Goal: Information Seeking & Learning: Learn about a topic

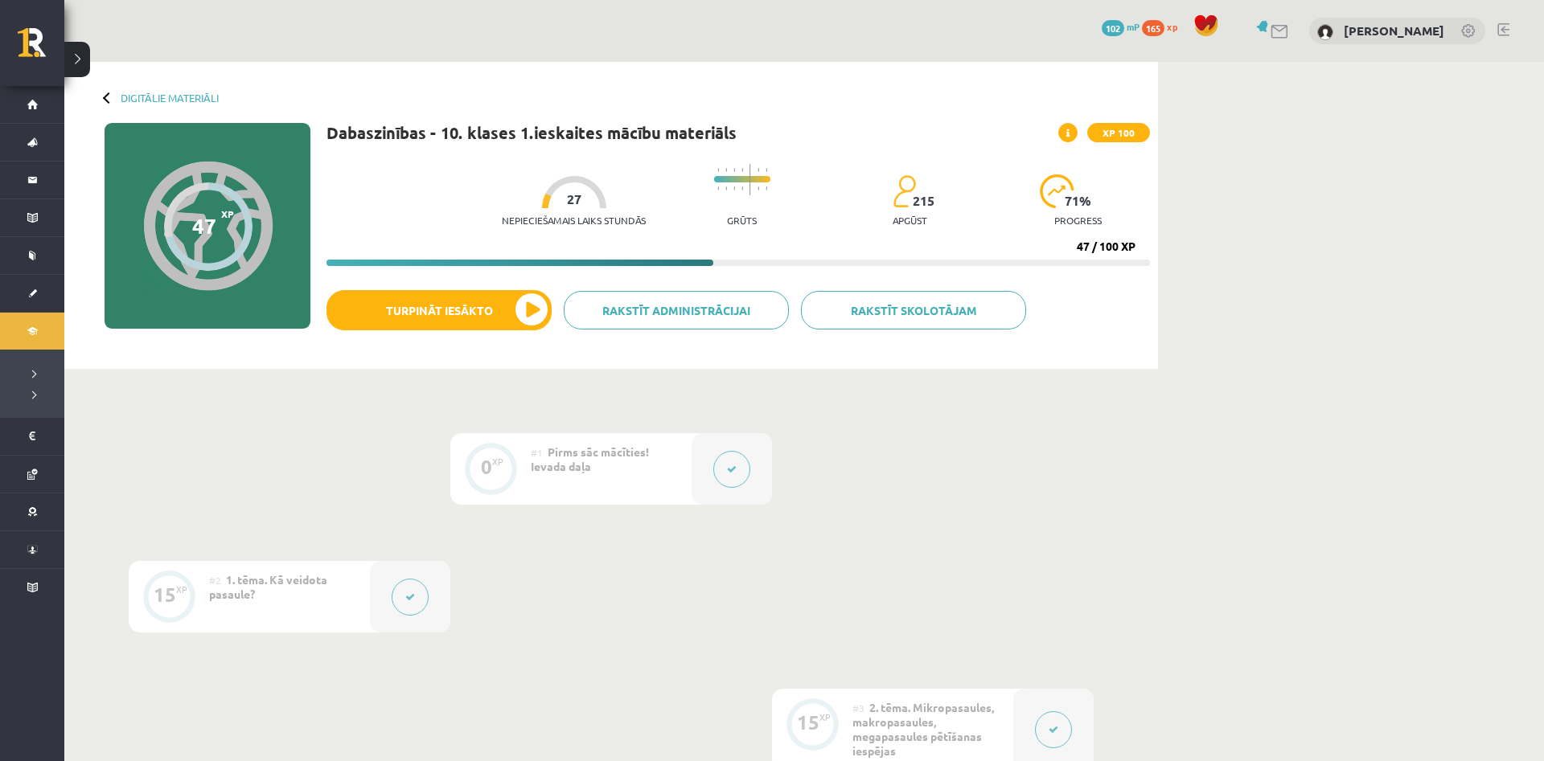
scroll to position [802, 0]
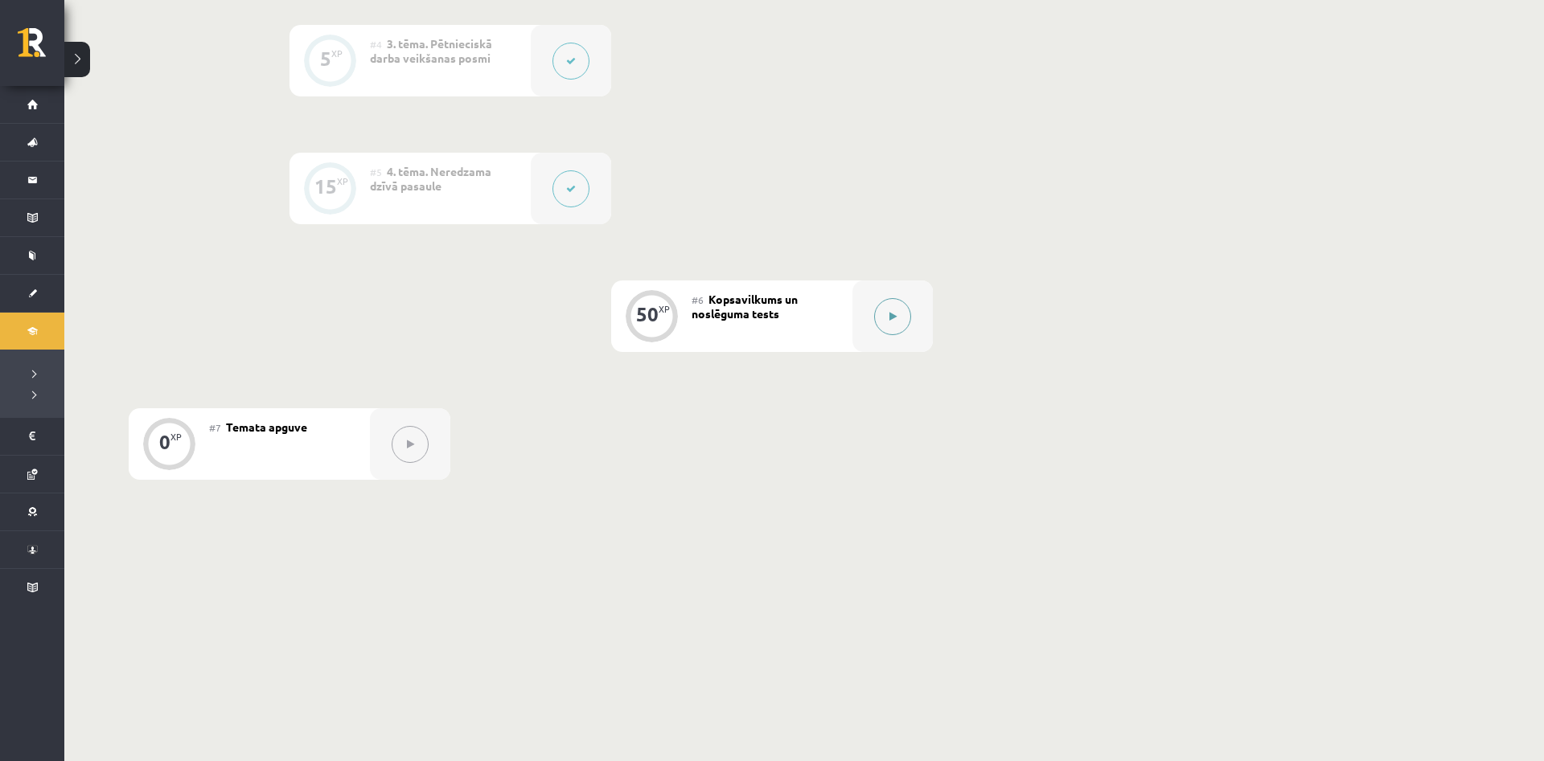
click at [892, 322] on button at bounding box center [892, 316] width 37 height 37
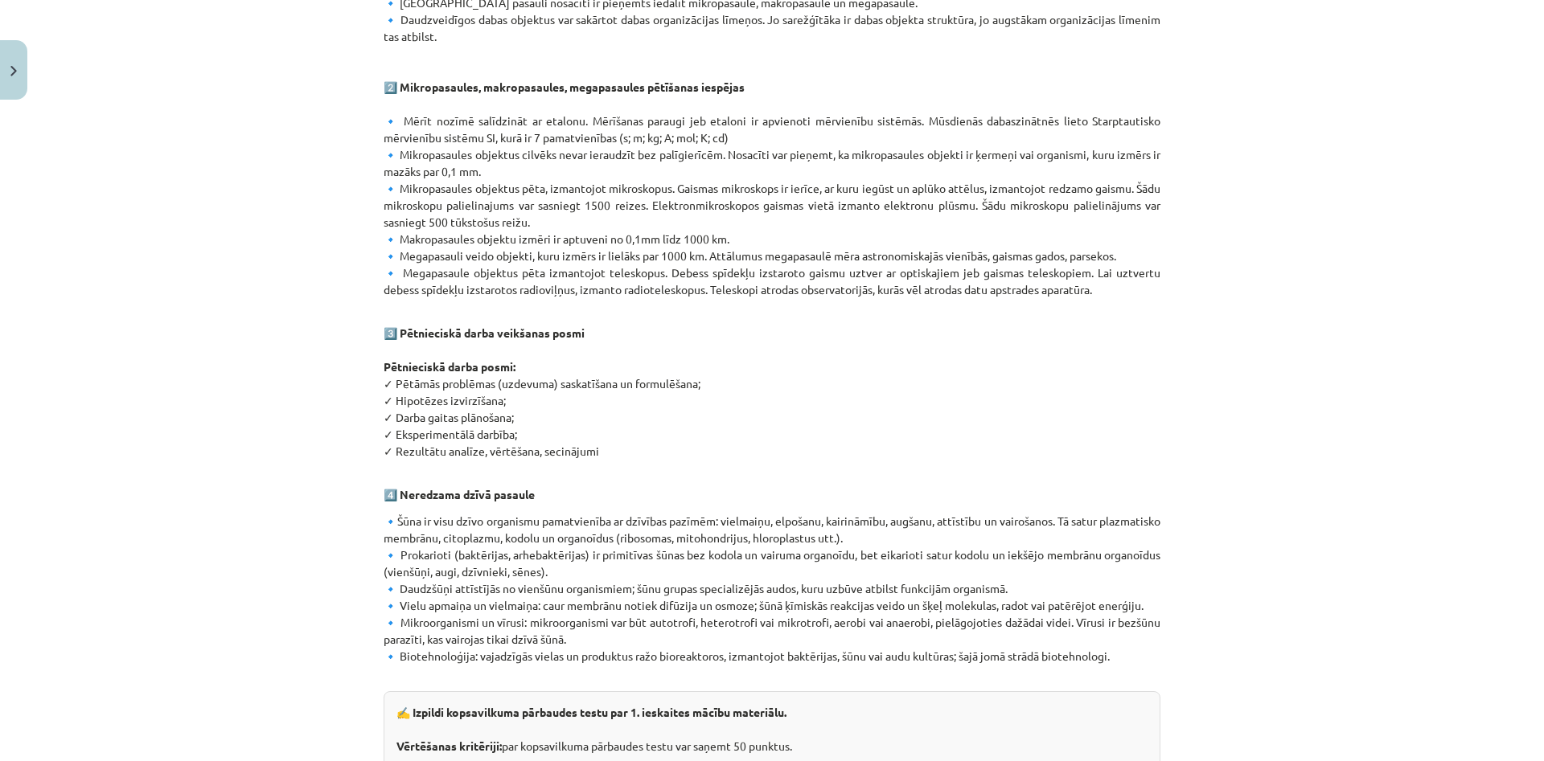
scroll to position [708, 0]
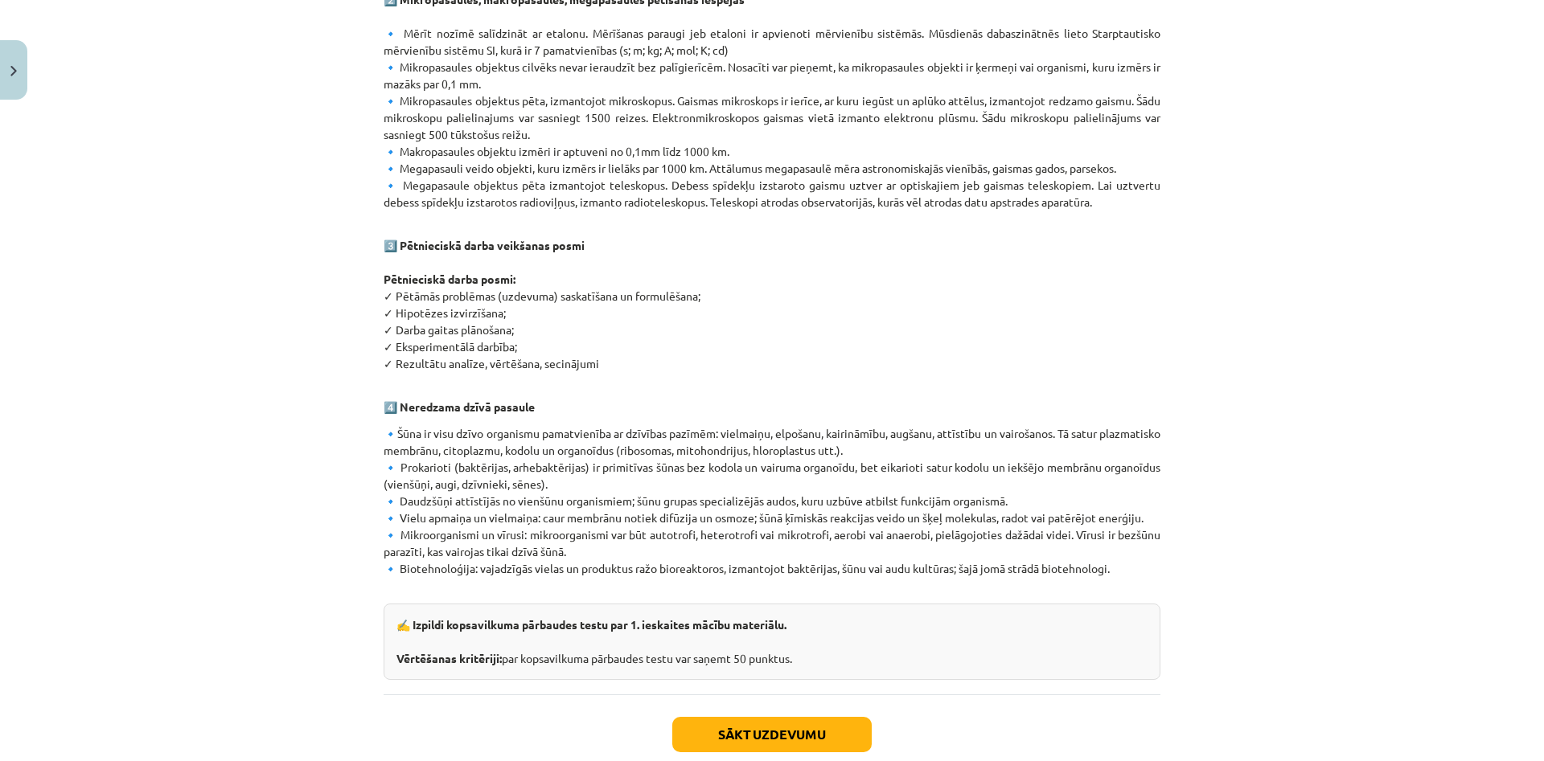
click at [310, 400] on div "Mācību tēma: Dabaszinības - 10. klases 1.ieskaites mācību materiāls #6 Kopsavil…" at bounding box center [772, 380] width 1544 height 761
click at [688, 717] on button "Sākt uzdevumu" at bounding box center [771, 734] width 199 height 35
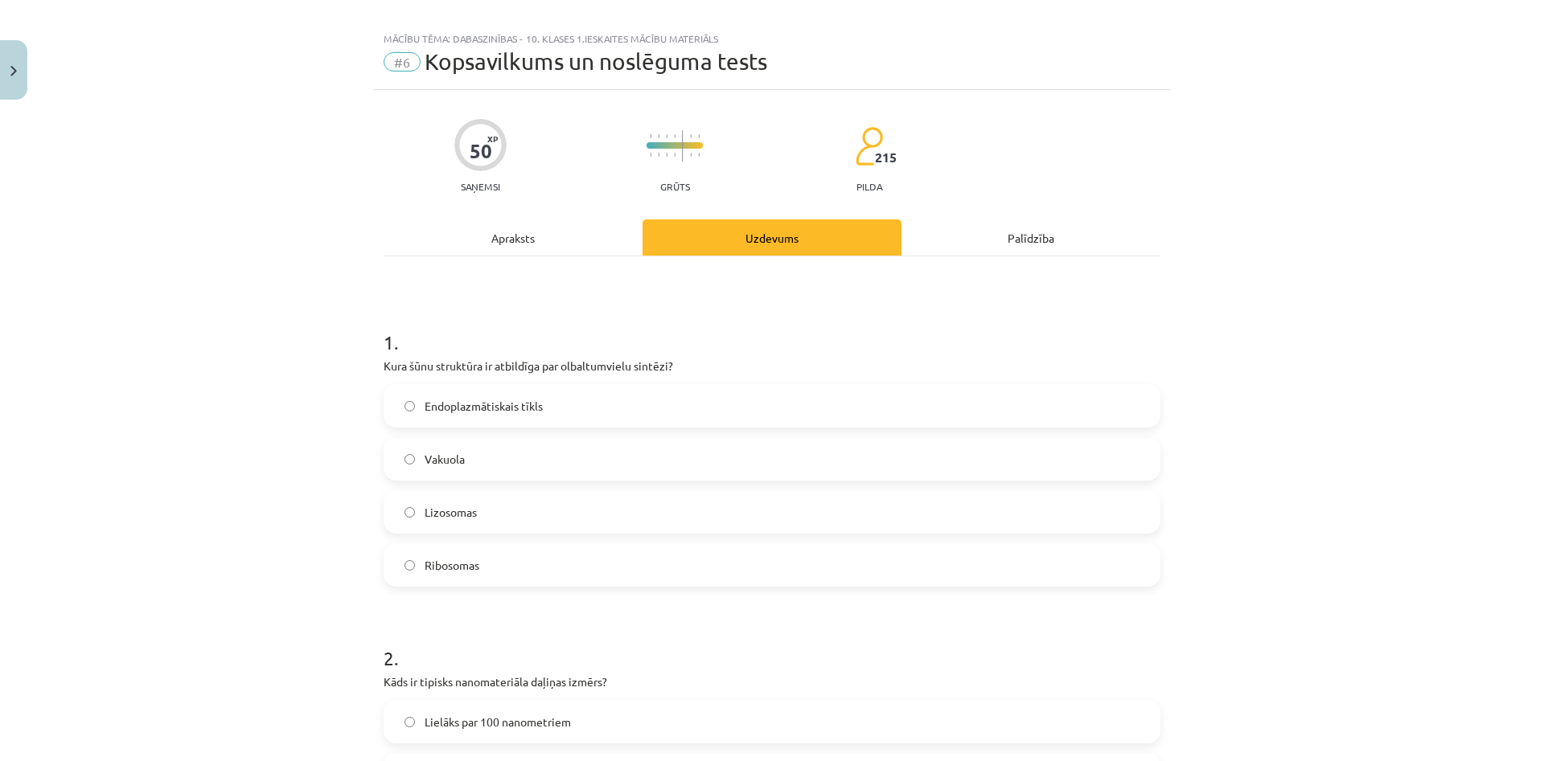
scroll to position [0, 0]
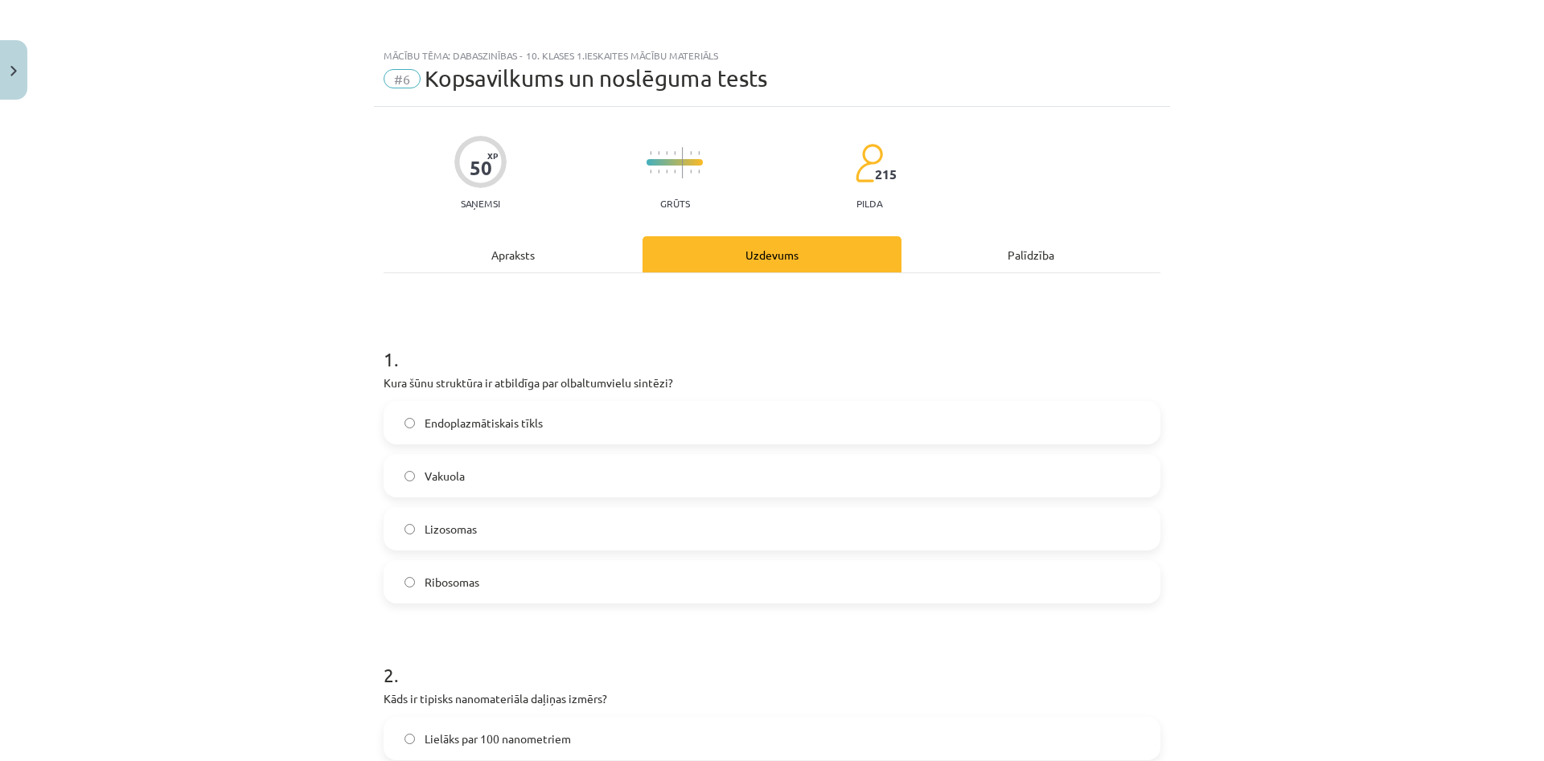
click at [490, 563] on label "Ribosomas" at bounding box center [772, 582] width 774 height 40
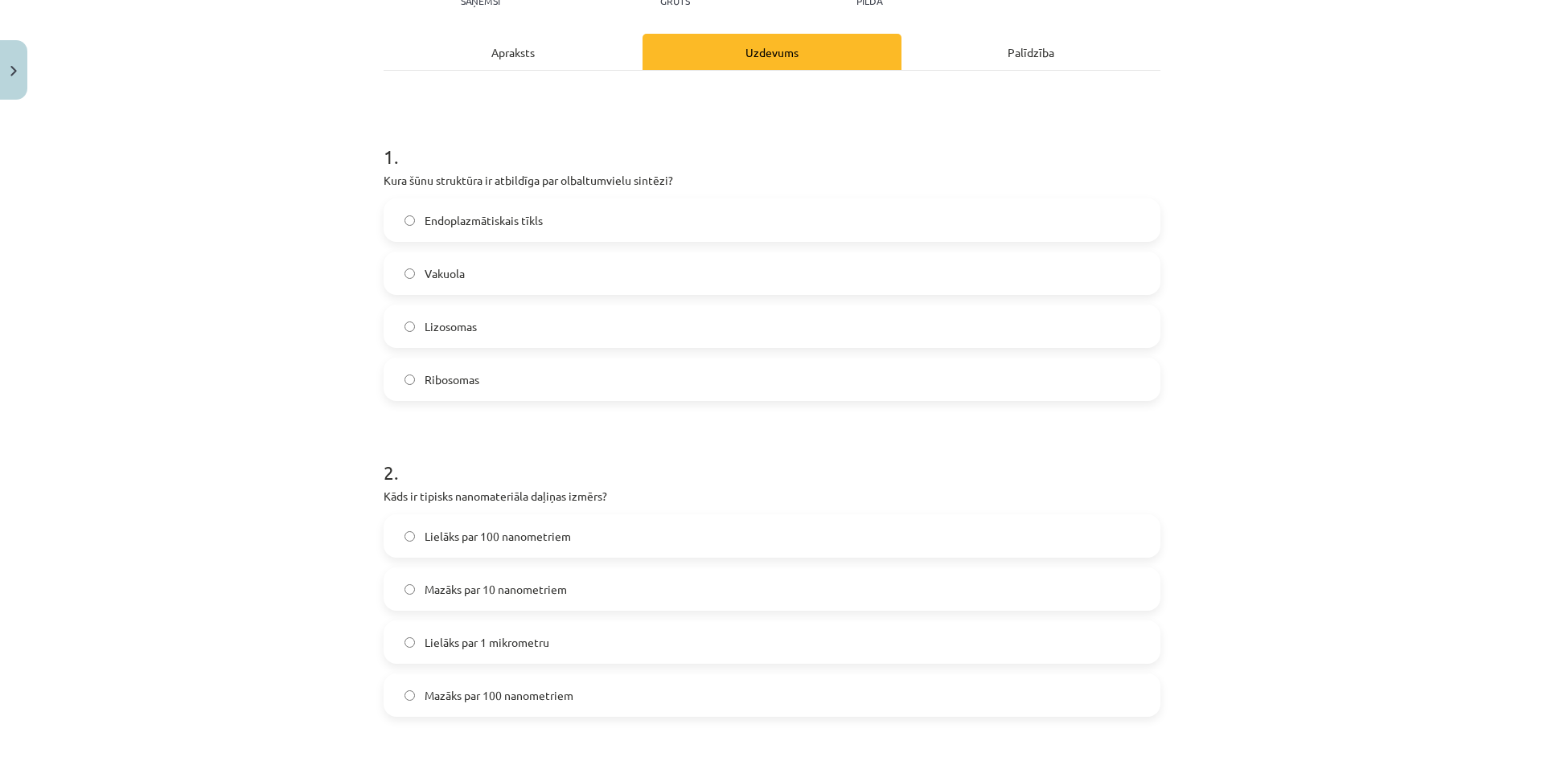
scroll to position [232, 0]
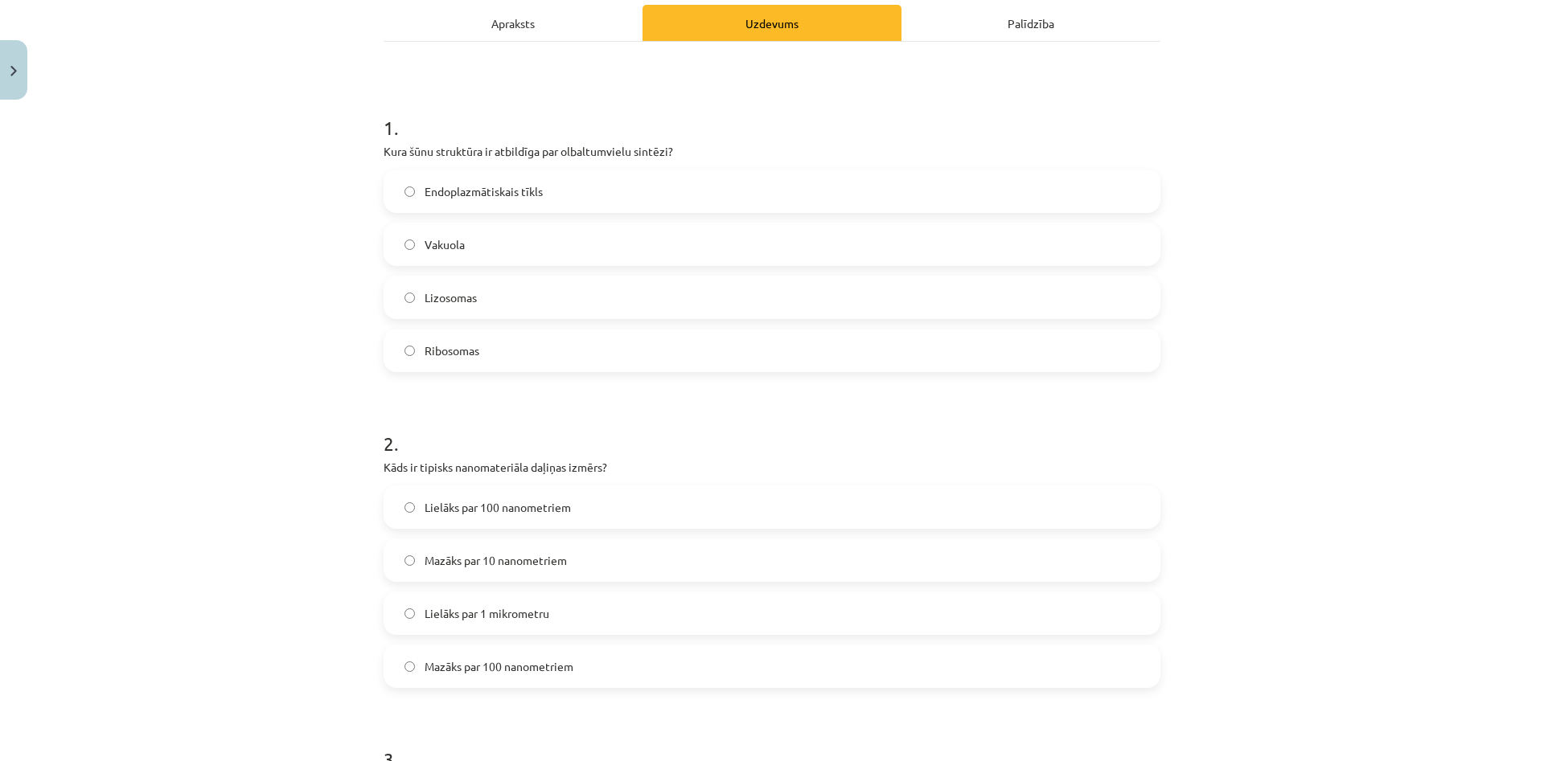
click at [434, 612] on span "Lielāks par 1 mikrometru" at bounding box center [487, 613] width 125 height 17
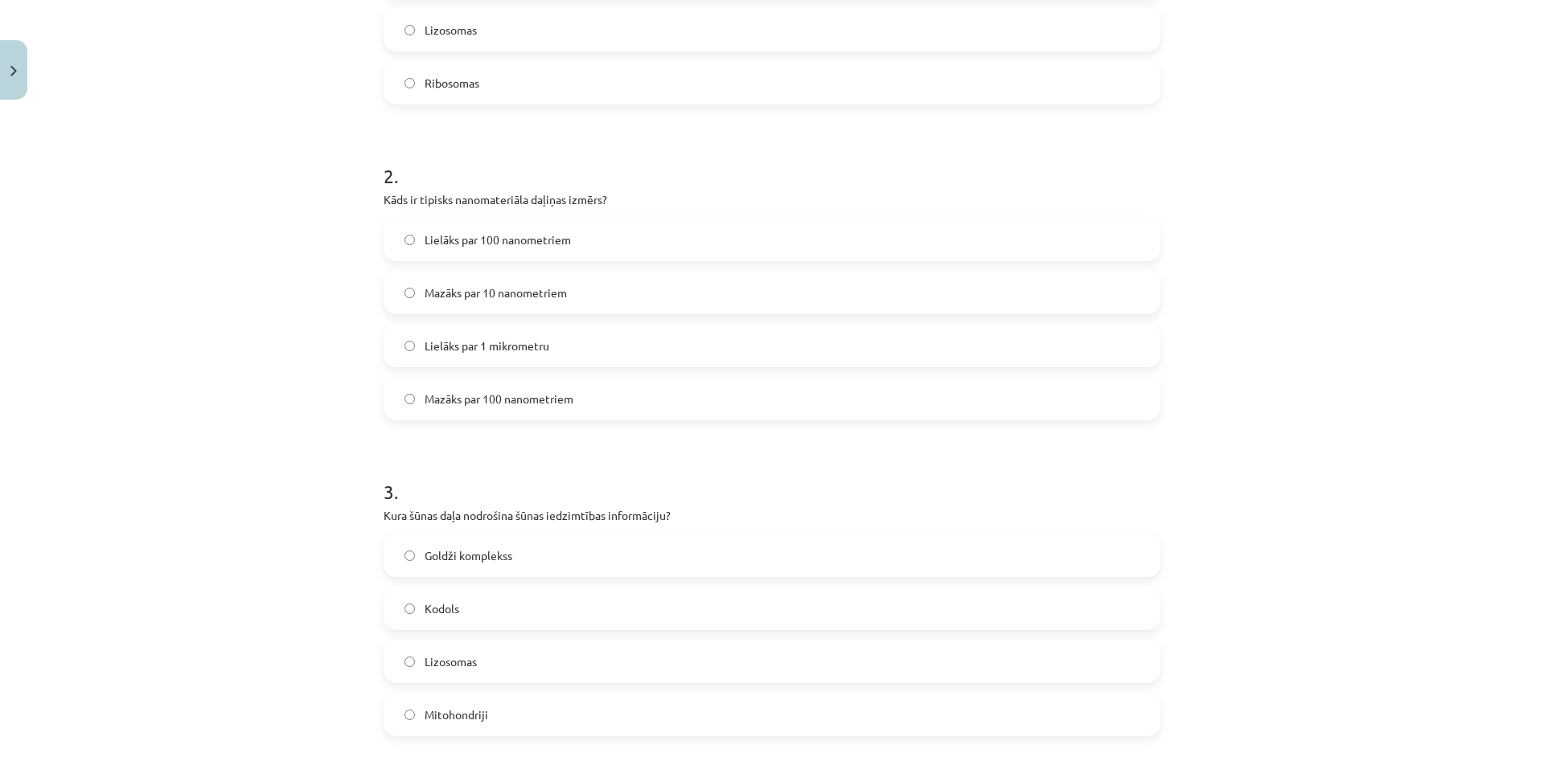
scroll to position [540, 0]
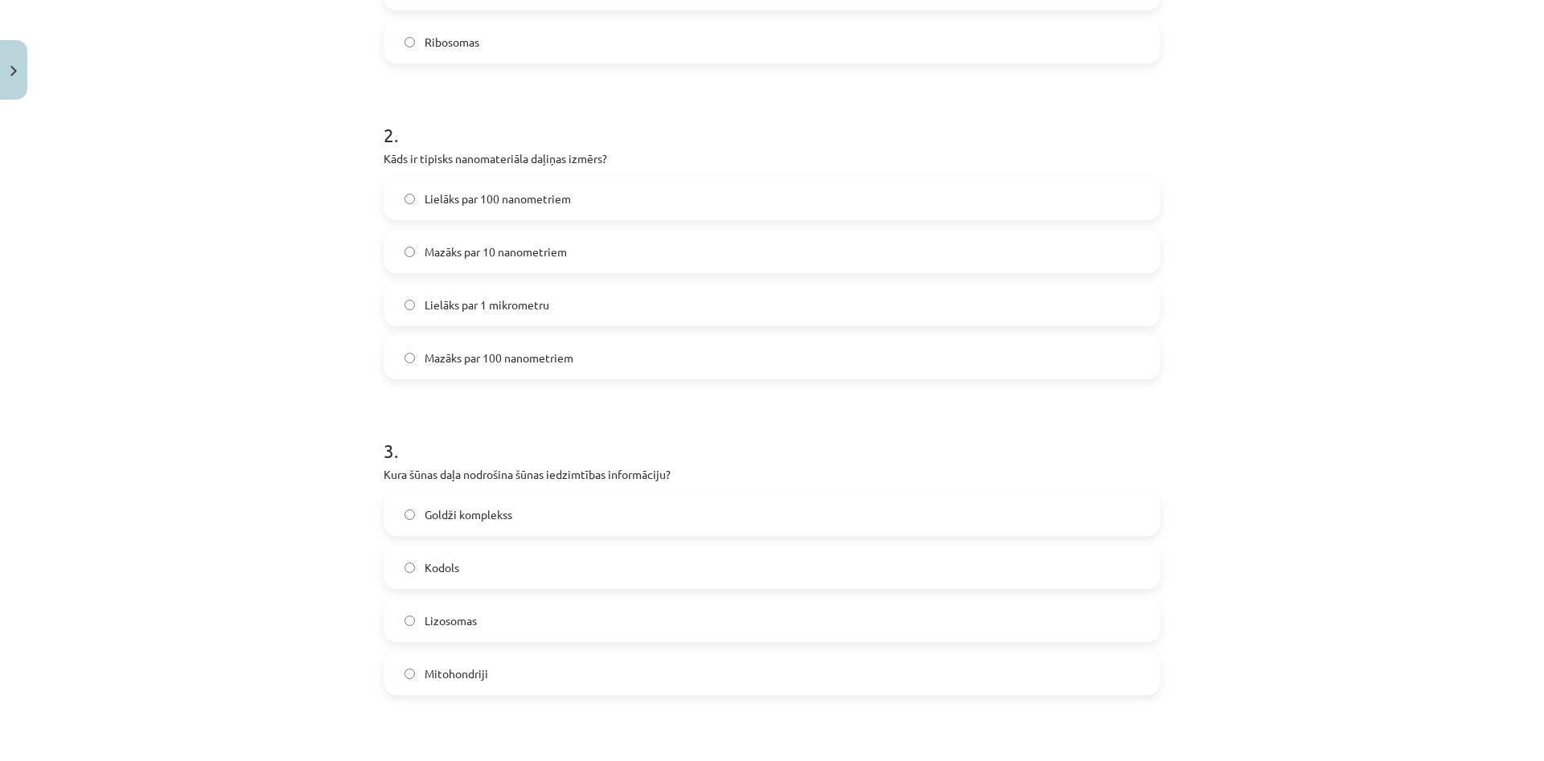
click at [610, 505] on label "Goldži komplekss" at bounding box center [772, 515] width 774 height 40
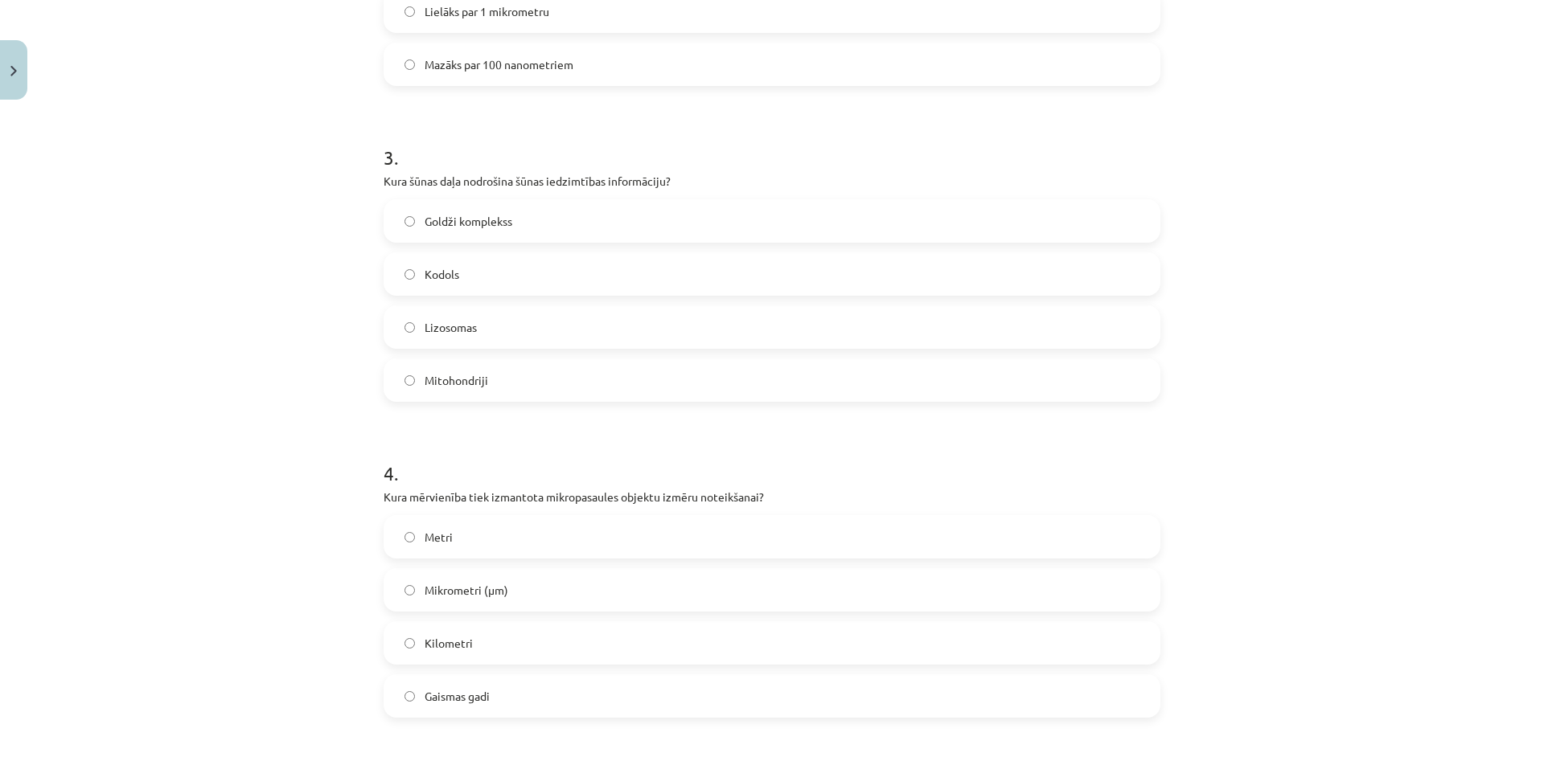
scroll to position [849, 0]
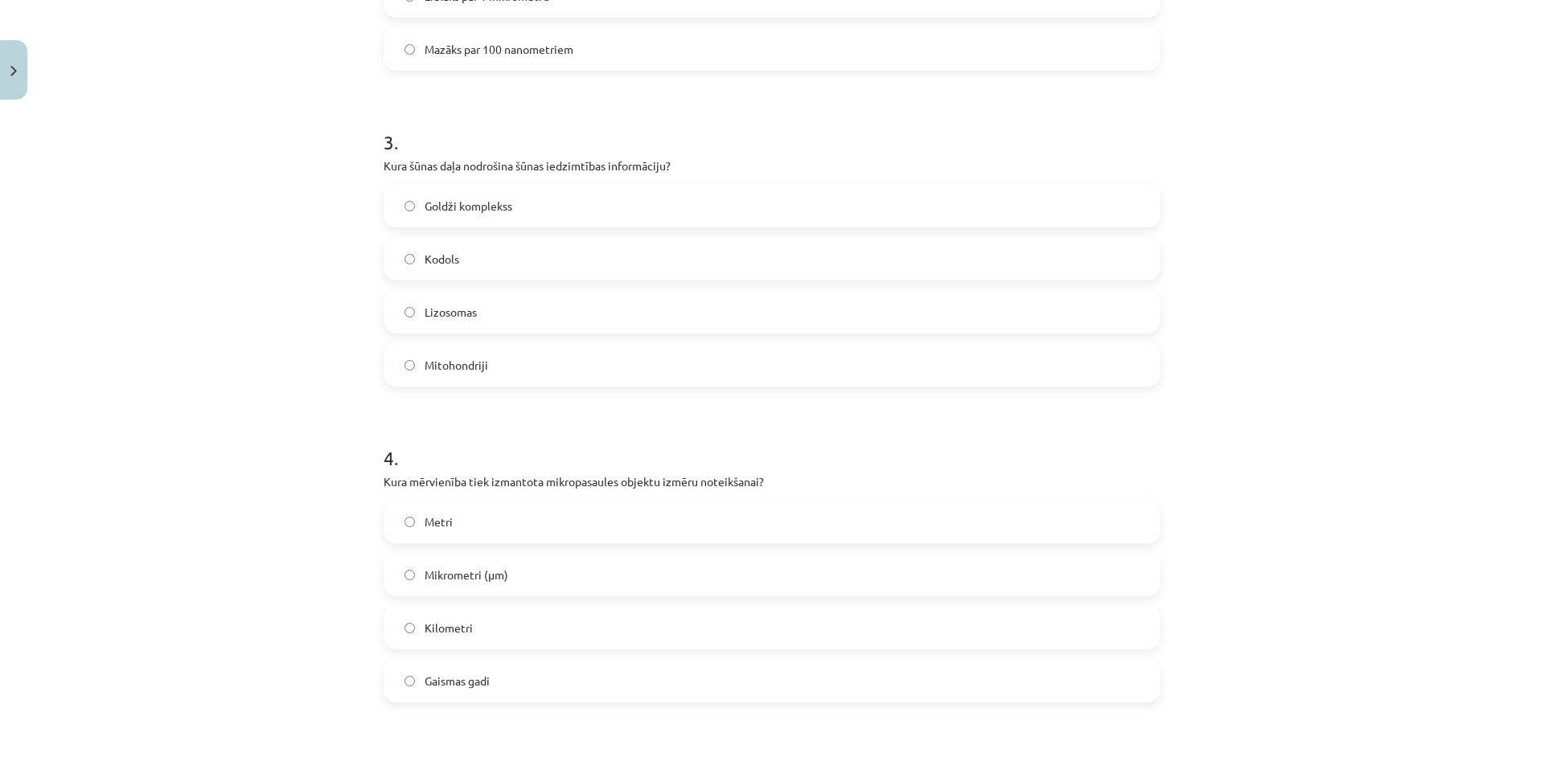
click at [498, 573] on span "Mikrometri (μm)" at bounding box center [467, 575] width 84 height 17
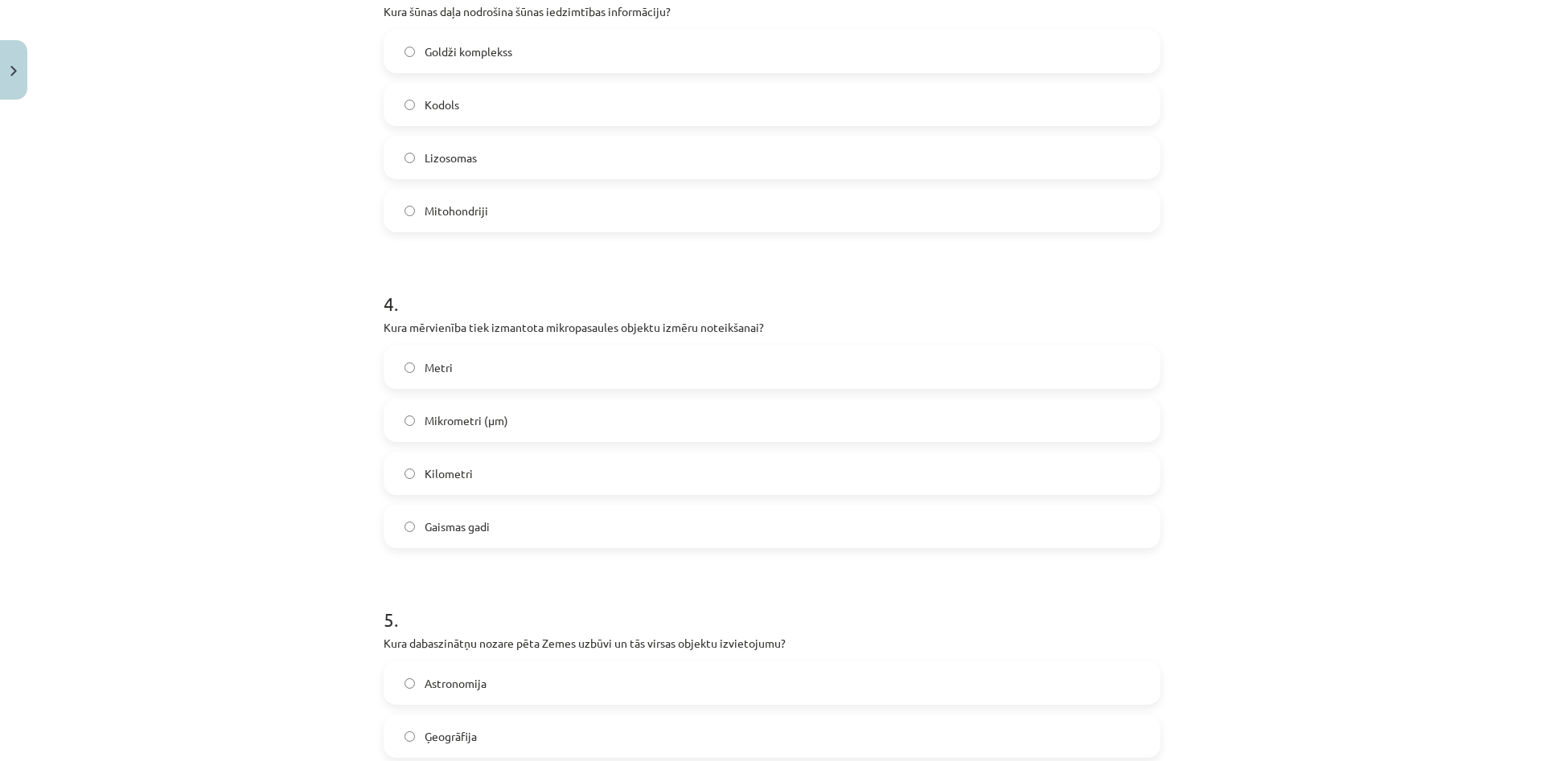
scroll to position [1158, 0]
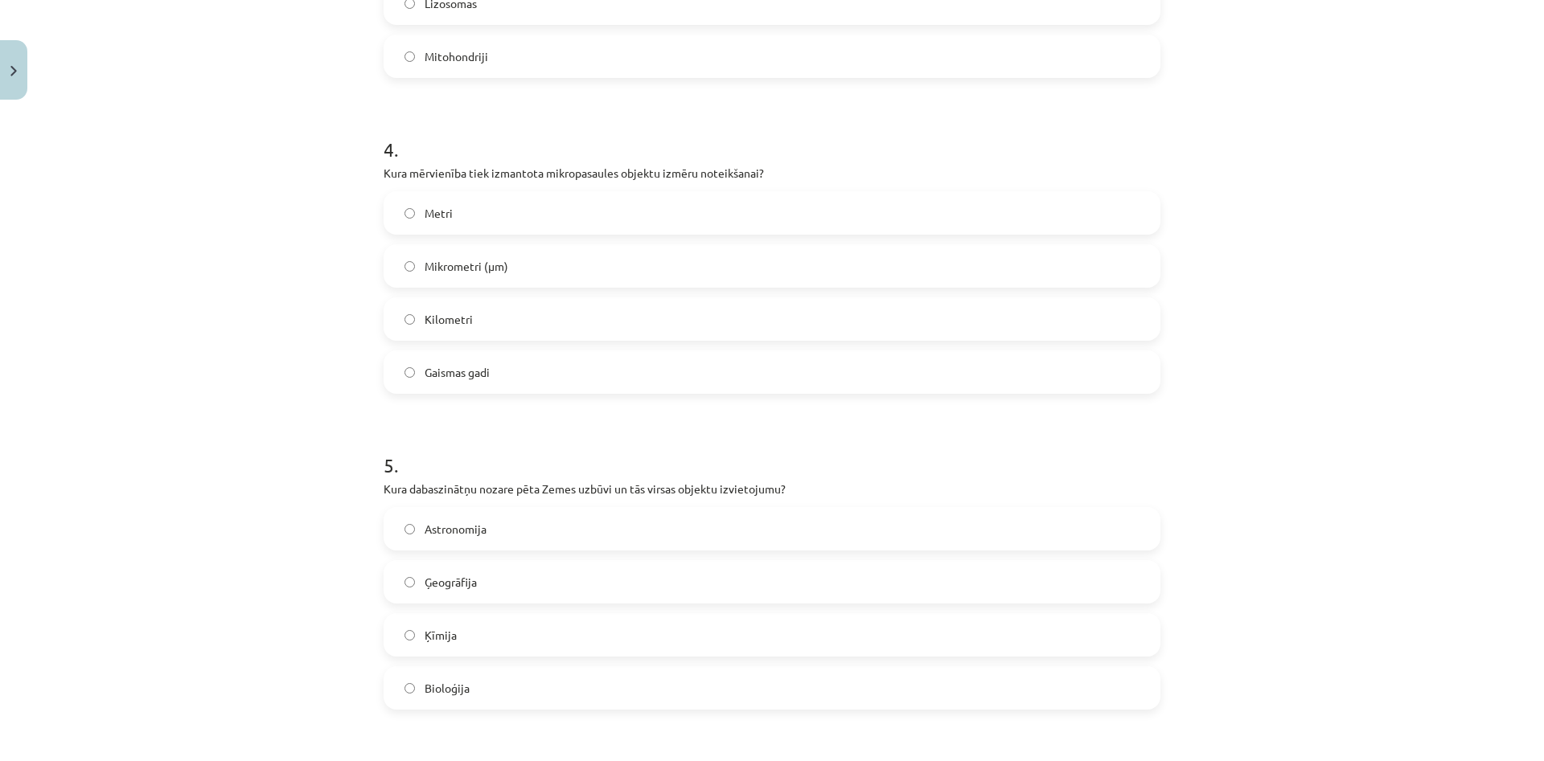
click at [550, 581] on label "Ģeogrāfija" at bounding box center [772, 582] width 774 height 40
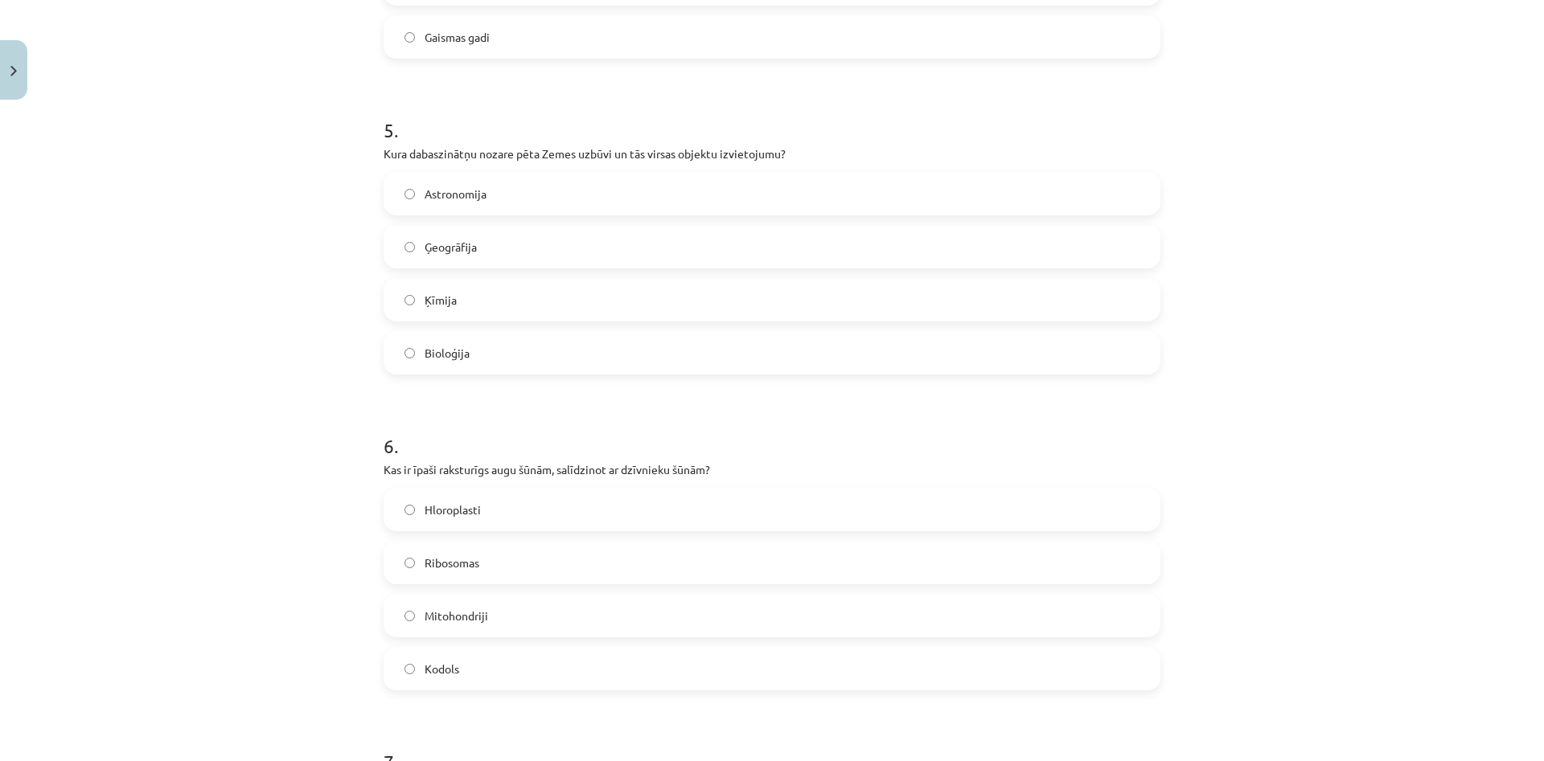
scroll to position [1544, 0]
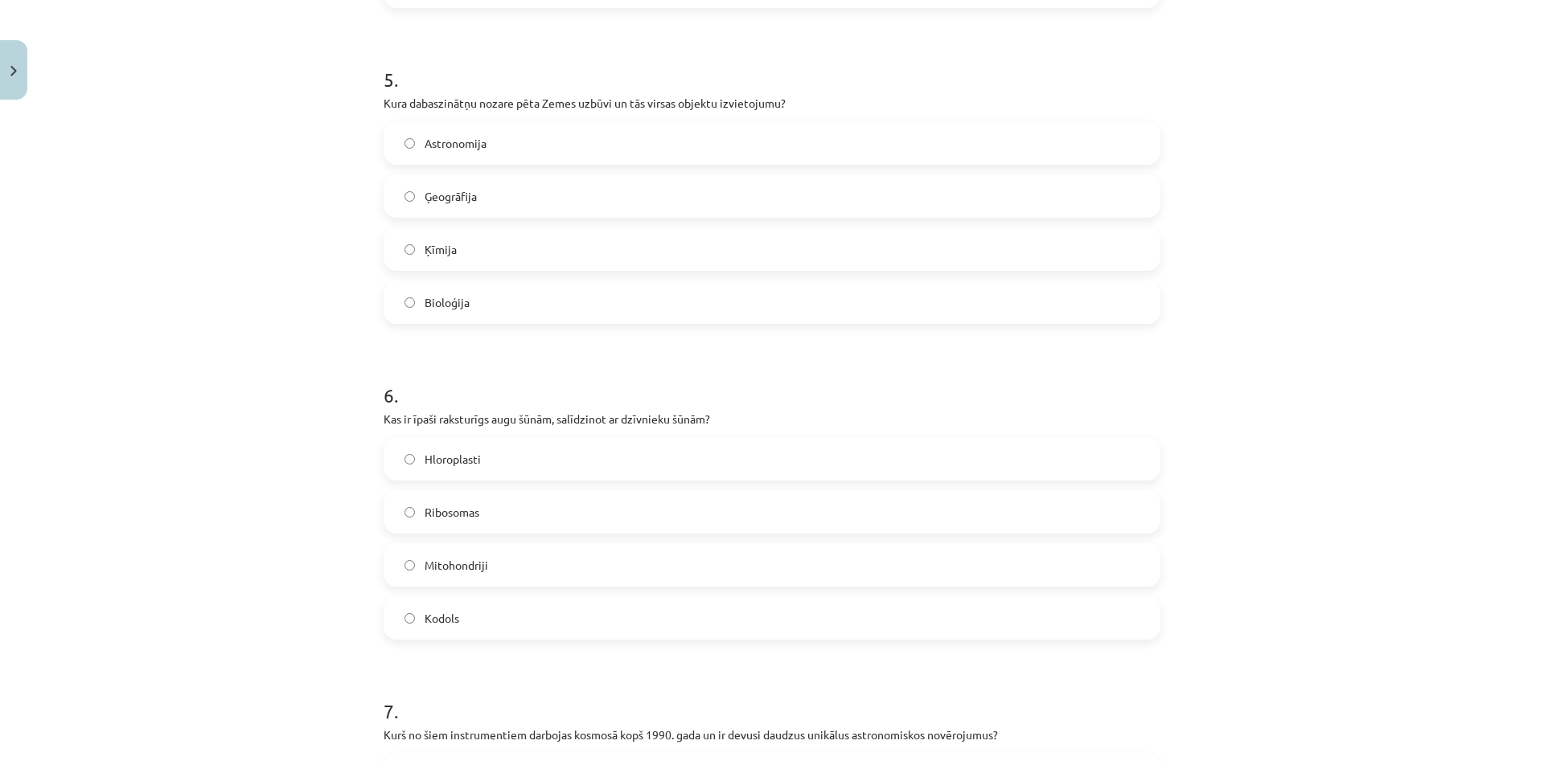
click at [490, 615] on label "Kodols" at bounding box center [772, 618] width 774 height 40
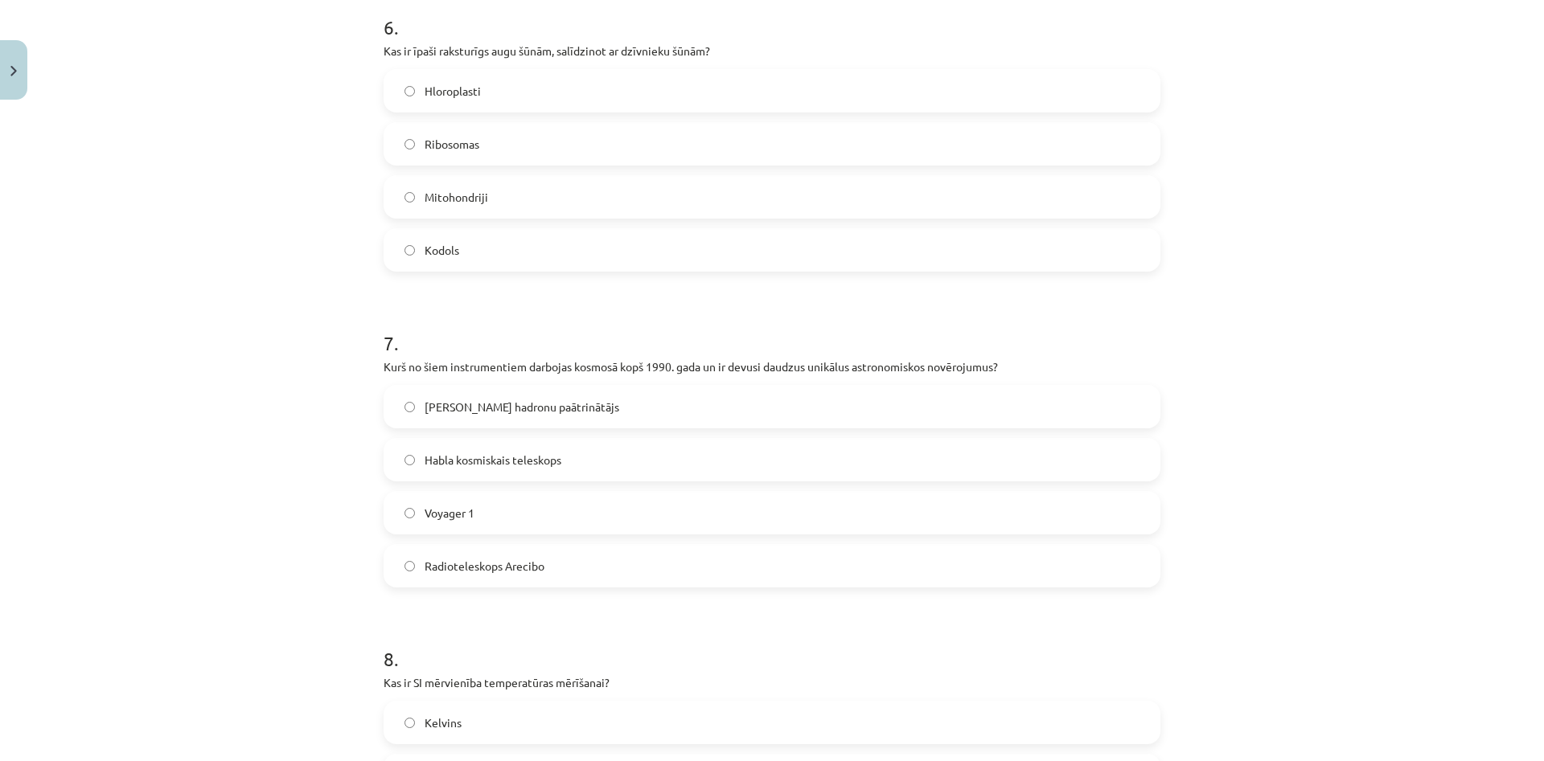
scroll to position [1930, 0]
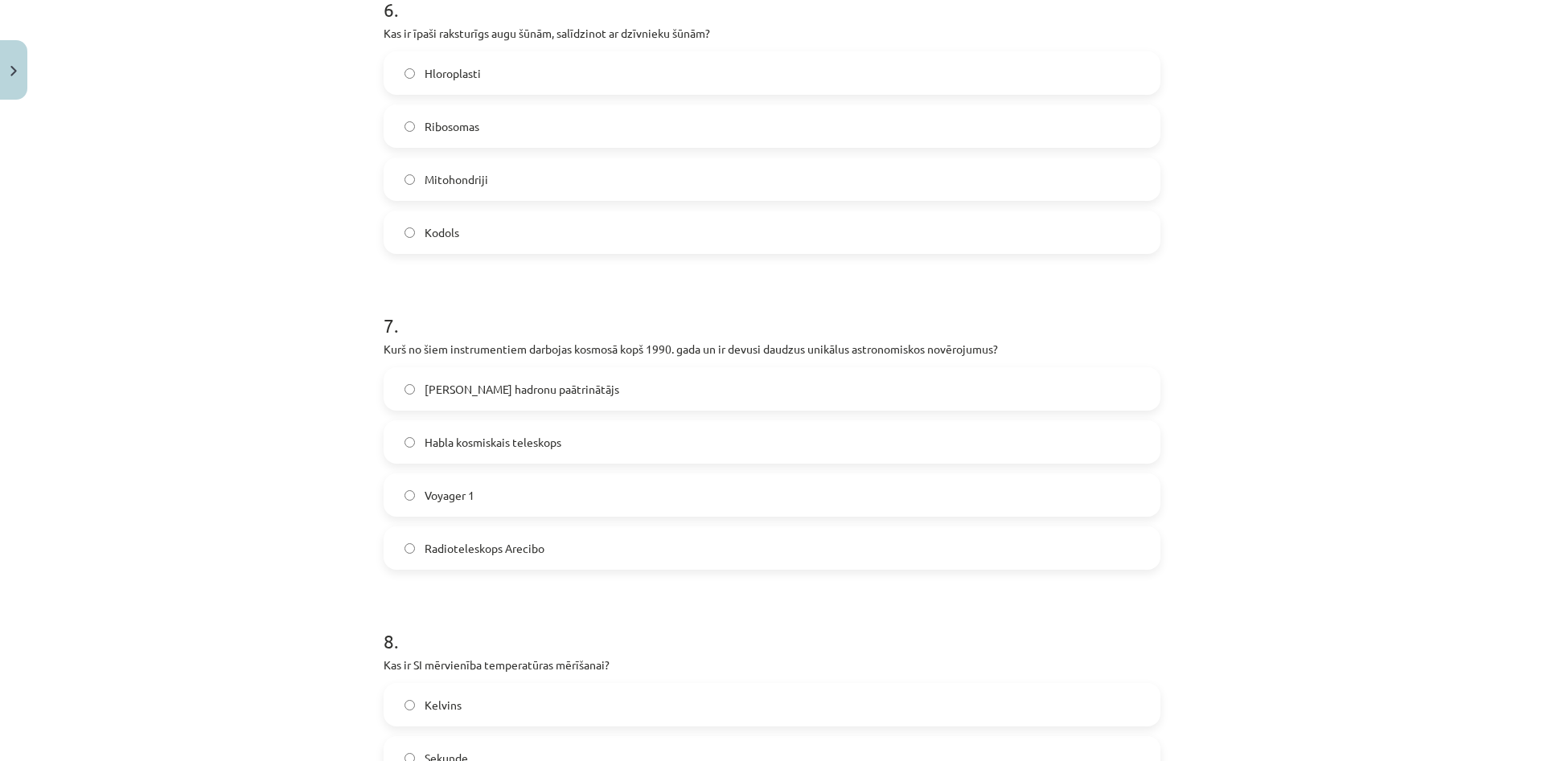
click at [469, 442] on span "Habla kosmiskais teleskops" at bounding box center [493, 442] width 137 height 17
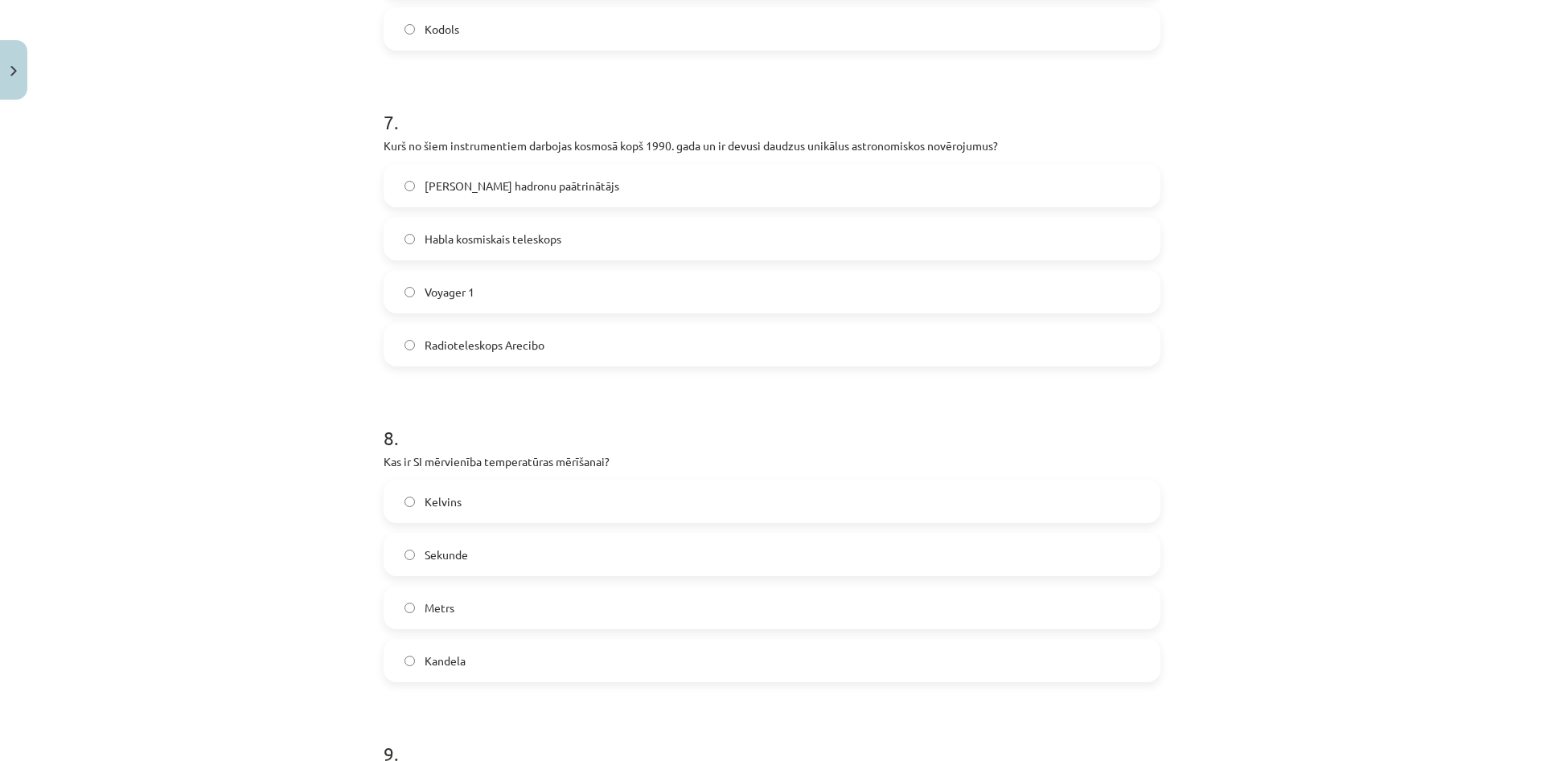
scroll to position [2161, 0]
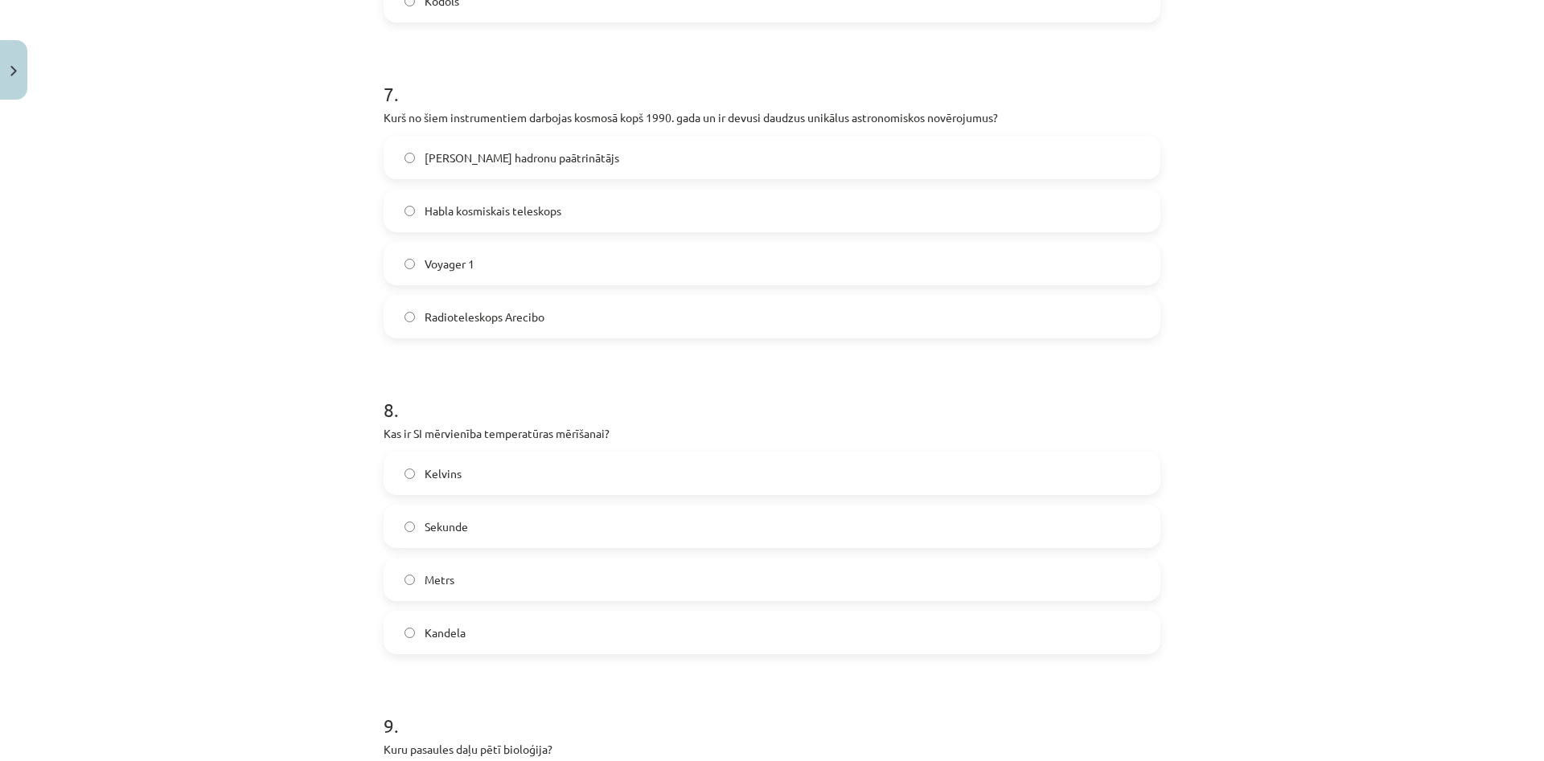
click at [512, 487] on label "Kelvins" at bounding box center [772, 474] width 774 height 40
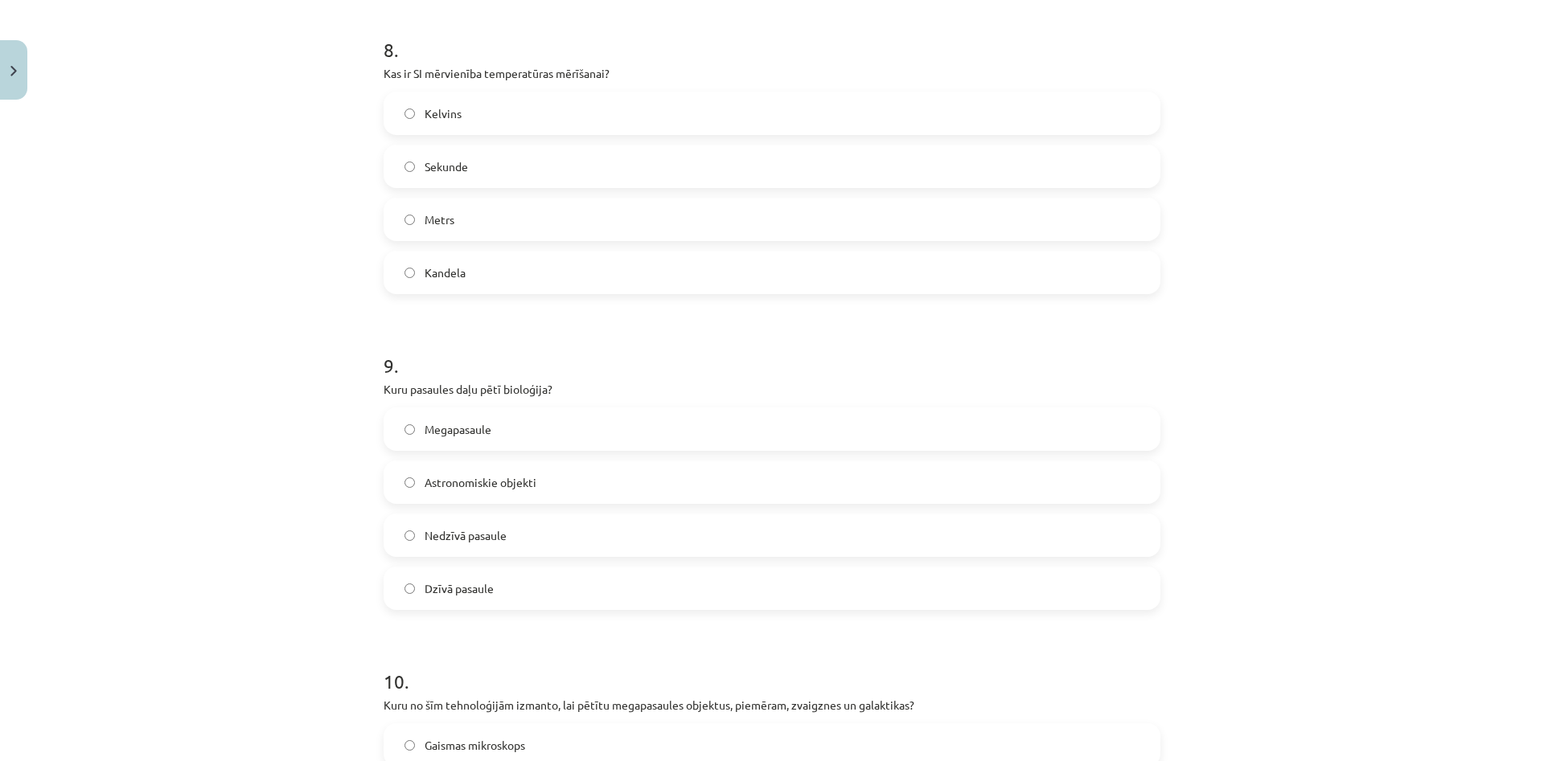
scroll to position [2547, 0]
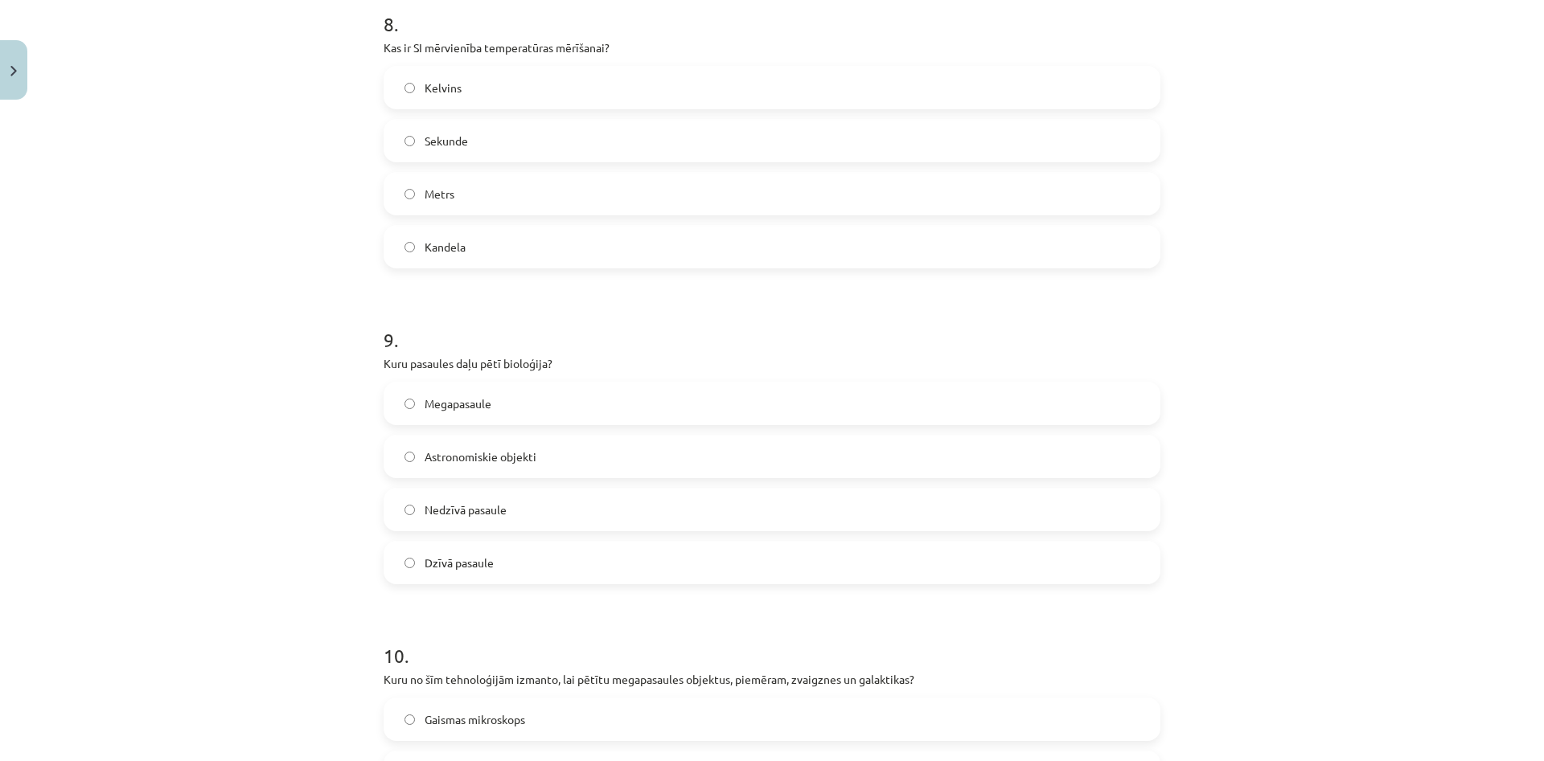
click at [444, 552] on label "Dzīvā pasaule" at bounding box center [772, 563] width 774 height 40
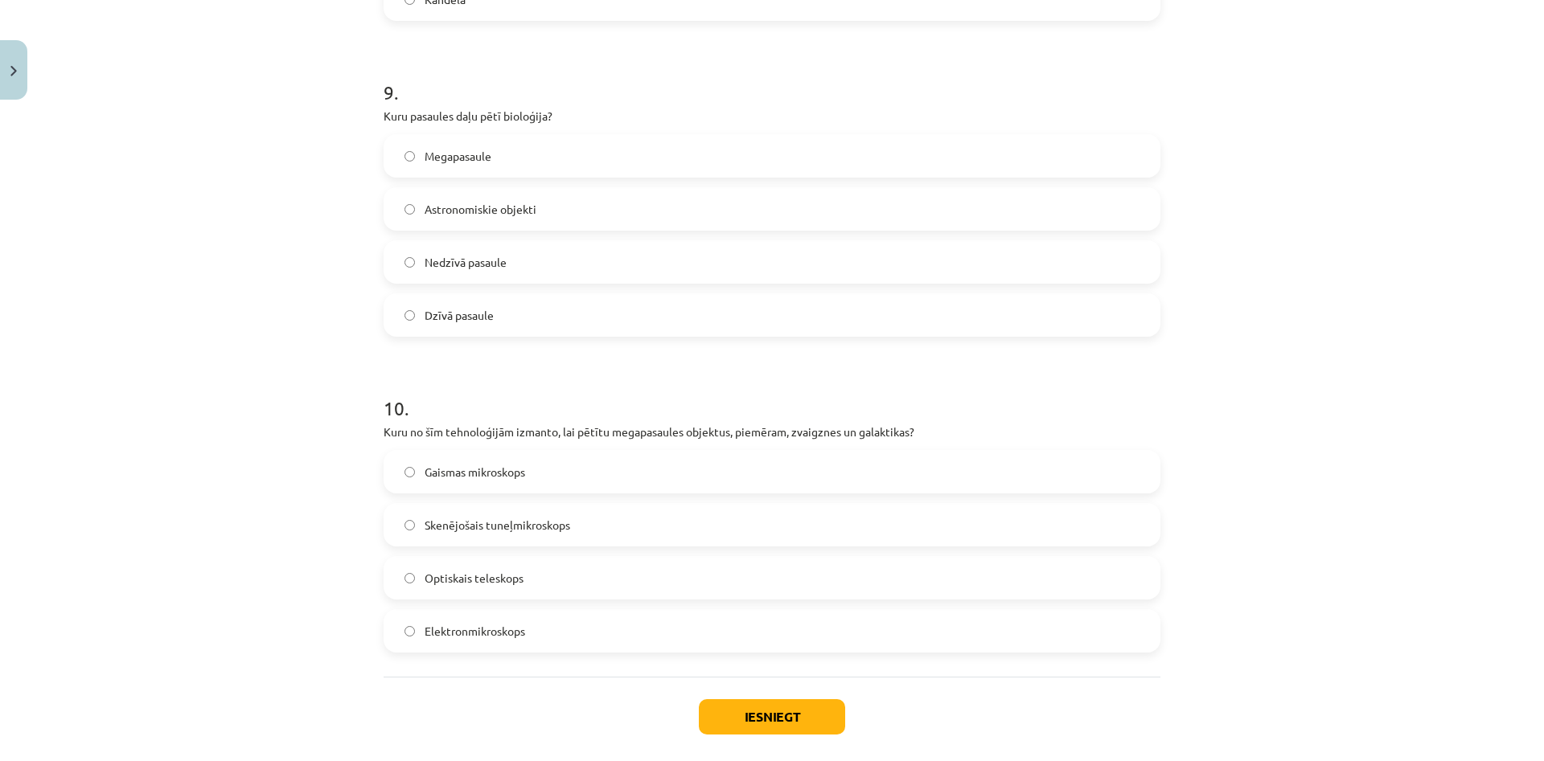
scroll to position [2856, 0]
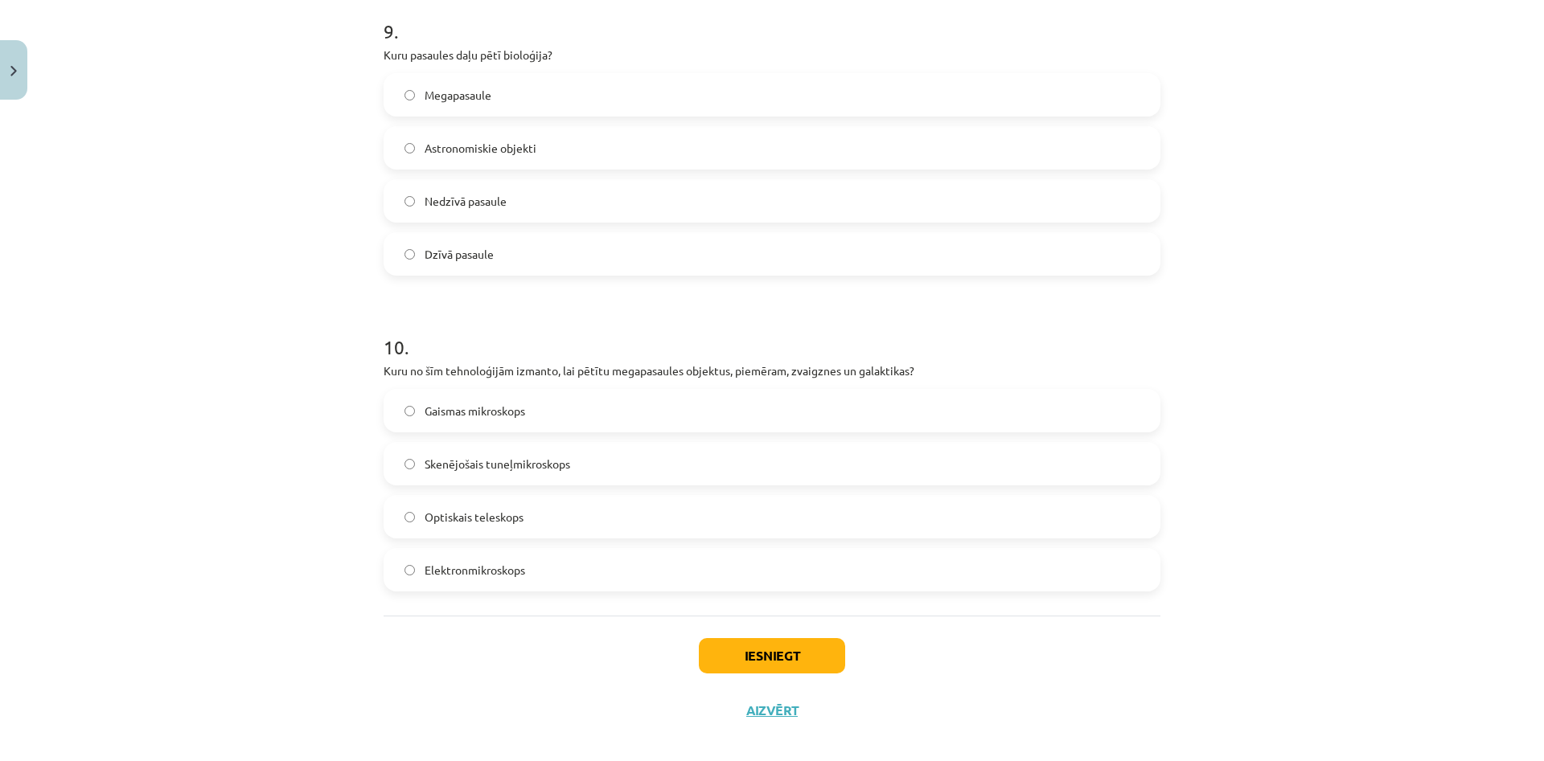
click at [482, 523] on span "Optiskais teleskops" at bounding box center [474, 517] width 99 height 17
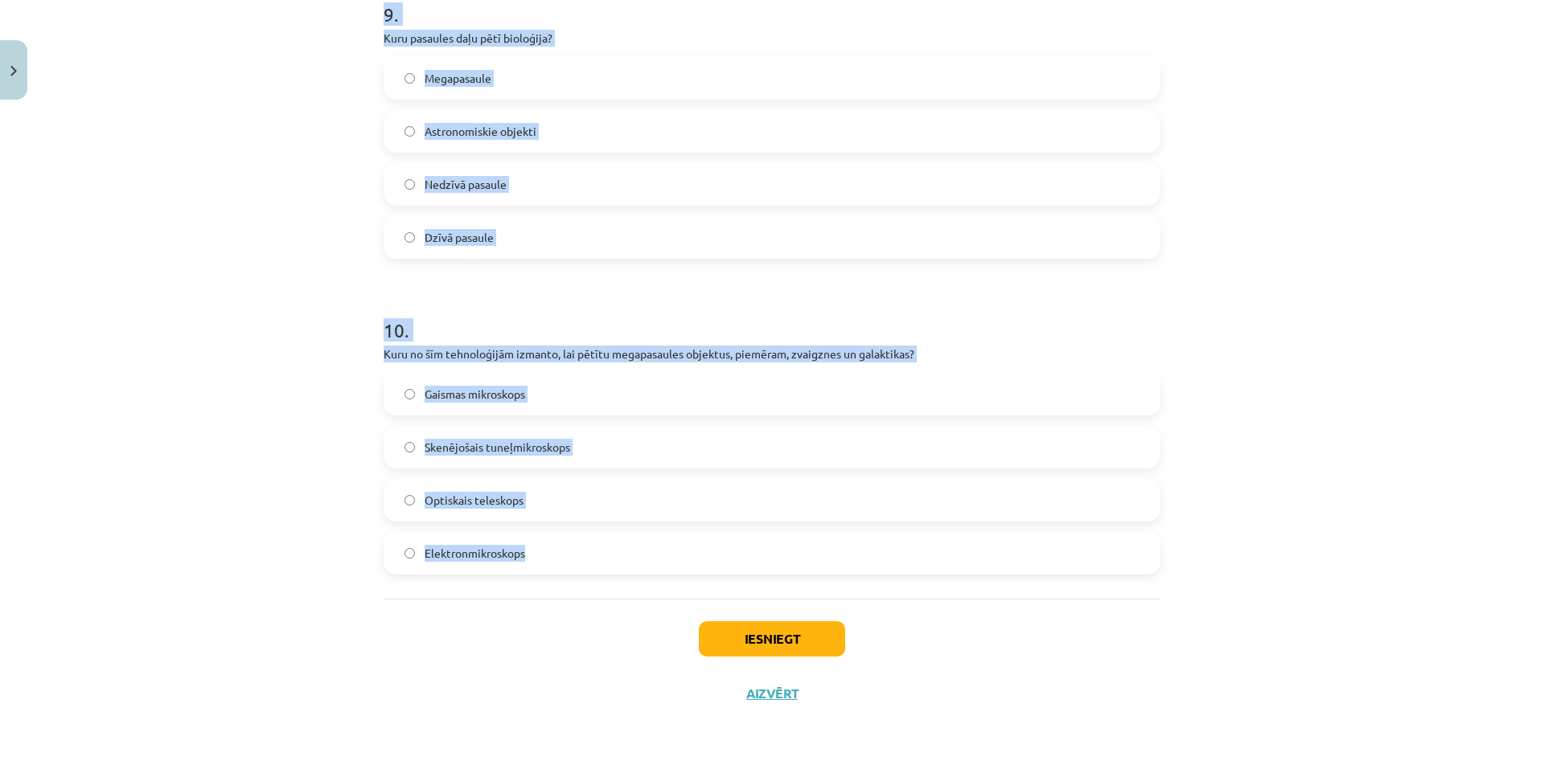
drag, startPoint x: 369, startPoint y: 344, endPoint x: 552, endPoint y: 575, distance: 294.2
click at [552, 575] on div "Mācību tēma: Dabaszinības - 10. klases 1.ieskaites mācību materiāls #6 Kopsavil…" at bounding box center [772, 380] width 1544 height 761
copy form "1 . Kura šūnu struktūra ir atbildīga par olbaltumvielu sintēzi? Endoplazmātiska…"
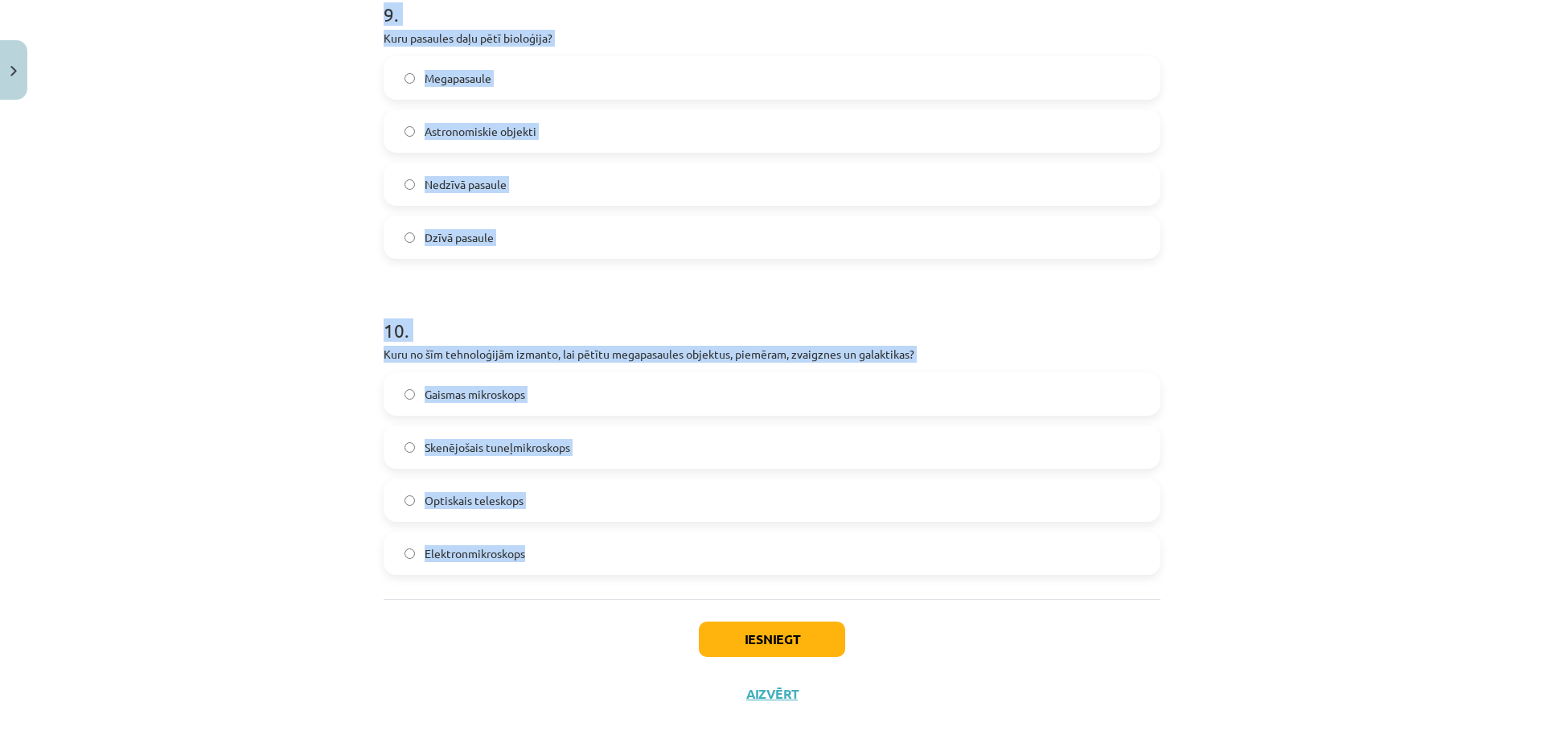
copy form "1 . Kura šūnu struktūra ir atbildīga par olbaltumvielu sintēzi? Endoplazmātiska…"
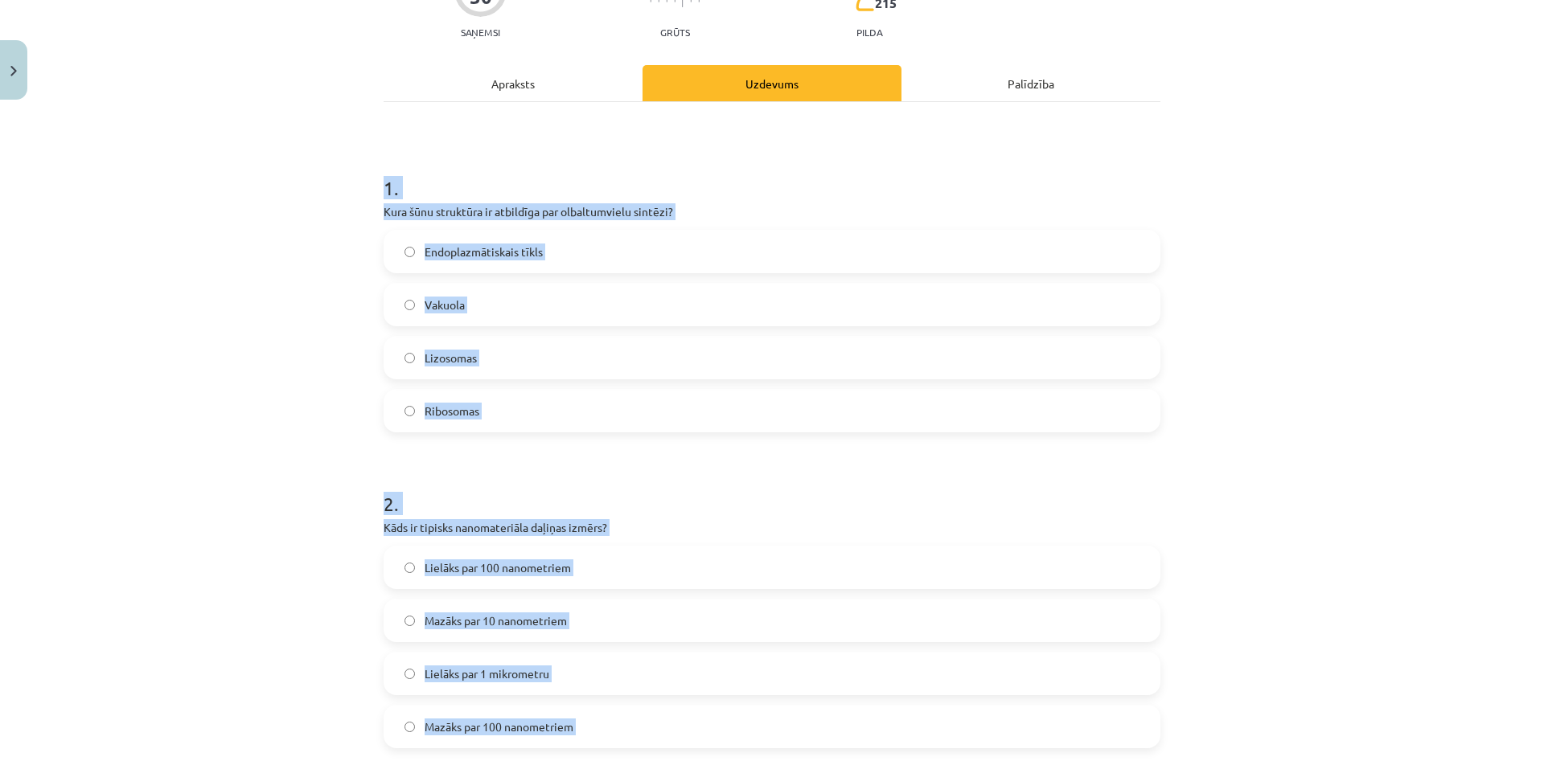
scroll to position [0, 0]
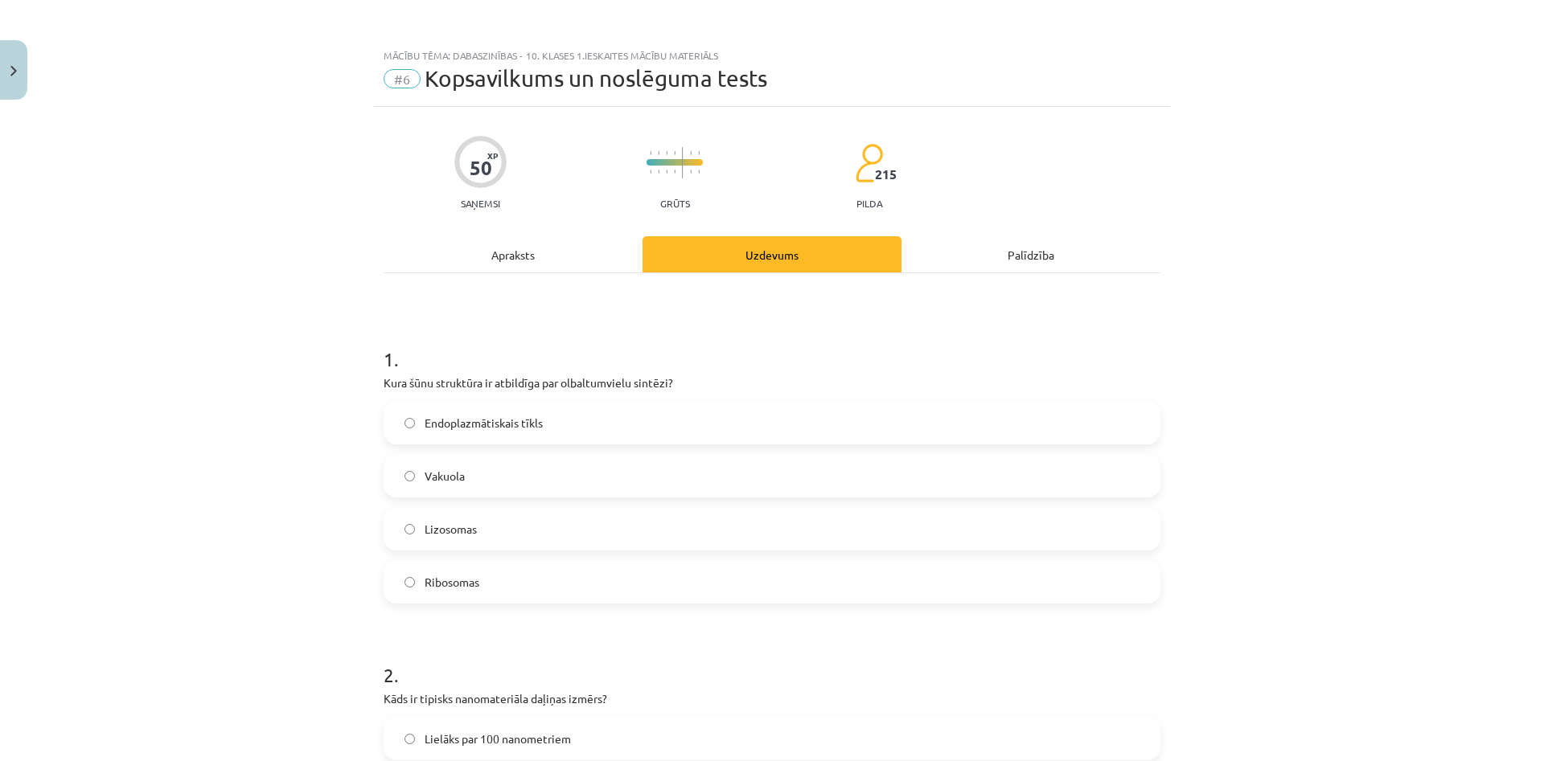
click at [290, 372] on div "Mācību tēma: Dabaszinības - 10. klases 1.ieskaites mācību materiāls #6 Kopsavil…" at bounding box center [772, 380] width 1544 height 761
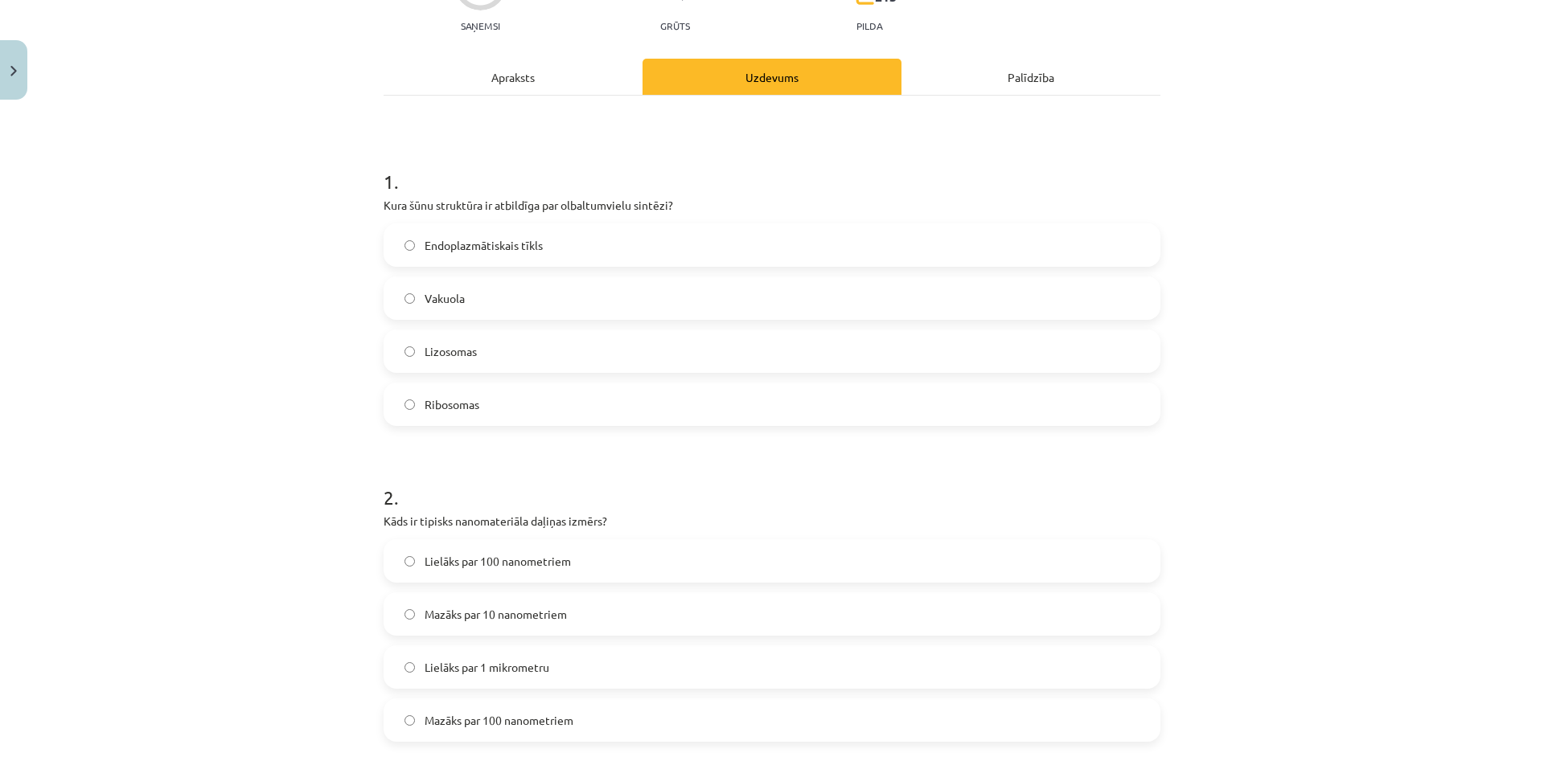
scroll to position [232, 0]
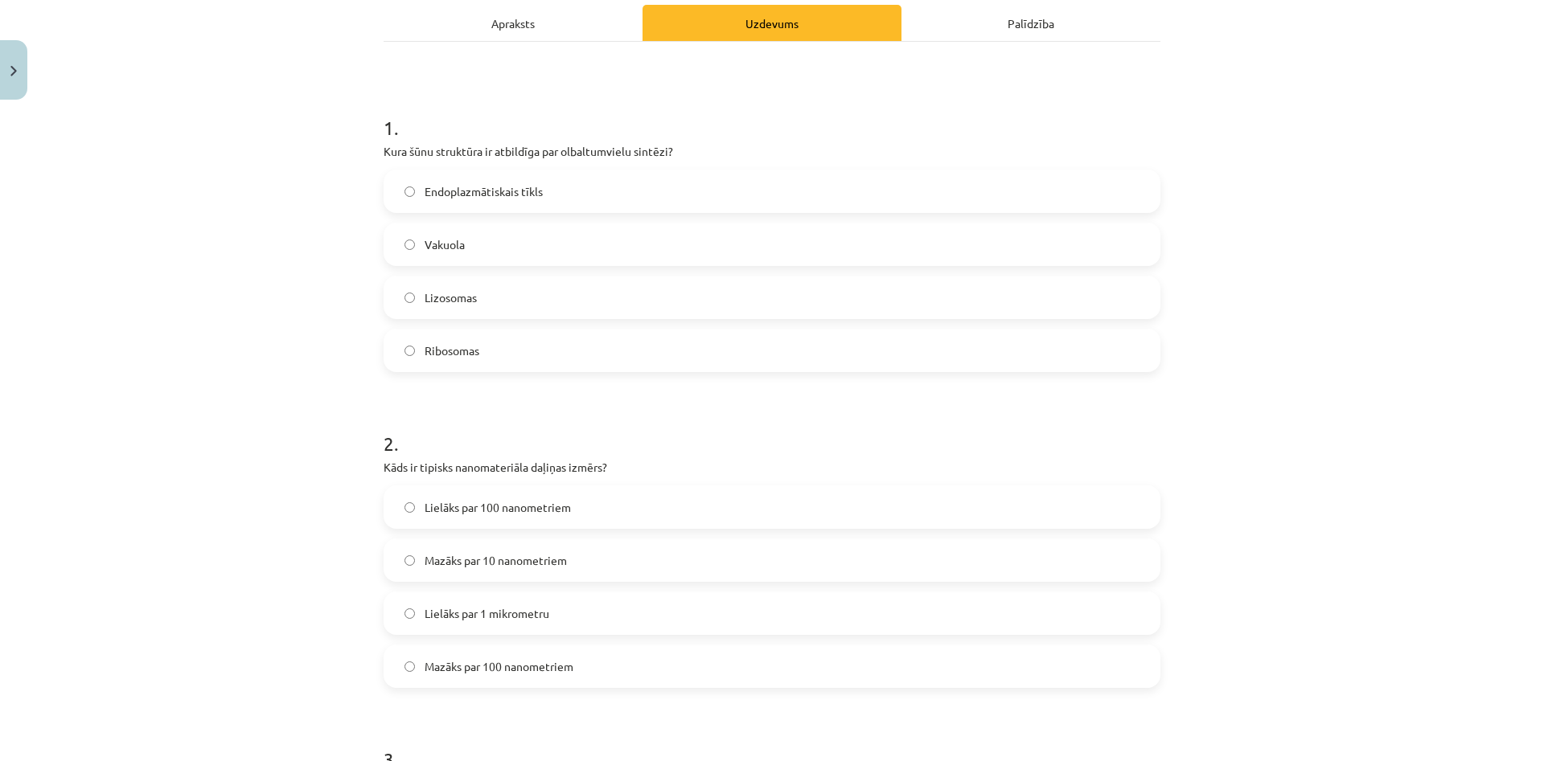
click at [564, 675] on span "Mazāks par 100 nanometriem" at bounding box center [499, 667] width 149 height 17
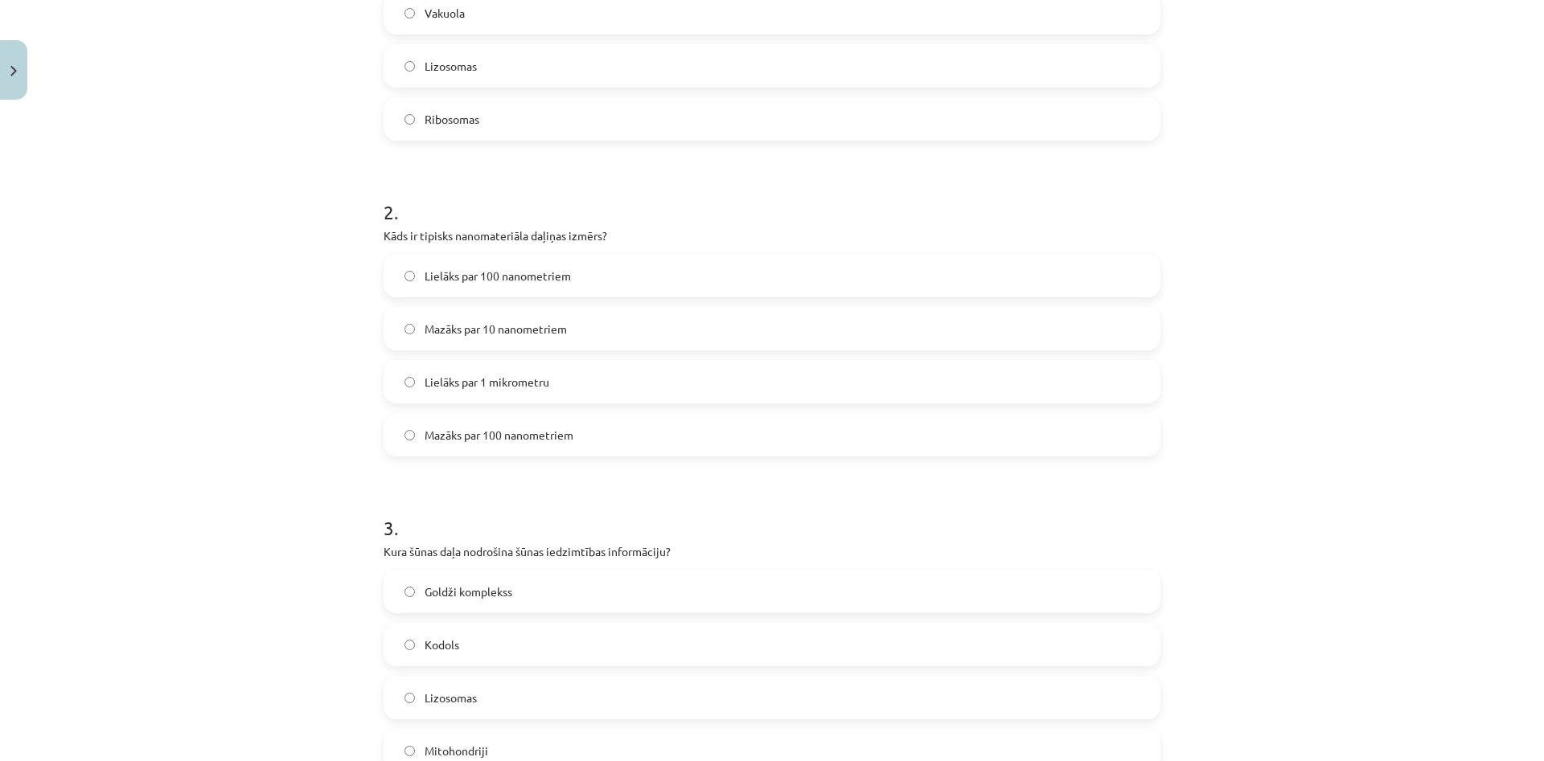
scroll to position [618, 0]
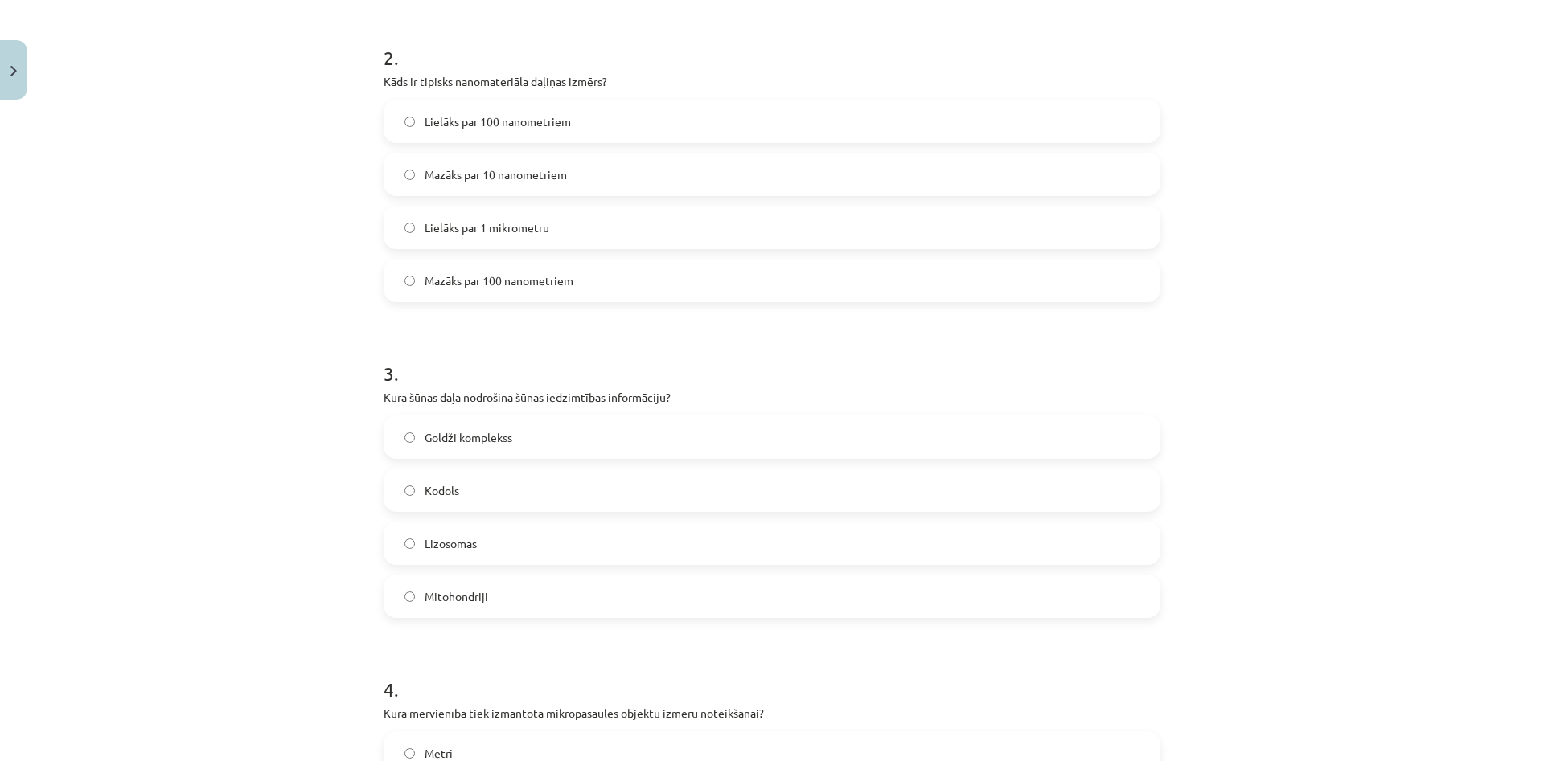
click at [528, 487] on label "Kodols" at bounding box center [772, 490] width 774 height 40
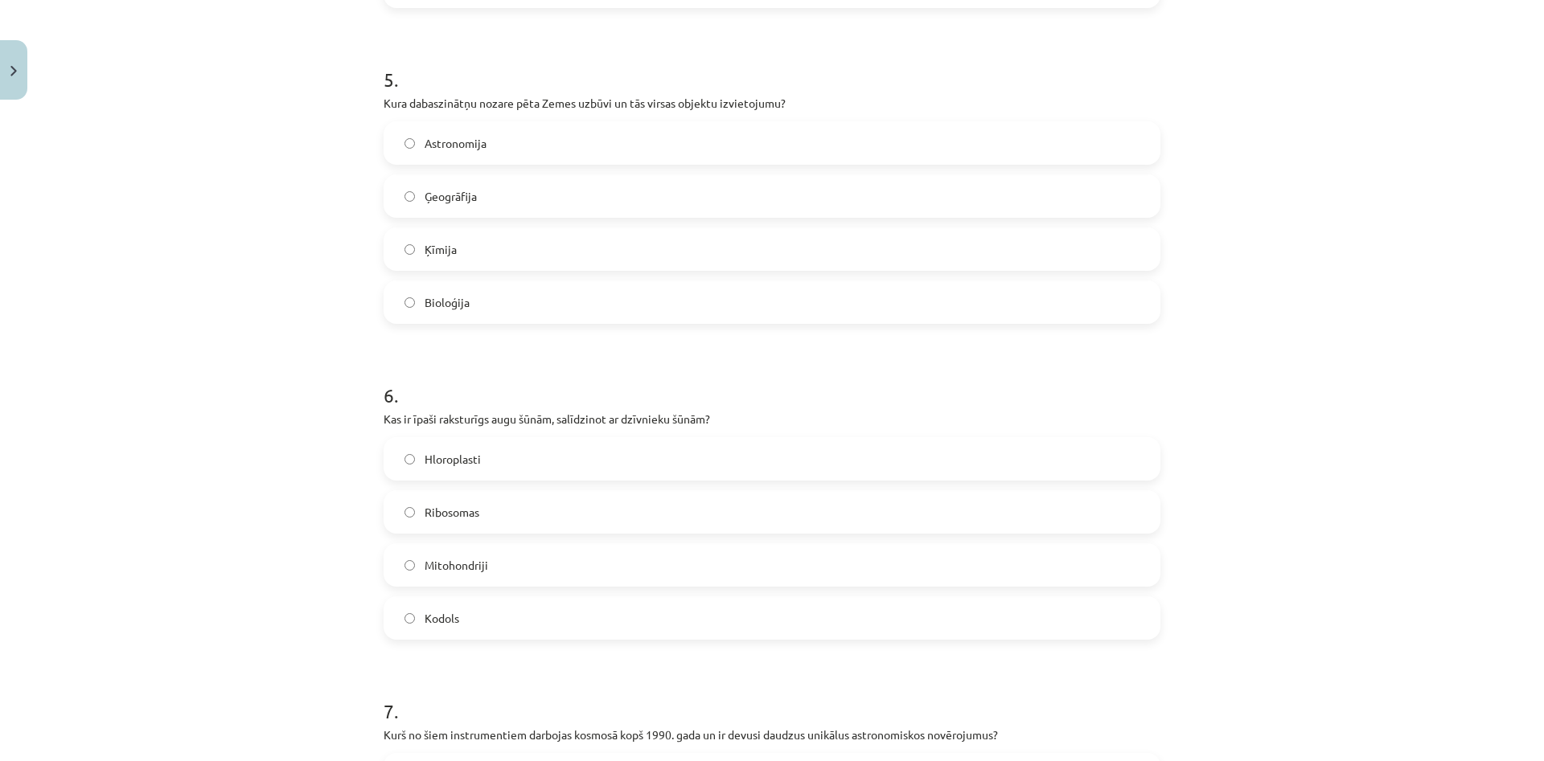
scroll to position [1621, 0]
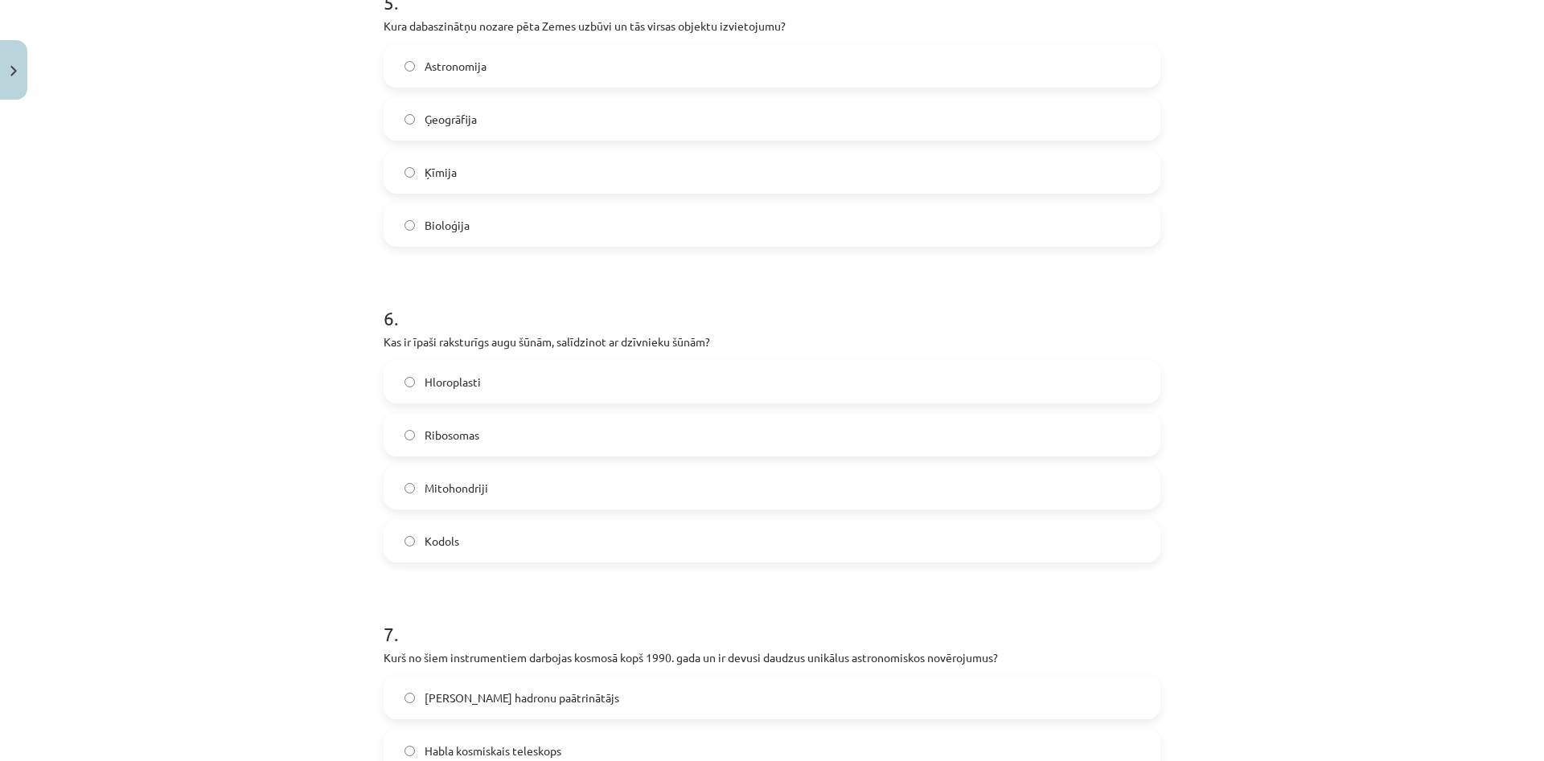
click at [510, 383] on label "Hloroplasti" at bounding box center [772, 382] width 774 height 40
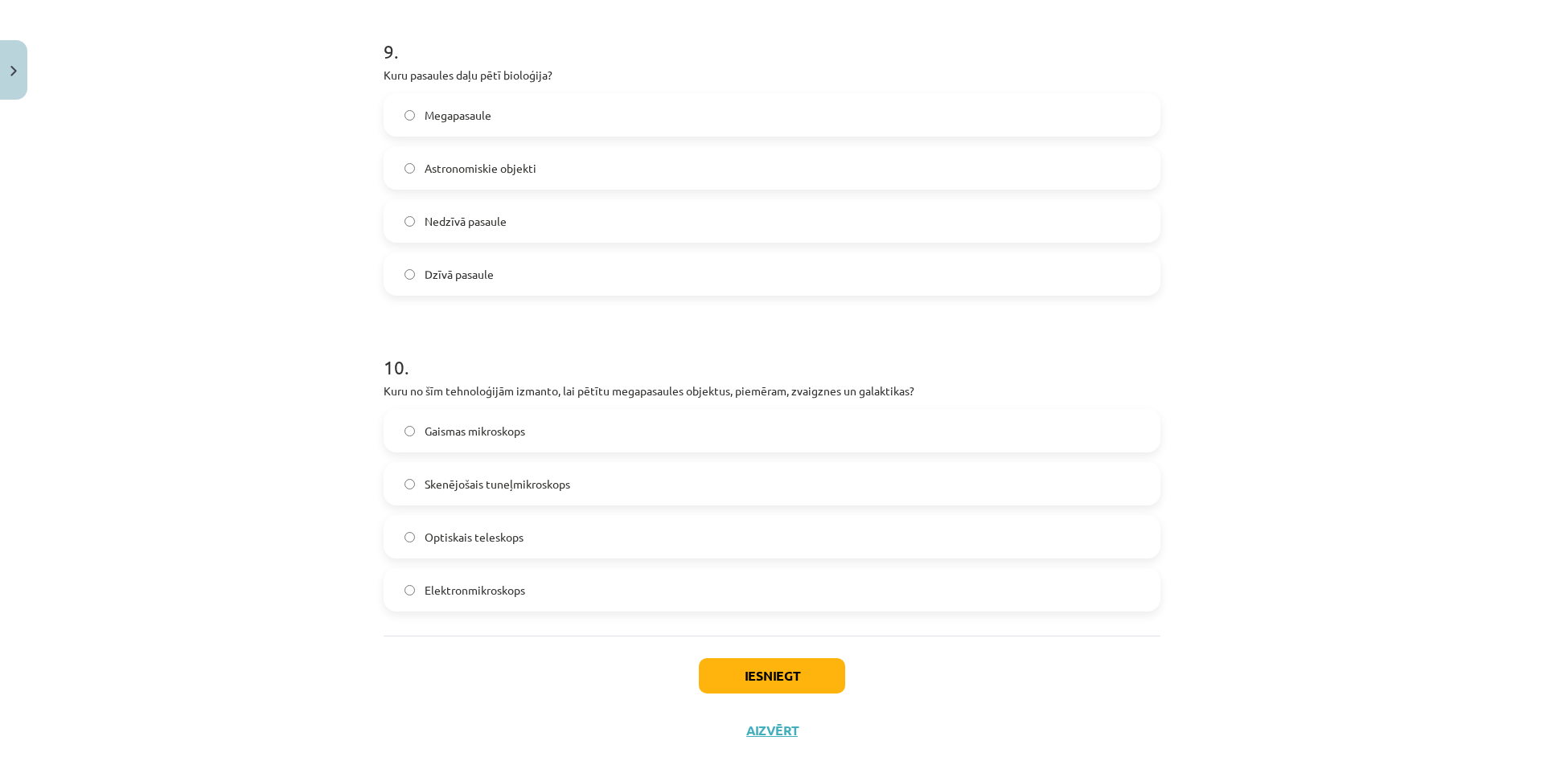
scroll to position [2873, 0]
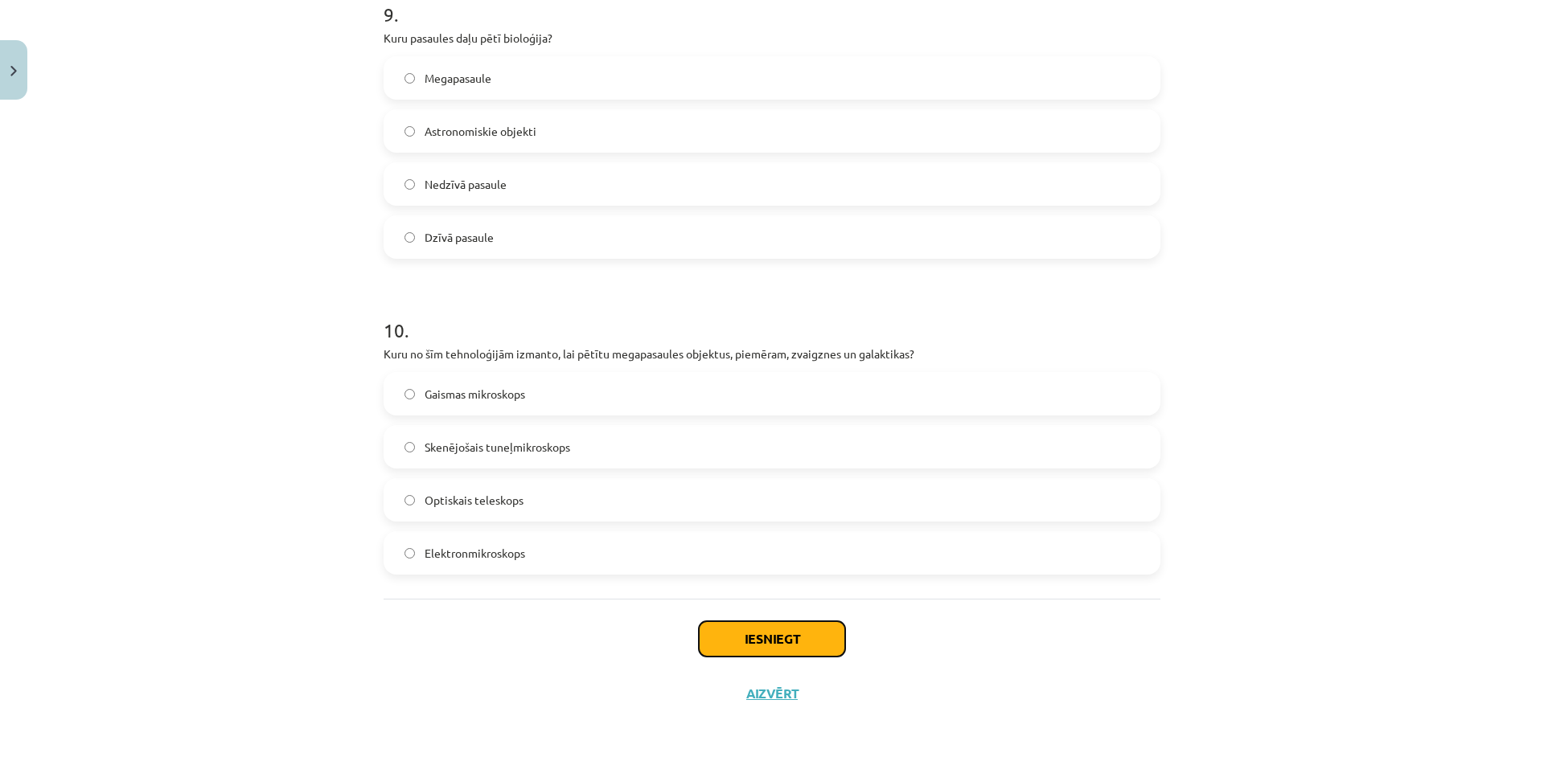
click at [786, 651] on button "Iesniegt" at bounding box center [772, 639] width 146 height 35
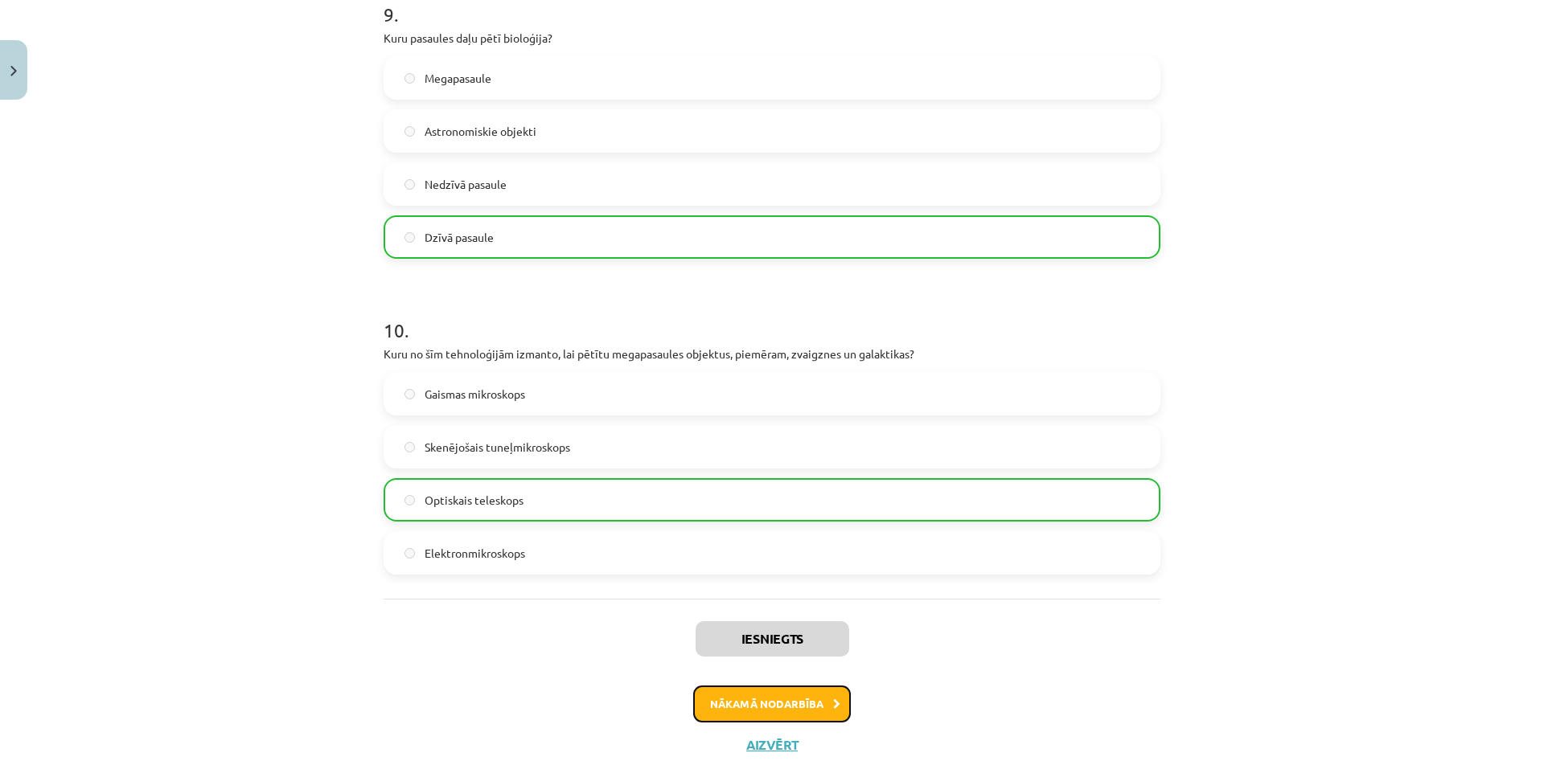
click at [820, 700] on button "Nākamā nodarbība" at bounding box center [772, 704] width 158 height 37
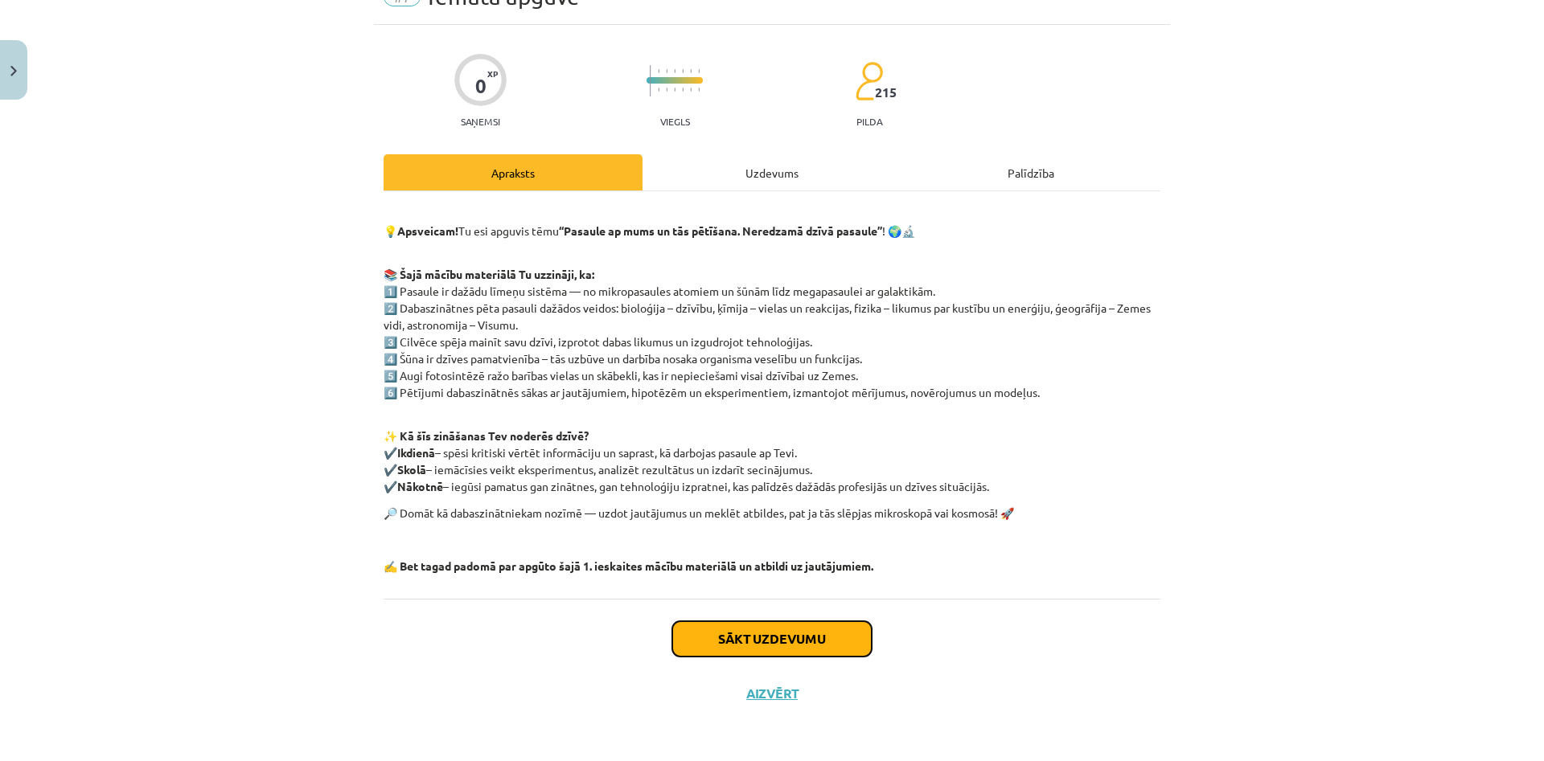
click at [714, 646] on button "Sākt uzdevumu" at bounding box center [771, 639] width 199 height 35
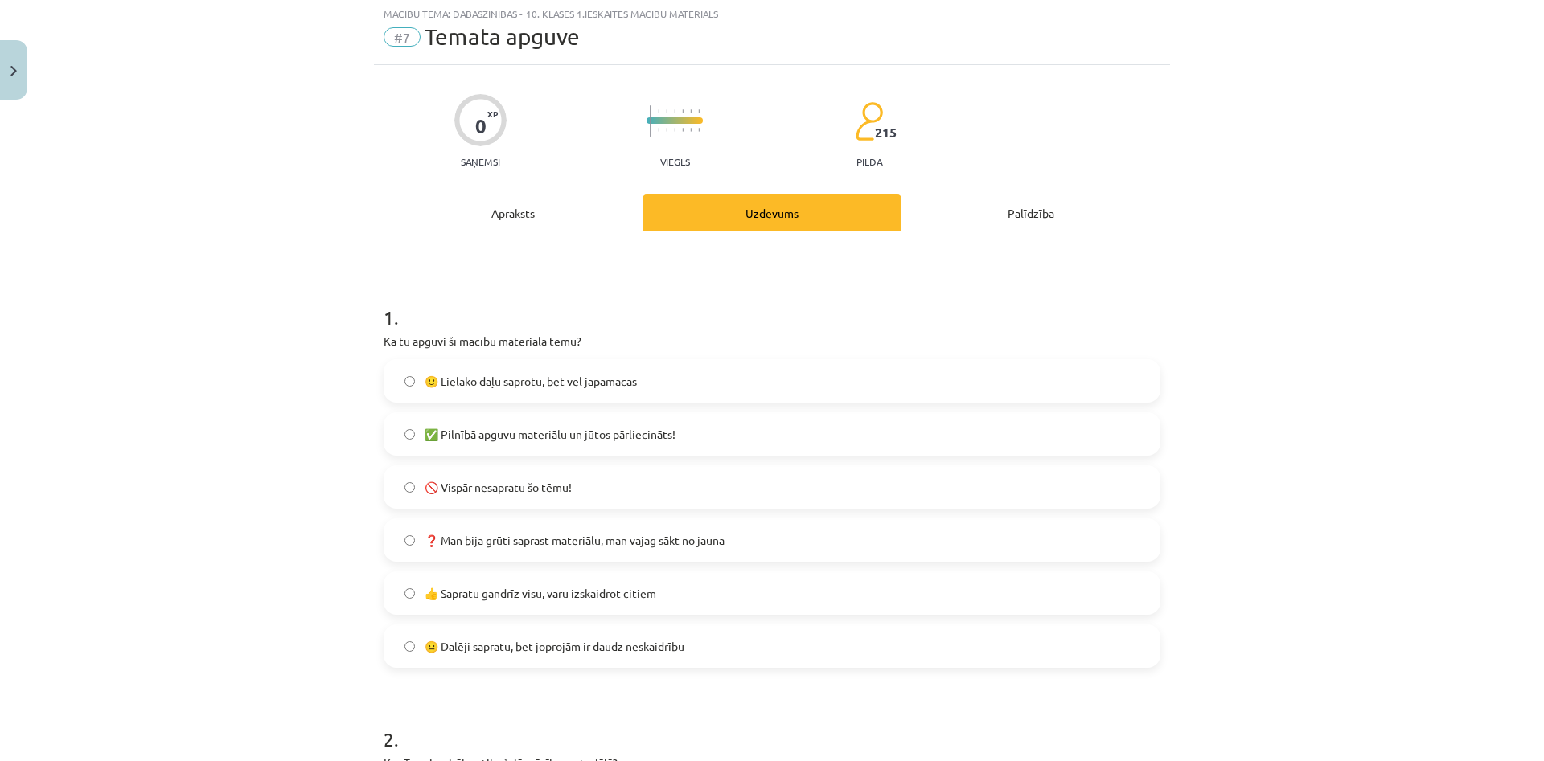
scroll to position [40, 0]
click at [536, 380] on span "🙂 Lielāko daļu saprotu, bet vēl jāpamācās" at bounding box center [531, 383] width 212 height 17
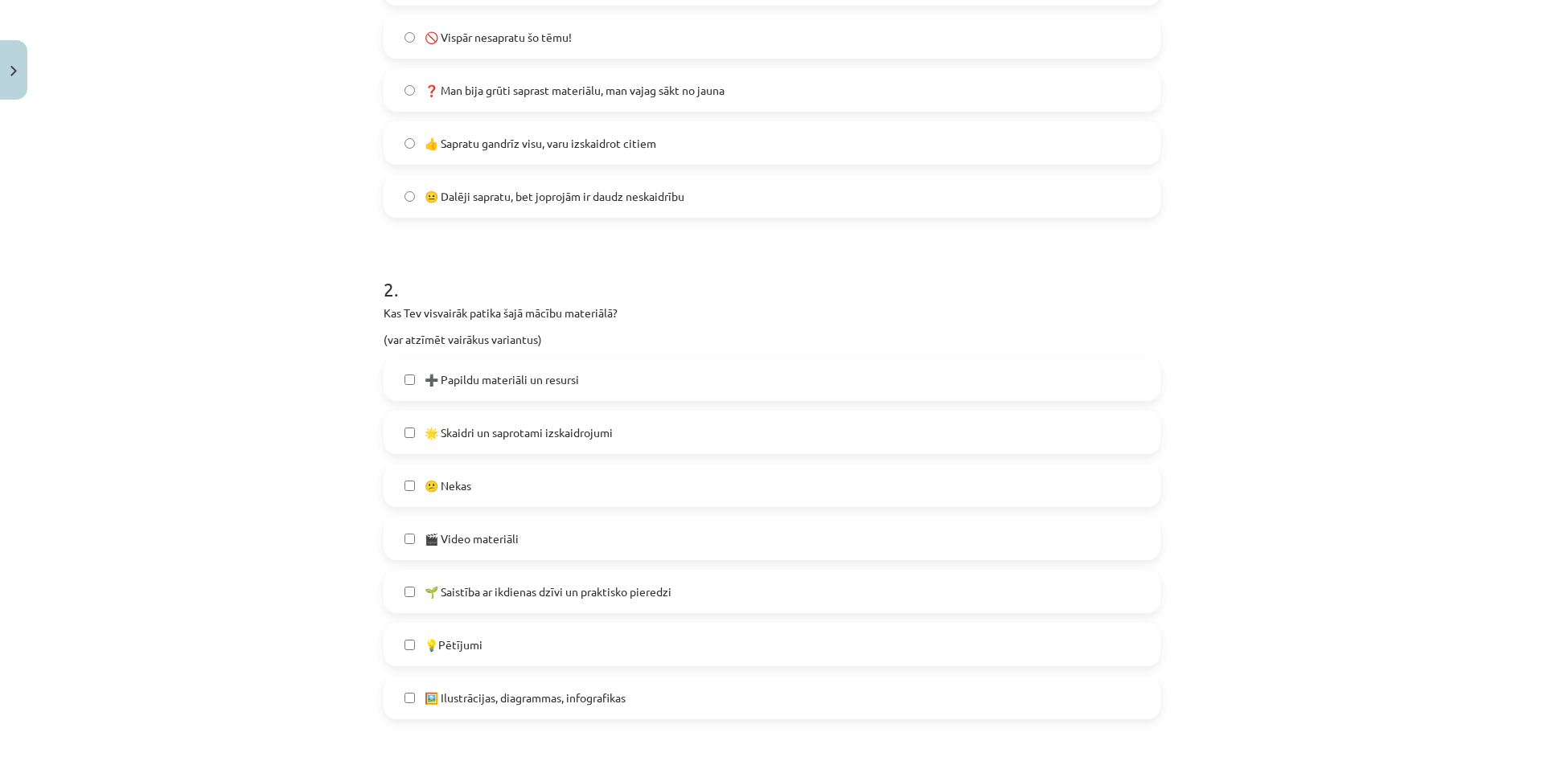
scroll to position [503, 0]
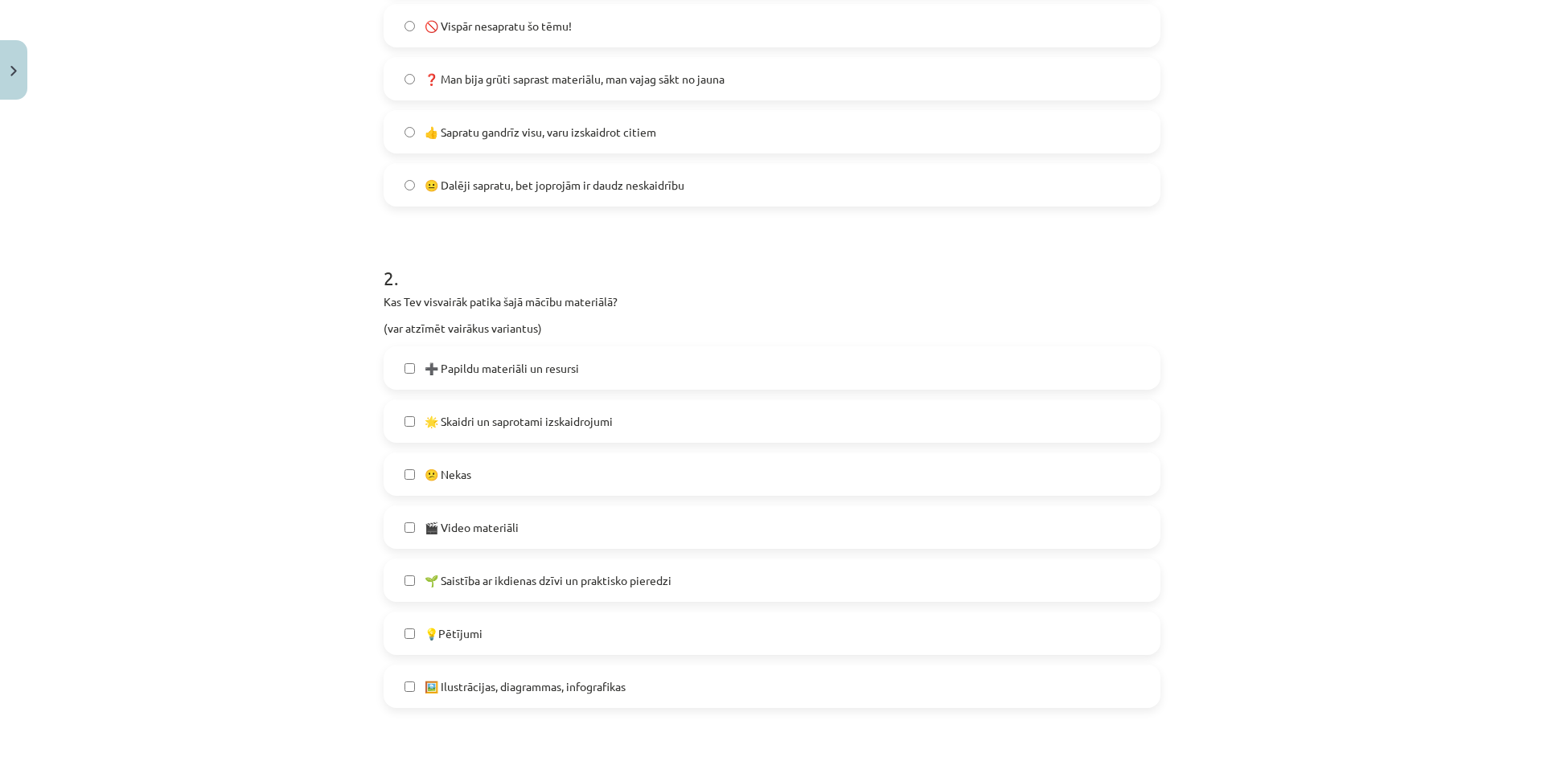
click at [454, 648] on label "💡Pētījumi" at bounding box center [772, 634] width 774 height 40
click at [478, 420] on span "🌟 Skaidri un saprotami izskaidrojumi" at bounding box center [519, 421] width 188 height 17
click at [495, 700] on label "🖼️ Ilustrācijas, diagrammas, infografikas" at bounding box center [772, 687] width 774 height 40
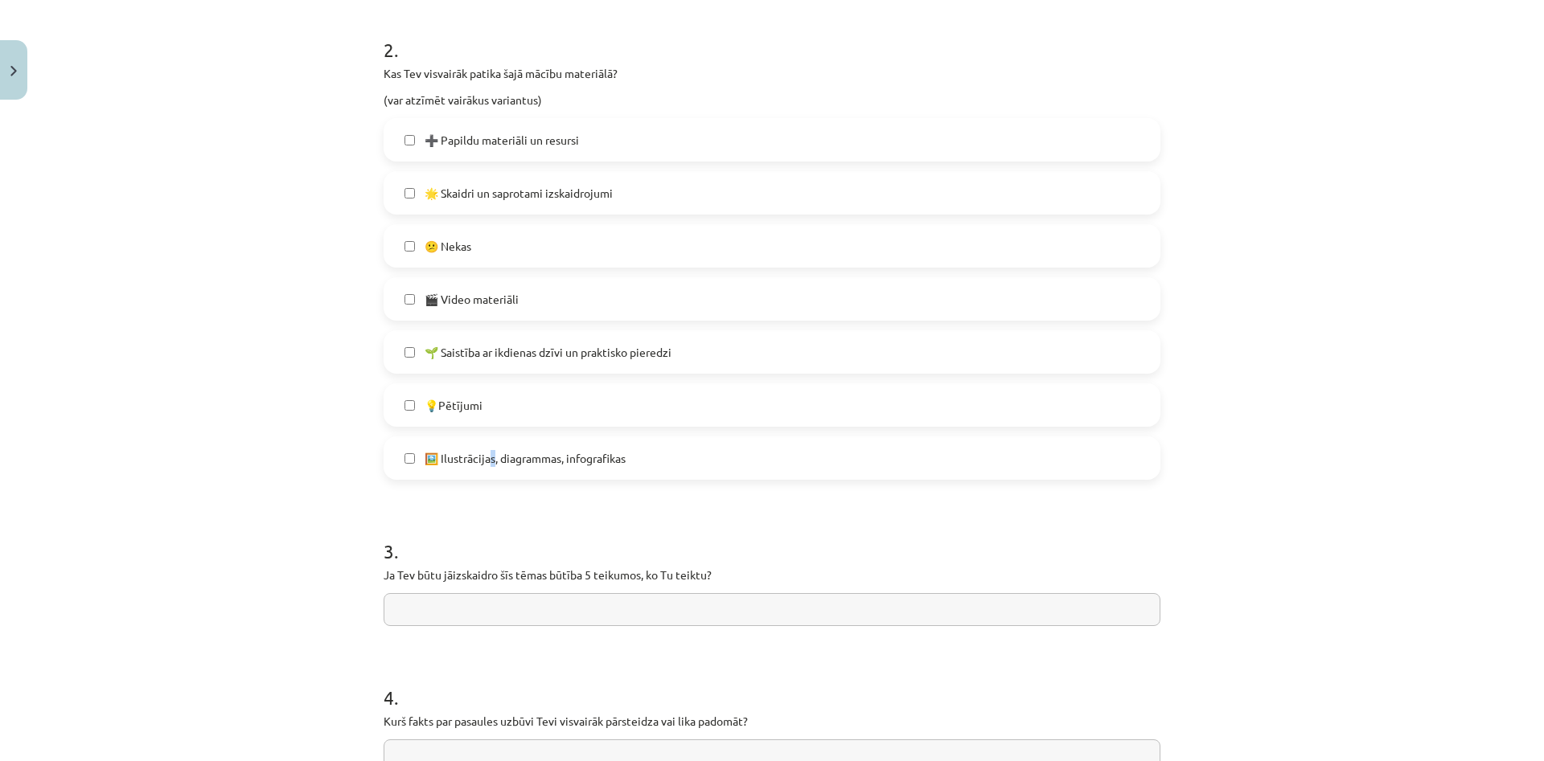
scroll to position [735, 0]
click at [436, 126] on label "➕ Papildu materiāli un resursi" at bounding box center [772, 137] width 774 height 40
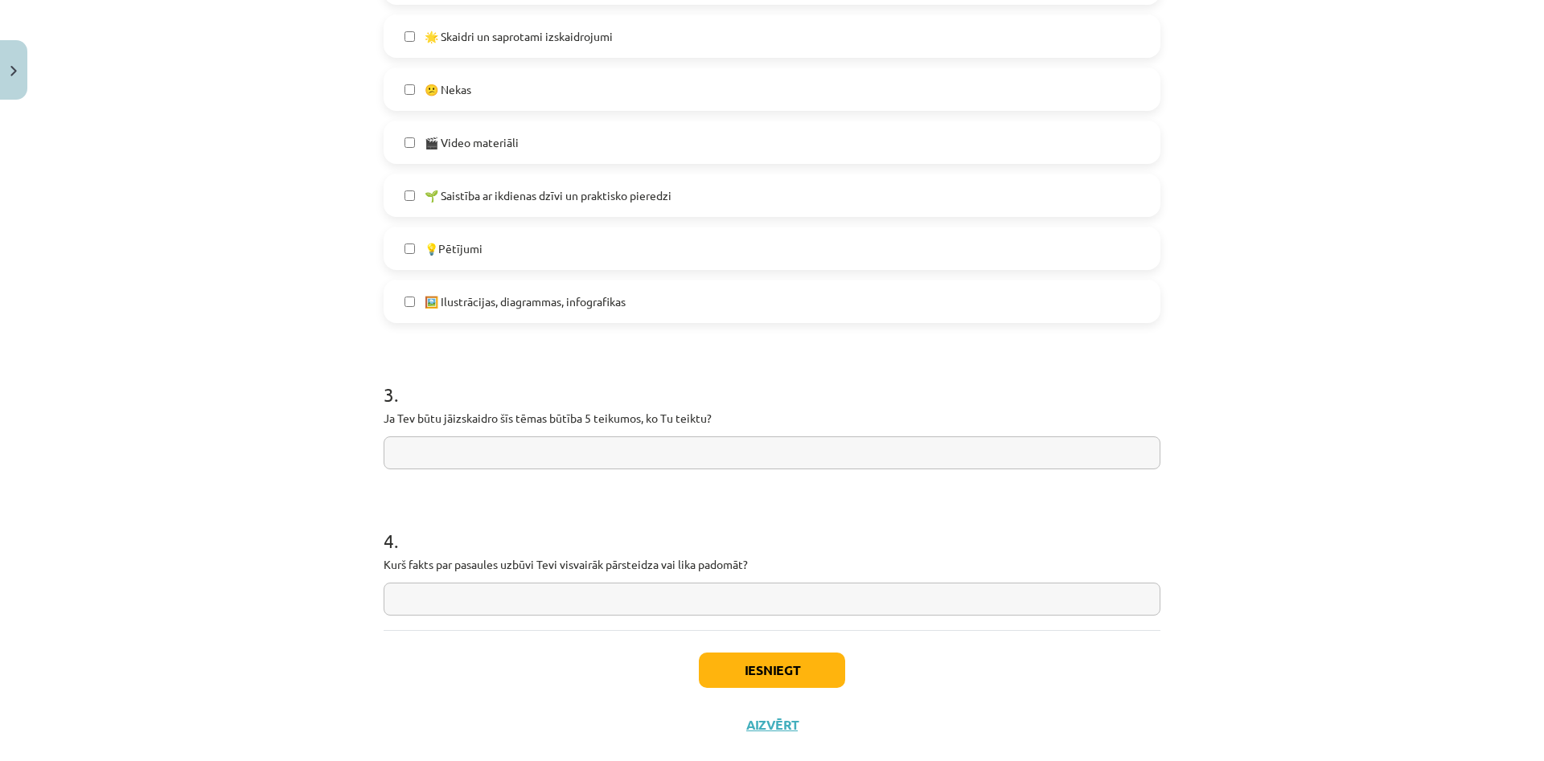
scroll to position [920, 0]
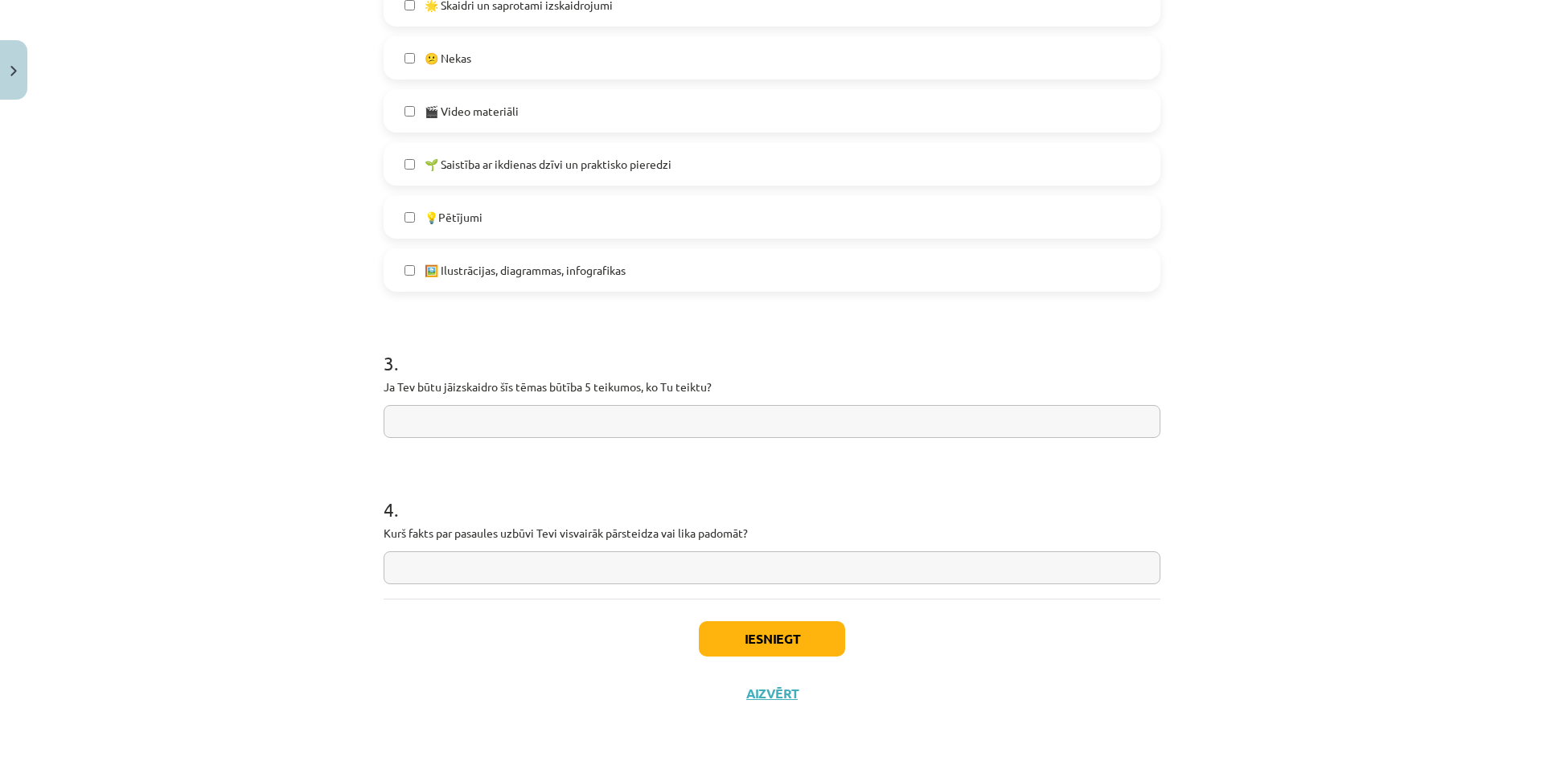
click at [511, 421] on input "text" at bounding box center [772, 421] width 777 height 33
click at [409, 564] on input "text" at bounding box center [772, 568] width 777 height 33
type input "**********"
click at [507, 417] on input "text" at bounding box center [772, 421] width 777 height 33
drag, startPoint x: 379, startPoint y: 380, endPoint x: 743, endPoint y: 409, distance: 365.4
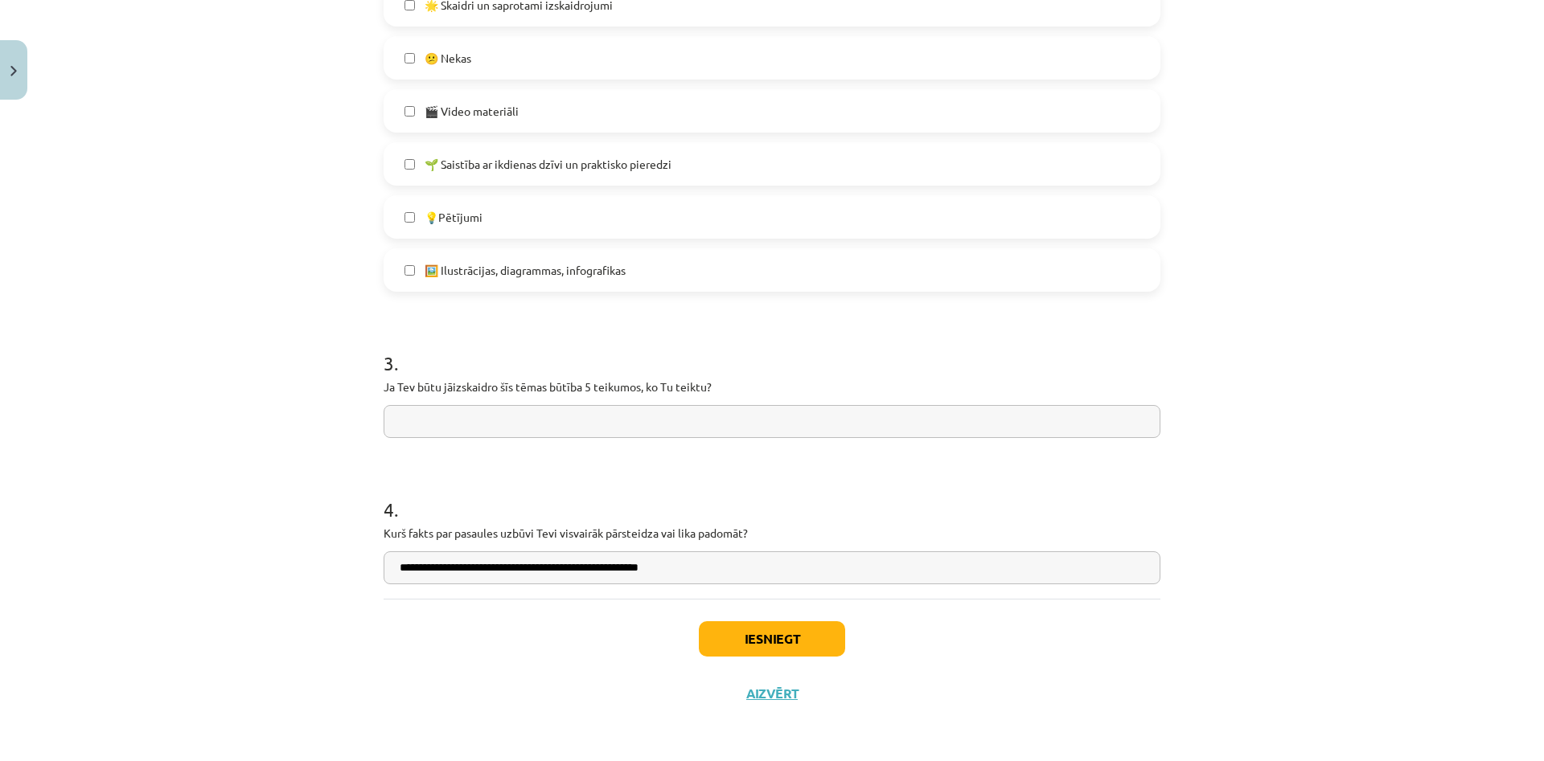
copy p
click at [498, 421] on input "text" at bounding box center [772, 421] width 777 height 33
type input "*"
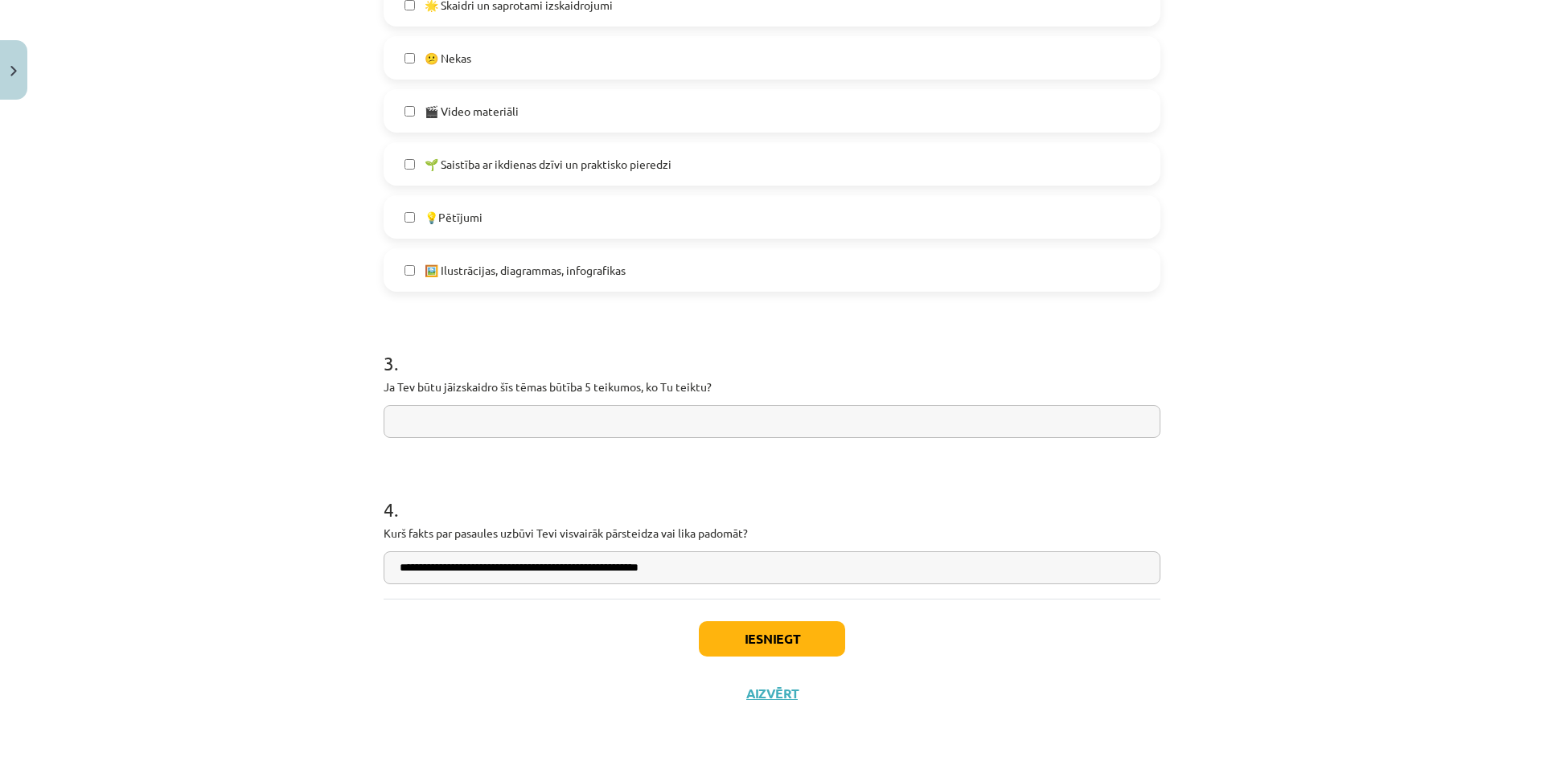
click at [459, 421] on input "text" at bounding box center [772, 421] width 777 height 33
paste input "**********"
click at [464, 422] on input "**********" at bounding box center [772, 421] width 777 height 33
click at [617, 424] on input "**********" at bounding box center [772, 421] width 777 height 33
click at [1034, 421] on input "**********" at bounding box center [772, 421] width 777 height 33
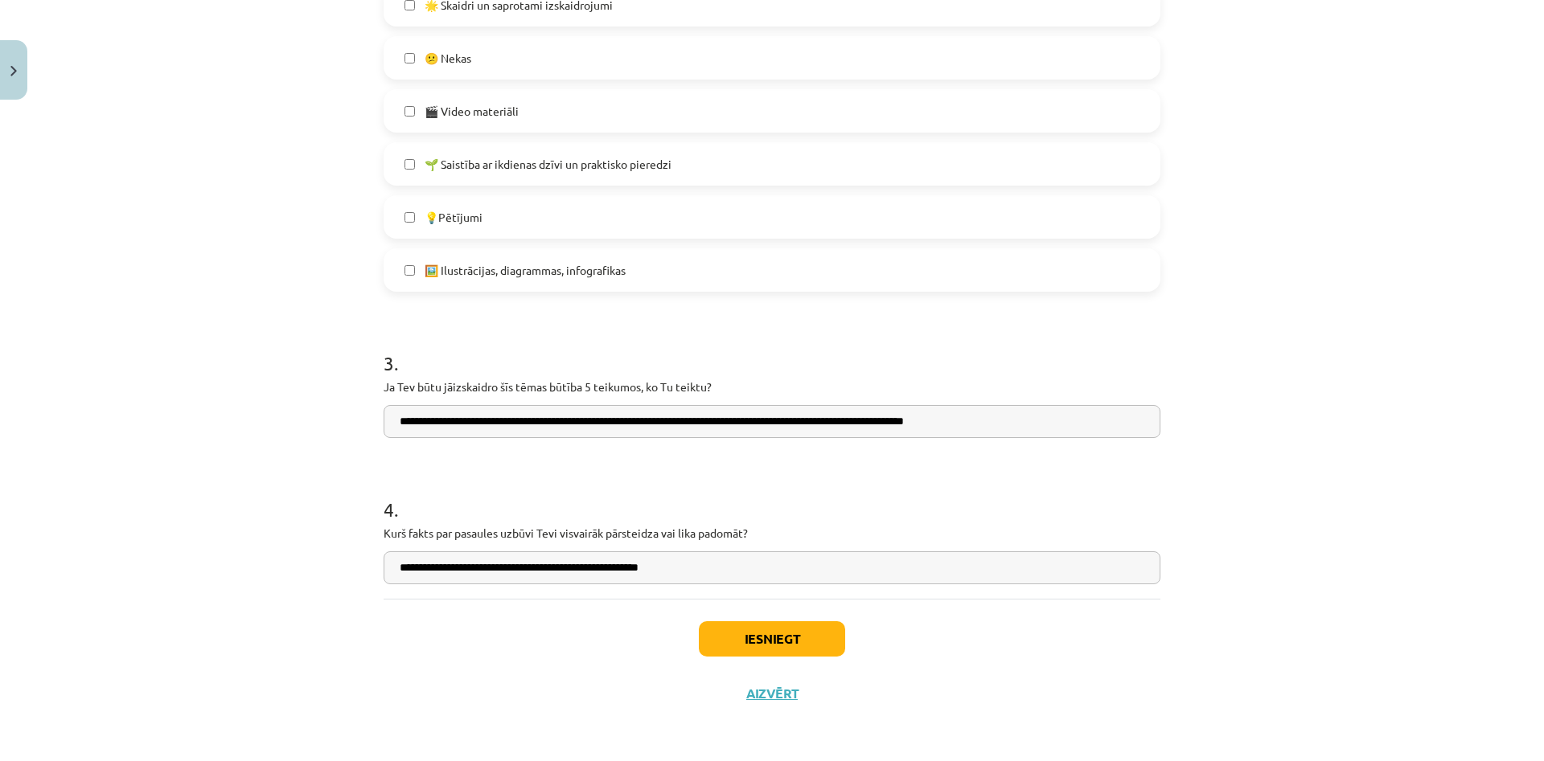
paste input "**********"
click at [523, 418] on input "**********" at bounding box center [772, 421] width 777 height 33
drag, startPoint x: 400, startPoint y: 421, endPoint x: 454, endPoint y: 410, distance: 54.9
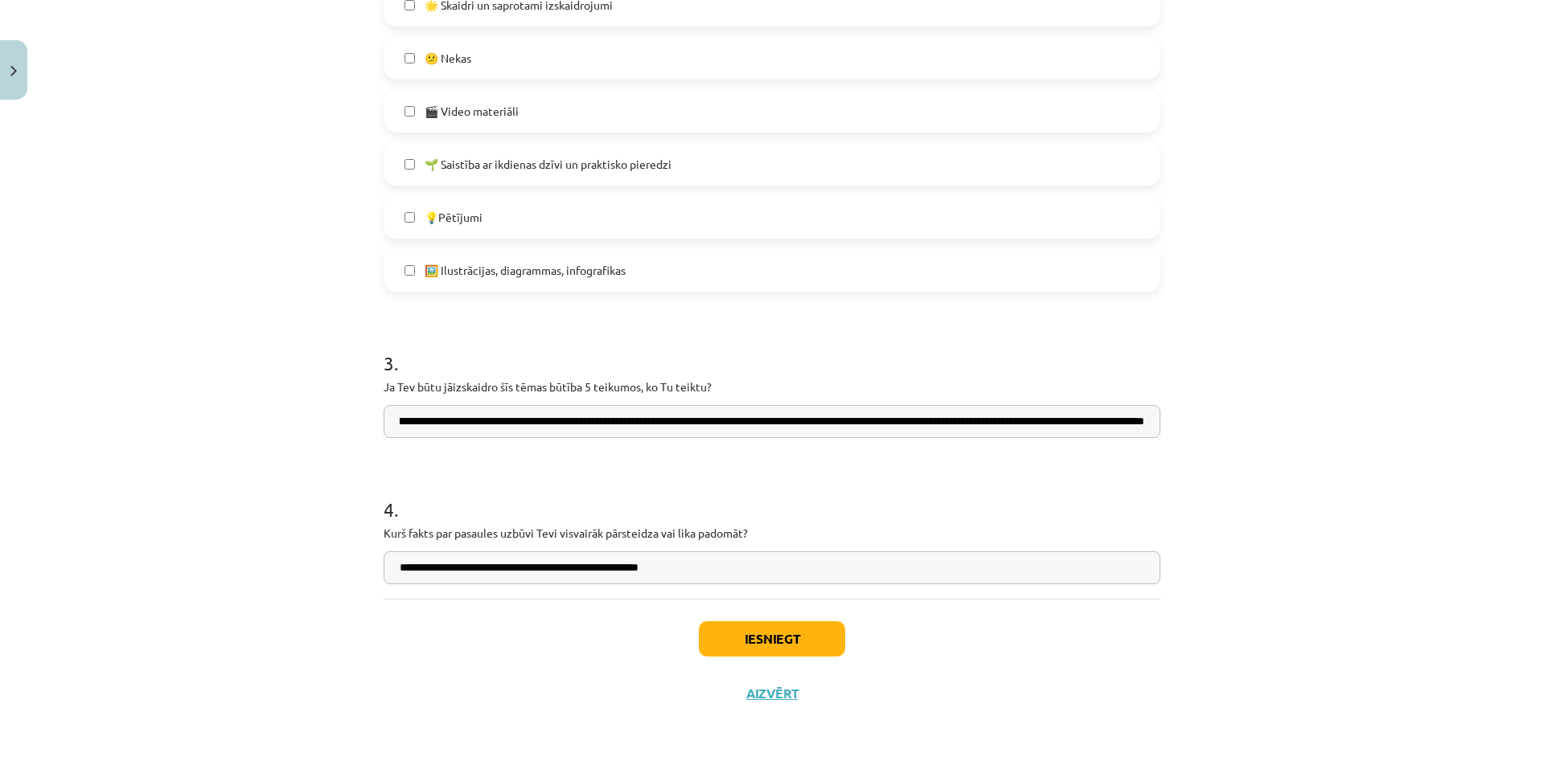
click at [454, 410] on input "**********" at bounding box center [772, 421] width 777 height 33
click at [453, 410] on input "**********" at bounding box center [772, 421] width 777 height 33
click at [524, 420] on input "**********" at bounding box center [772, 421] width 777 height 33
type input "**********"
click at [787, 653] on button "Iesniegt" at bounding box center [772, 639] width 146 height 35
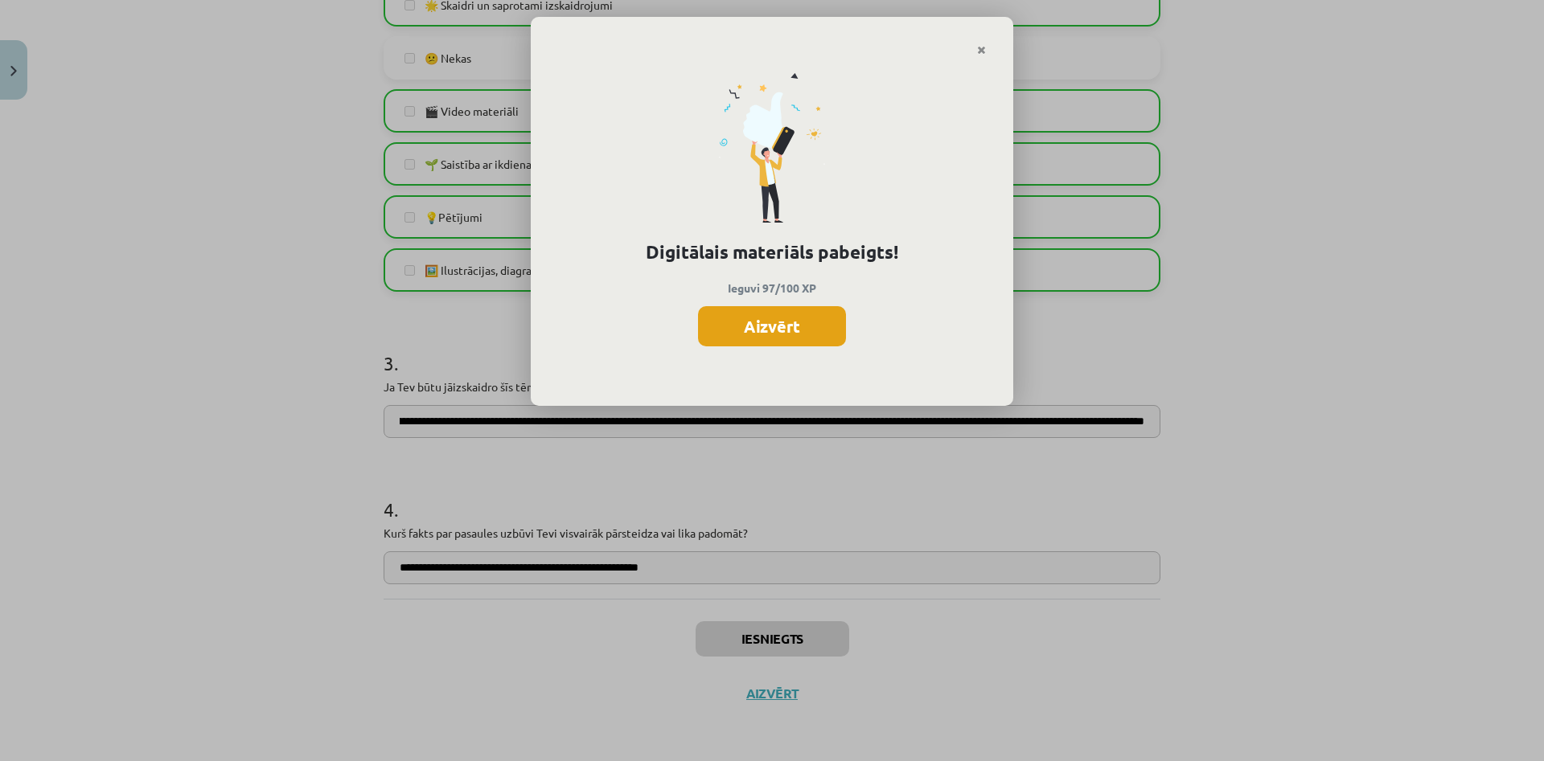
click at [736, 314] on button "Aizvērt" at bounding box center [772, 326] width 148 height 40
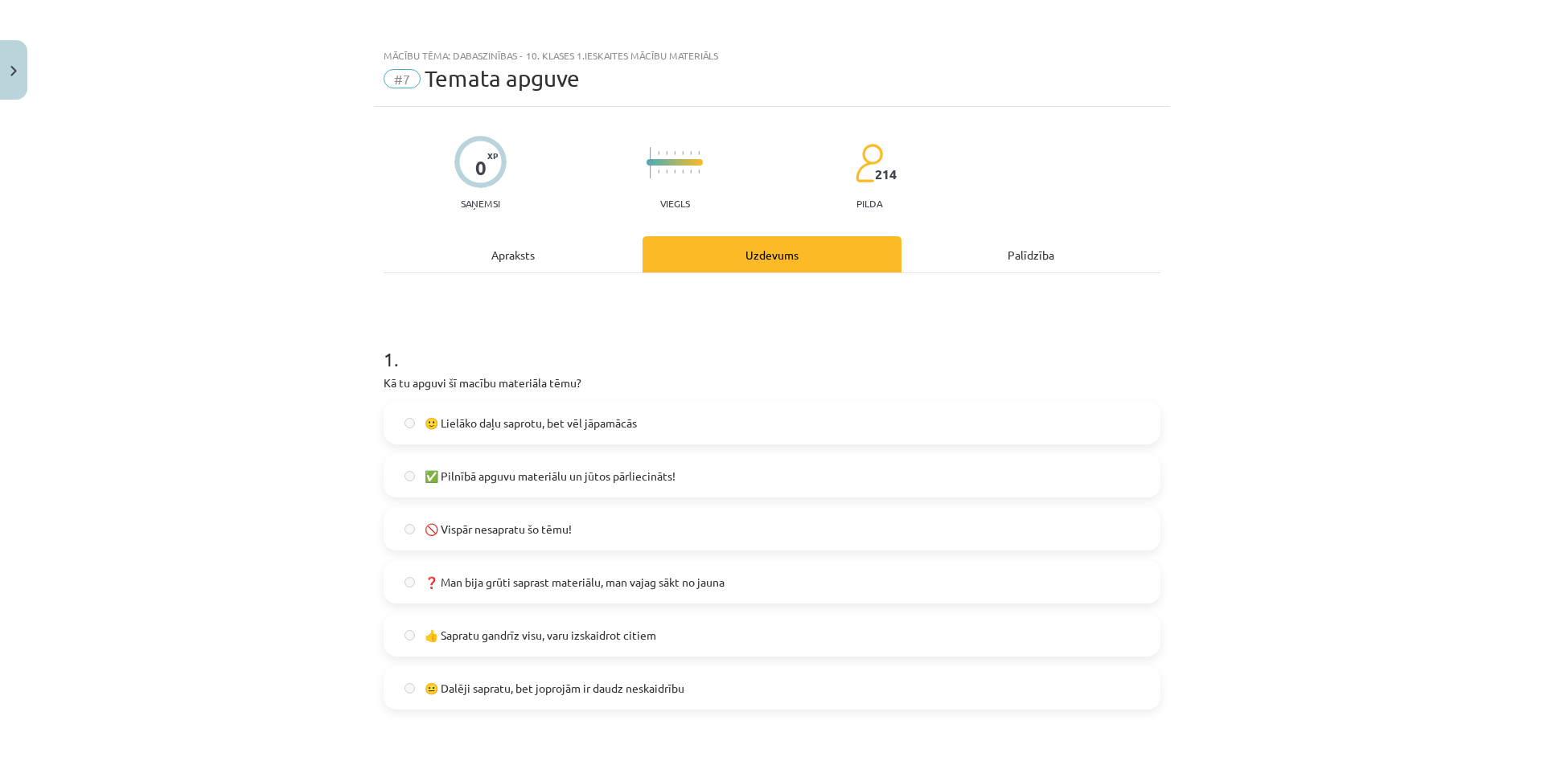
scroll to position [392, 0]
drag, startPoint x: 10, startPoint y: 70, endPoint x: 21, endPoint y: 70, distance: 10.5
click at [14, 70] on img "Close" at bounding box center [13, 71] width 6 height 10
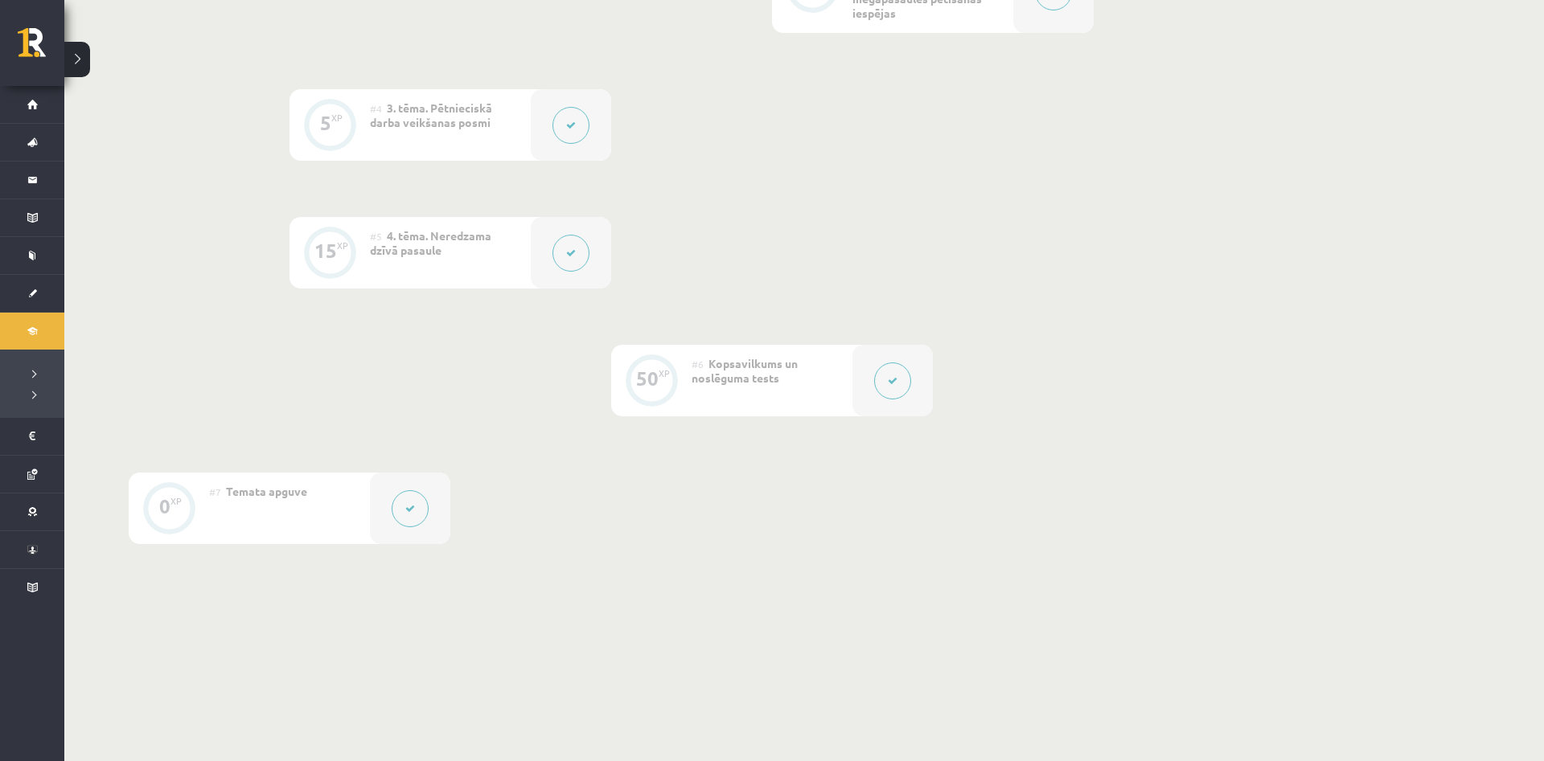
scroll to position [802, 0]
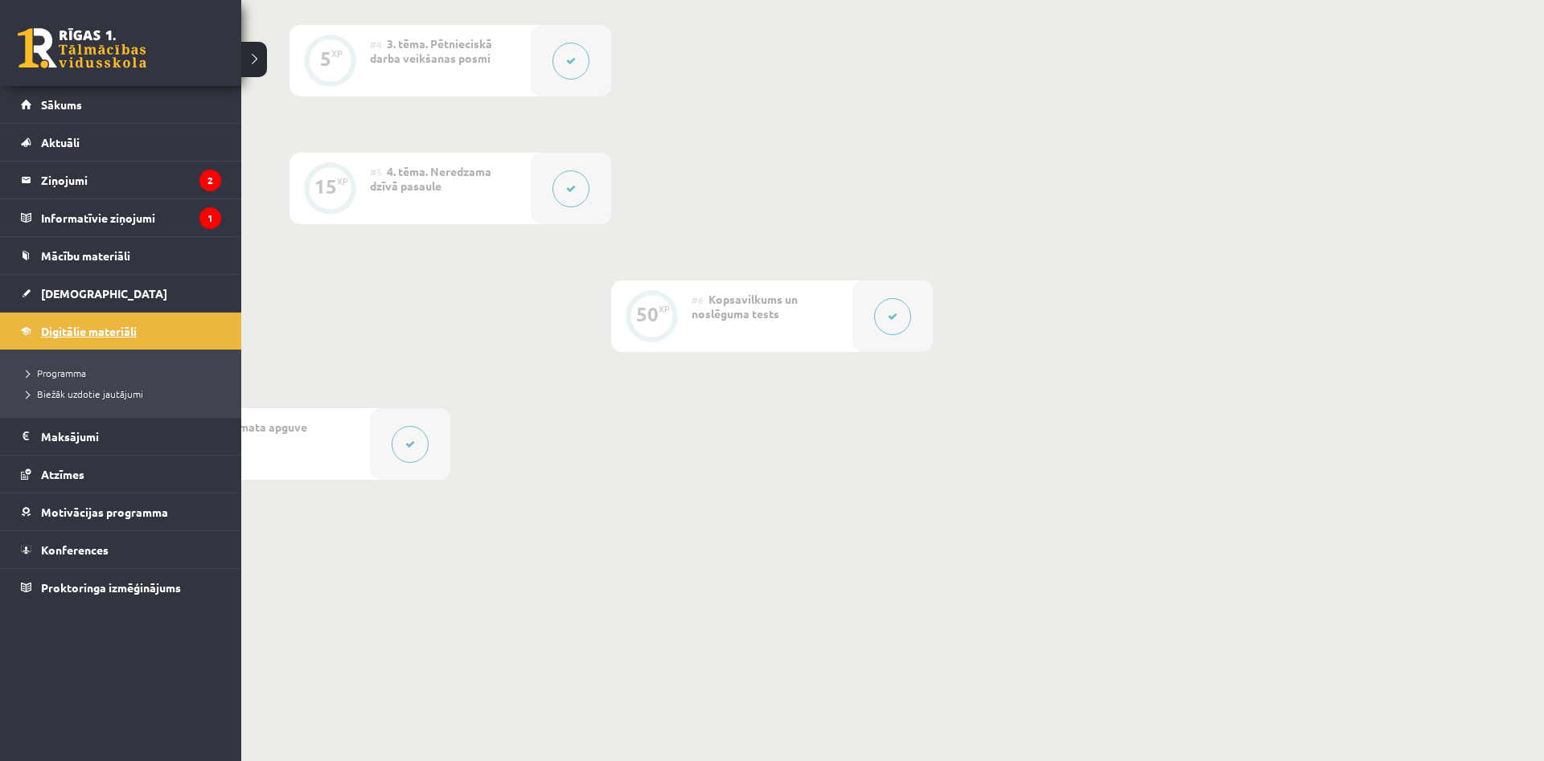
click at [68, 326] on span "Digitālie materiāli" at bounding box center [89, 331] width 96 height 14
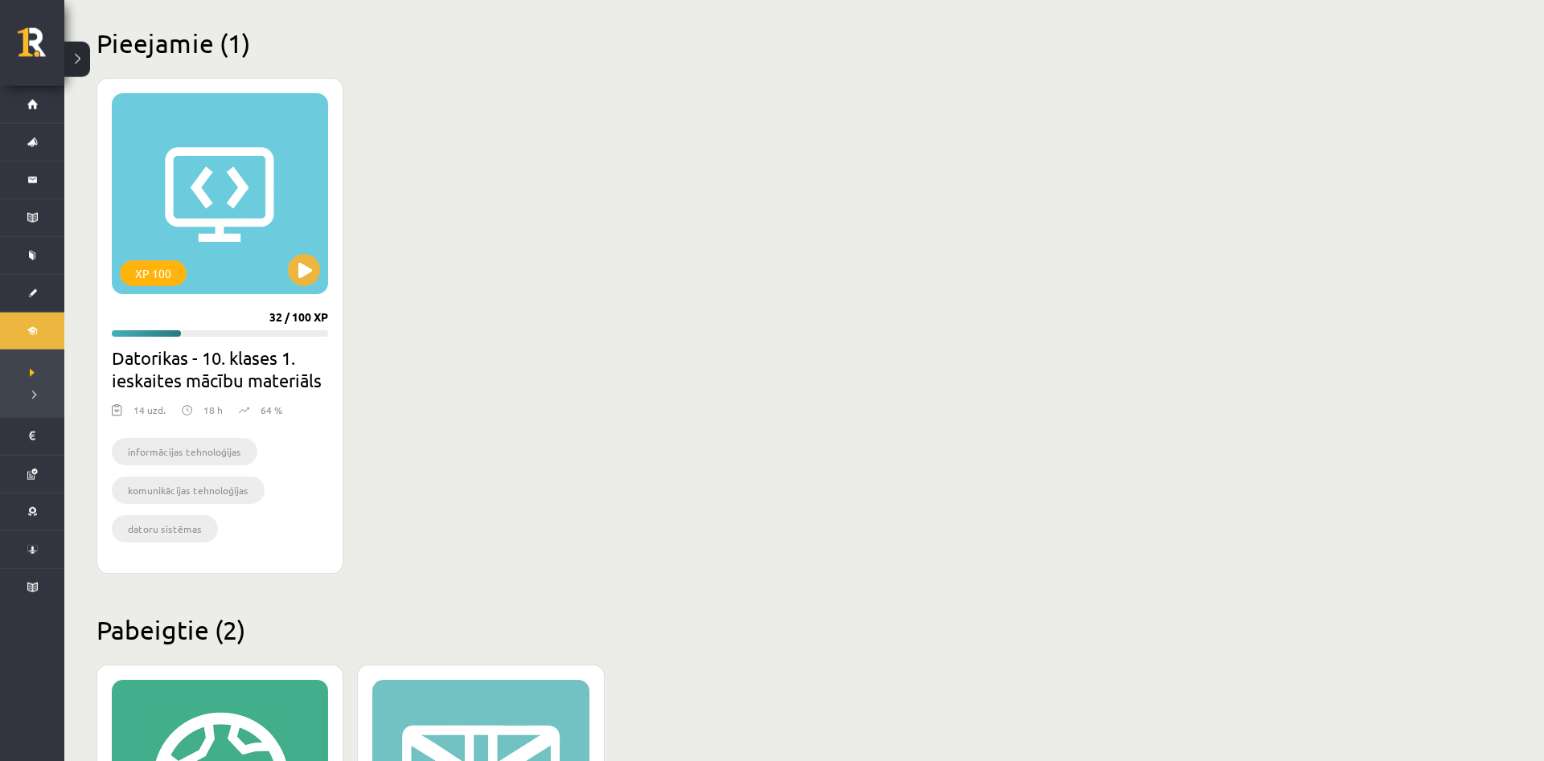
scroll to position [410, 0]
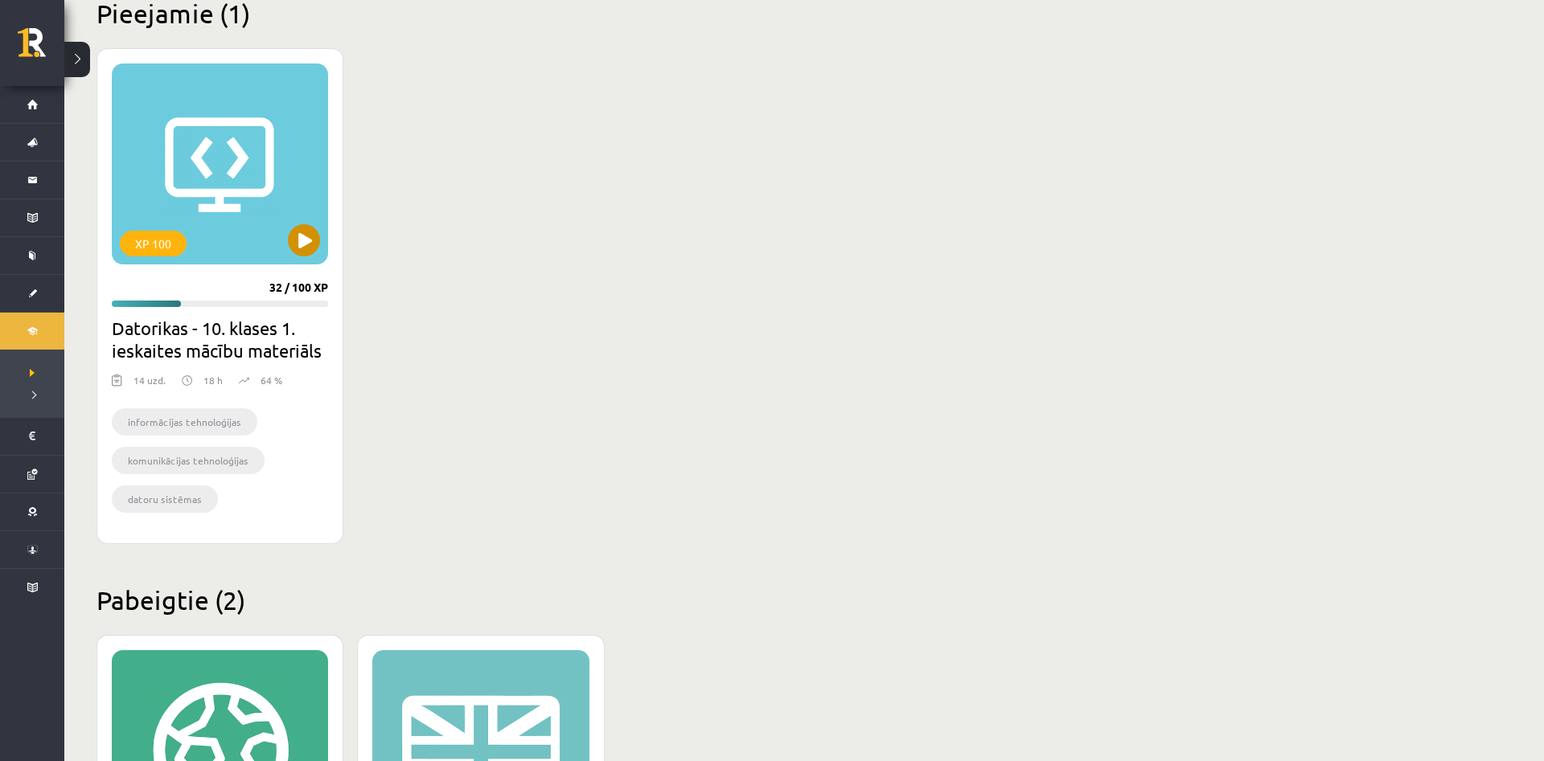
click at [292, 257] on div "XP 100" at bounding box center [220, 164] width 216 height 201
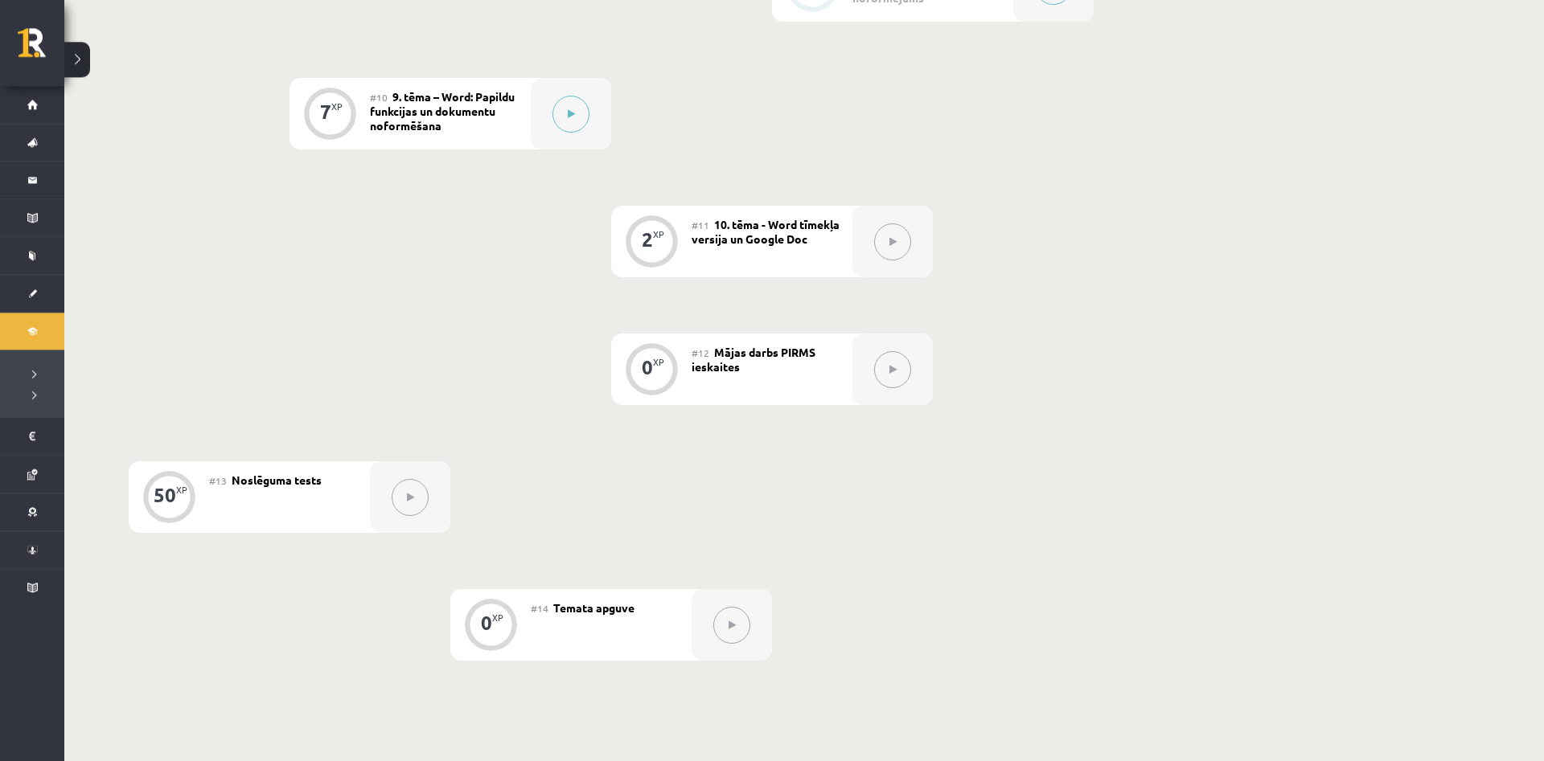
scroll to position [1394, 0]
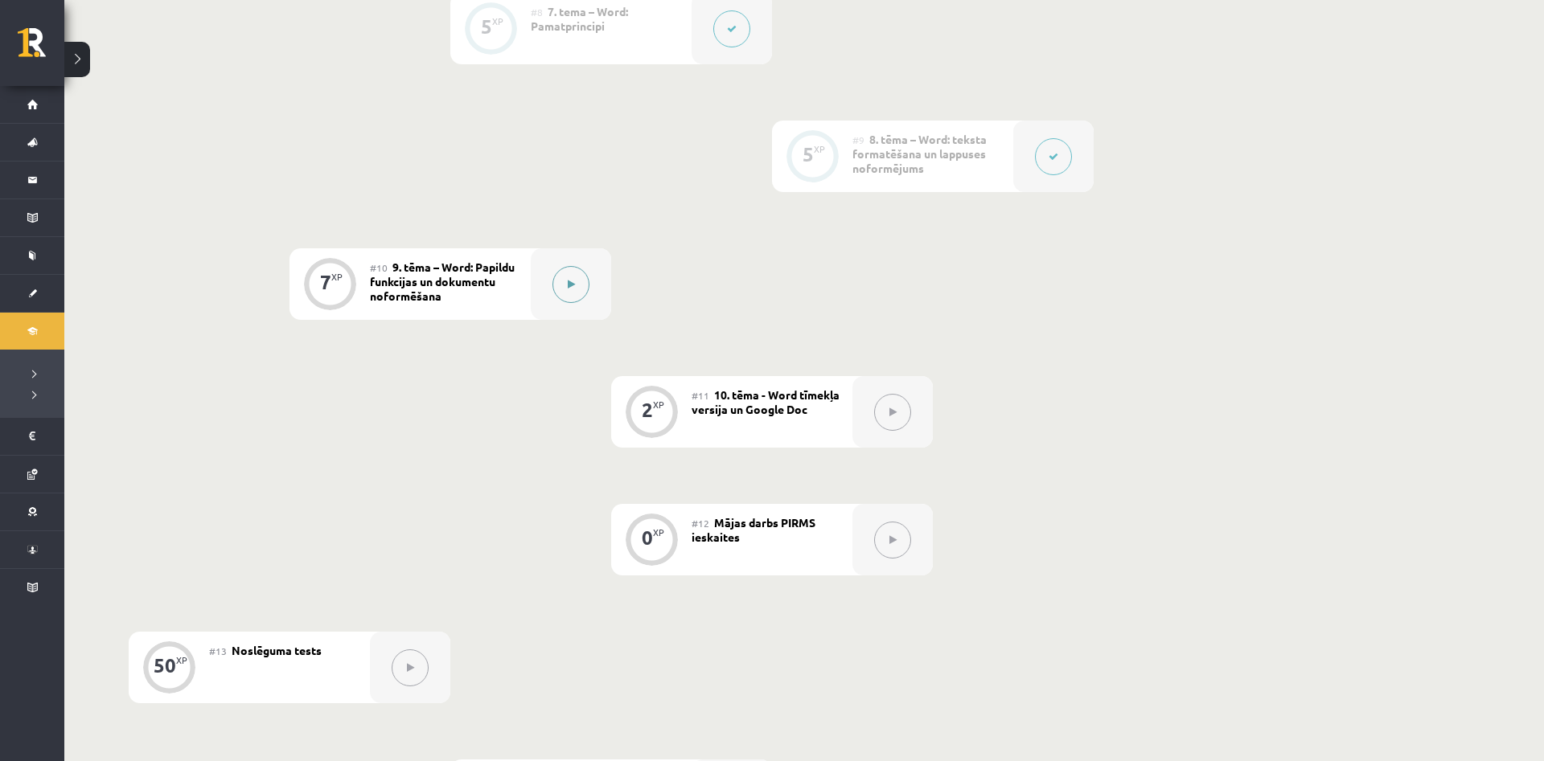
click at [568, 280] on icon at bounding box center [571, 285] width 7 height 10
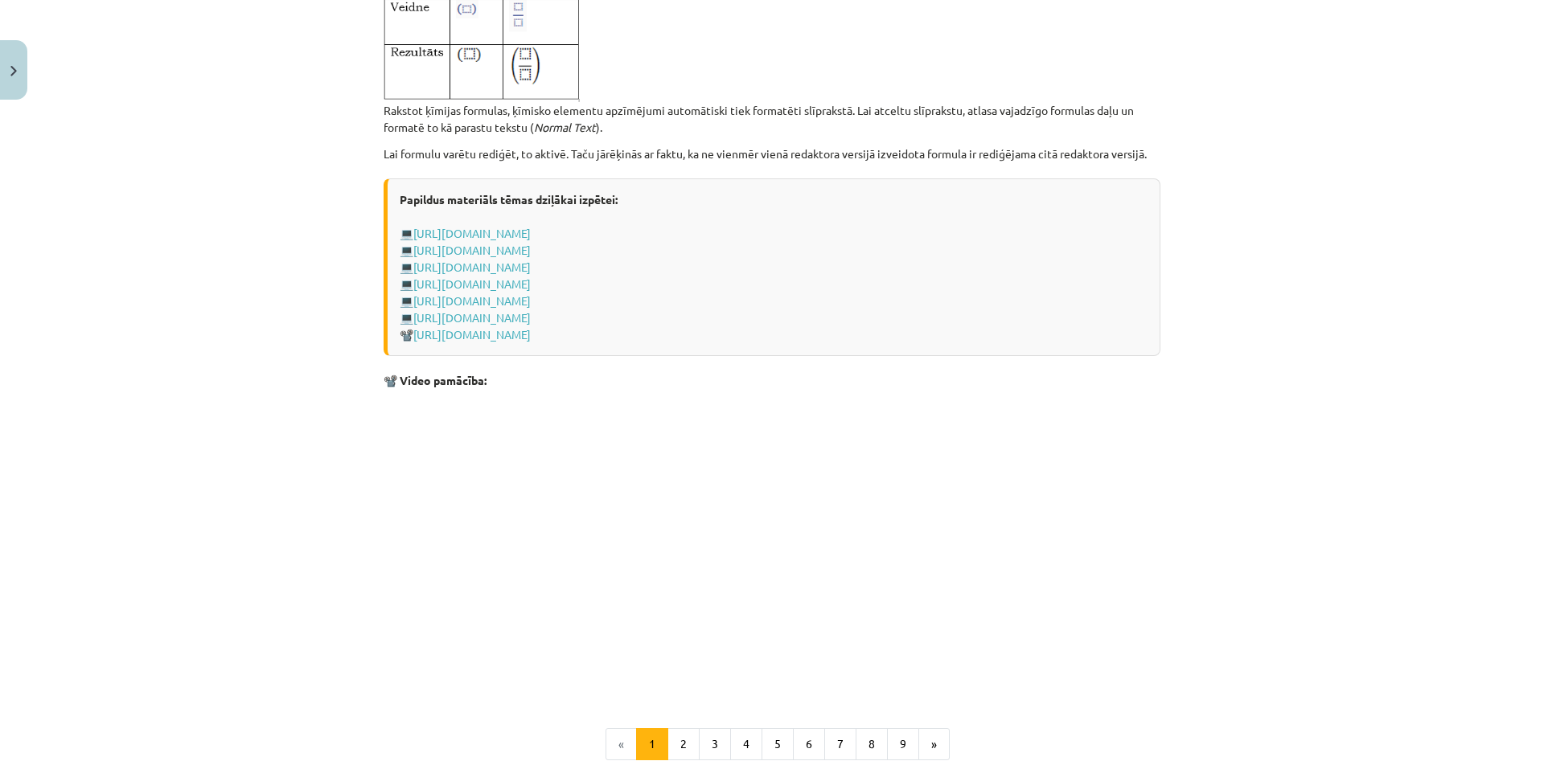
scroll to position [3212, 0]
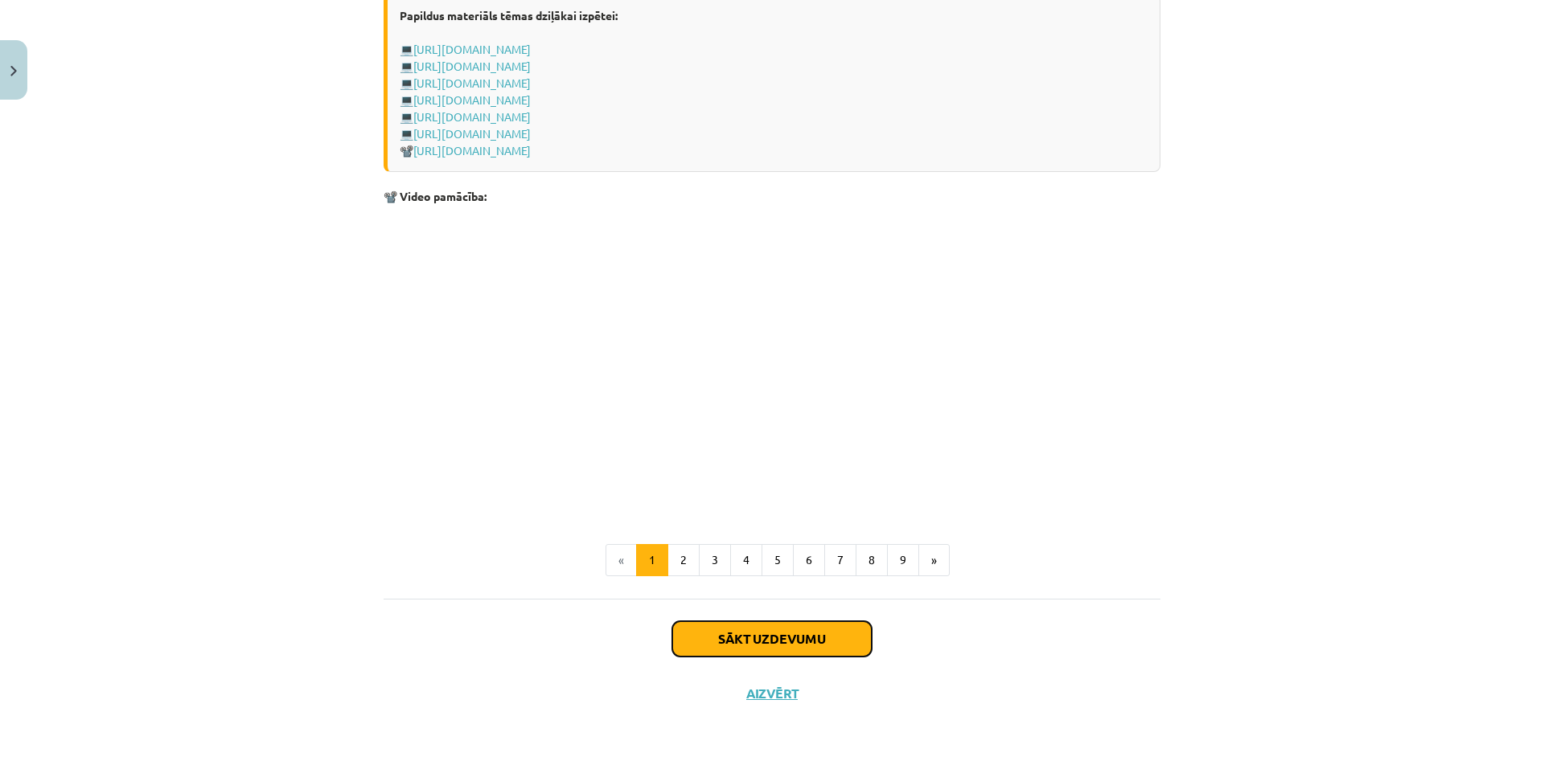
click at [824, 622] on button "Sākt uzdevumu" at bounding box center [771, 639] width 199 height 35
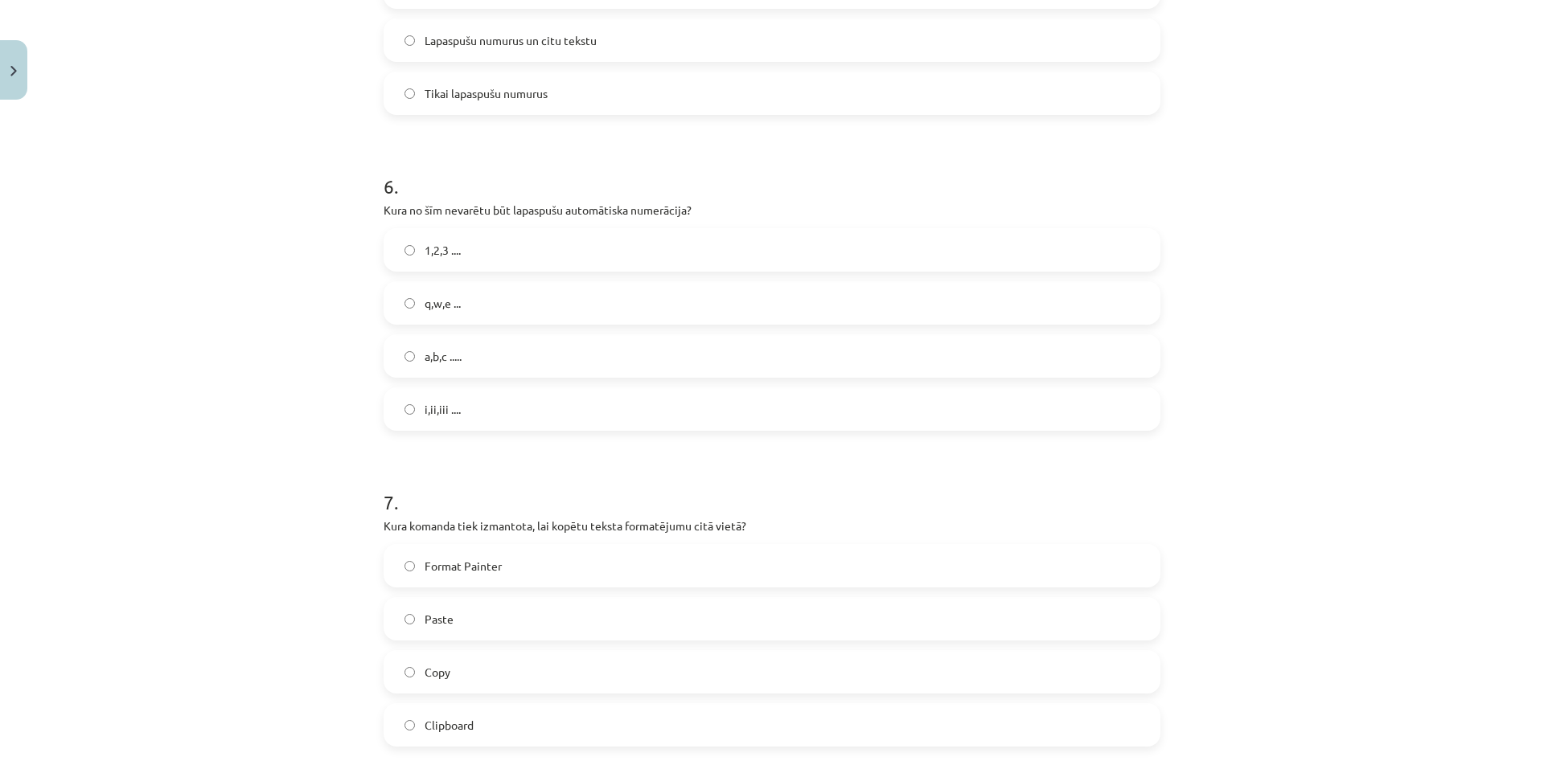
scroll to position [1819, 0]
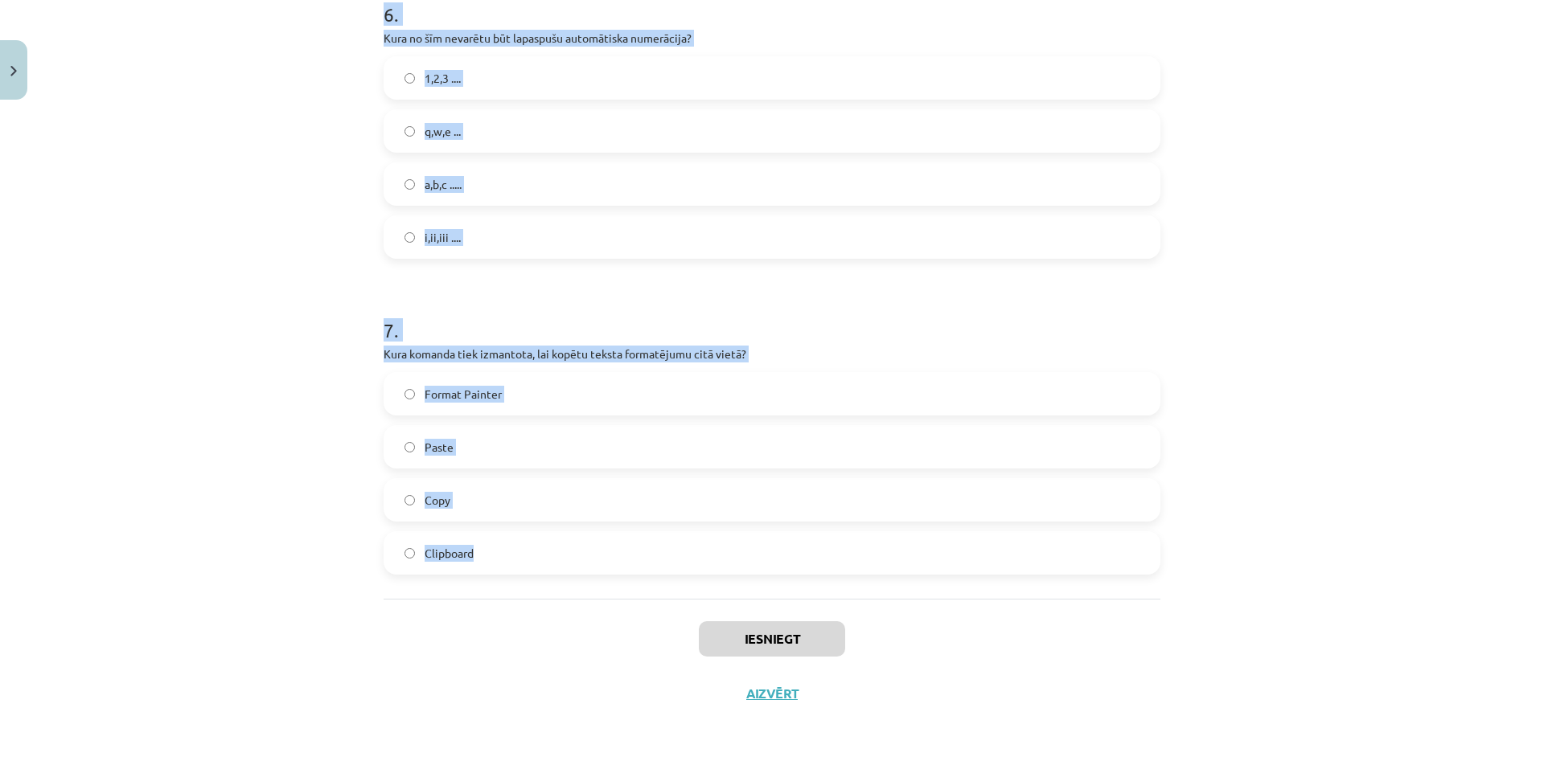
drag, startPoint x: 368, startPoint y: 351, endPoint x: 559, endPoint y: 586, distance: 303.0
click at [559, 586] on div "Mācību tēma: Datorikas - 10. klases 1. ieskaites mācību materiāls #10 9. tēma –…" at bounding box center [772, 380] width 1544 height 761
copy form "2 . Lor ipsumd si ametconse Adipi elitse Doei temporinc, ut laboreetdol Magna a…"
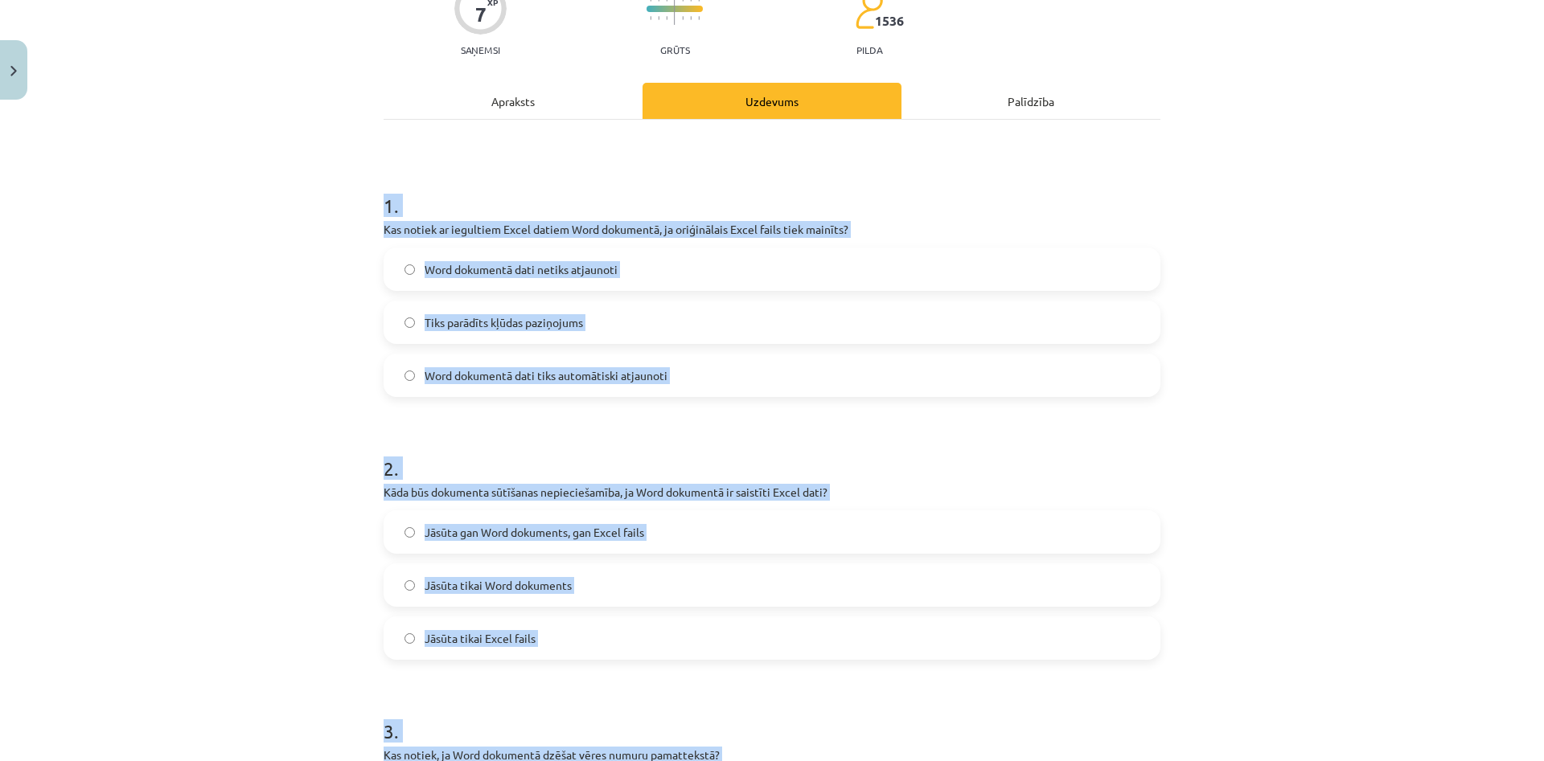
scroll to position [121, 0]
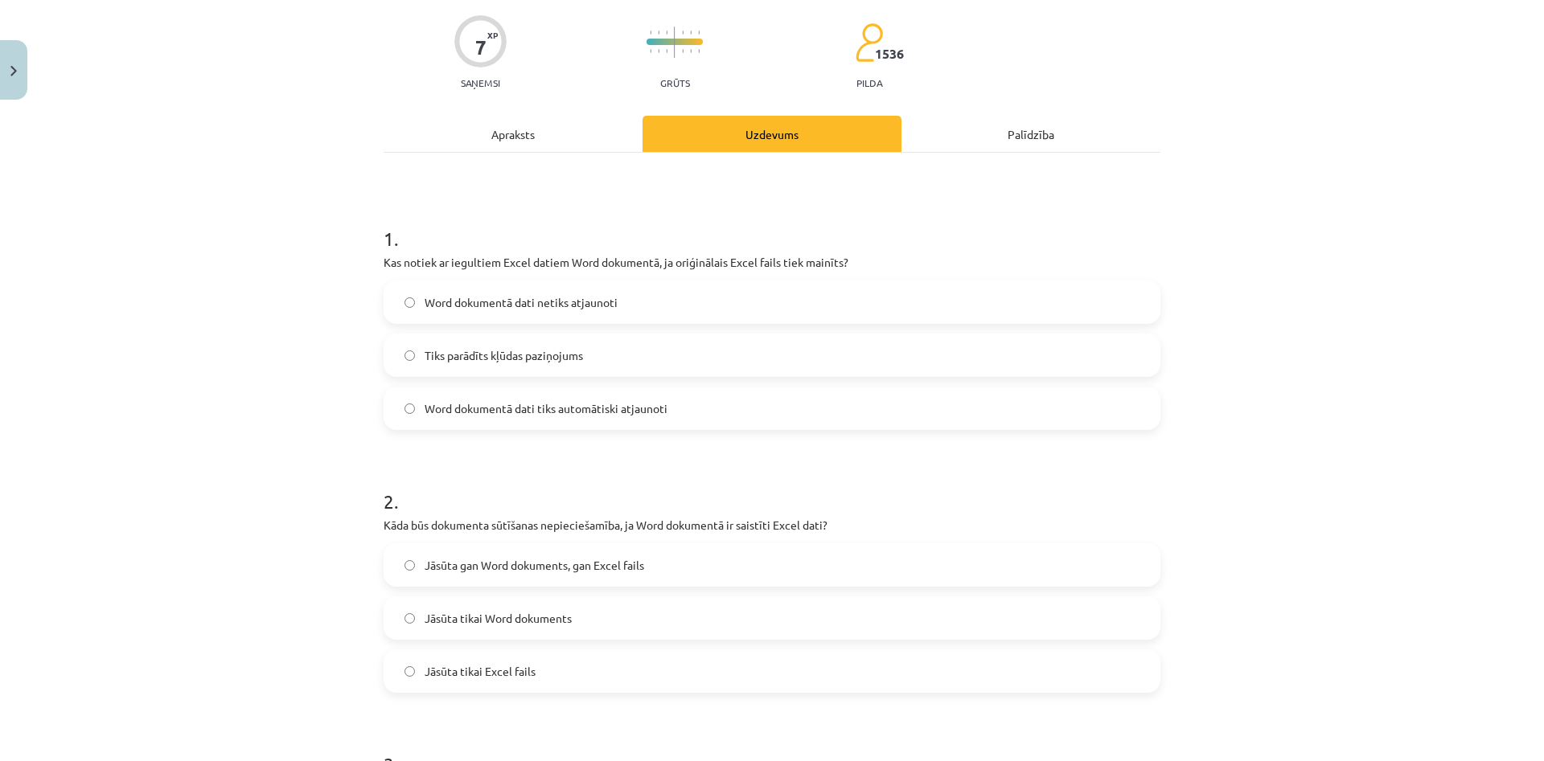
click at [101, 195] on div "Mācību tēma: Datorikas - 10. klases 1. ieskaites mācību materiāls #10 9. tēma –…" at bounding box center [772, 380] width 1544 height 761
click at [583, 308] on span "Word dokumentā dati netiks atjaunoti" at bounding box center [521, 302] width 193 height 17
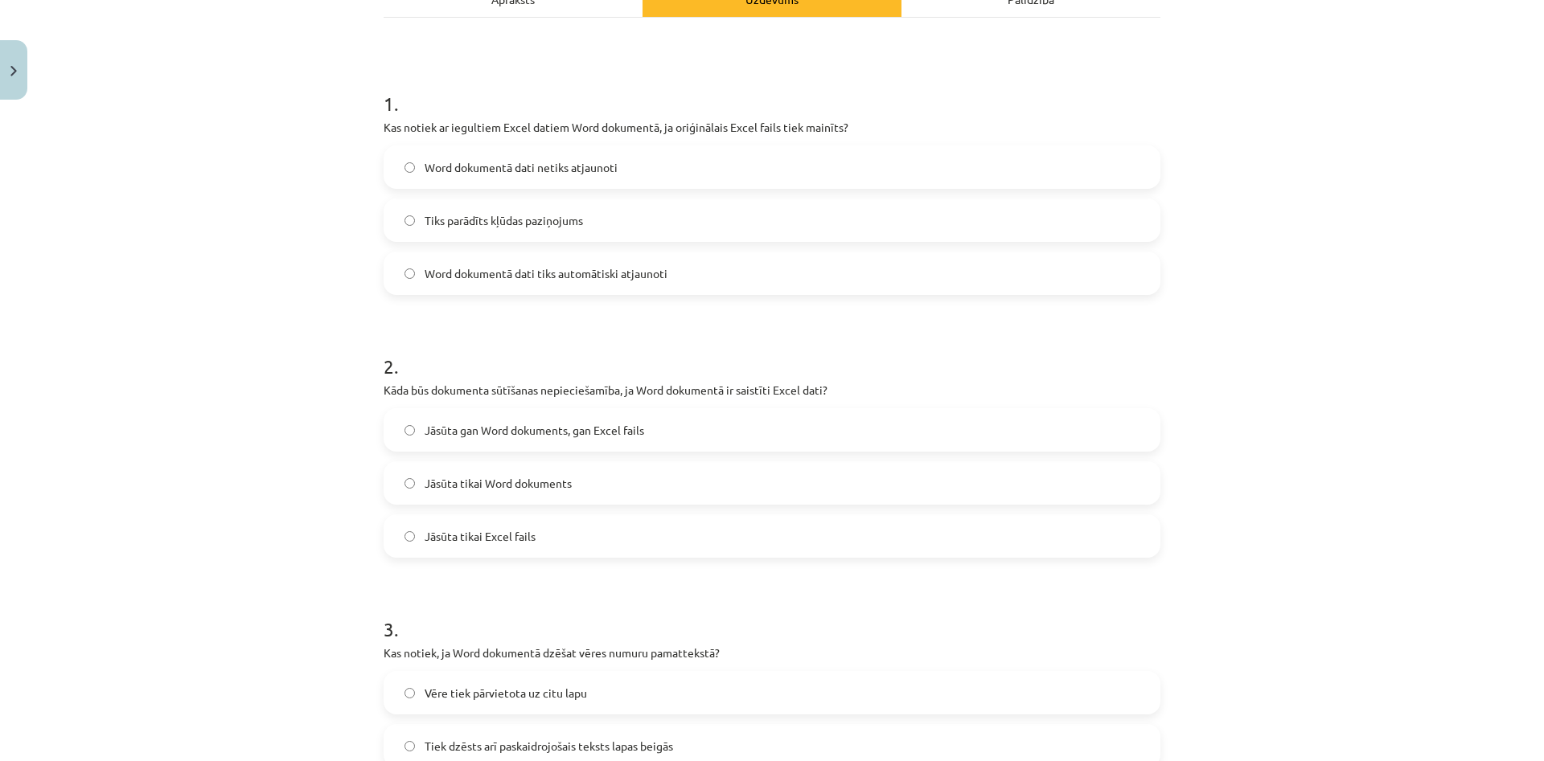
scroll to position [275, 0]
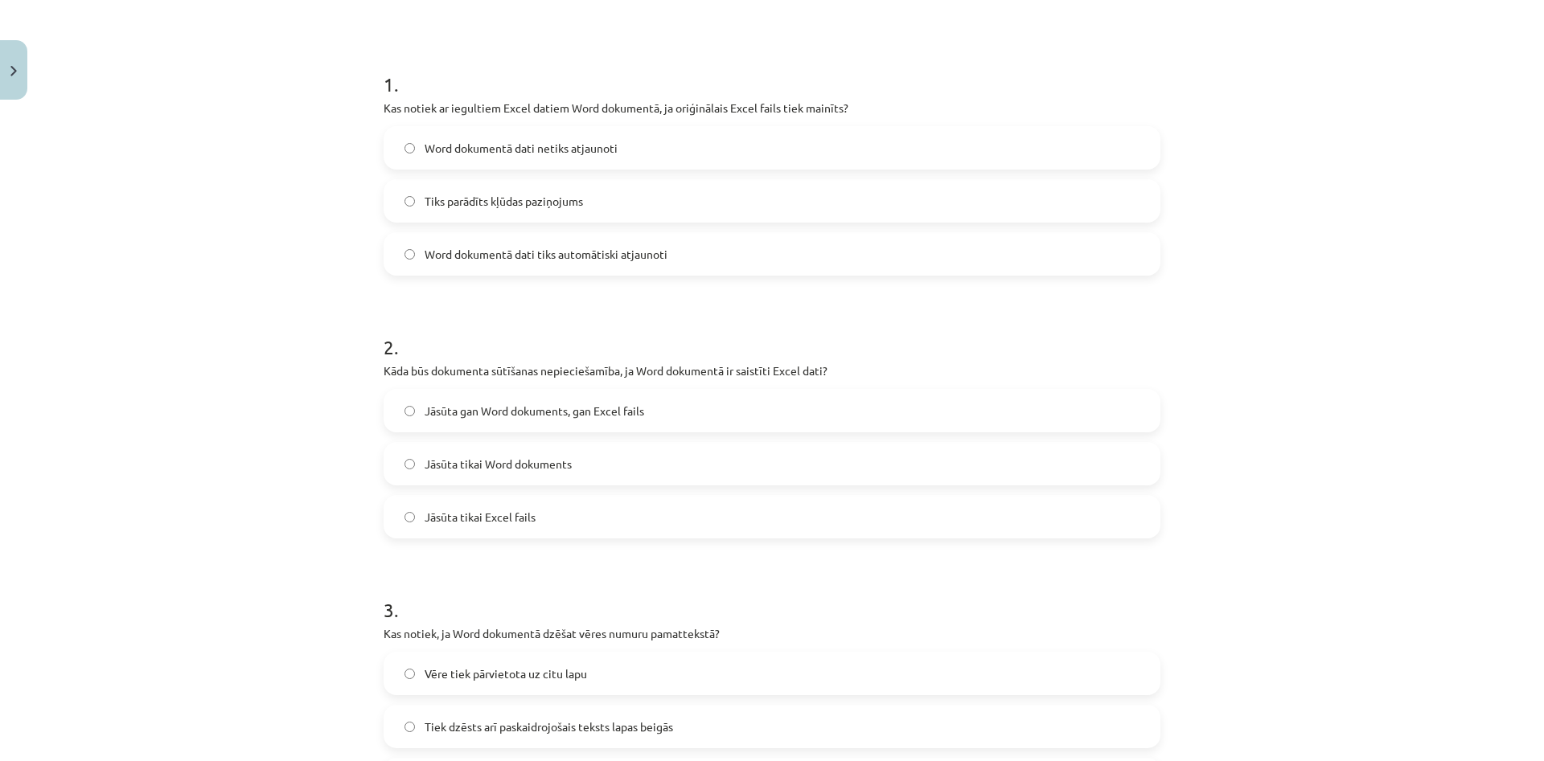
click at [547, 413] on span "Jāsūta gan Word dokuments, gan Excel fails" at bounding box center [535, 411] width 220 height 17
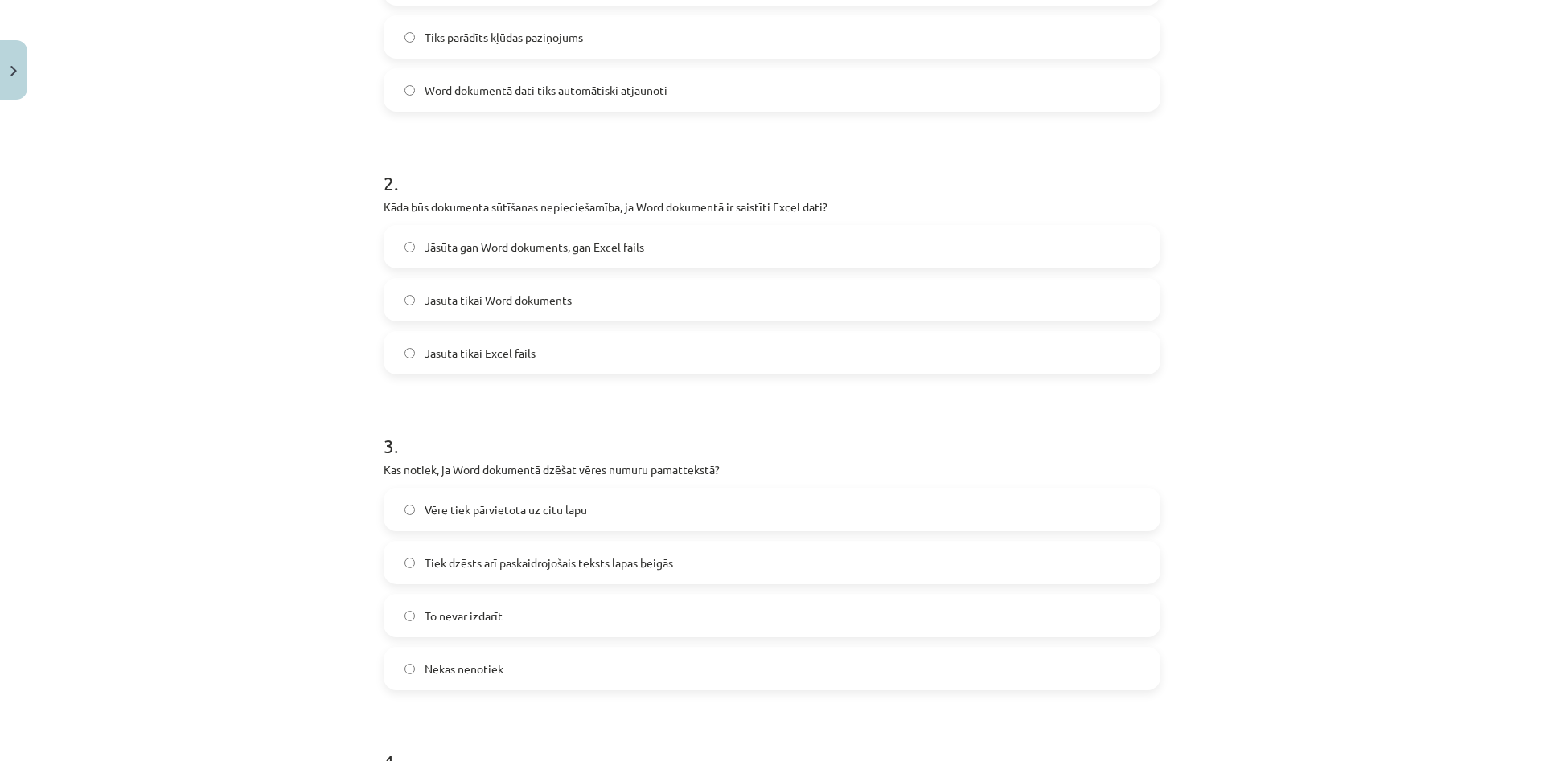
scroll to position [507, 0]
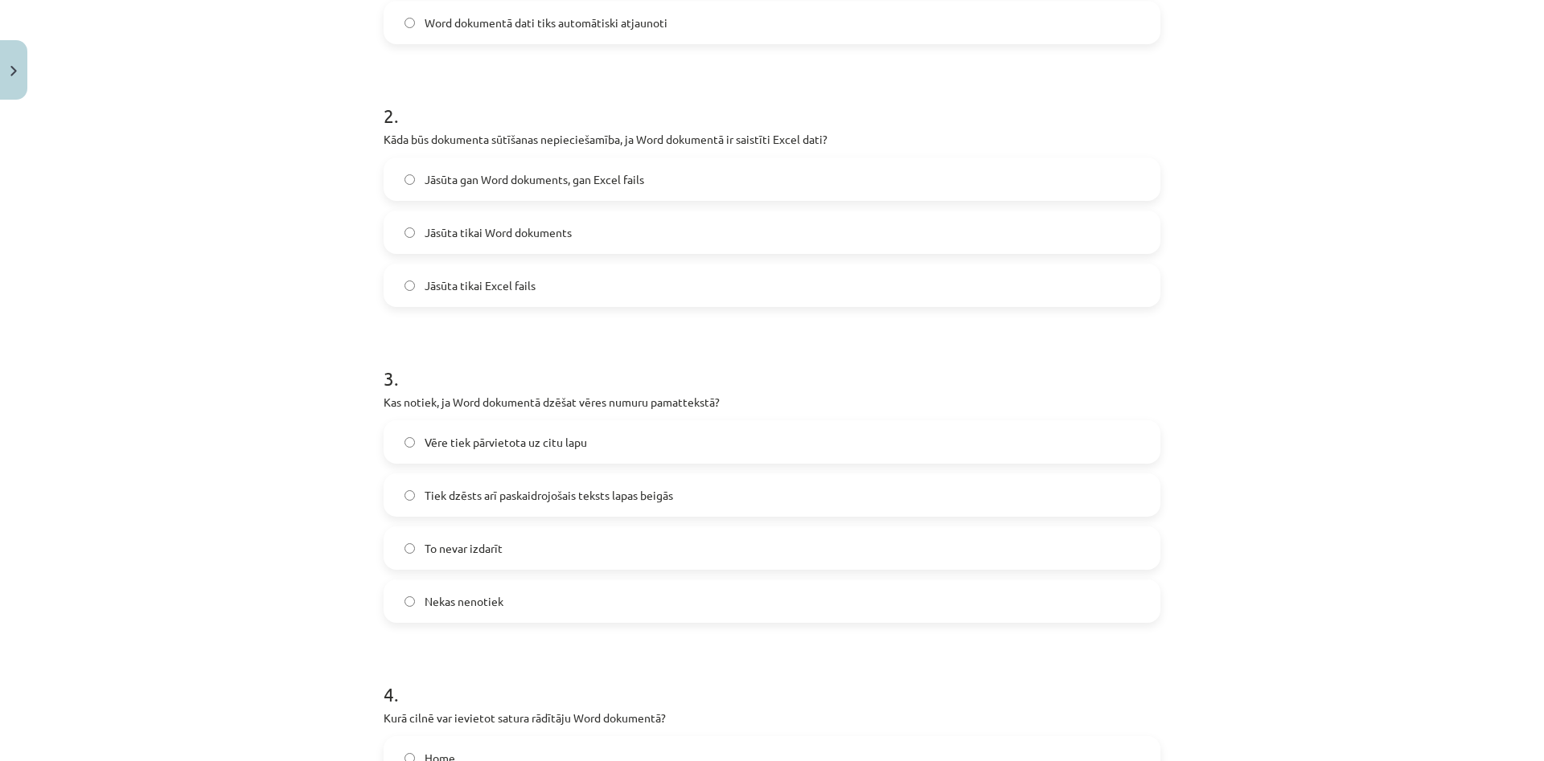
click at [630, 507] on label "Tiek dzēsts arī paskaidrojošais teksts lapas beigās" at bounding box center [772, 495] width 774 height 40
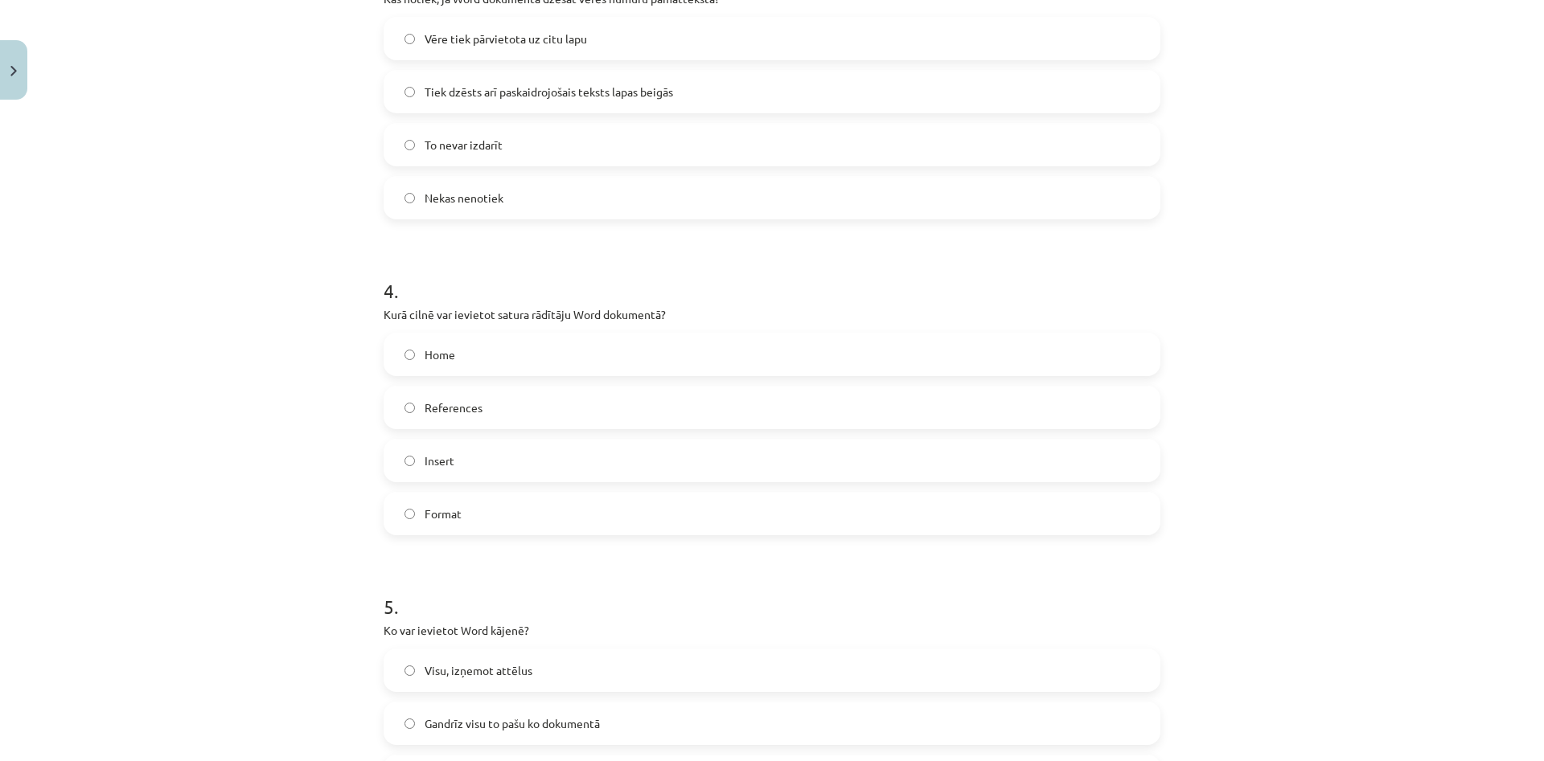
scroll to position [970, 0]
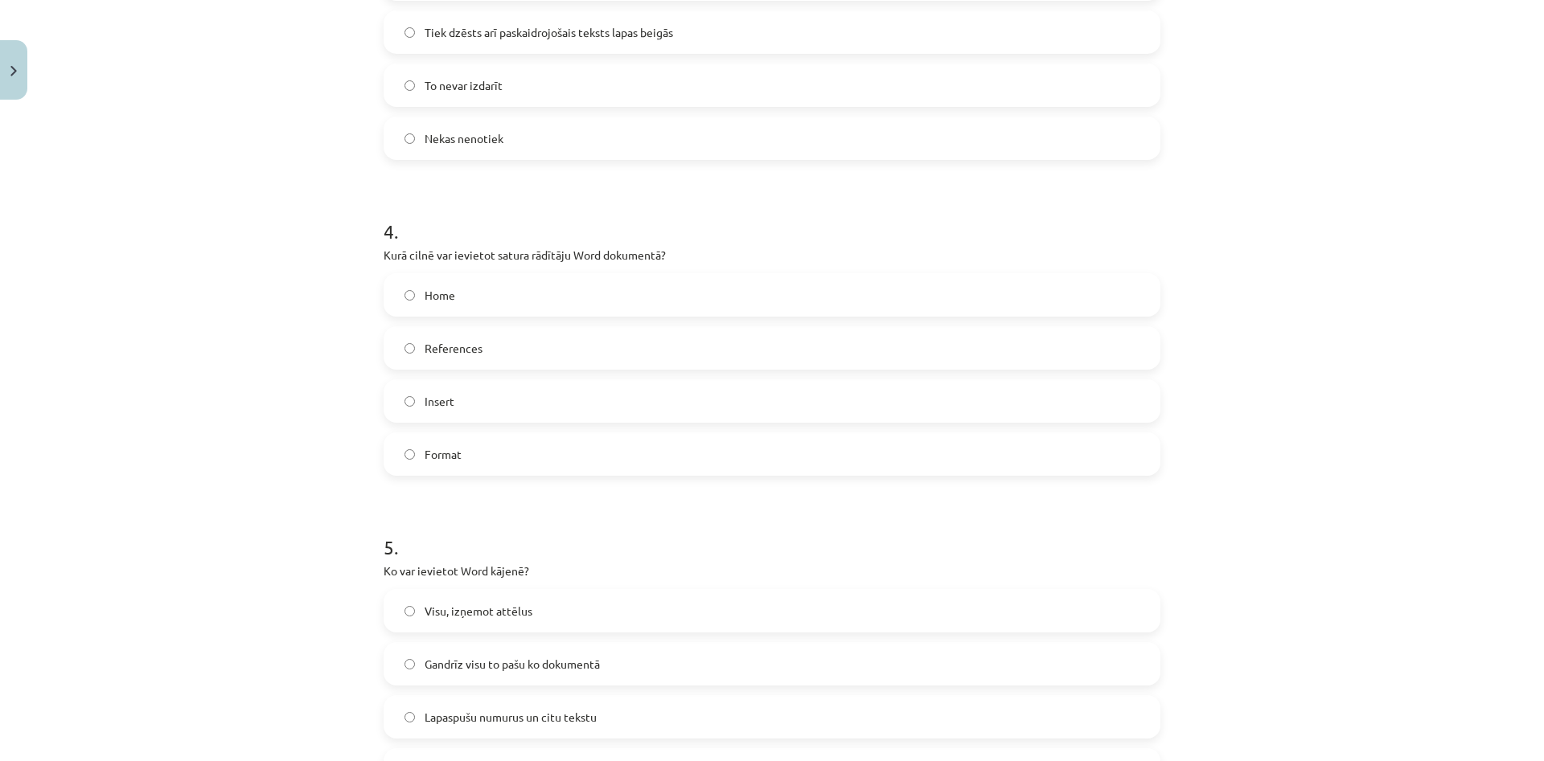
click at [490, 355] on label "References" at bounding box center [772, 348] width 774 height 40
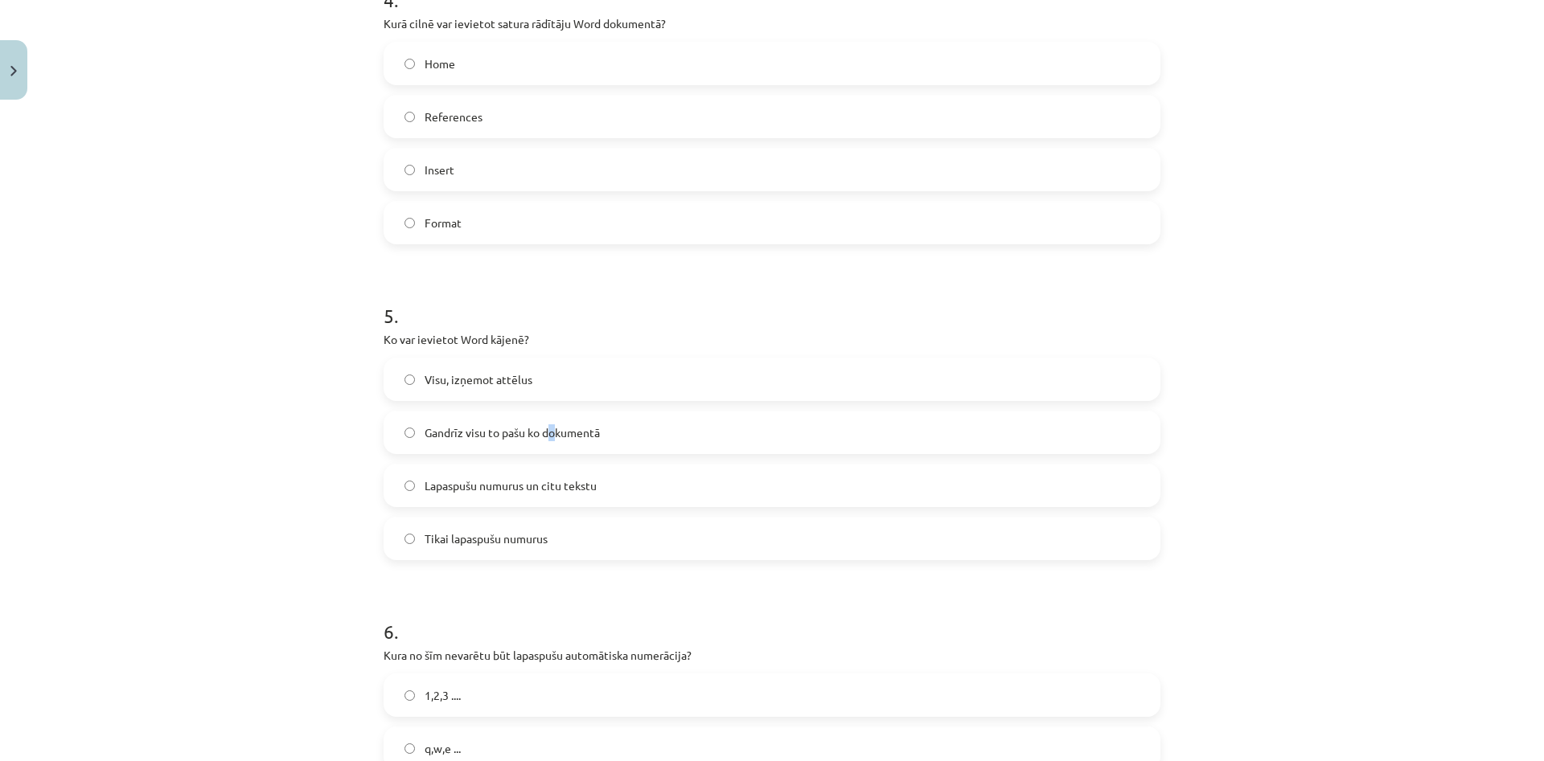
click at [558, 429] on span "Gandrīz visu to pašu ko dokumentā" at bounding box center [512, 433] width 175 height 17
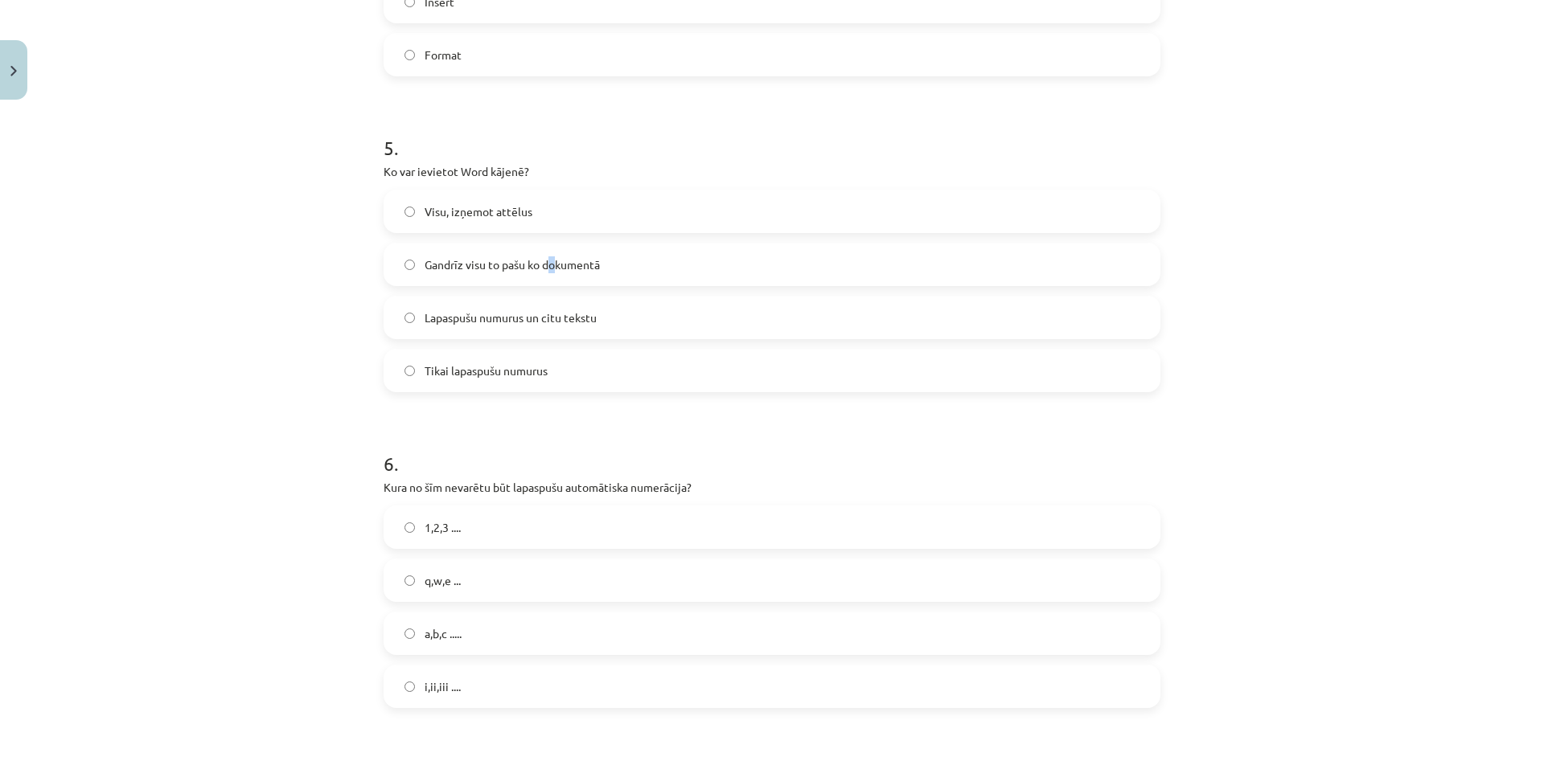
scroll to position [1279, 0]
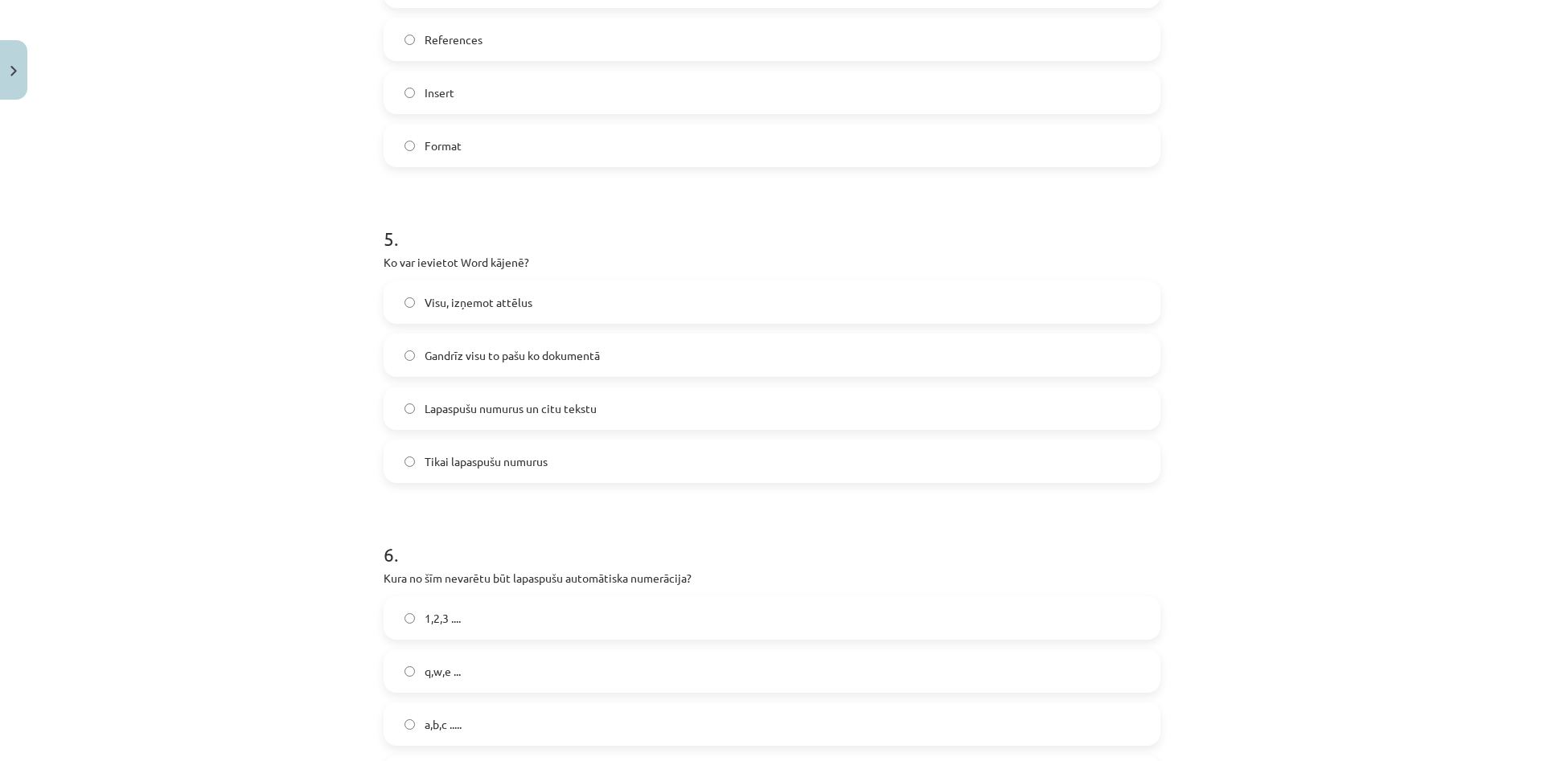
click at [622, 361] on label "Gandrīz visu to pašu ko dokumentā" at bounding box center [772, 355] width 774 height 40
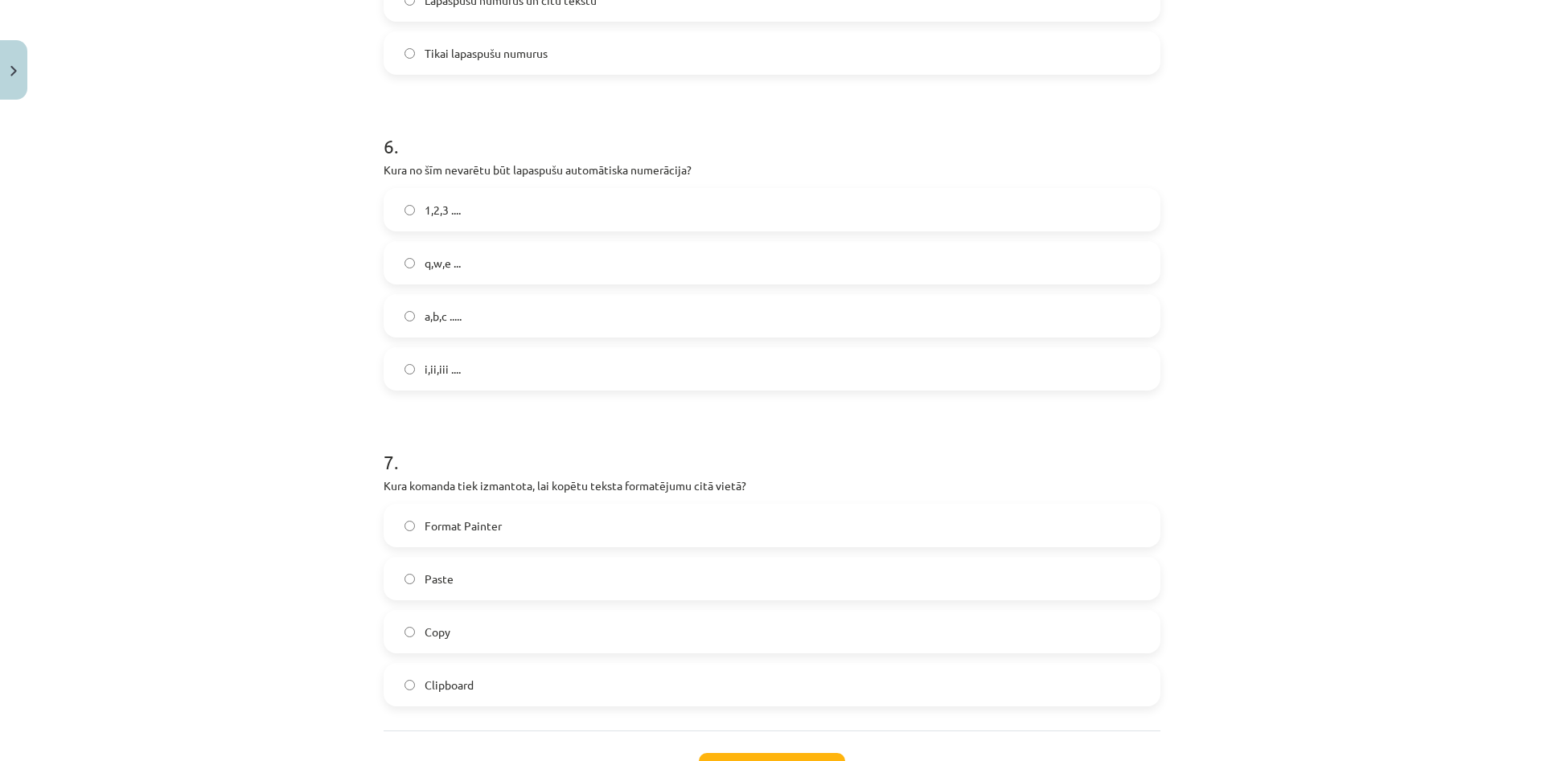
scroll to position [1664, 0]
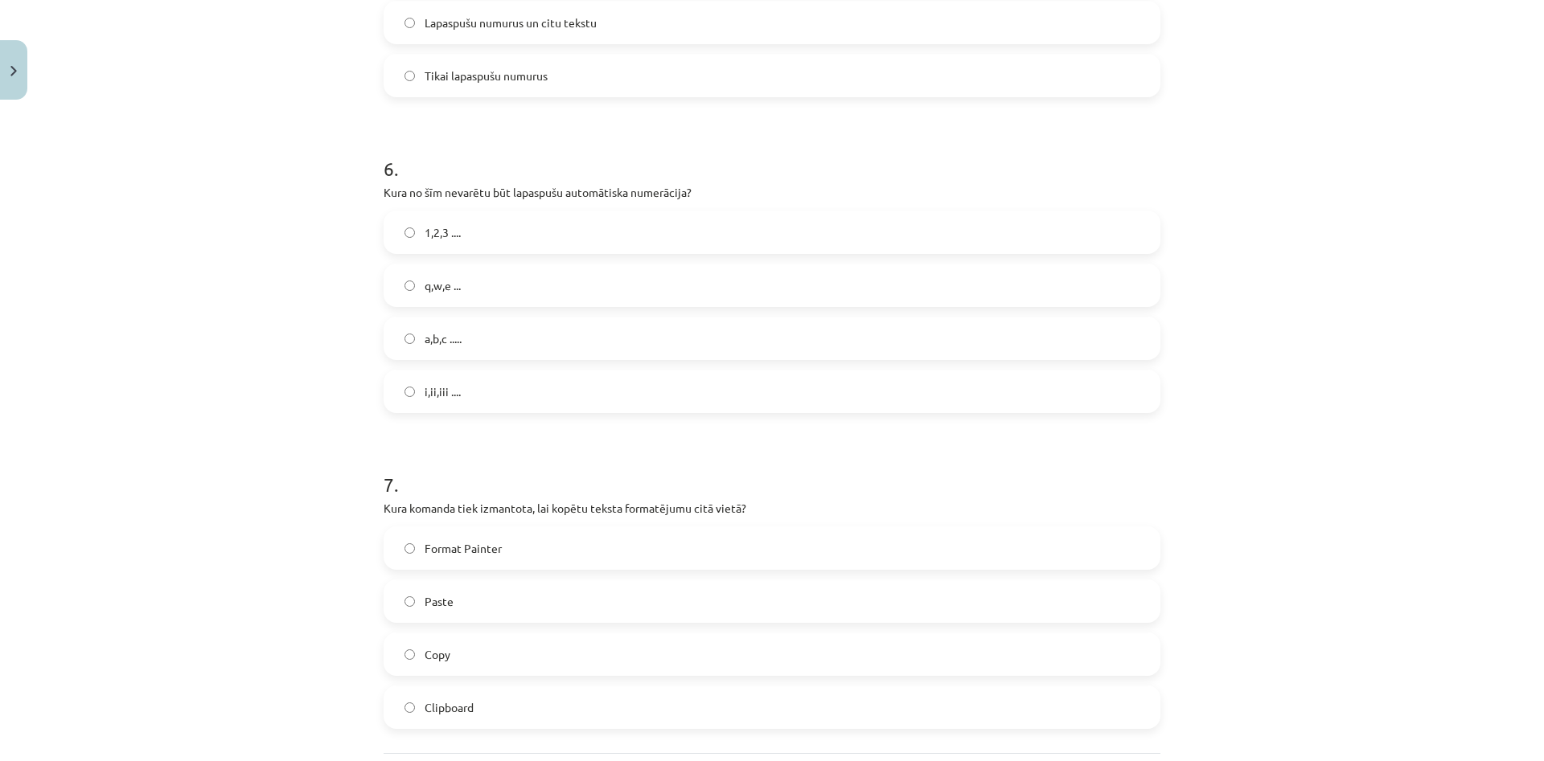
click at [527, 295] on label "q,w,e ..." at bounding box center [772, 285] width 774 height 40
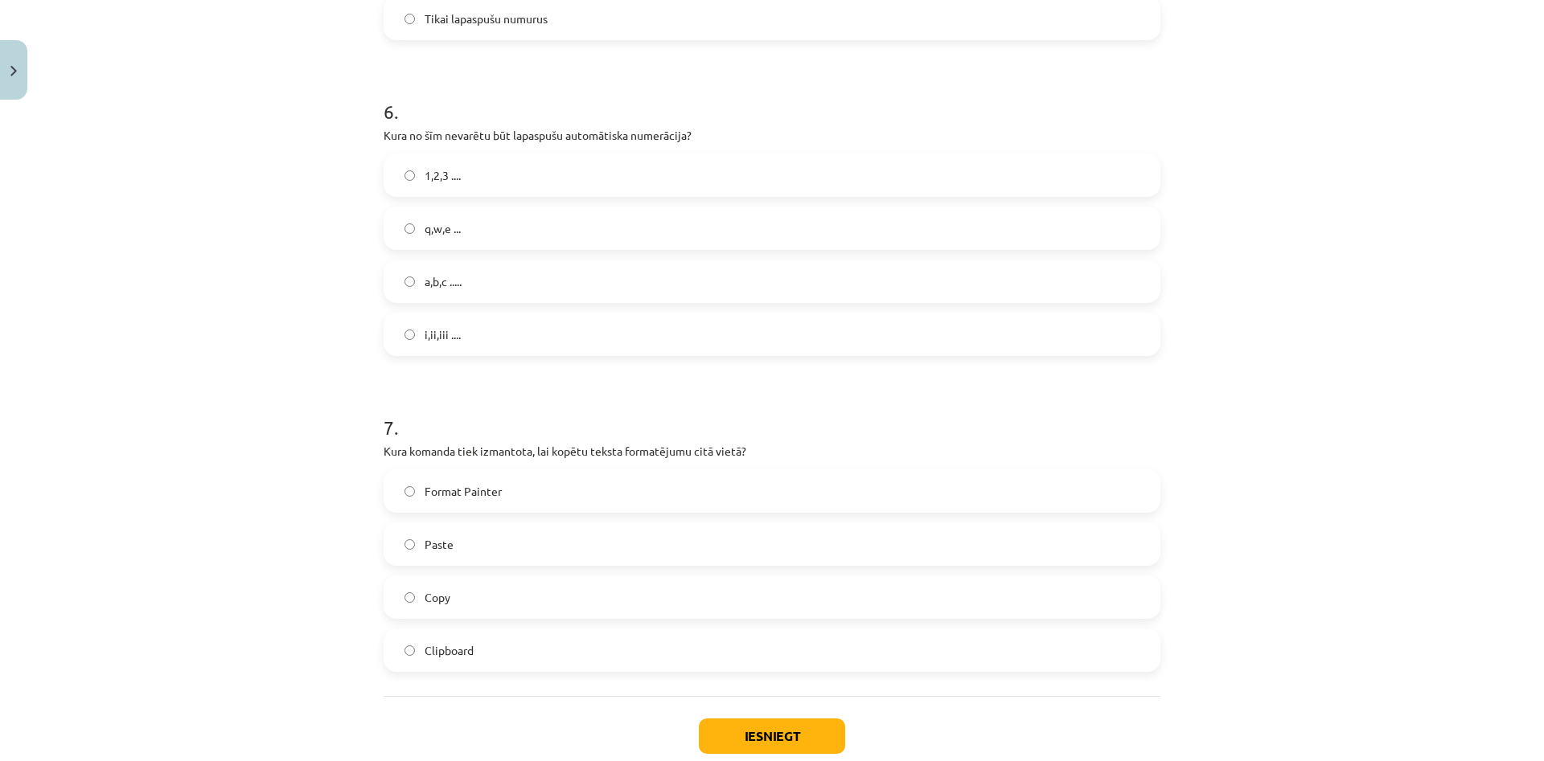
scroll to position [1742, 0]
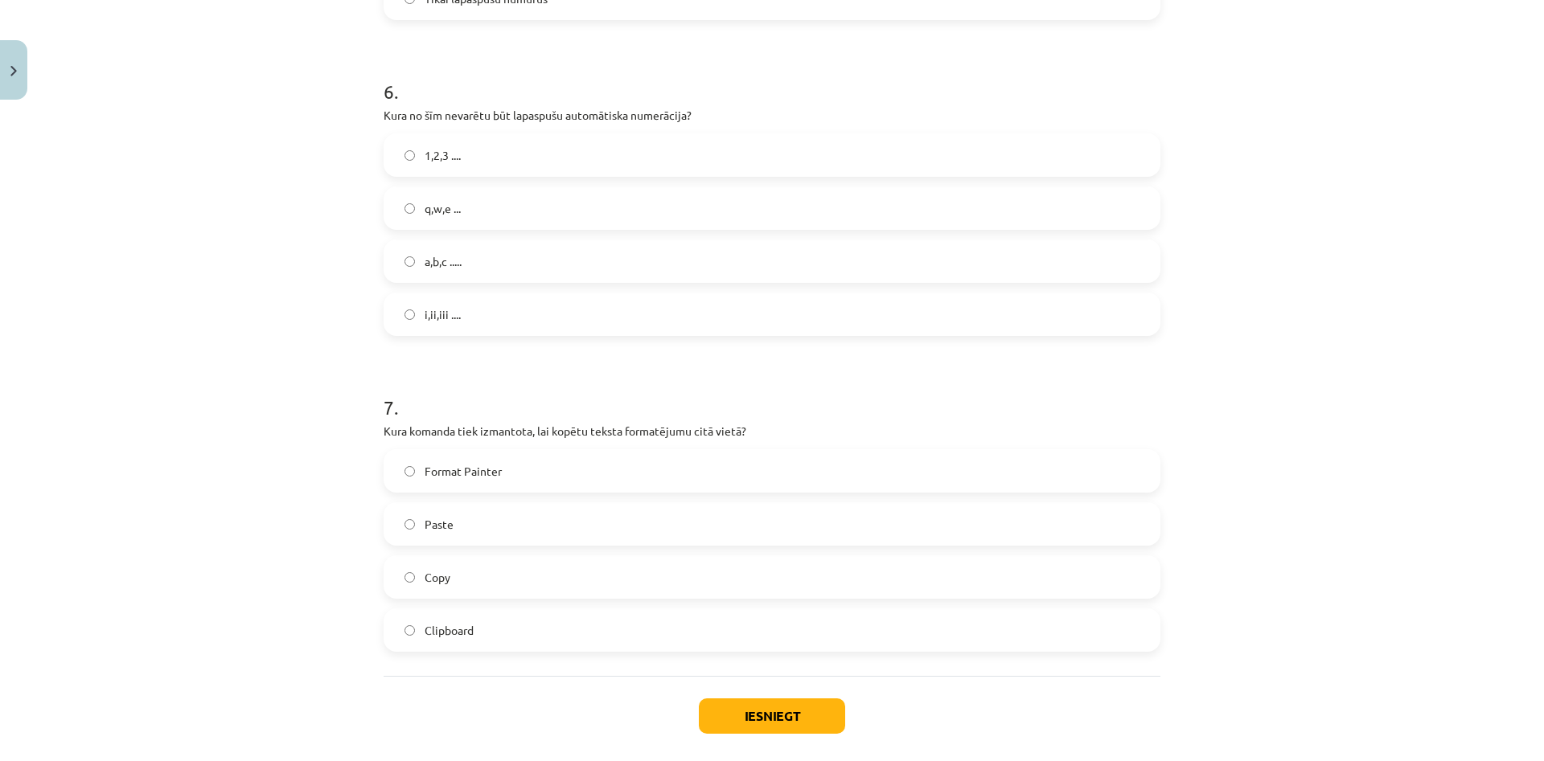
click at [538, 478] on label "Format Painter" at bounding box center [772, 471] width 774 height 40
click at [755, 723] on button "Iesniegt" at bounding box center [772, 716] width 146 height 35
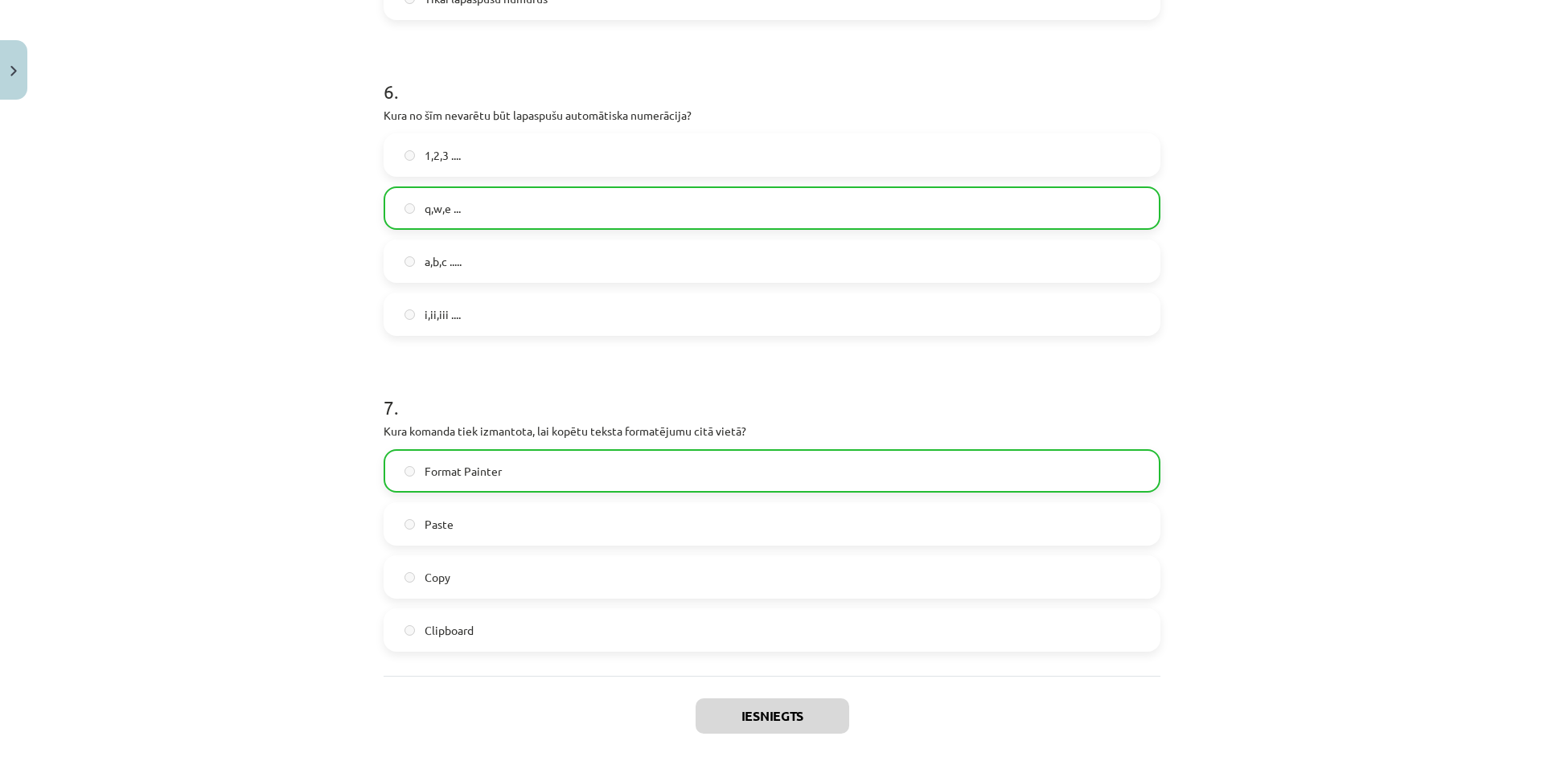
scroll to position [1870, 0]
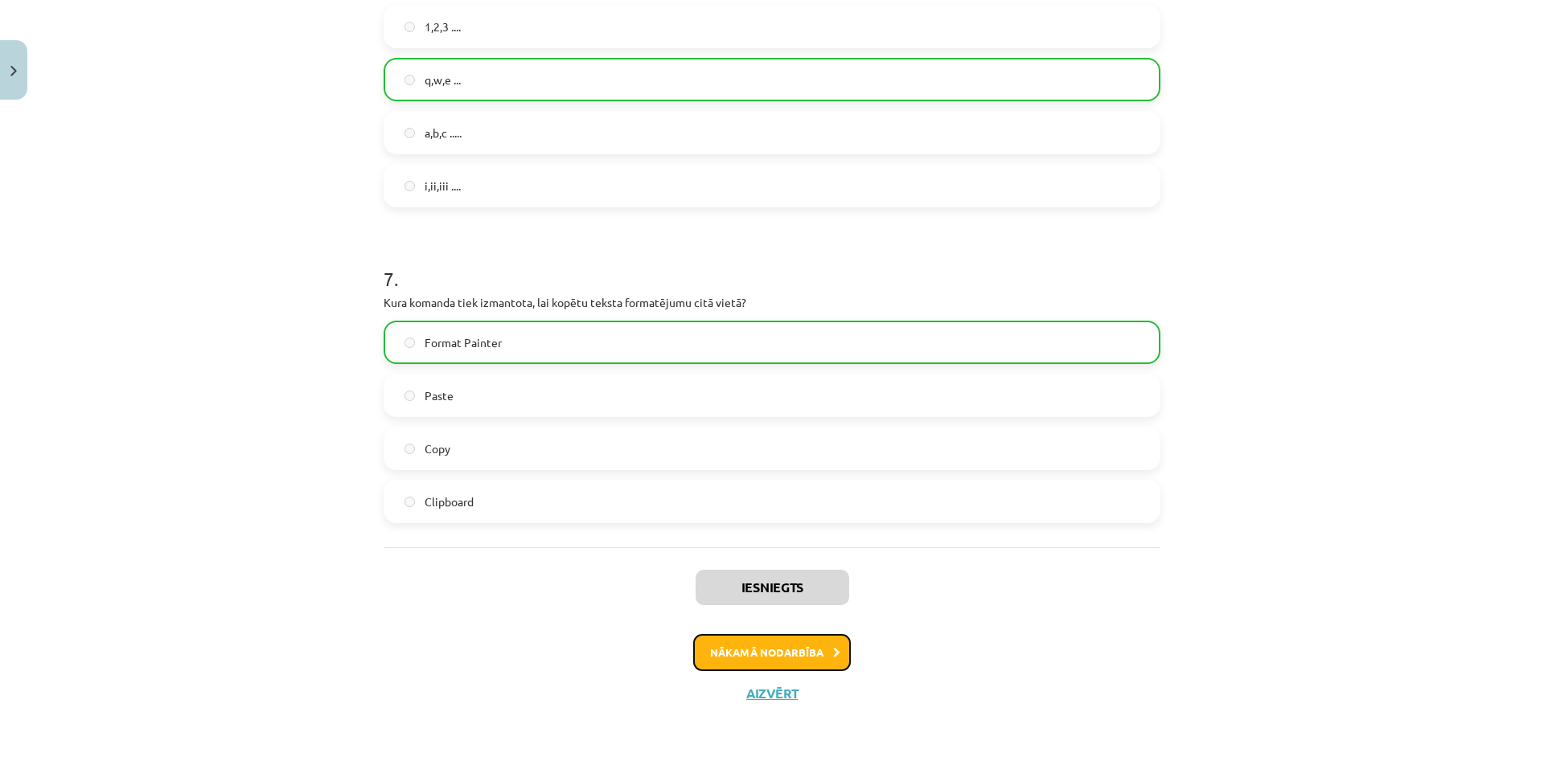
click at [815, 645] on button "Nākamā nodarbība" at bounding box center [772, 652] width 158 height 37
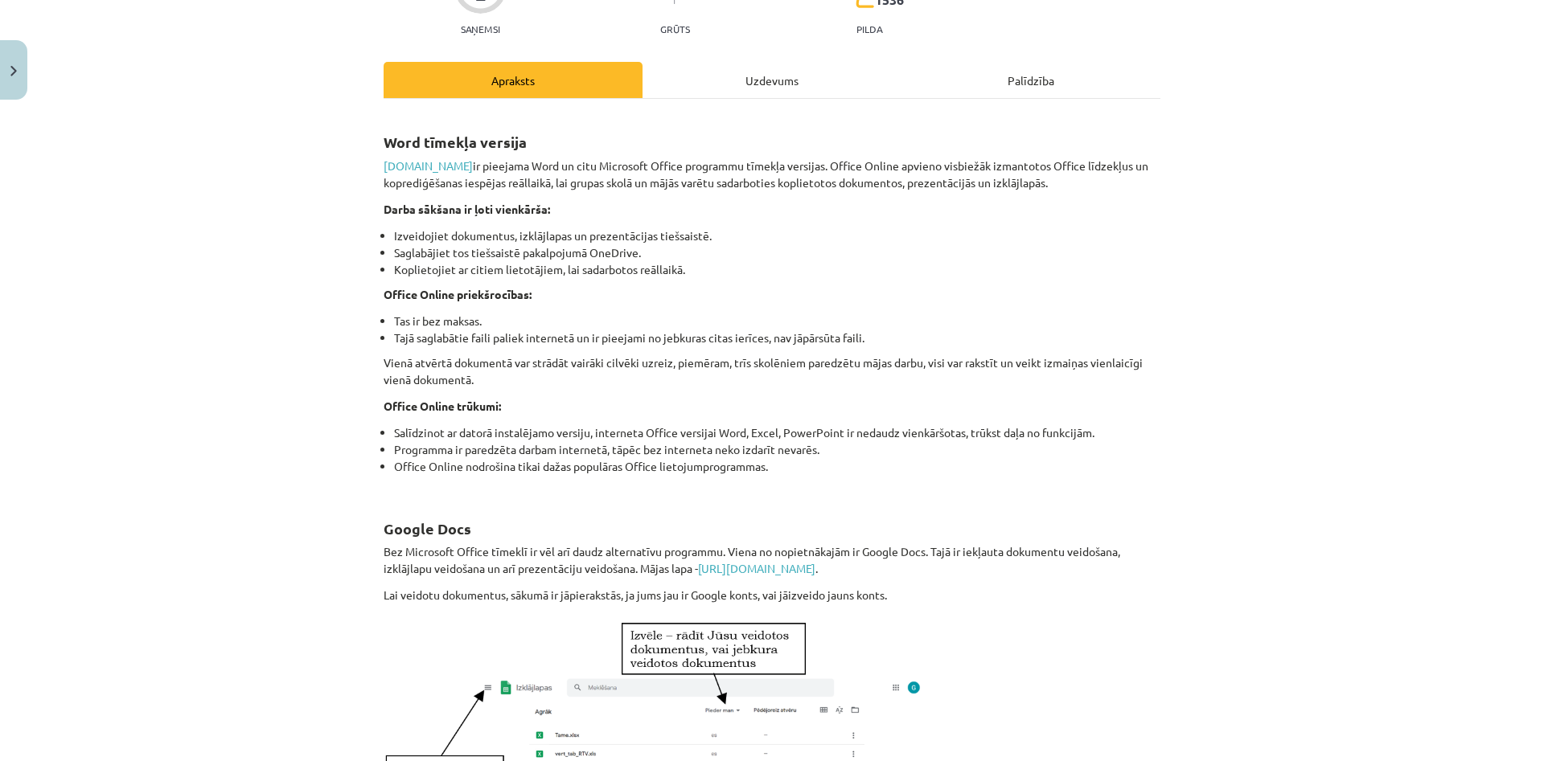
scroll to position [0, 0]
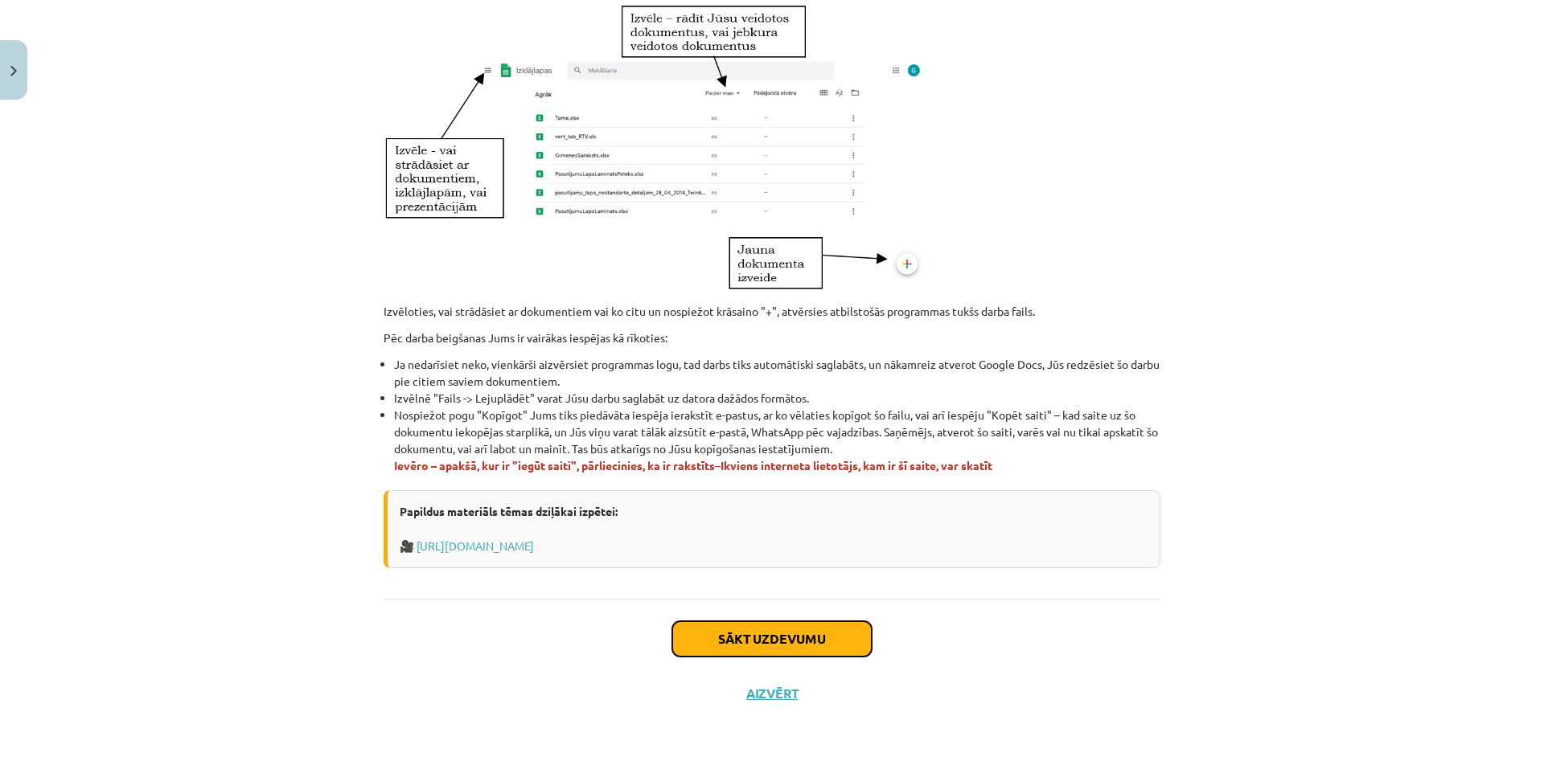
click at [825, 639] on button "Sākt uzdevumu" at bounding box center [771, 639] width 199 height 35
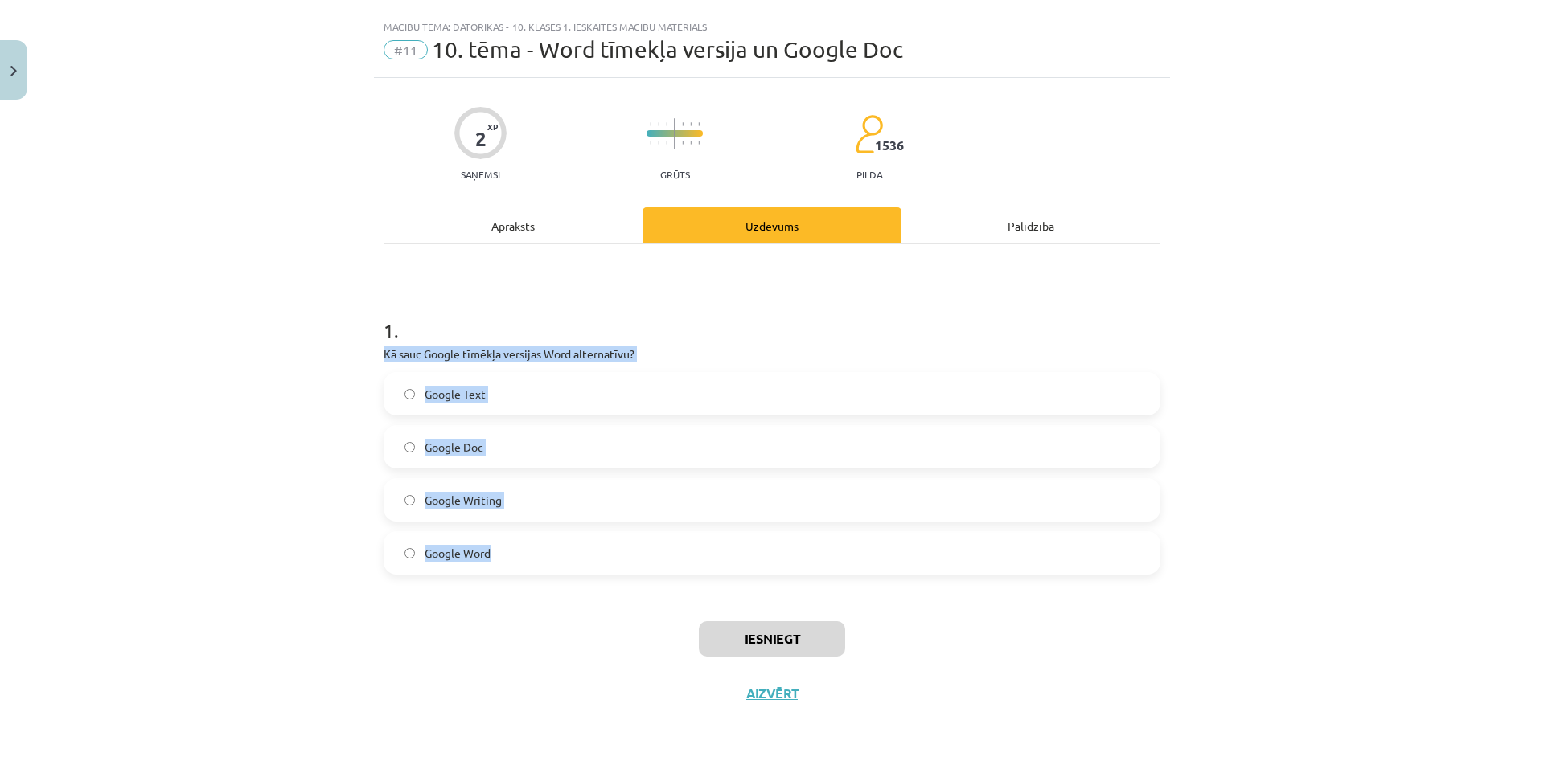
drag, startPoint x: 382, startPoint y: 357, endPoint x: 634, endPoint y: 662, distance: 395.8
click at [634, 662] on div "2 XP Saņemsi Grūts 1536 pilda Apraksts Uzdevums Palīdzība 1 . Kā sauc Google tī…" at bounding box center [772, 399] width 796 height 643
copy div "Kā sauc Google tīmēkļa versijas Word alternatīvu? Google Text Google Doc Google…"
drag, startPoint x: 394, startPoint y: 435, endPoint x: 402, endPoint y: 449, distance: 15.9
click at [396, 441] on label "Google Doc" at bounding box center [772, 447] width 774 height 40
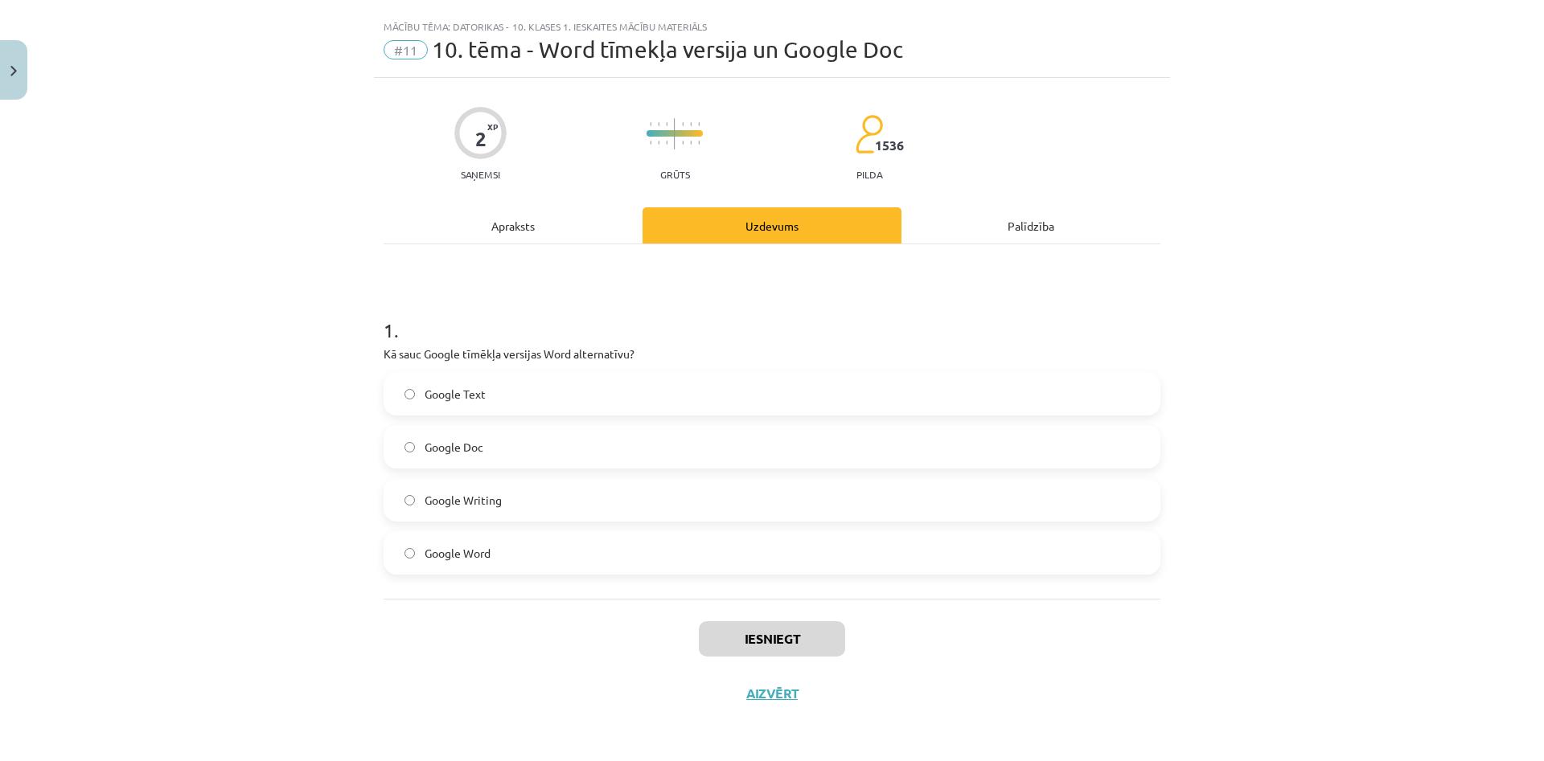
click at [400, 434] on label "Google Doc" at bounding box center [772, 447] width 774 height 40
click at [417, 439] on label "Google Doc" at bounding box center [772, 447] width 774 height 40
click at [415, 443] on label "Google Doc" at bounding box center [772, 447] width 774 height 40
click at [412, 440] on label "Google Doc" at bounding box center [772, 447] width 774 height 40
click at [806, 634] on button "Iesniegt" at bounding box center [772, 639] width 146 height 35
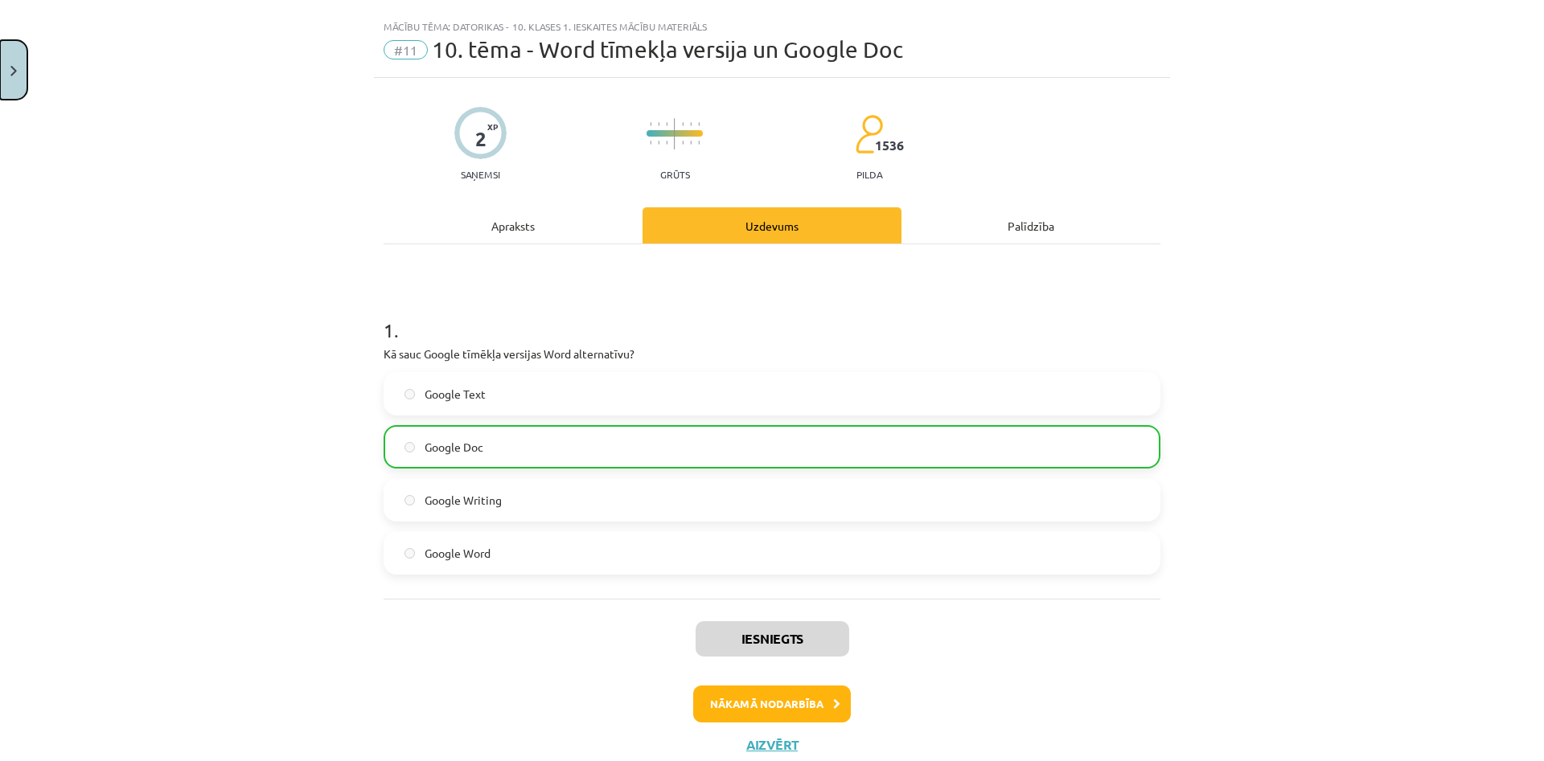
click at [0, 42] on button "Close" at bounding box center [13, 70] width 27 height 60
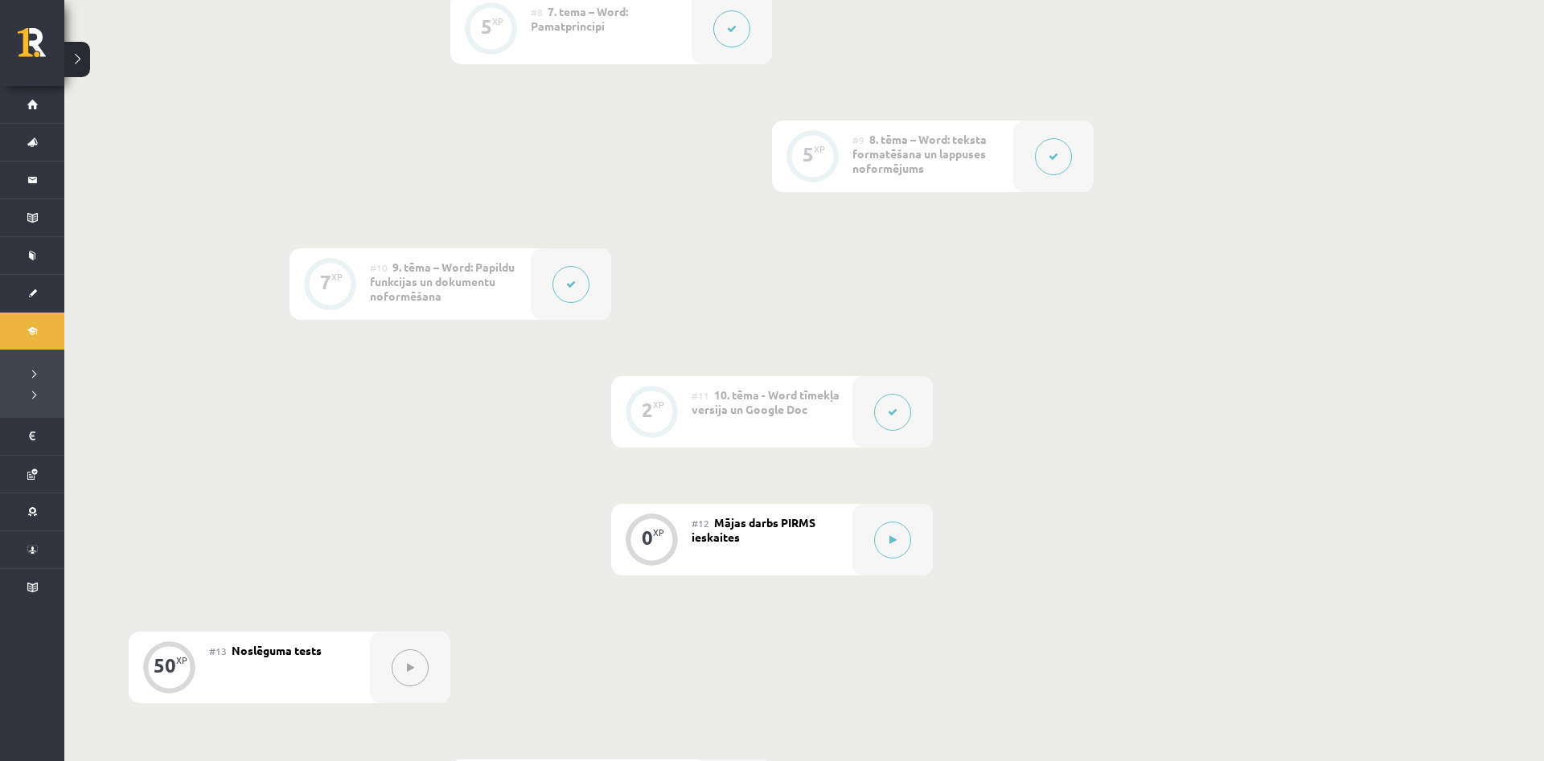
scroll to position [1558, 0]
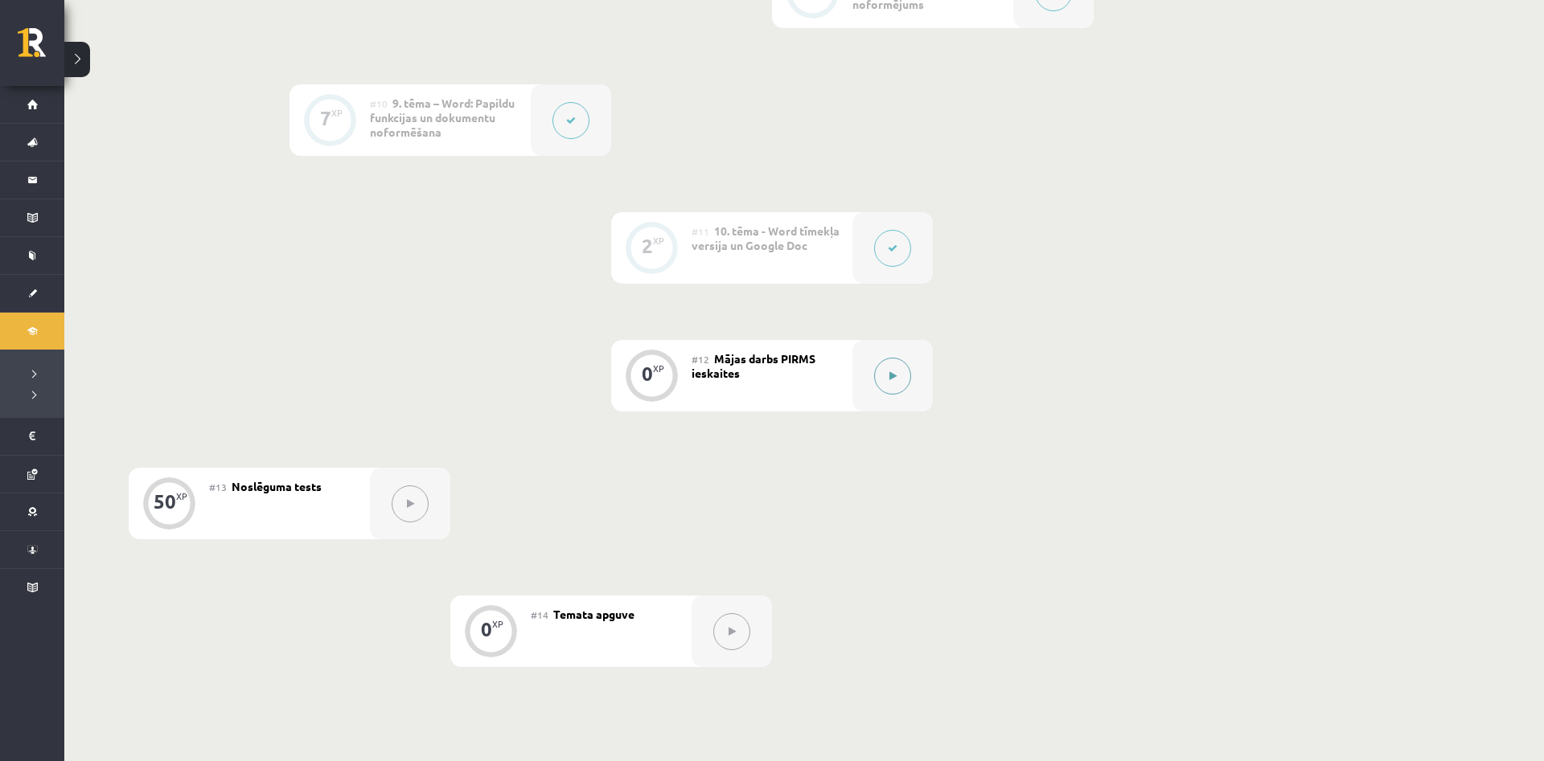
click at [880, 377] on button at bounding box center [892, 376] width 37 height 37
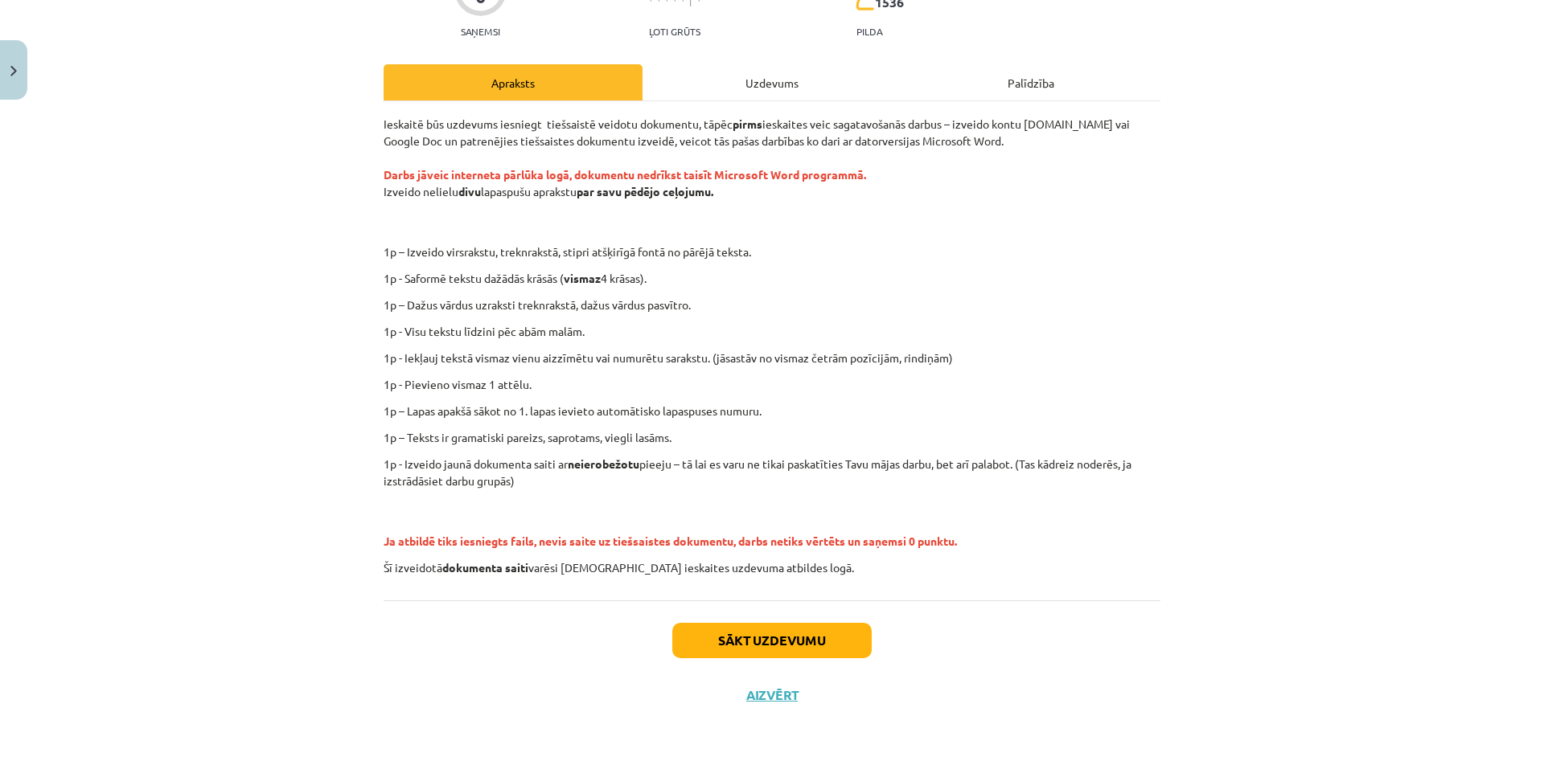
scroll to position [174, 0]
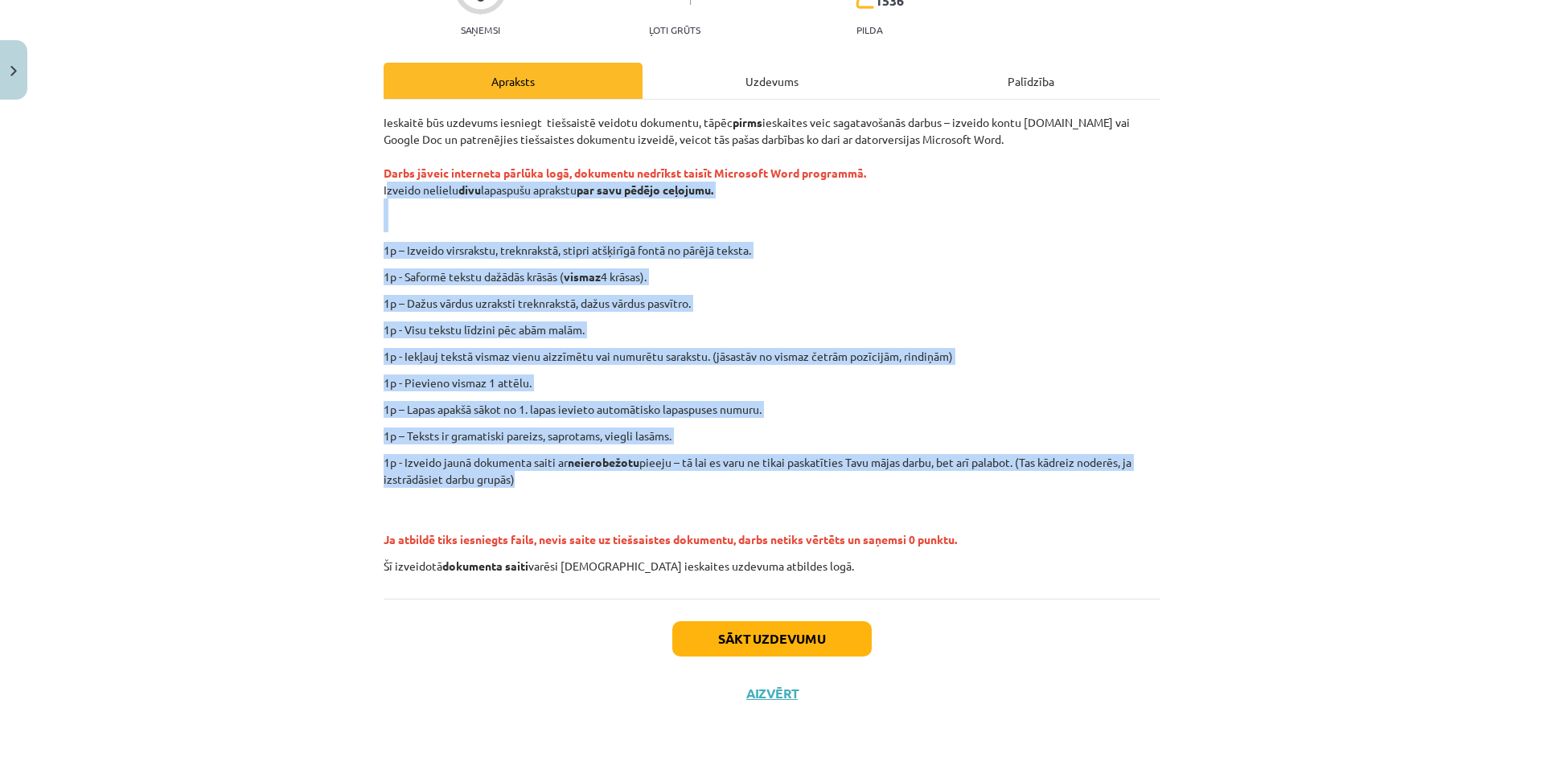
drag, startPoint x: 375, startPoint y: 187, endPoint x: 658, endPoint y: 461, distance: 393.5
click at [643, 474] on div "0 XP Saņemsi Ļoti grūts 1536 pilda Apraksts Uzdevums Palīdzība Ieskaitē būs uzd…" at bounding box center [772, 327] width 796 height 788
copy div "Izveido nelielu divu lapaspušu aprakstu par savu pēdējo ceļojumu. 1p – Izveido …"
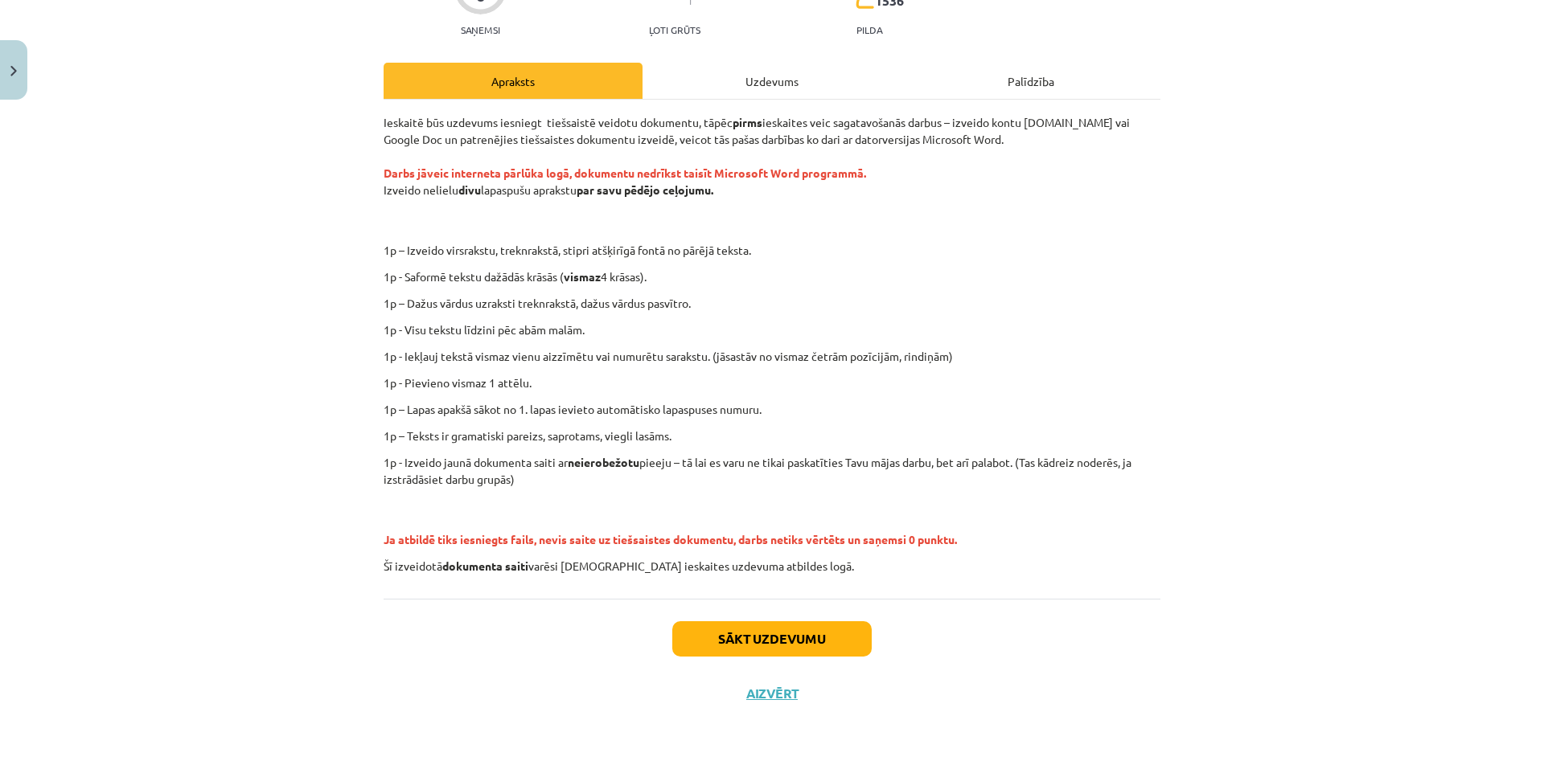
click at [301, 228] on div "Mācību tēma: Datorikas - 10. klases 1. ieskaites mācību materiāls #12 Mājas dar…" at bounding box center [772, 380] width 1544 height 761
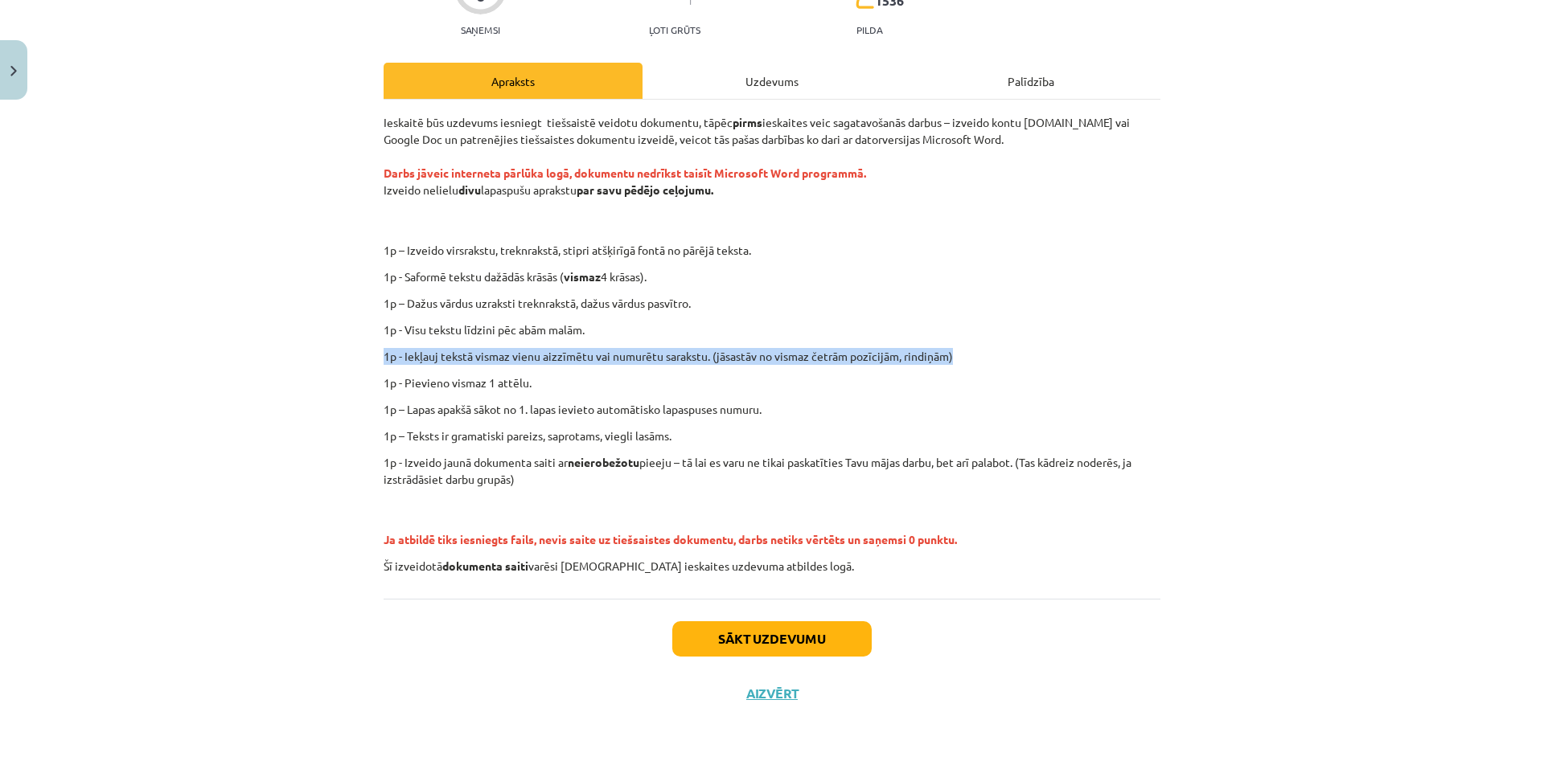
drag, startPoint x: 366, startPoint y: 359, endPoint x: 989, endPoint y: 359, distance: 623.2
click at [989, 359] on div "Mācību tēma: Datorikas - 10. klases 1. ieskaites mācību materiāls #12 Mājas dar…" at bounding box center [772, 380] width 1544 height 761
copy p "1p - Iekļauj tekstā vismaz vienu aizzīmētu vai numurētu sarakstu. (jāsastāv no …"
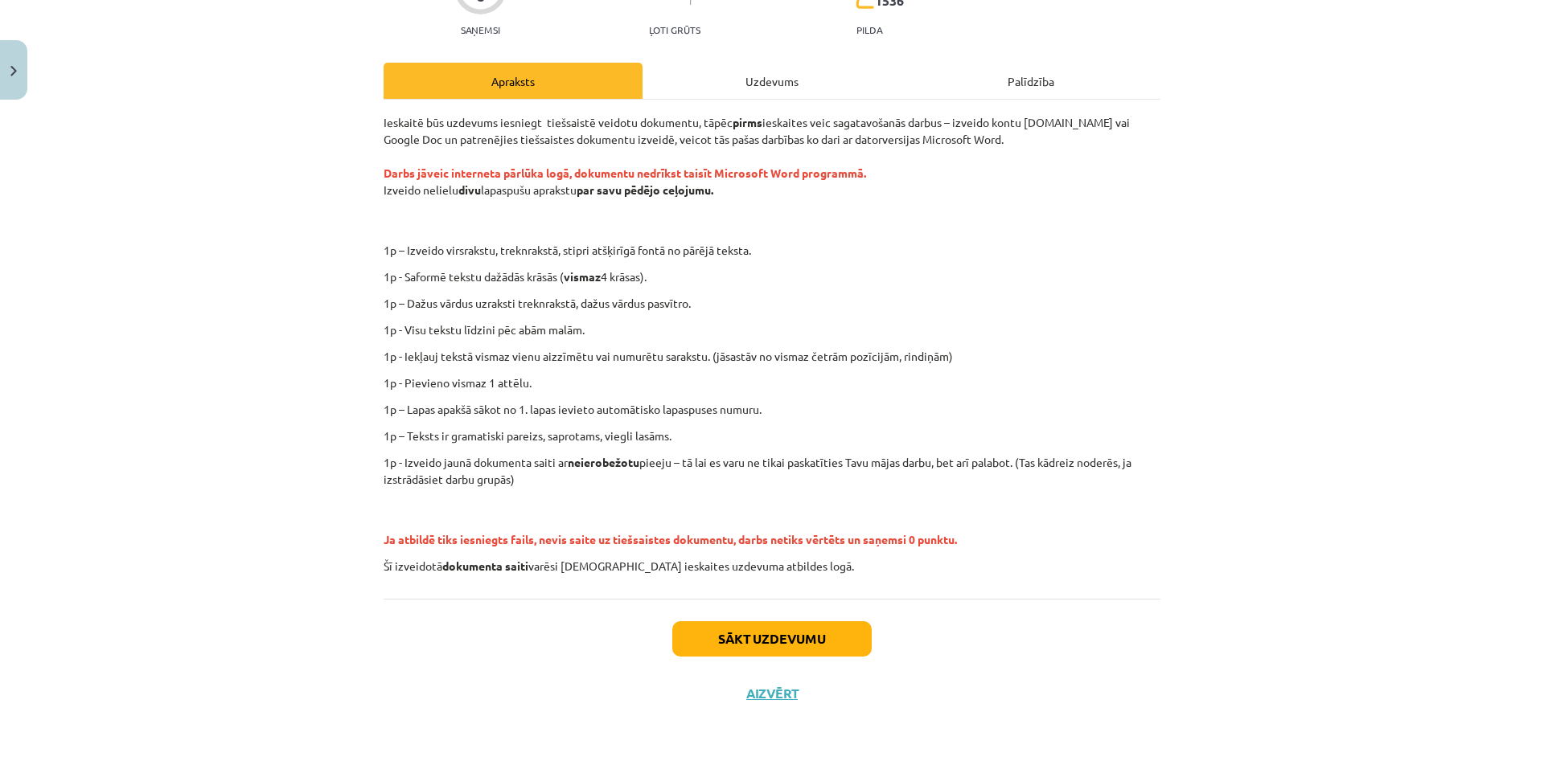
click at [320, 376] on div "Mācību tēma: Datorikas - 10. klases 1. ieskaites mācību materiāls #12 Mājas dar…" at bounding box center [772, 380] width 1544 height 761
drag, startPoint x: 412, startPoint y: 413, endPoint x: 806, endPoint y: 417, distance: 394.0
click at [806, 417] on p "1p – Lapas apakšā sākot no 1. lapas ievieto automātisko lapaspuses numuru." at bounding box center [772, 409] width 777 height 17
copy p "Lapas apakšā sākot no 1. lapas ievieto automātisko lapaspuses numuru."
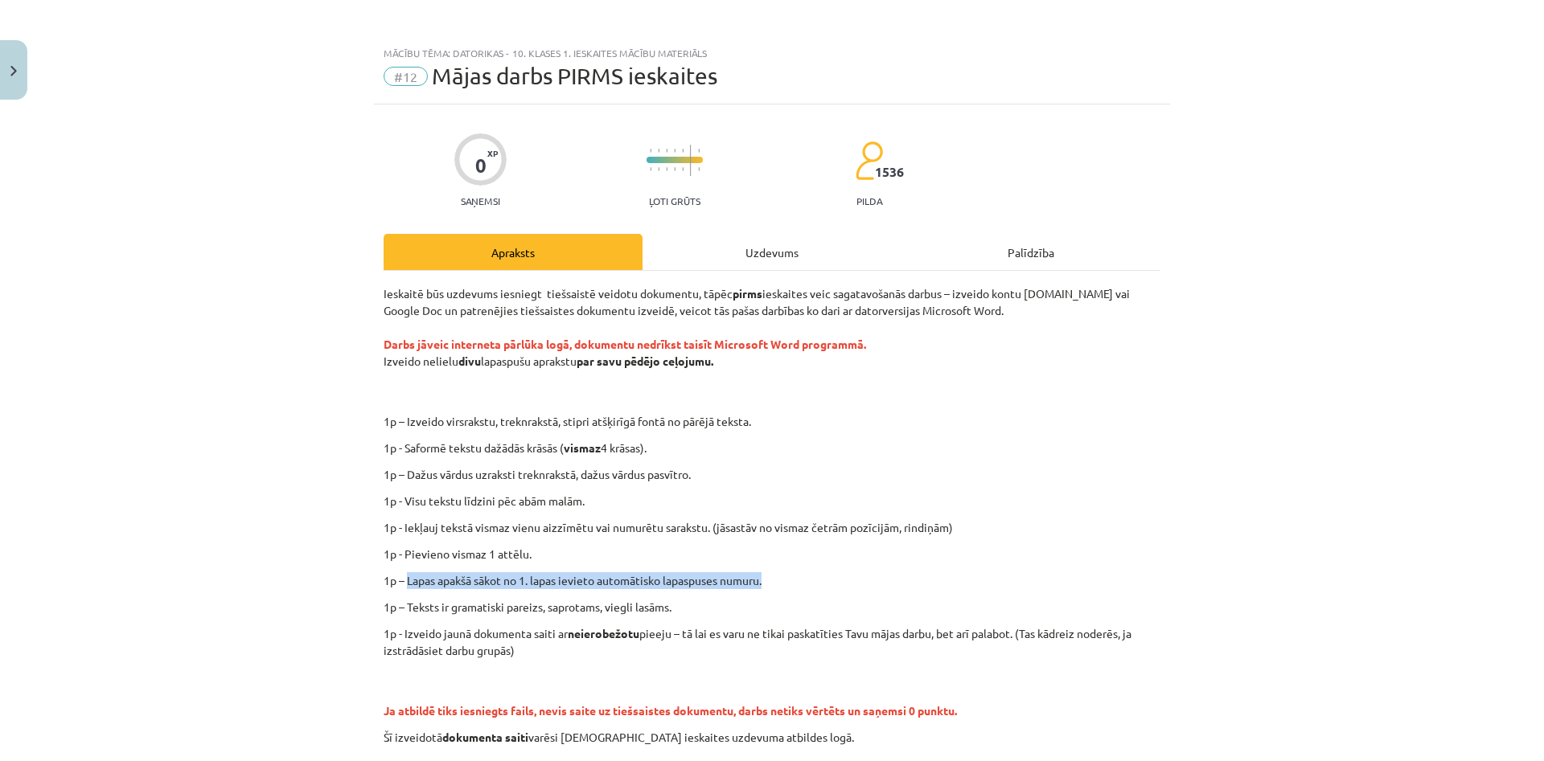
scroll to position [0, 0]
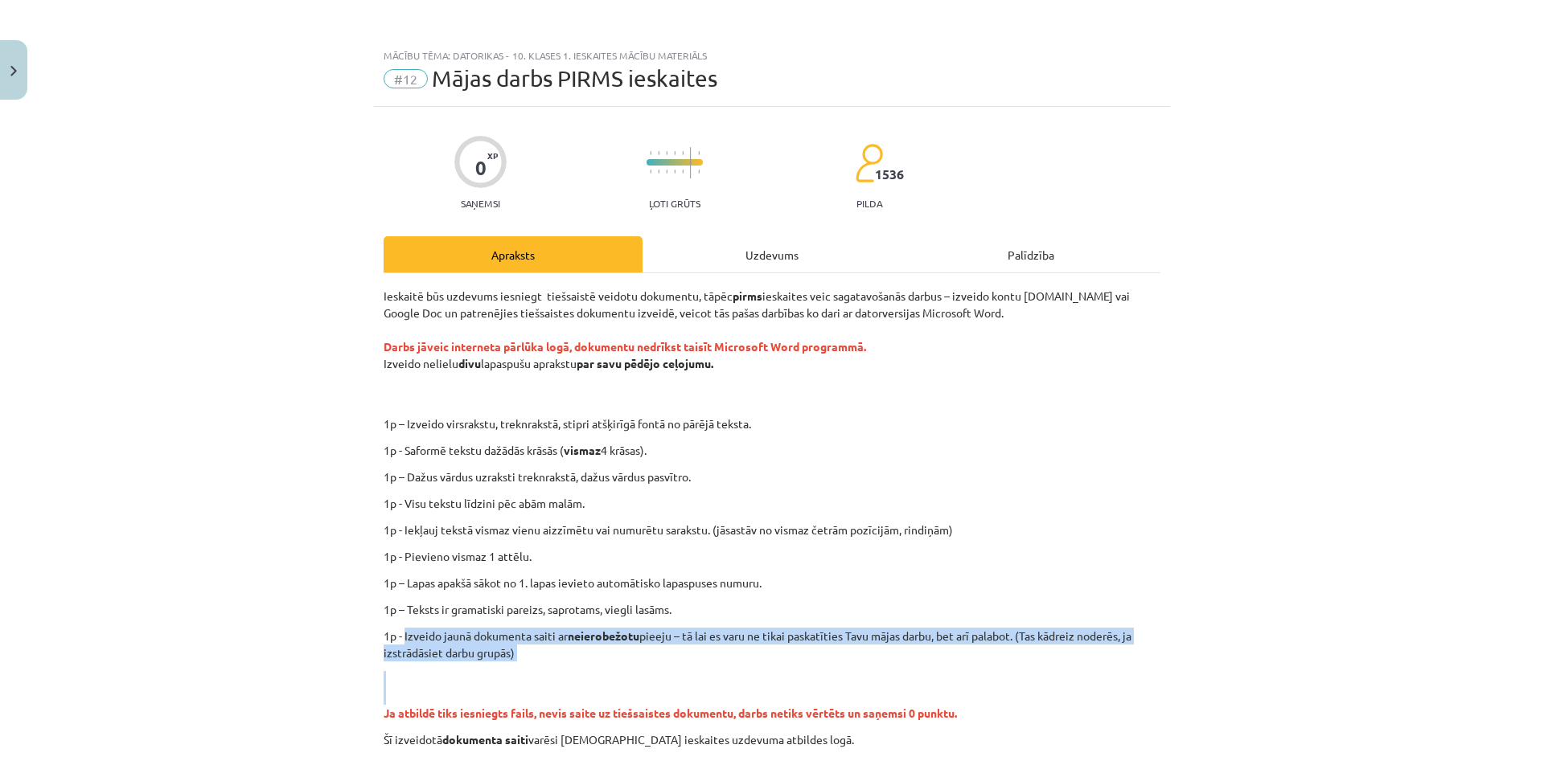
drag, startPoint x: 404, startPoint y: 634, endPoint x: 511, endPoint y: 697, distance: 124.0
click at [511, 697] on div "Ieskaitē būs uzdevums iesniegt tiešsaistē veidotu dokumentu, tāpēc pirms ieskai…" at bounding box center [772, 518] width 777 height 461
copy div "Izveido jaunā dokumenta saiti ar neierobežotu pieeju – tā lai es varu ne tikai …"
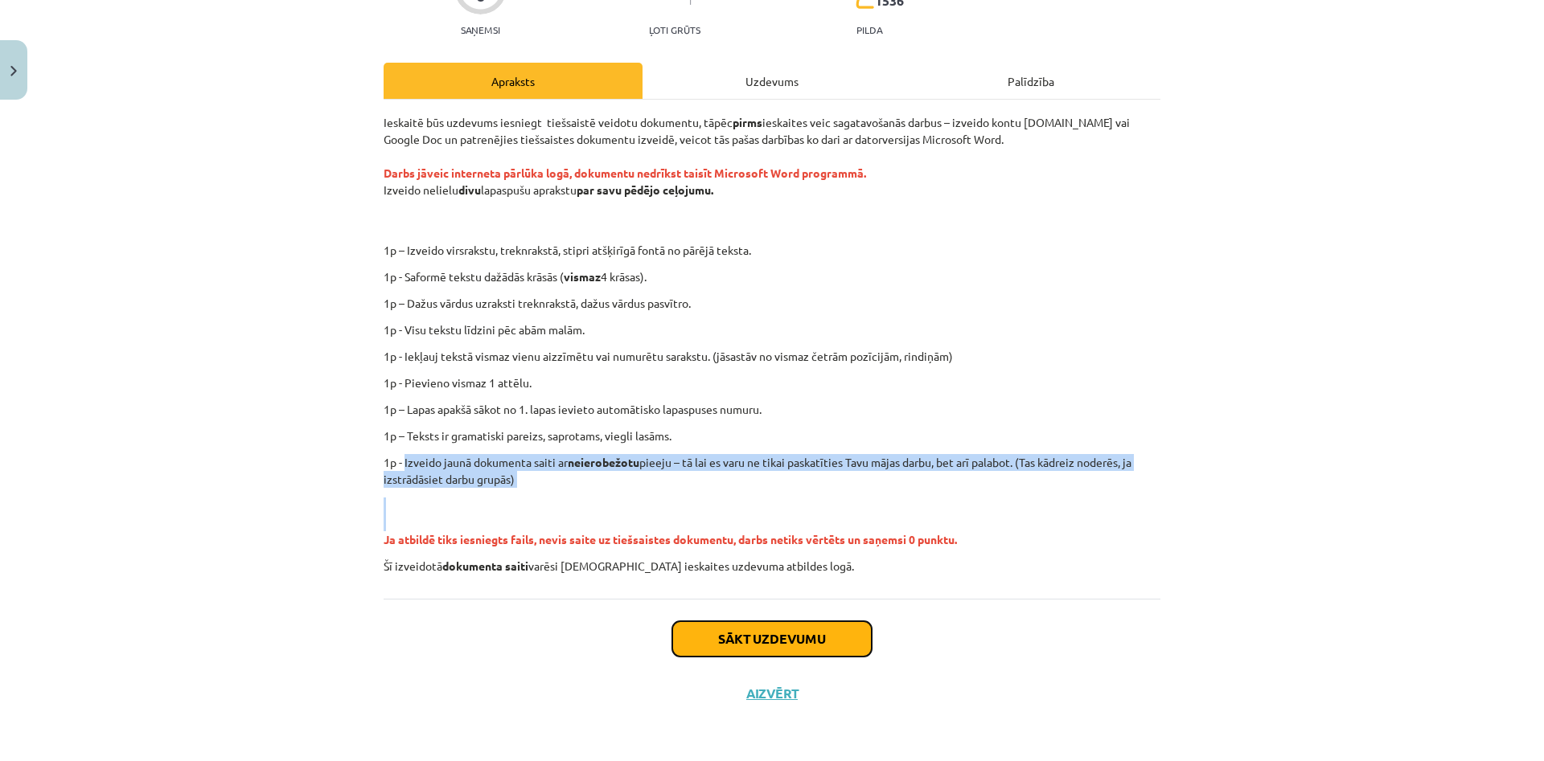
click at [823, 638] on button "Sākt uzdevumu" at bounding box center [771, 639] width 199 height 35
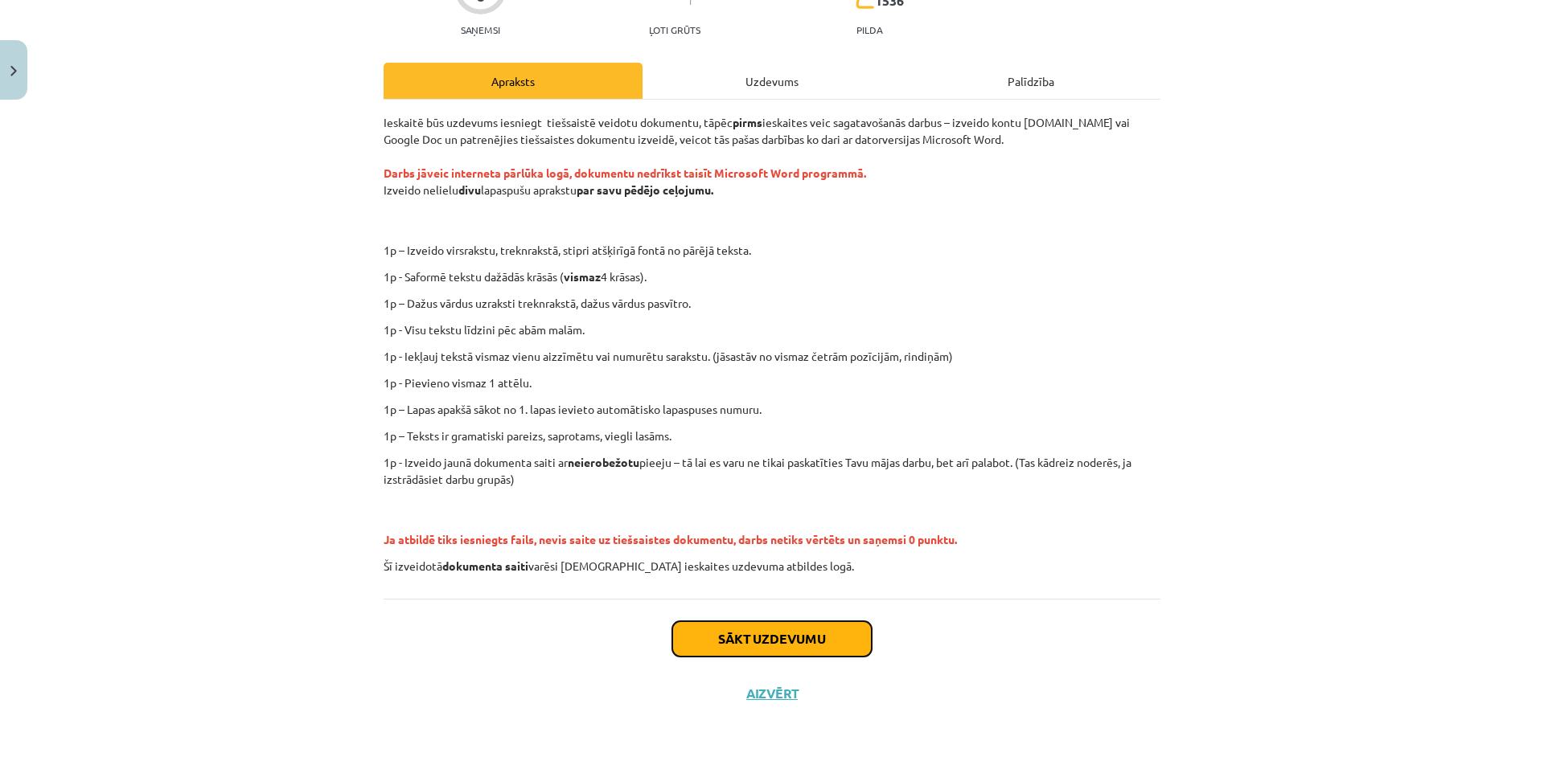
scroll to position [0, 0]
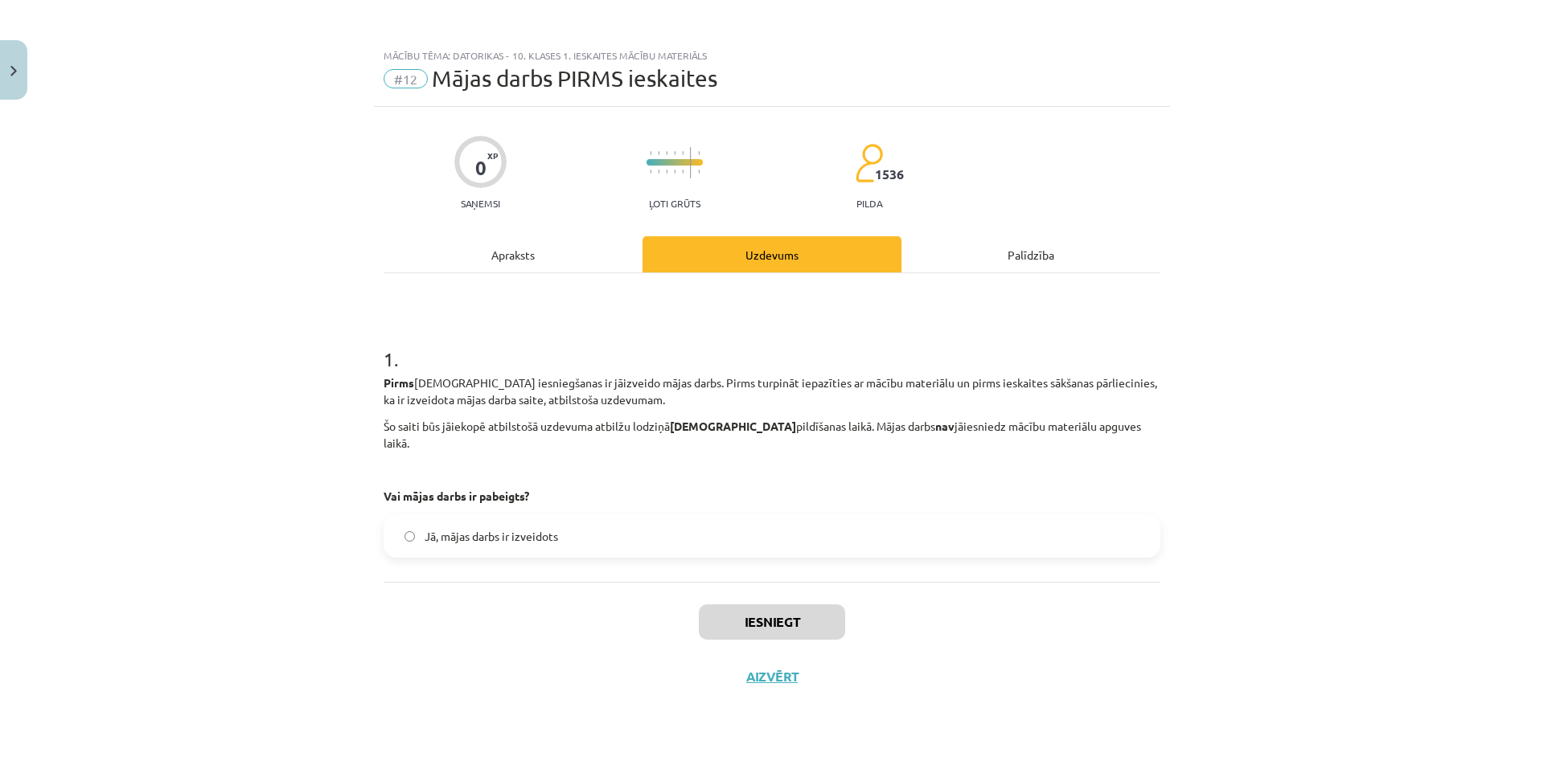
click at [530, 528] on span "Jā, mājas darbs ir izveidots" at bounding box center [491, 536] width 133 height 17
click at [772, 608] on button "Iesniegt" at bounding box center [772, 622] width 146 height 35
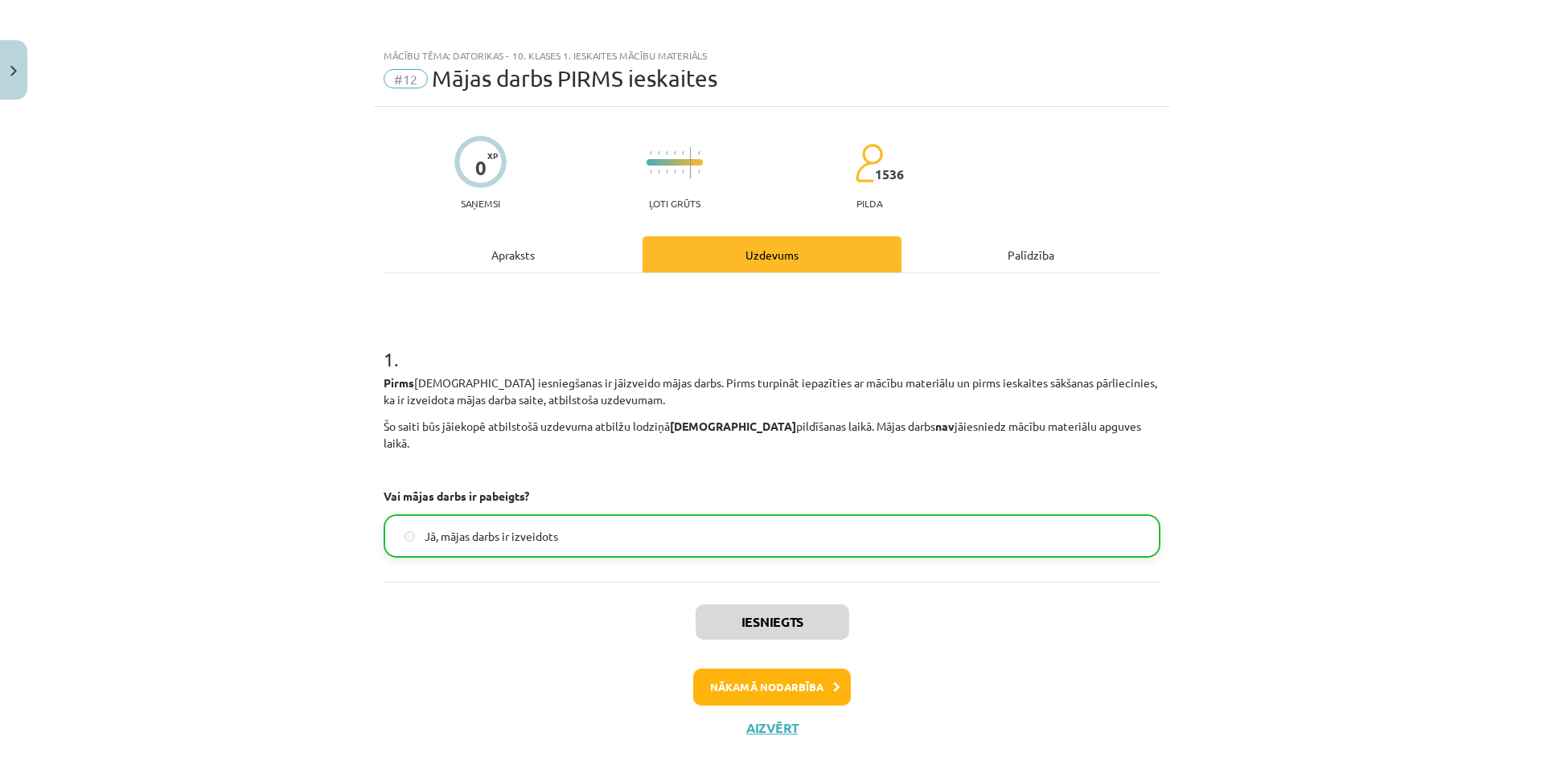
click at [10, 39] on div "Mācību tēma: Datorikas - 10. klases 1. ieskaites mācību materiāls #12 Mājas dar…" at bounding box center [772, 380] width 1544 height 761
drag, startPoint x: 18, startPoint y: 60, endPoint x: 18, endPoint y: 73, distance: 12.9
click at [18, 64] on button "Close" at bounding box center [13, 70] width 27 height 60
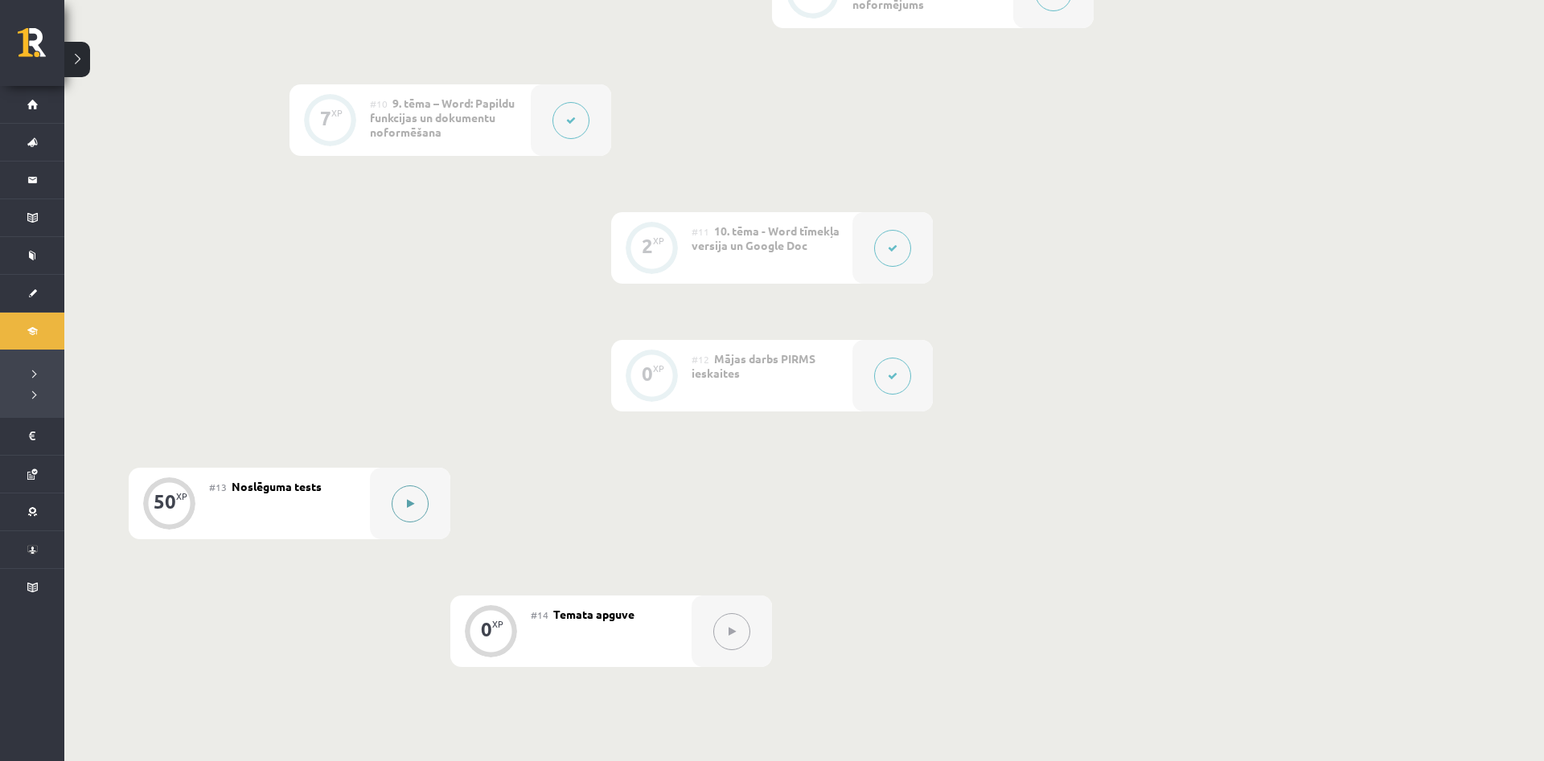
click at [406, 507] on button at bounding box center [410, 504] width 37 height 37
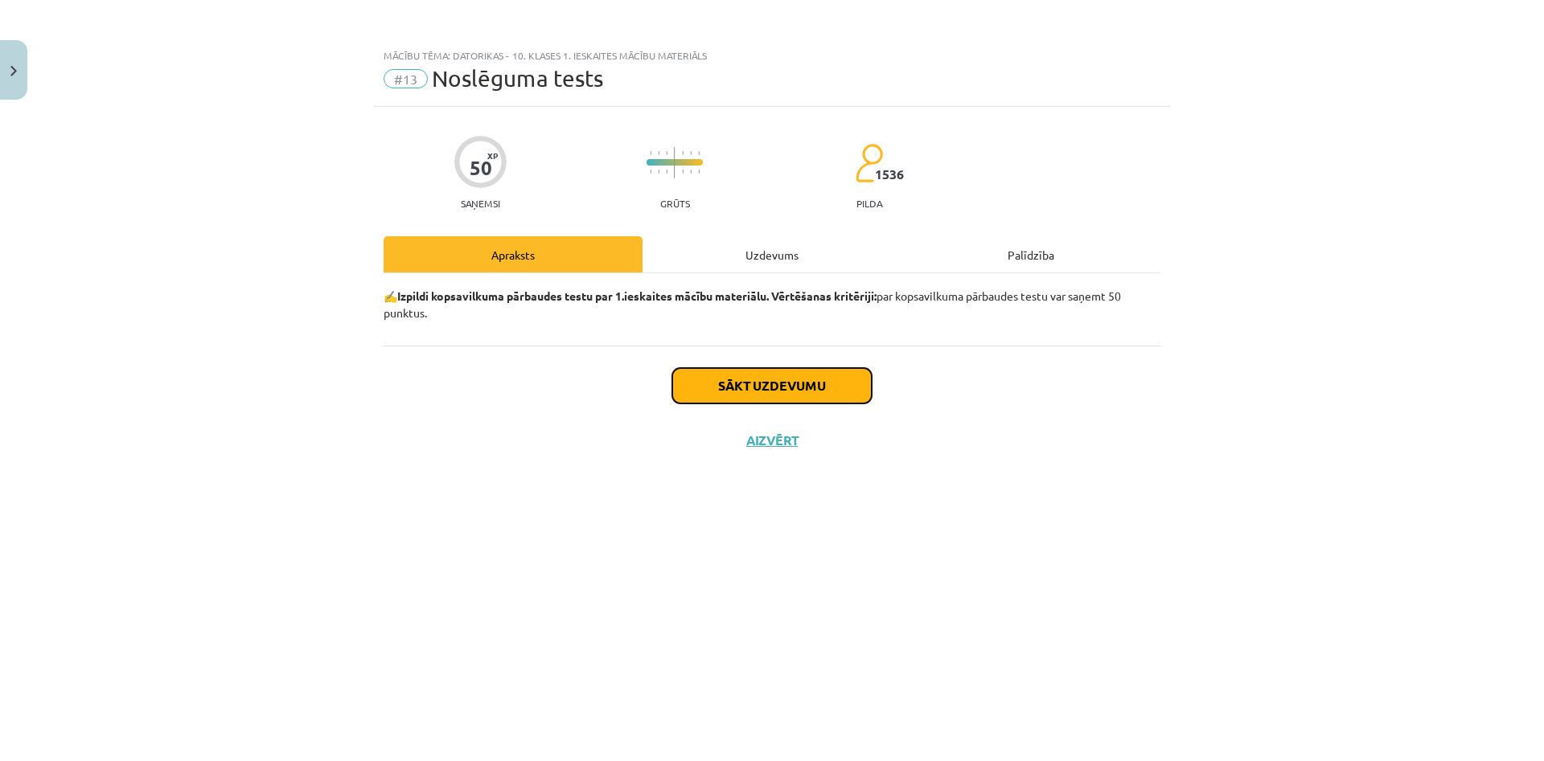
click at [753, 386] on button "Sākt uzdevumu" at bounding box center [771, 385] width 199 height 35
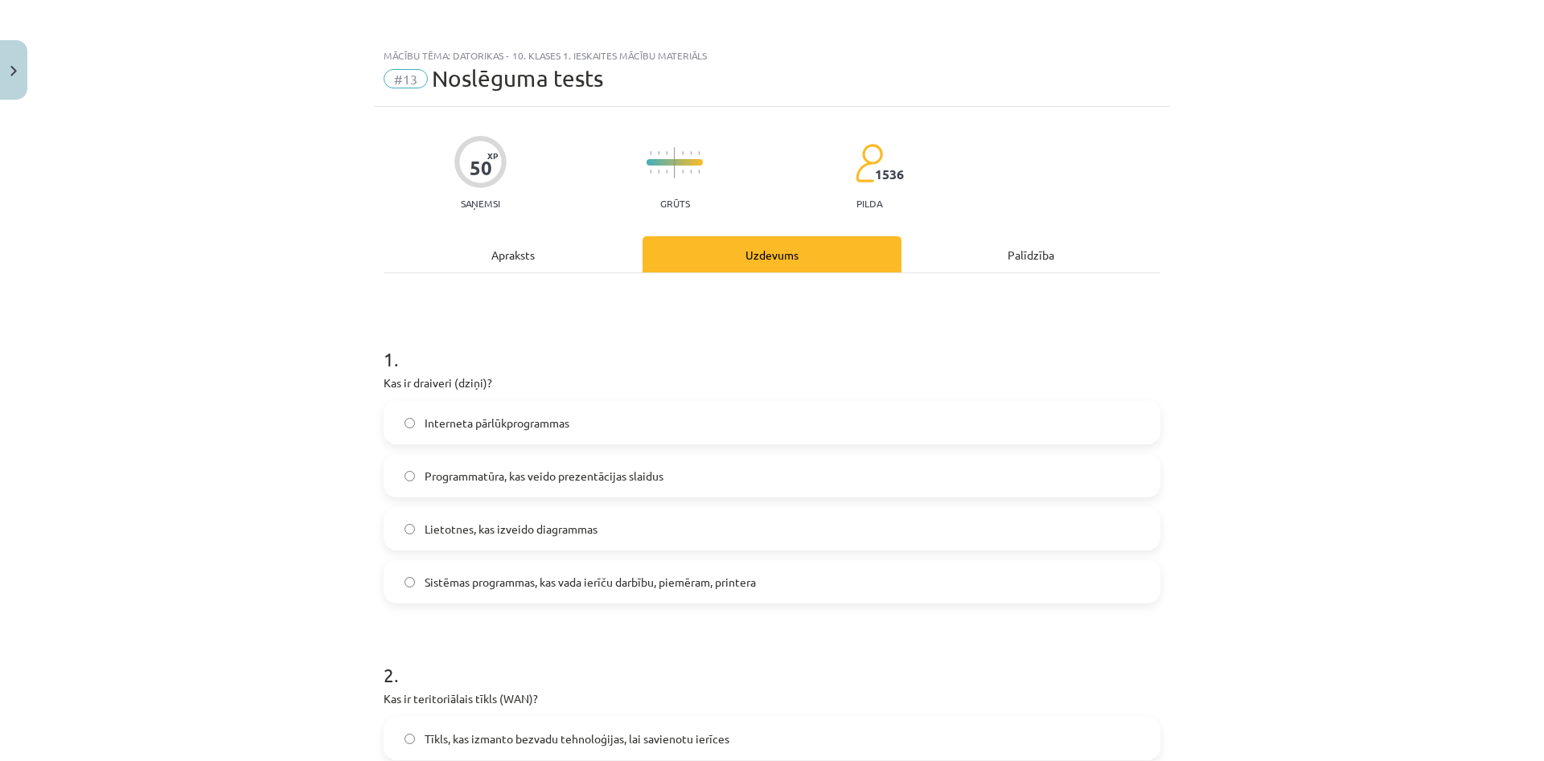
click at [463, 586] on span "Sistēmas programmas, kas vada ierīču darbību, piemēram, printera" at bounding box center [590, 582] width 331 height 17
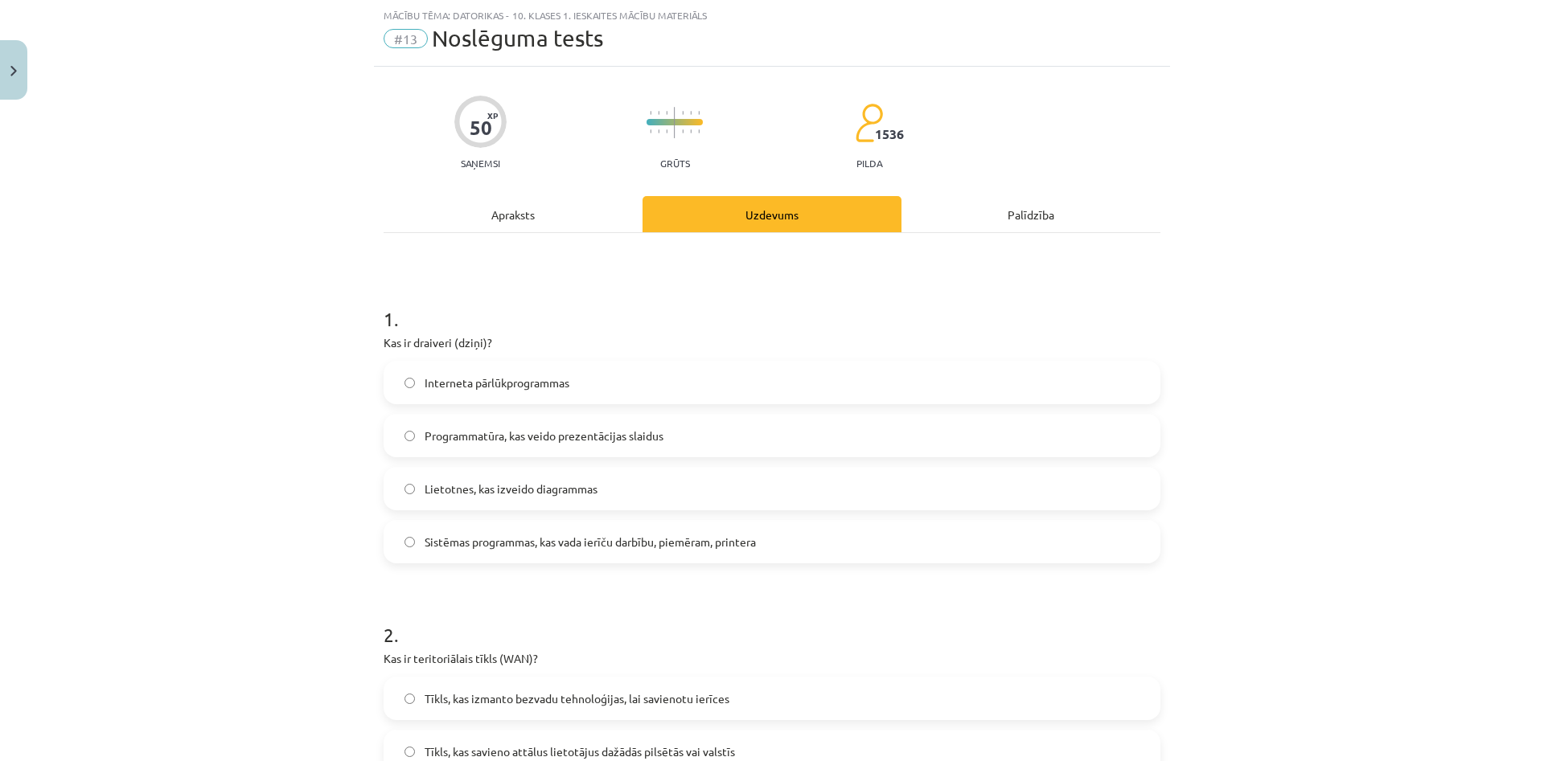
scroll to position [309, 0]
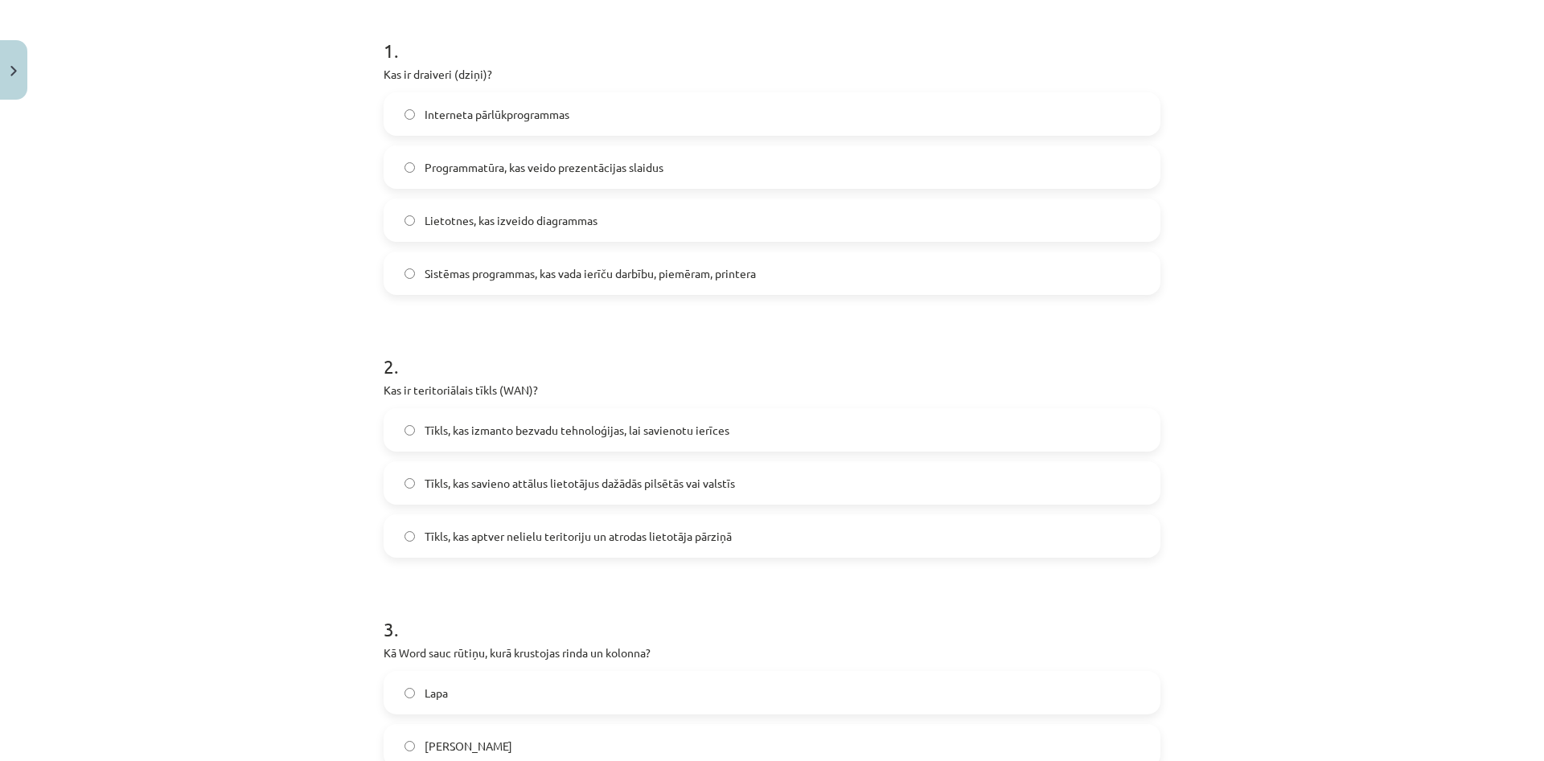
click at [492, 532] on span "Tīkls, kas aptver nelielu teritoriju un atrodas lietotāja pārziņā" at bounding box center [578, 536] width 307 height 17
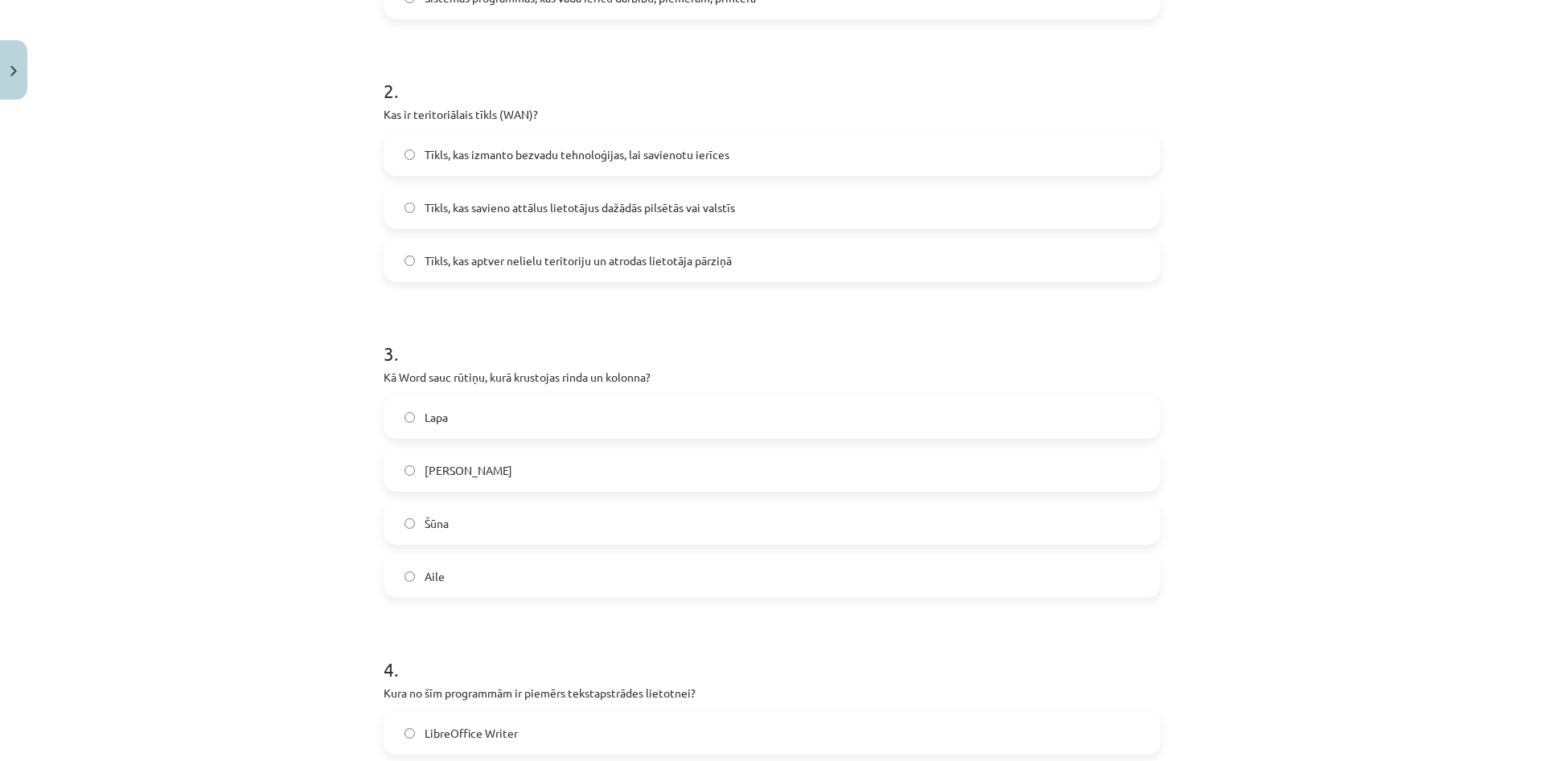
scroll to position [618, 0]
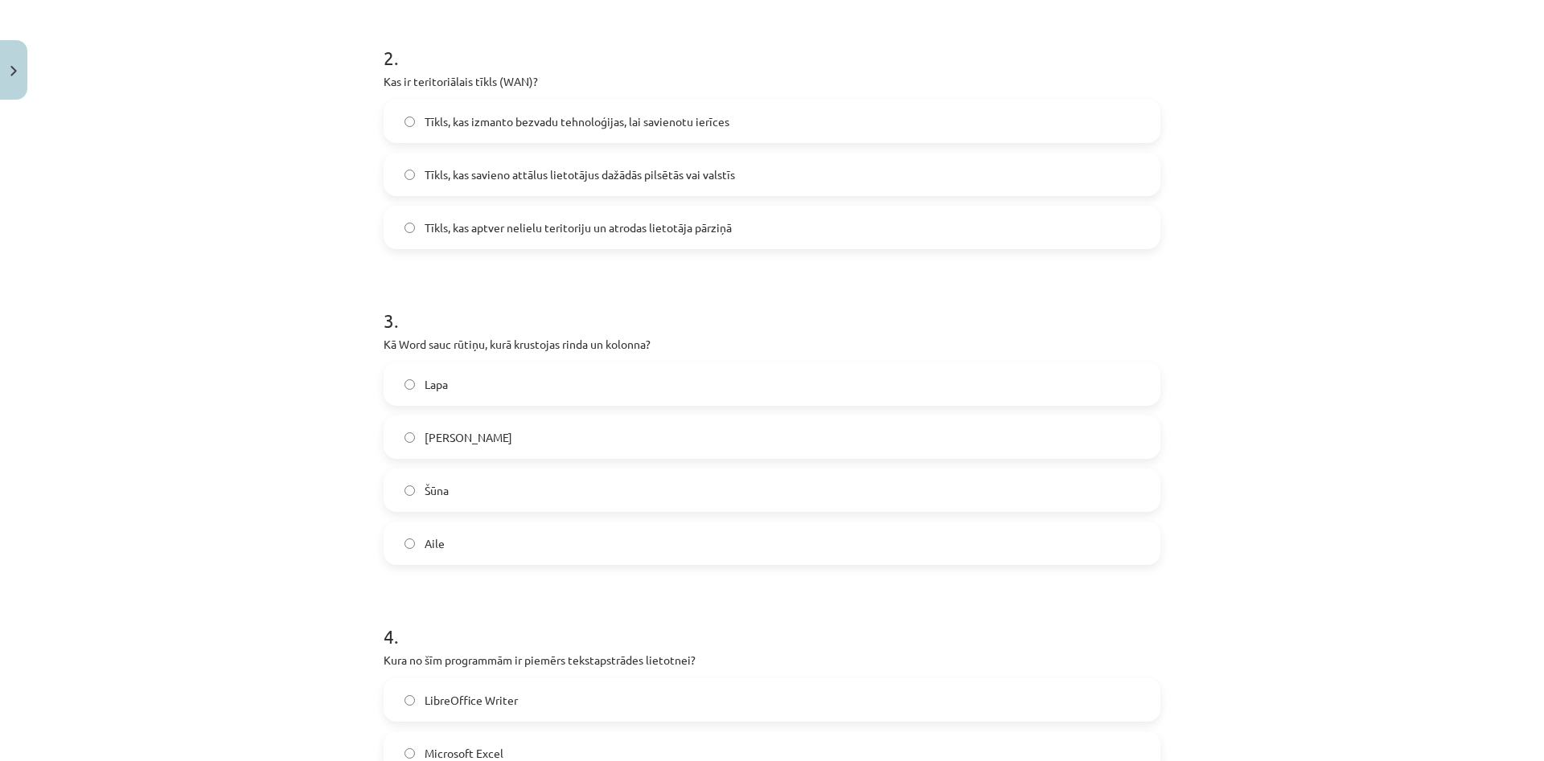
click at [489, 491] on label "Šūna" at bounding box center [772, 490] width 774 height 40
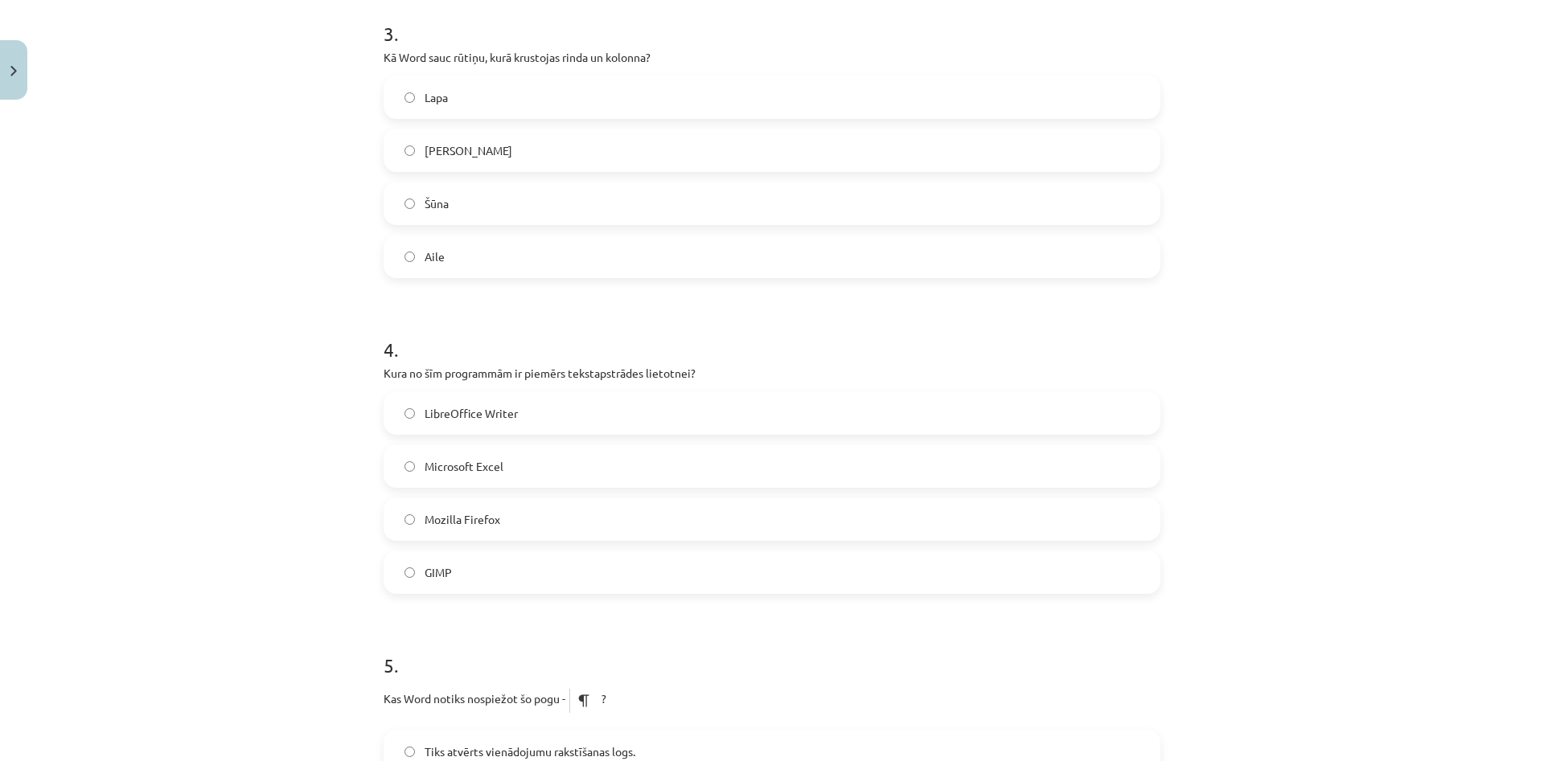
scroll to position [926, 0]
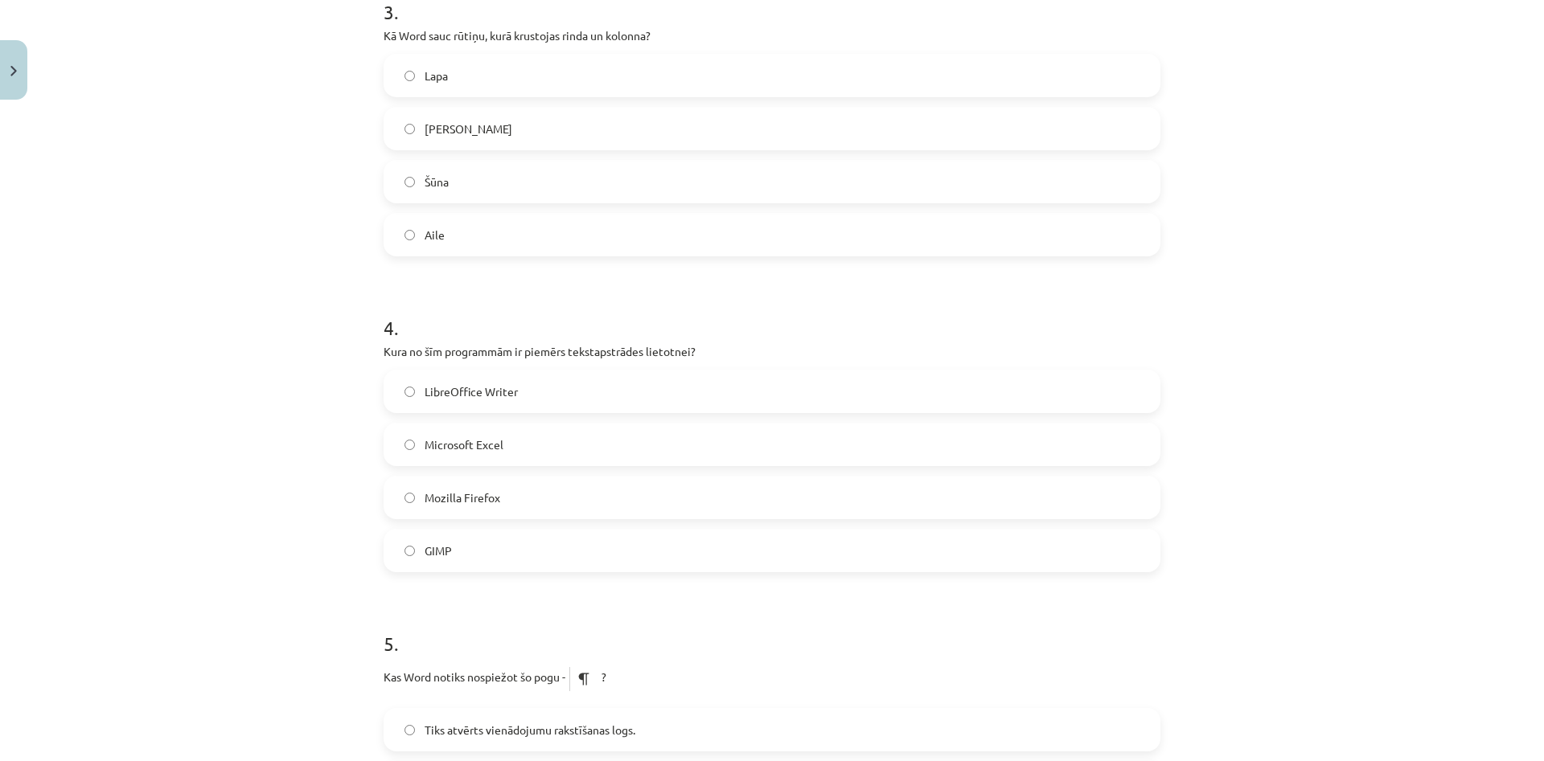
click at [495, 398] on span "LibreOffice Writer" at bounding box center [471, 392] width 93 height 17
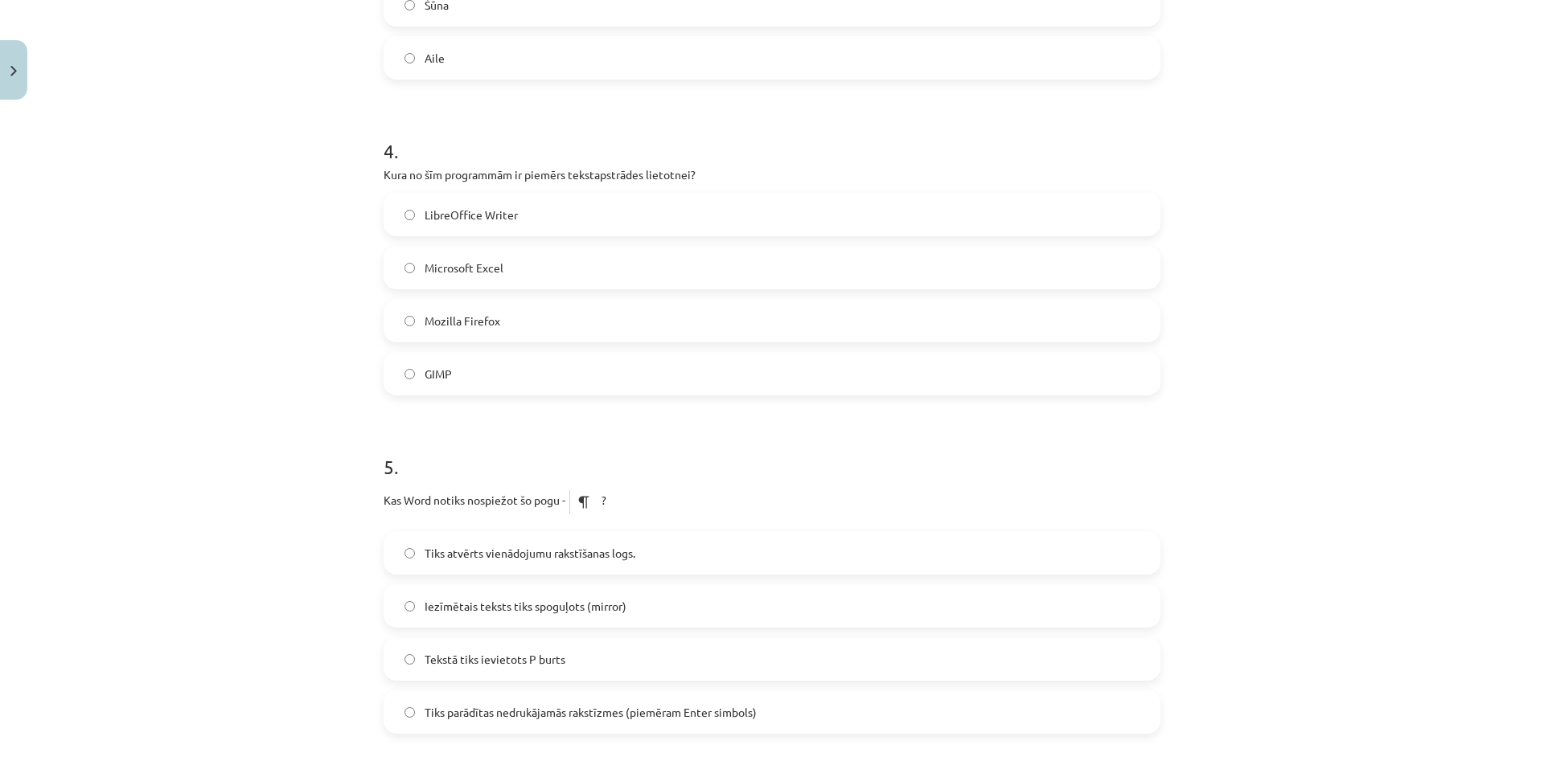
scroll to position [1235, 0]
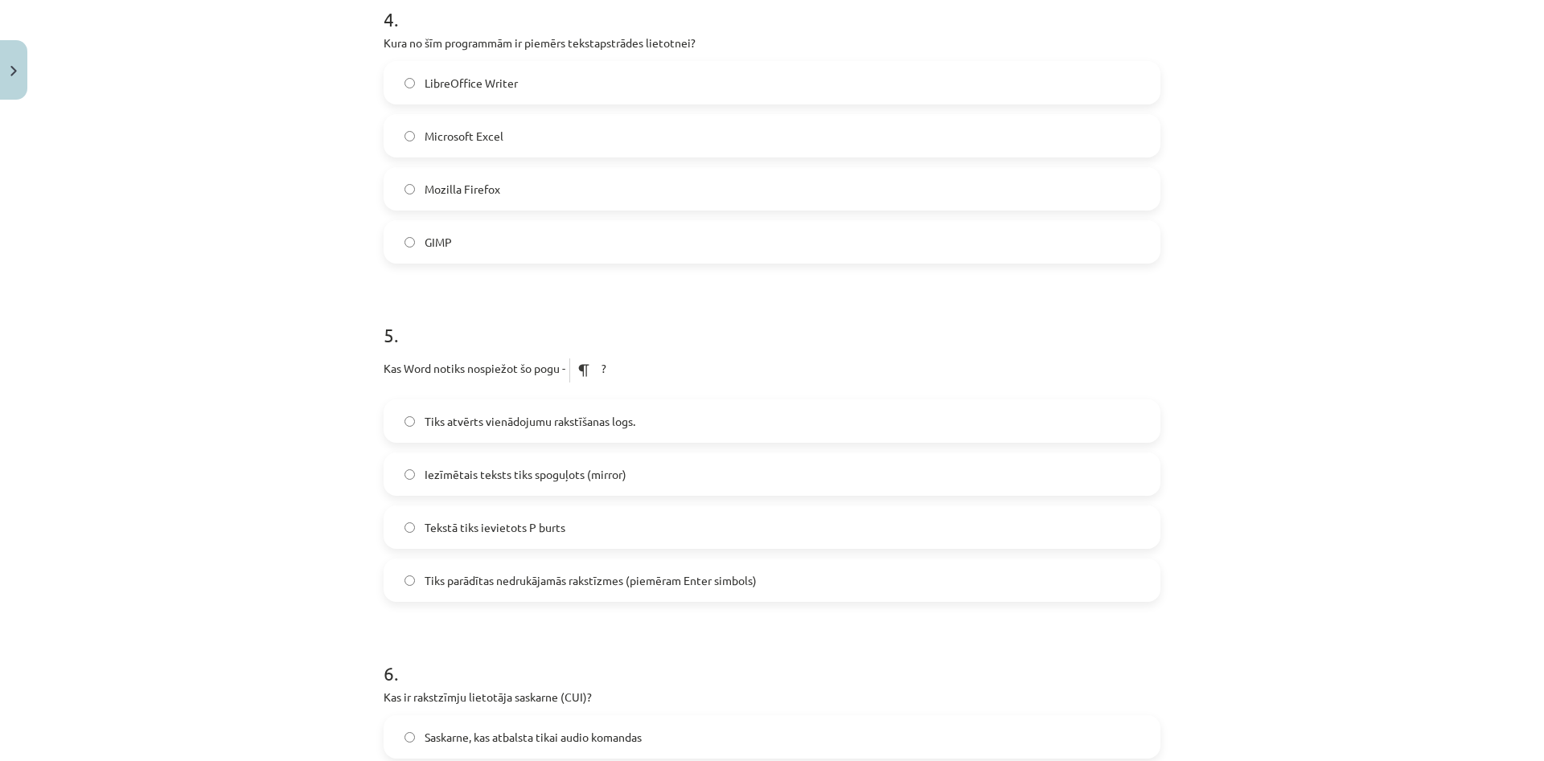
click at [470, 428] on span "Tiks atvērts vienādojumu rakstīšanas logs." at bounding box center [530, 421] width 211 height 17
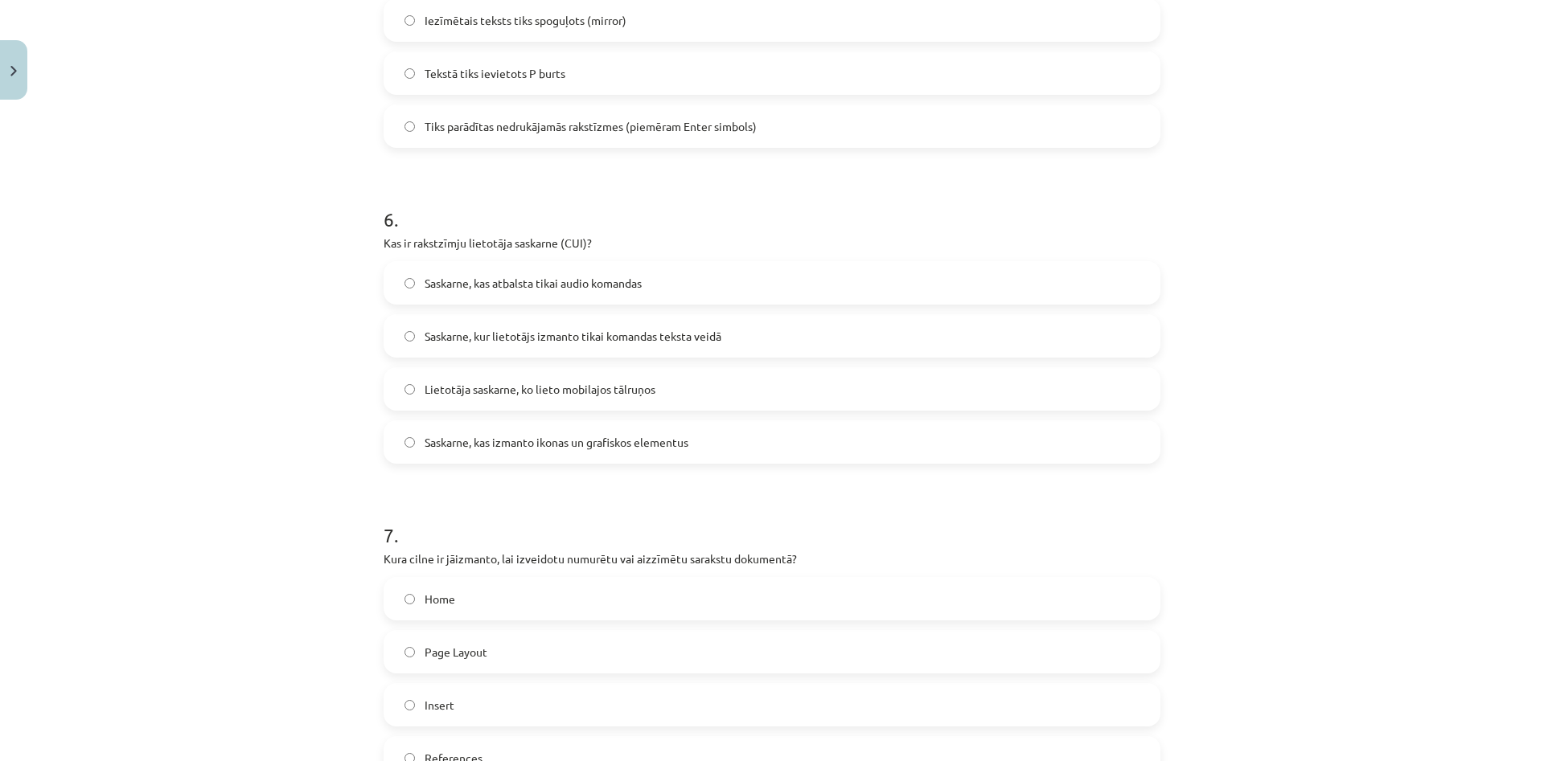
scroll to position [1698, 0]
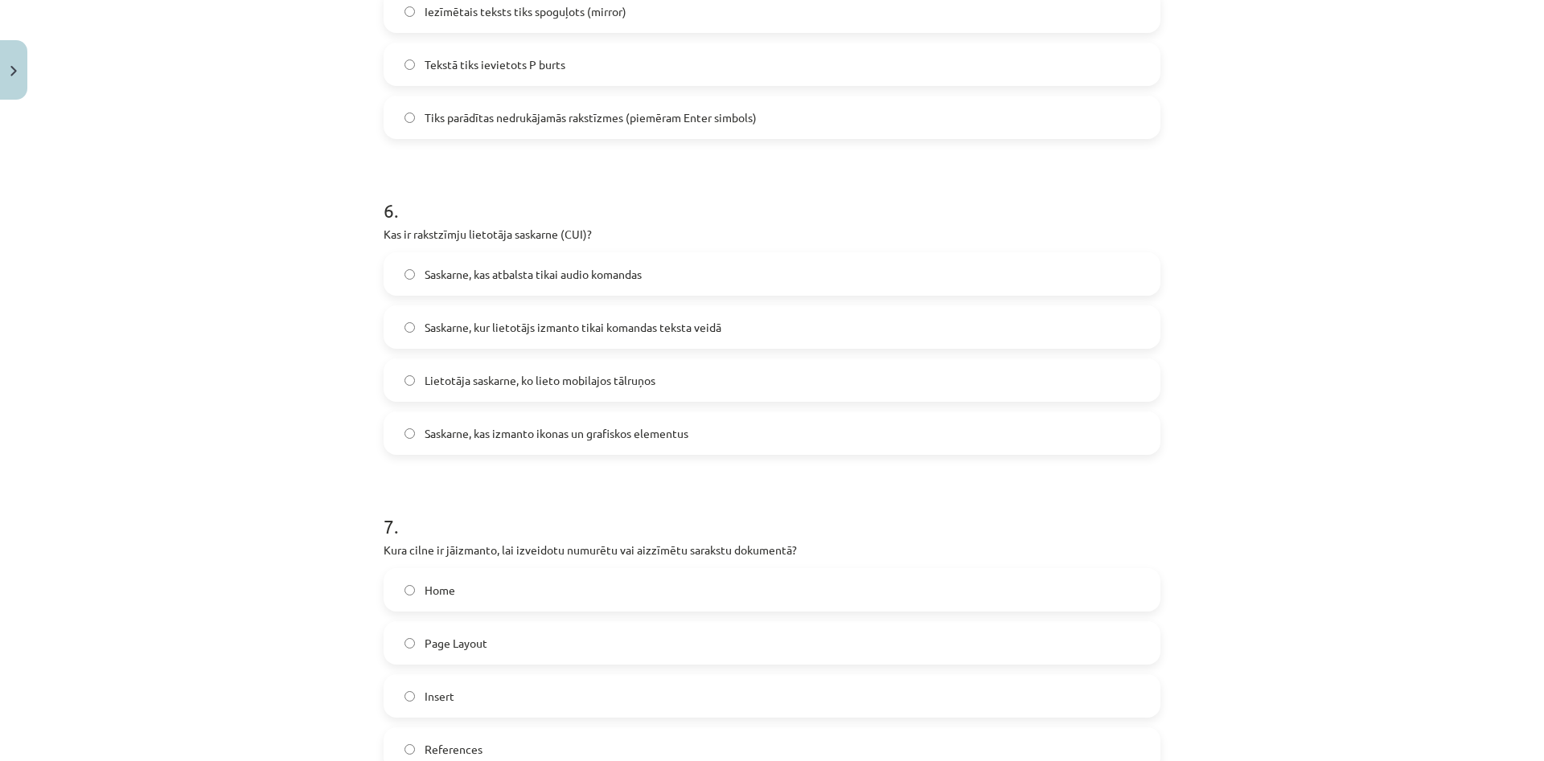
click at [486, 391] on label "Lietotāja saskarne, ko lieto mobilajos tālruņos" at bounding box center [772, 380] width 774 height 40
drag, startPoint x: 525, startPoint y: 317, endPoint x: 519, endPoint y: 334, distance: 18.1
click at [524, 319] on label "Saskarne, kur lietotājs izmanto tikai komandas teksta veidā" at bounding box center [772, 327] width 774 height 40
click at [536, 328] on span "Saskarne, kur lietotājs izmanto tikai komandas teksta veidā" at bounding box center [573, 327] width 297 height 17
click at [528, 273] on span "Saskarne, kas atbalsta tikai audio komandas" at bounding box center [533, 274] width 217 height 17
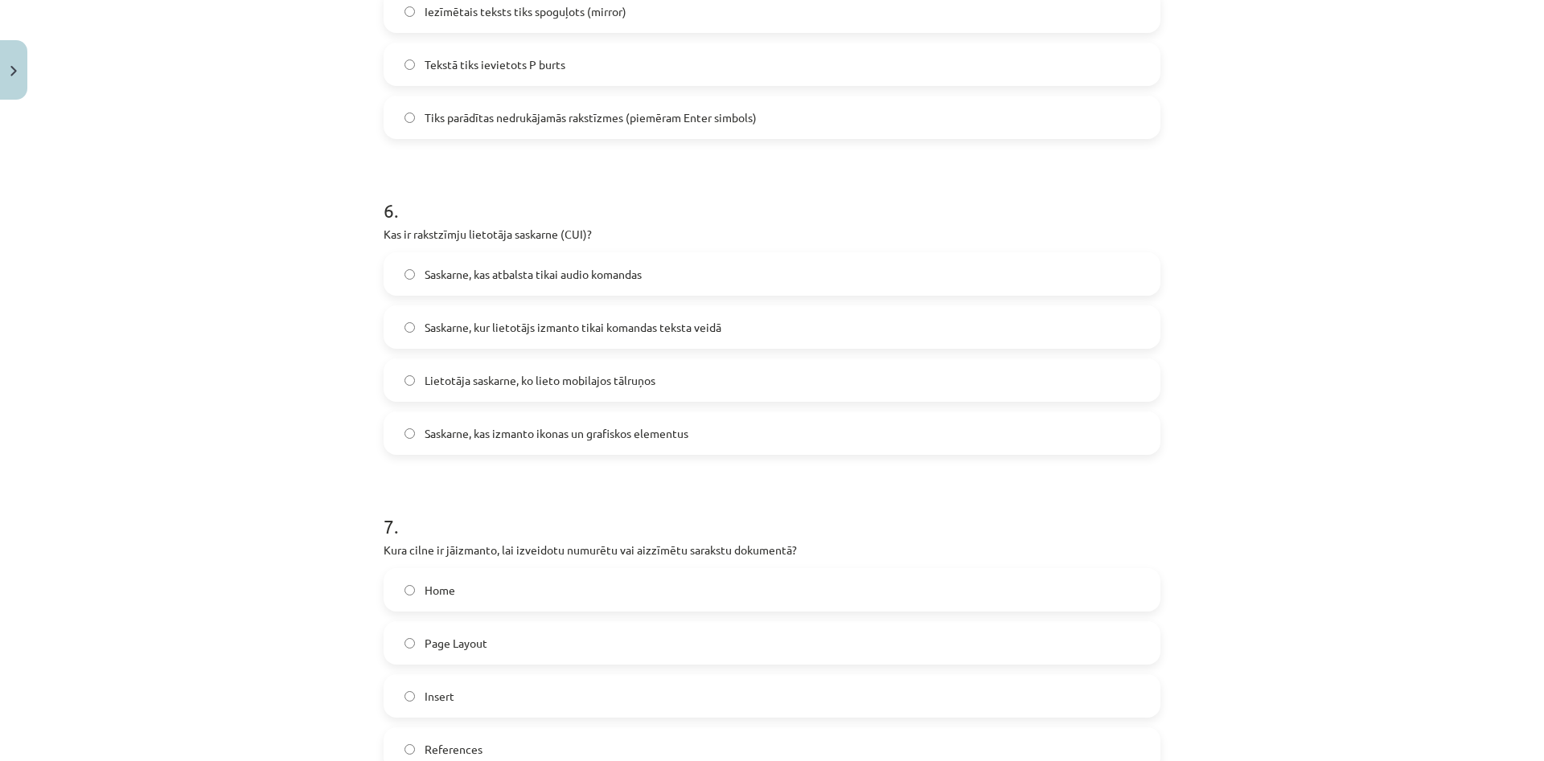
click at [523, 443] on label "Saskarne, kas izmanto ikonas un grafiskos elementus" at bounding box center [772, 433] width 774 height 40
click at [564, 291] on label "Saskarne, kas atbalsta tikai audio komandas" at bounding box center [772, 274] width 774 height 40
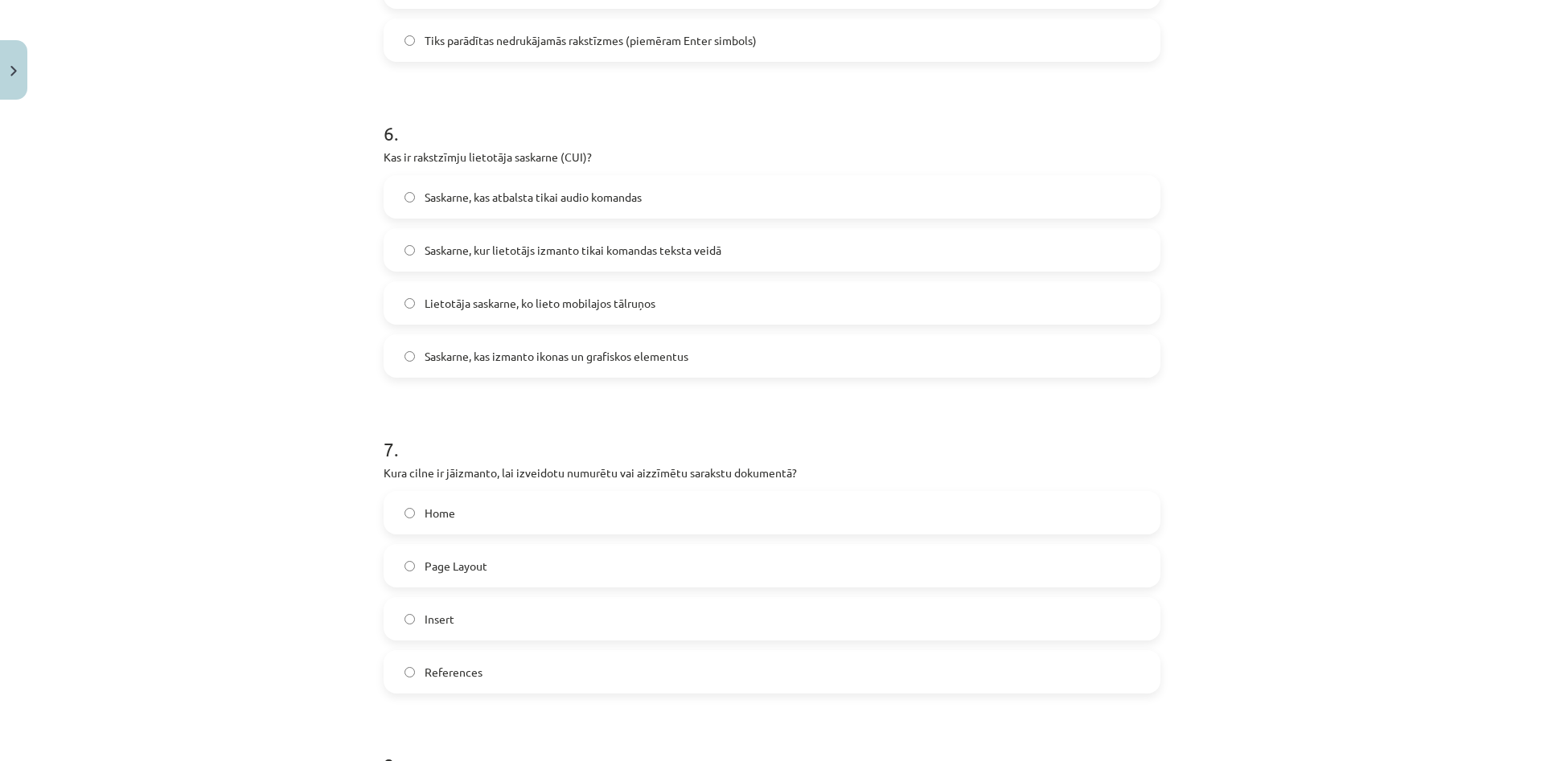
scroll to position [1853, 0]
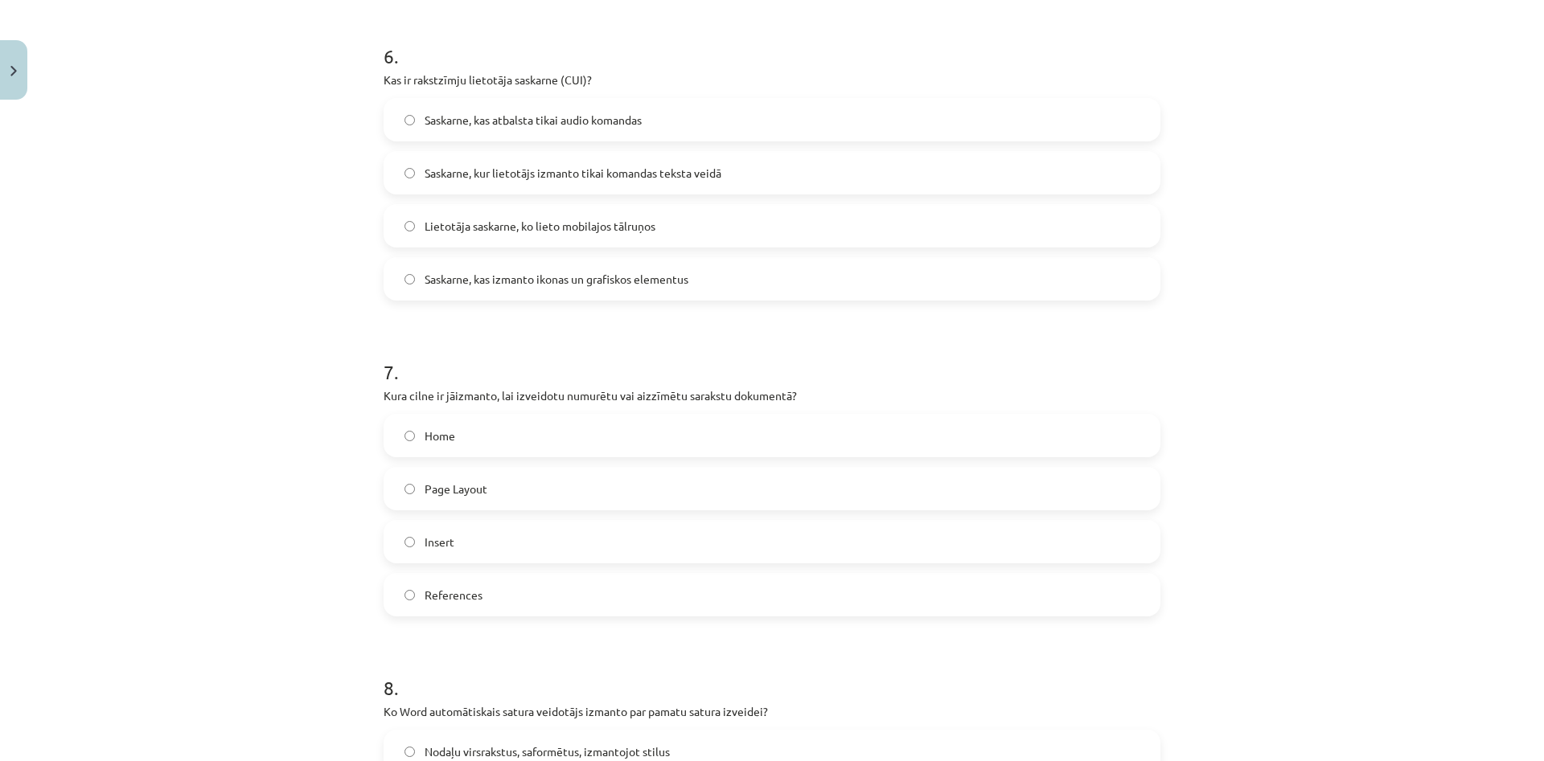
click at [518, 433] on label "Home" at bounding box center [772, 436] width 774 height 40
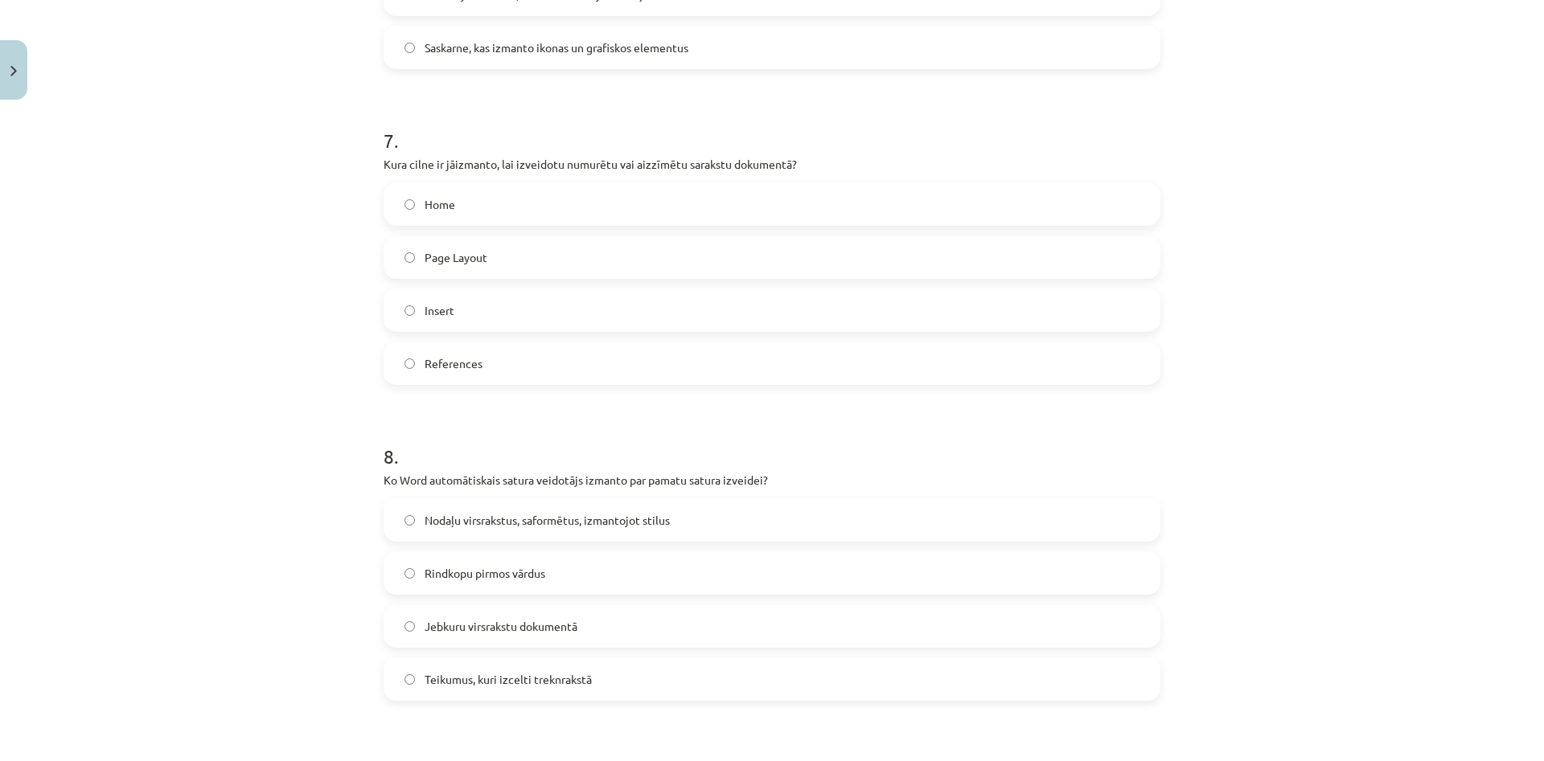
click at [476, 516] on span "Nodaļu virsrakstus, saformētus, izmantojot stilus" at bounding box center [547, 520] width 245 height 17
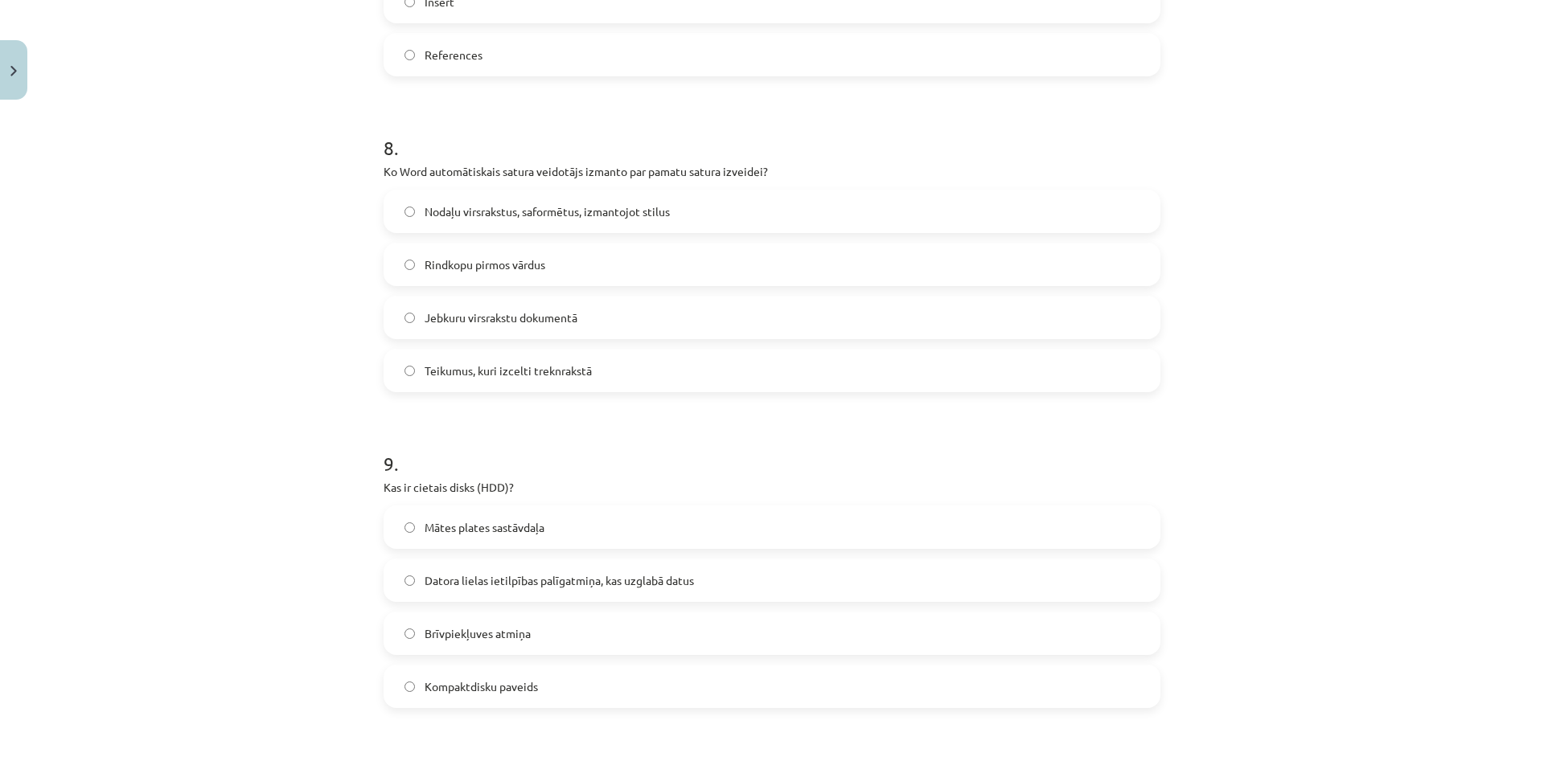
click at [459, 568] on label "Datora lielas ietilpības palīgatmiņa, kas uzglabā datus" at bounding box center [772, 580] width 774 height 40
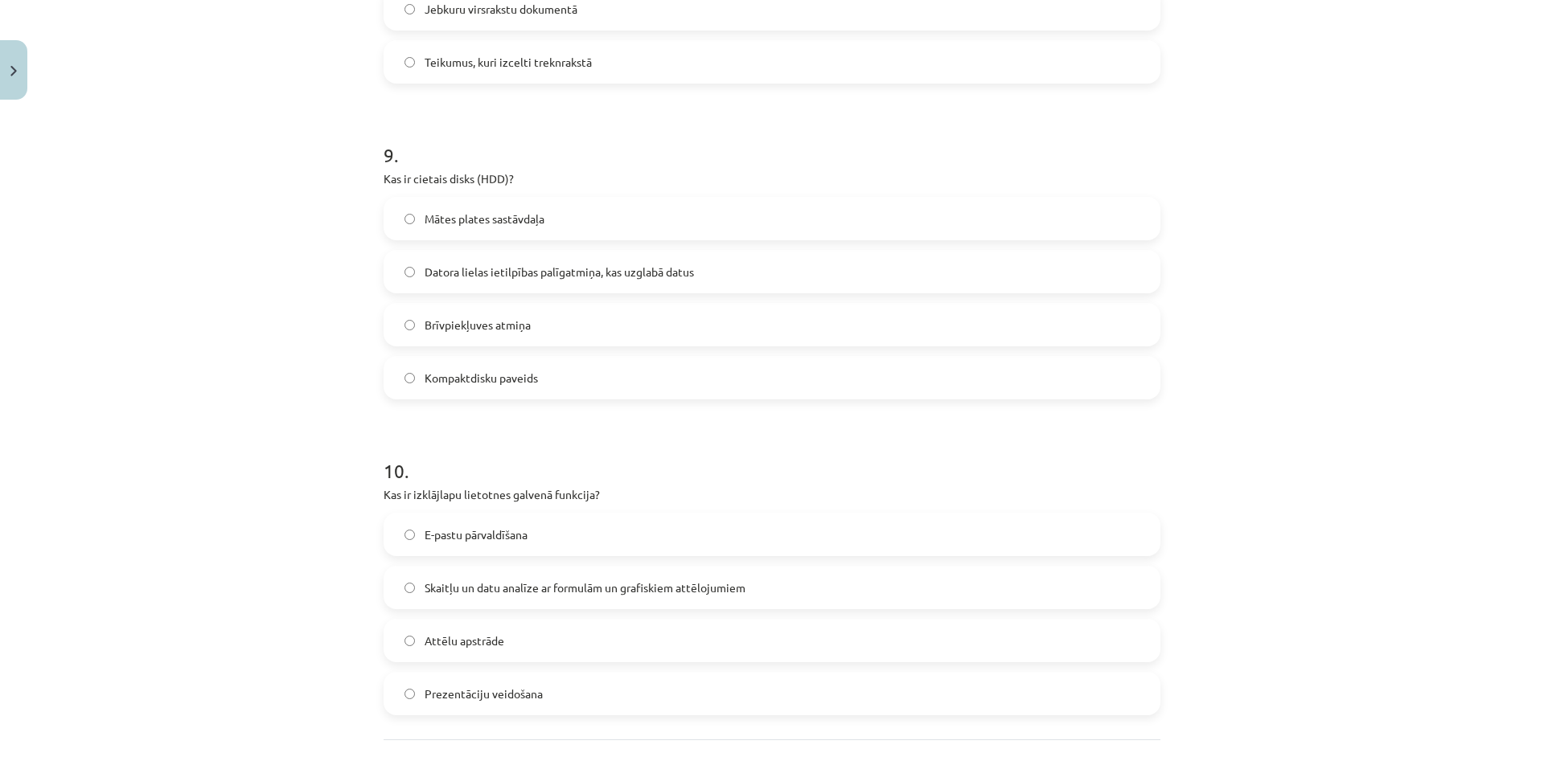
scroll to position [2842, 0]
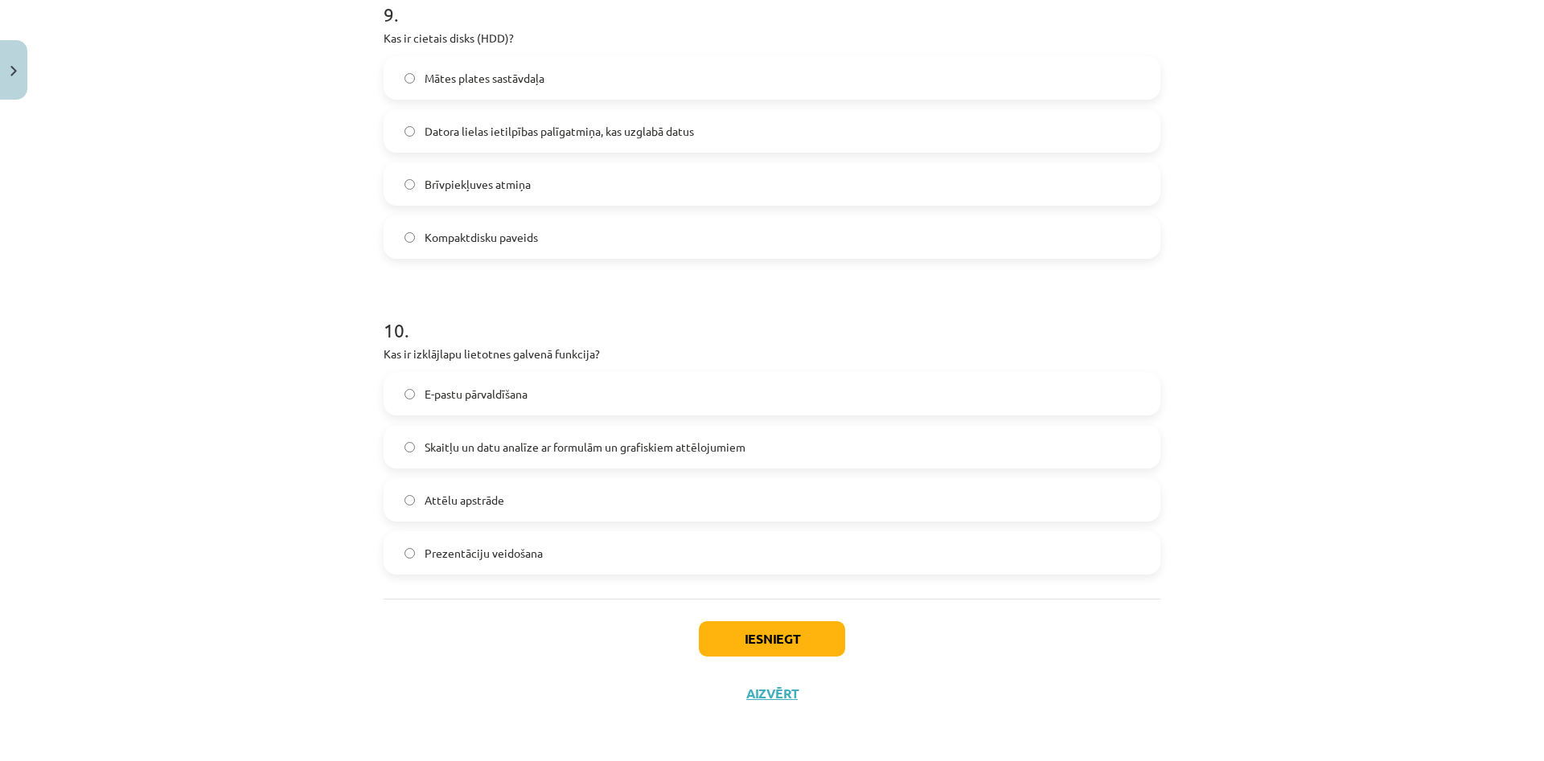
click at [493, 544] on label "Prezentāciju veidošana" at bounding box center [772, 553] width 774 height 40
drag, startPoint x: 373, startPoint y: 351, endPoint x: 596, endPoint y: 579, distance: 318.4
click at [593, 586] on div "Mācību tēma: Datorikas - 10. klases 1. ieskaites mācību materiāls #13 Noslēguma…" at bounding box center [772, 380] width 1544 height 761
copy form "7 . Lor ip dolorsit (ametc)? Adipiscin elitseddoeiusmod Temporincidid, utl etdo…"
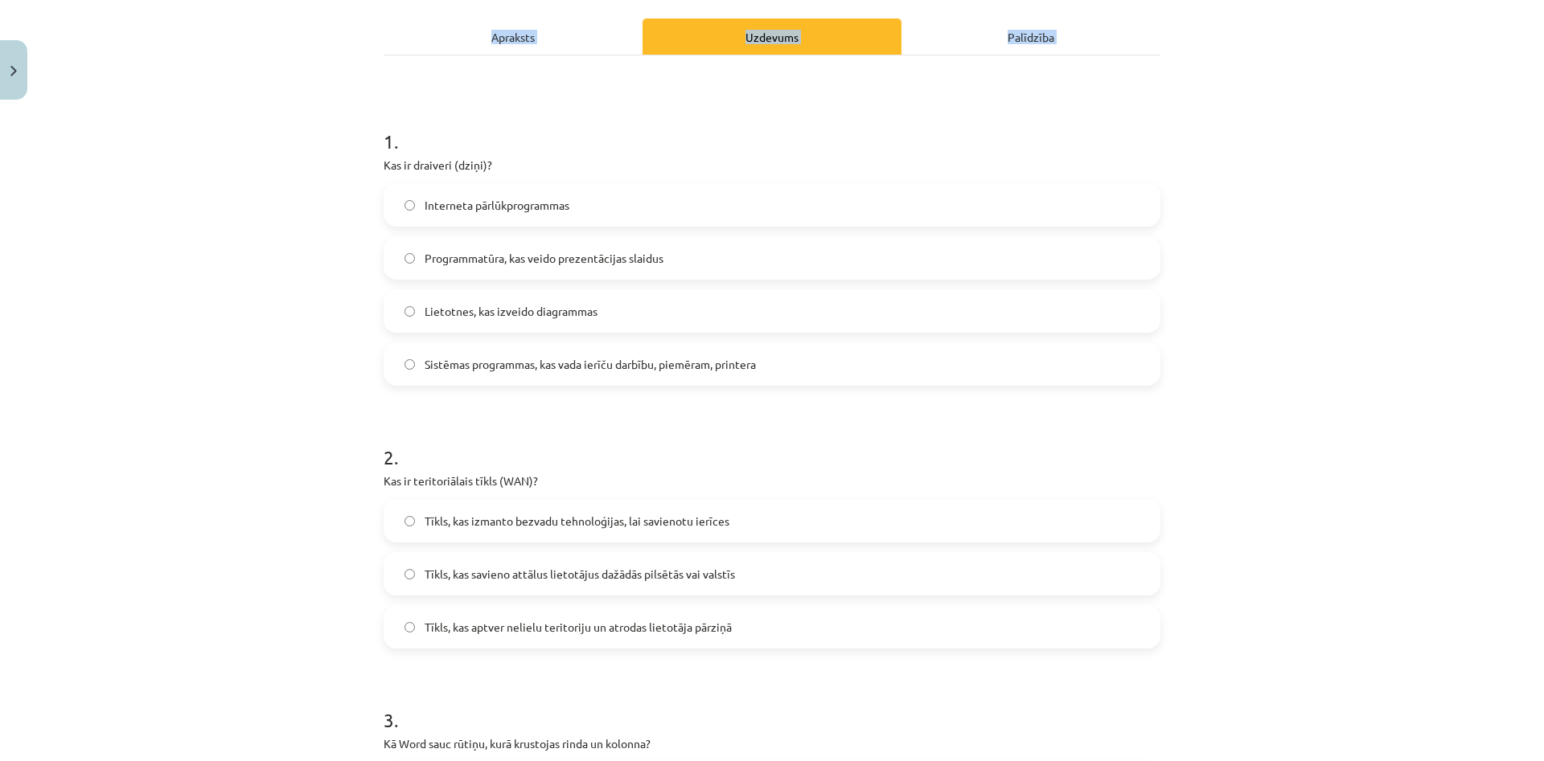
scroll to position [0, 0]
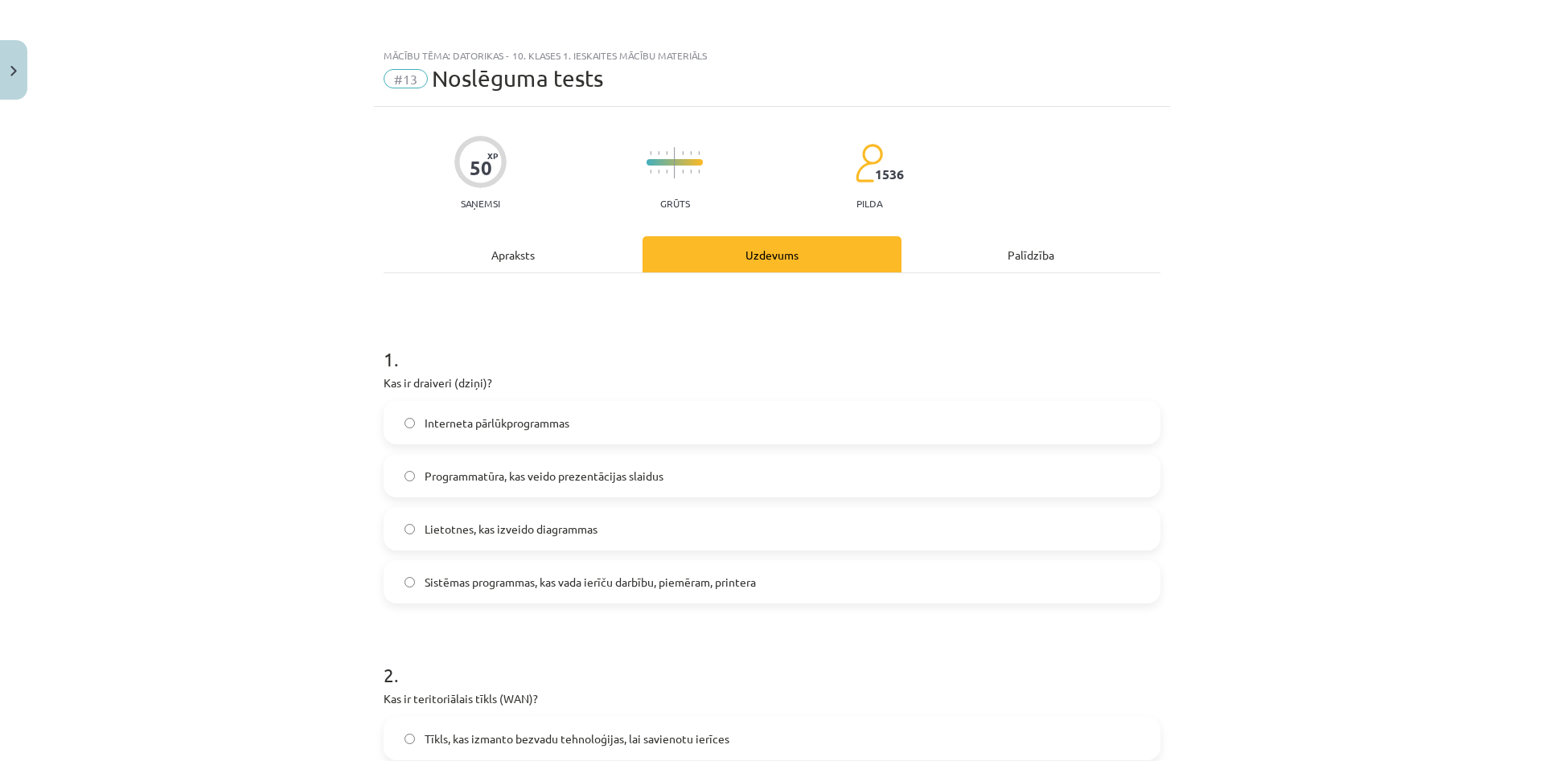
click at [248, 393] on div "Mācību tēma: Datorikas - 10. klases 1. ieskaites mācību materiāls #13 Noslēguma…" at bounding box center [772, 380] width 1544 height 761
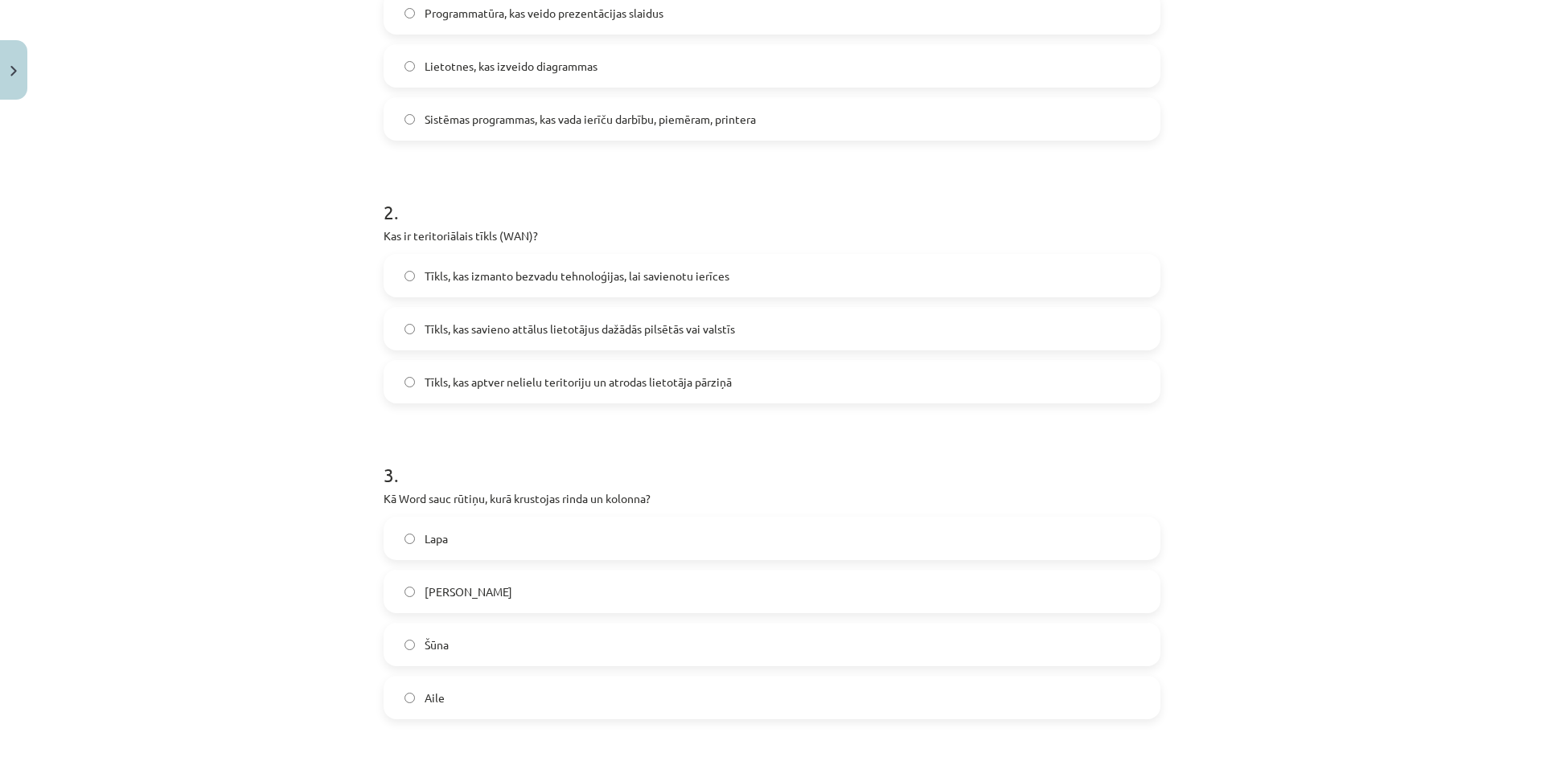
scroll to position [618, 0]
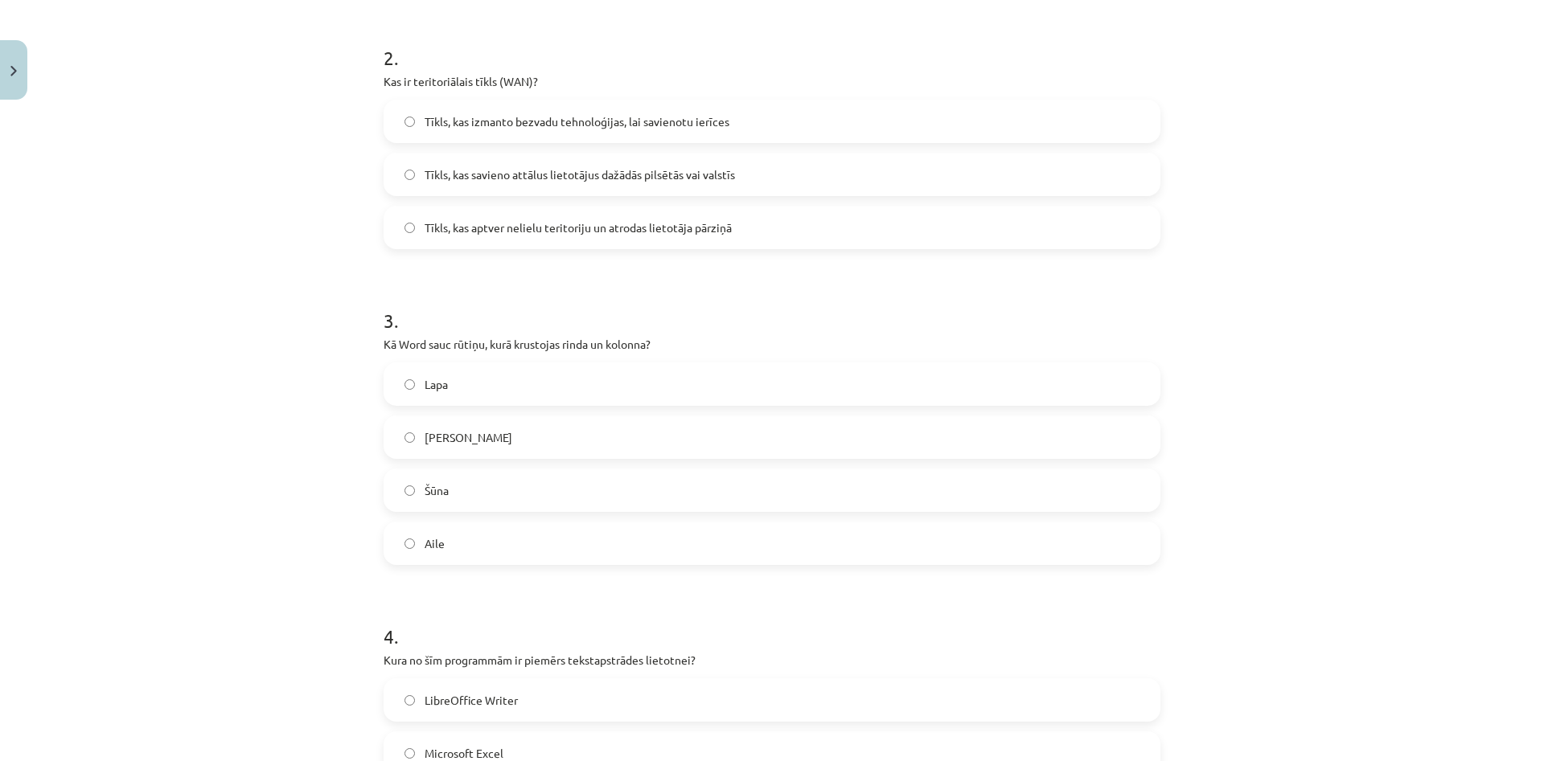
click at [521, 158] on label "Tīkls, kas savieno attālus lietotājus dažādās pilsētās vai valstīs" at bounding box center [772, 174] width 774 height 40
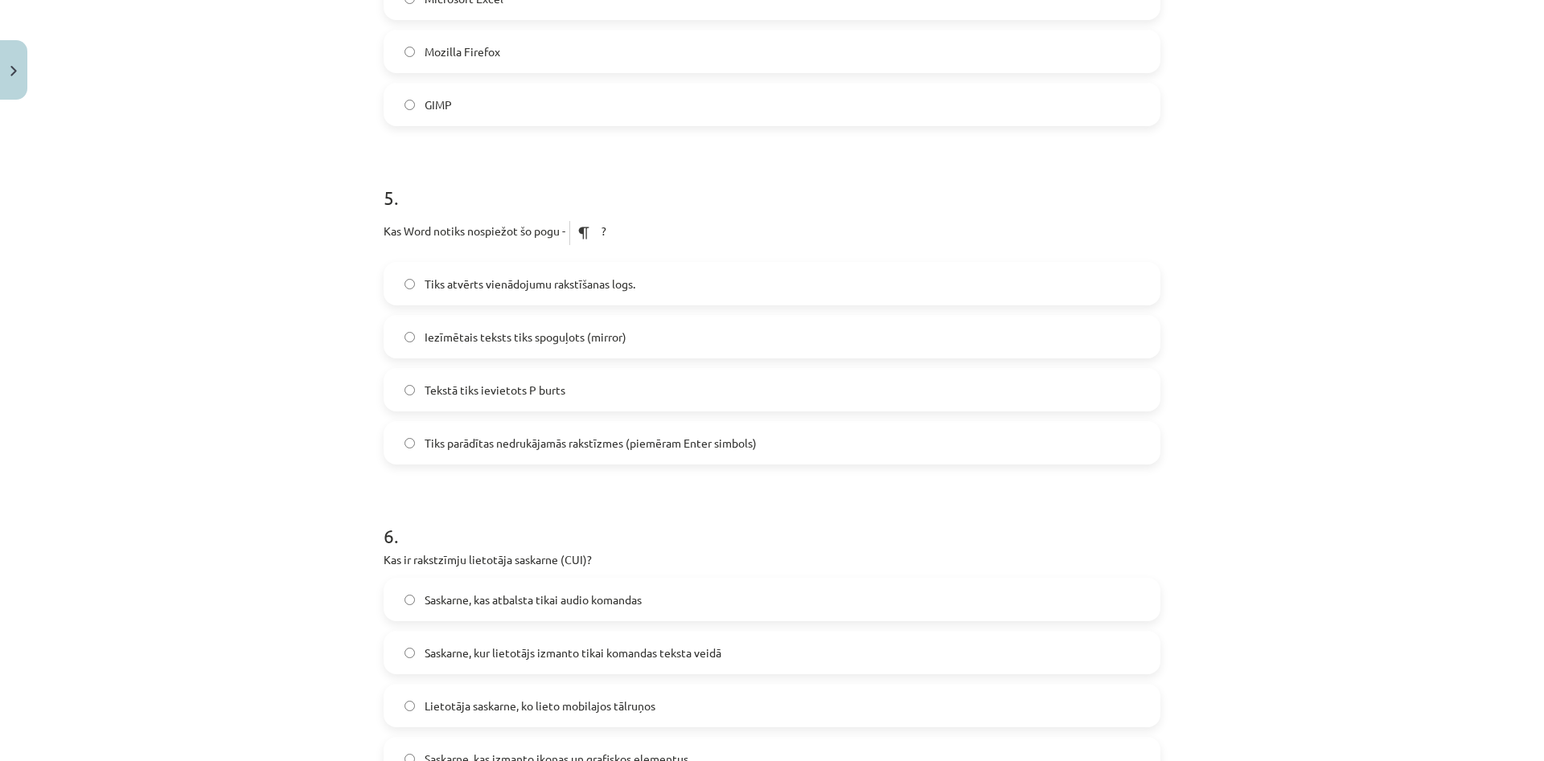
scroll to position [1389, 0]
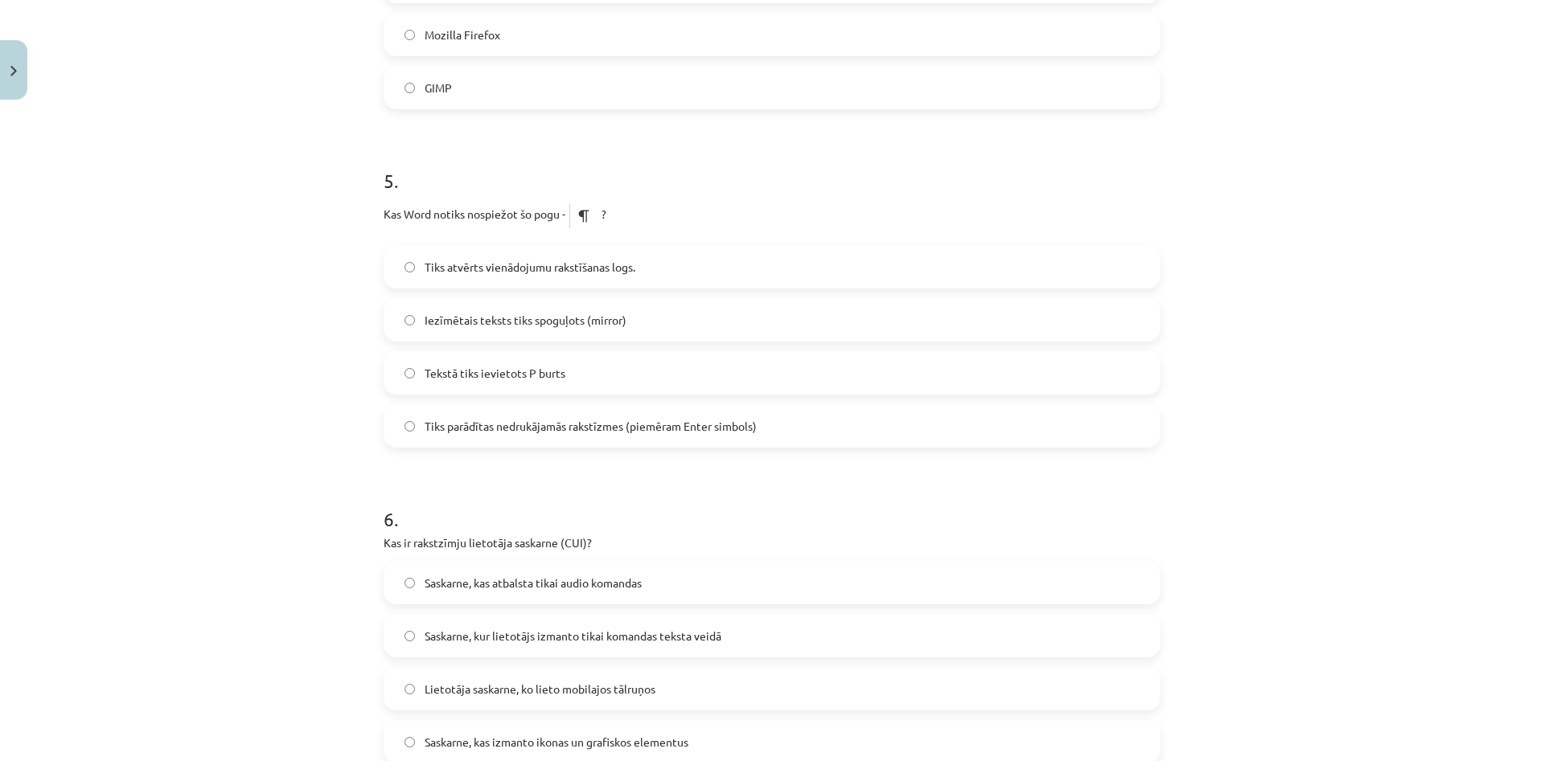
click at [579, 423] on span "Tiks parādītas nedrukājamās rakstīzmes (piemēram Enter simbols)" at bounding box center [591, 426] width 332 height 17
click at [576, 426] on span "Tiks parādītas nedrukājamās rakstīzmes (piemēram Enter simbols)" at bounding box center [591, 426] width 332 height 17
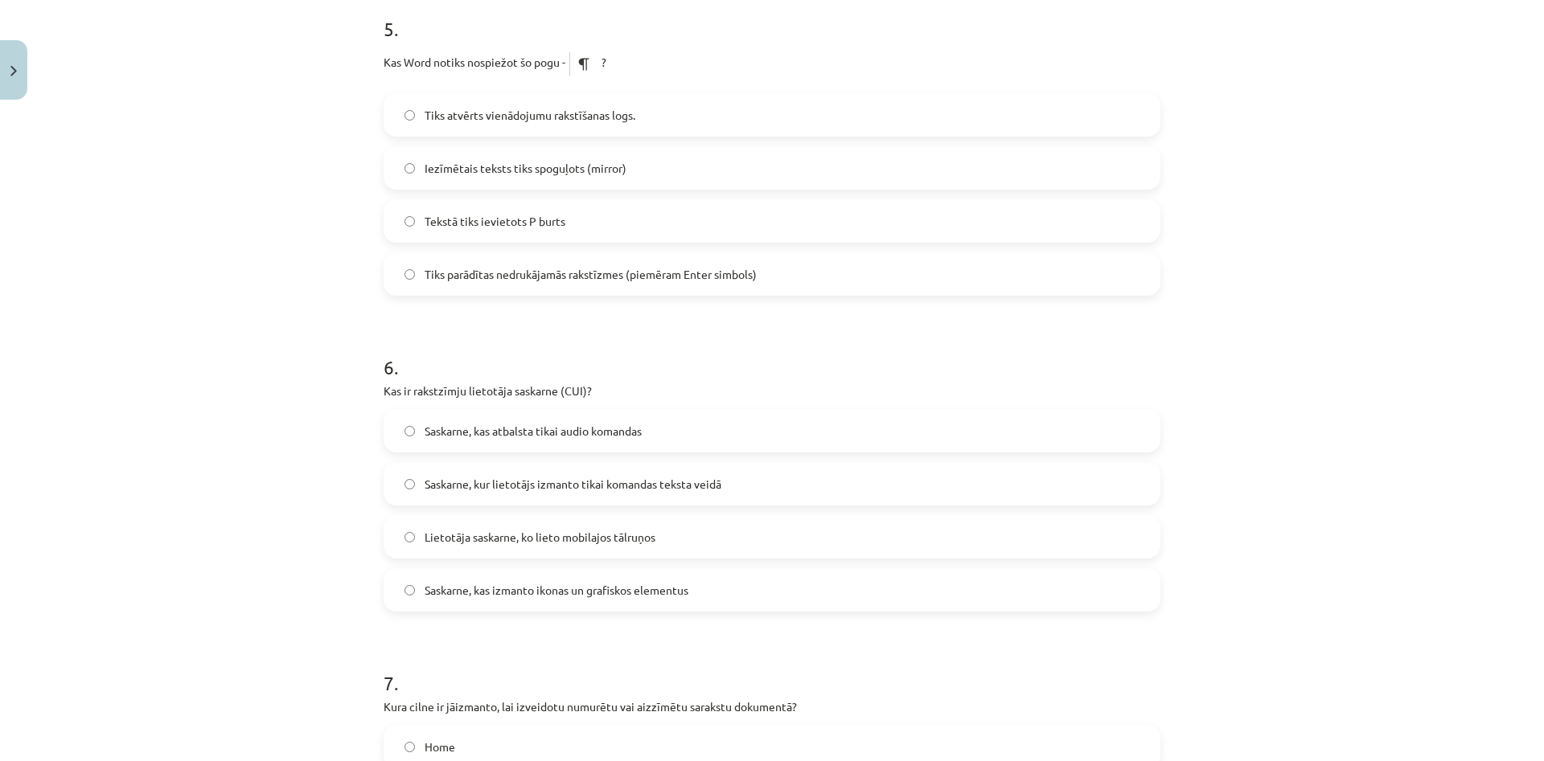
scroll to position [1621, 0]
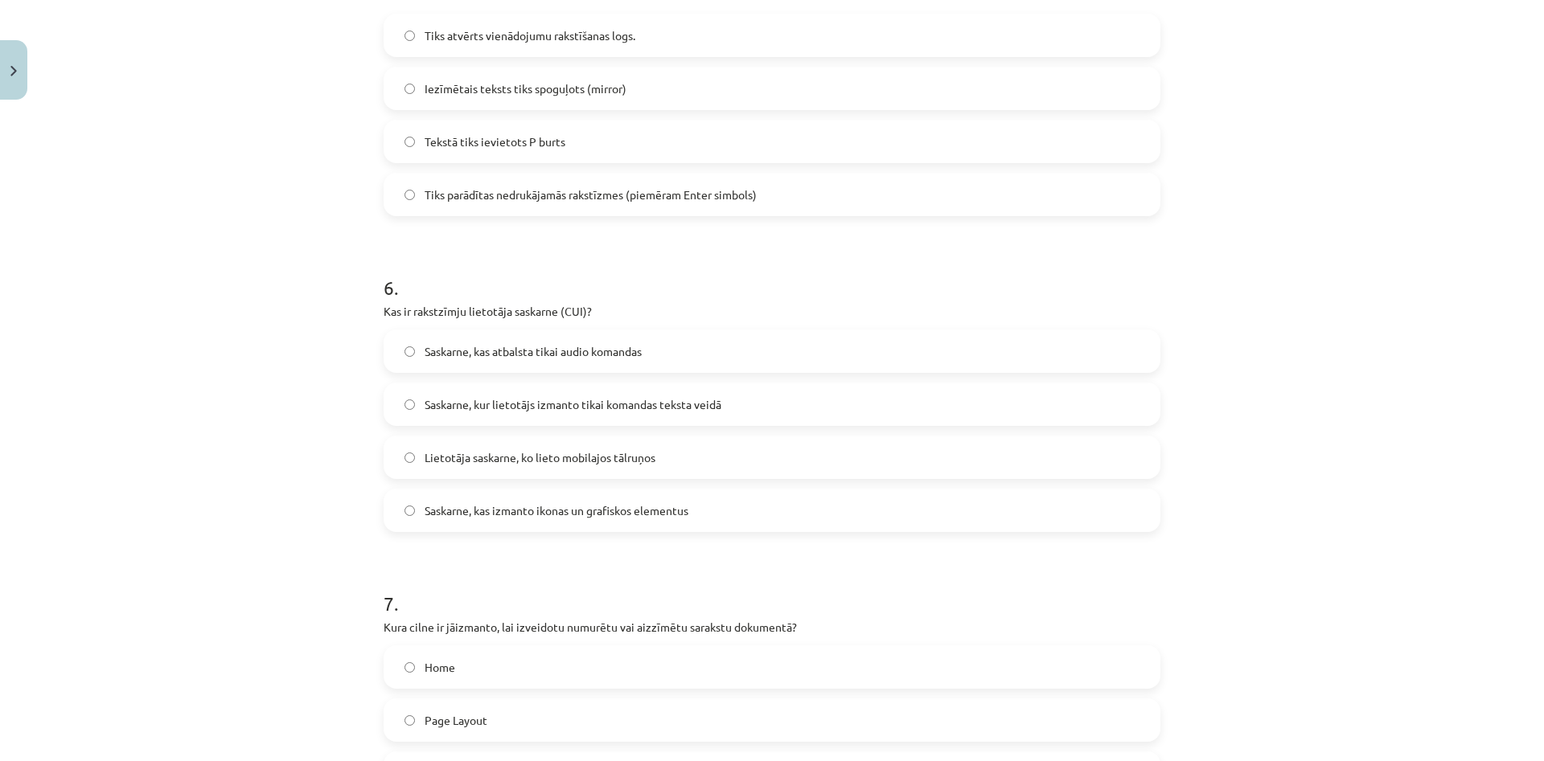
click at [655, 393] on label "Saskarne, kur lietotājs izmanto tikai komandas teksta veidā" at bounding box center [772, 404] width 774 height 40
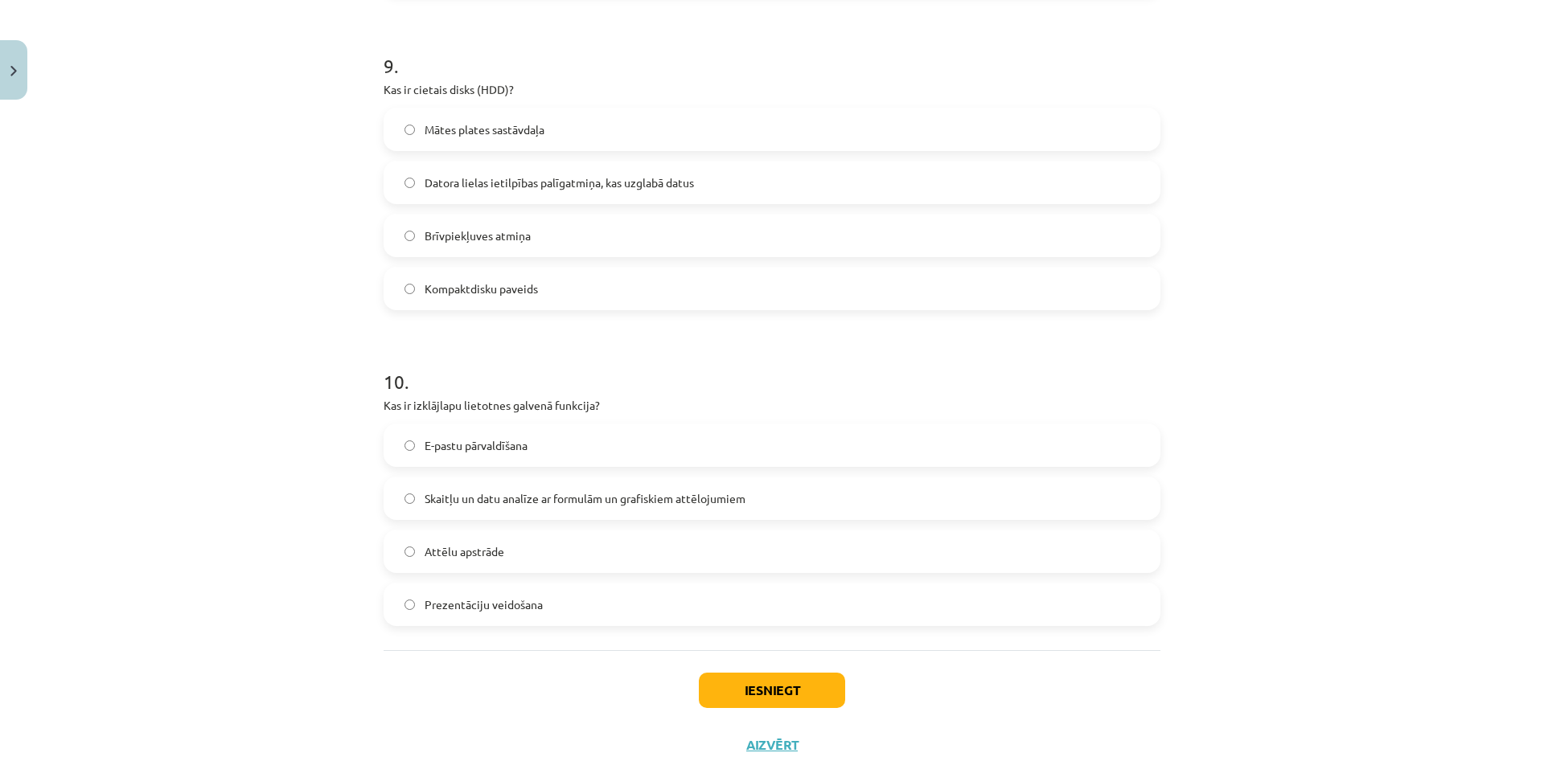
scroll to position [2842, 0]
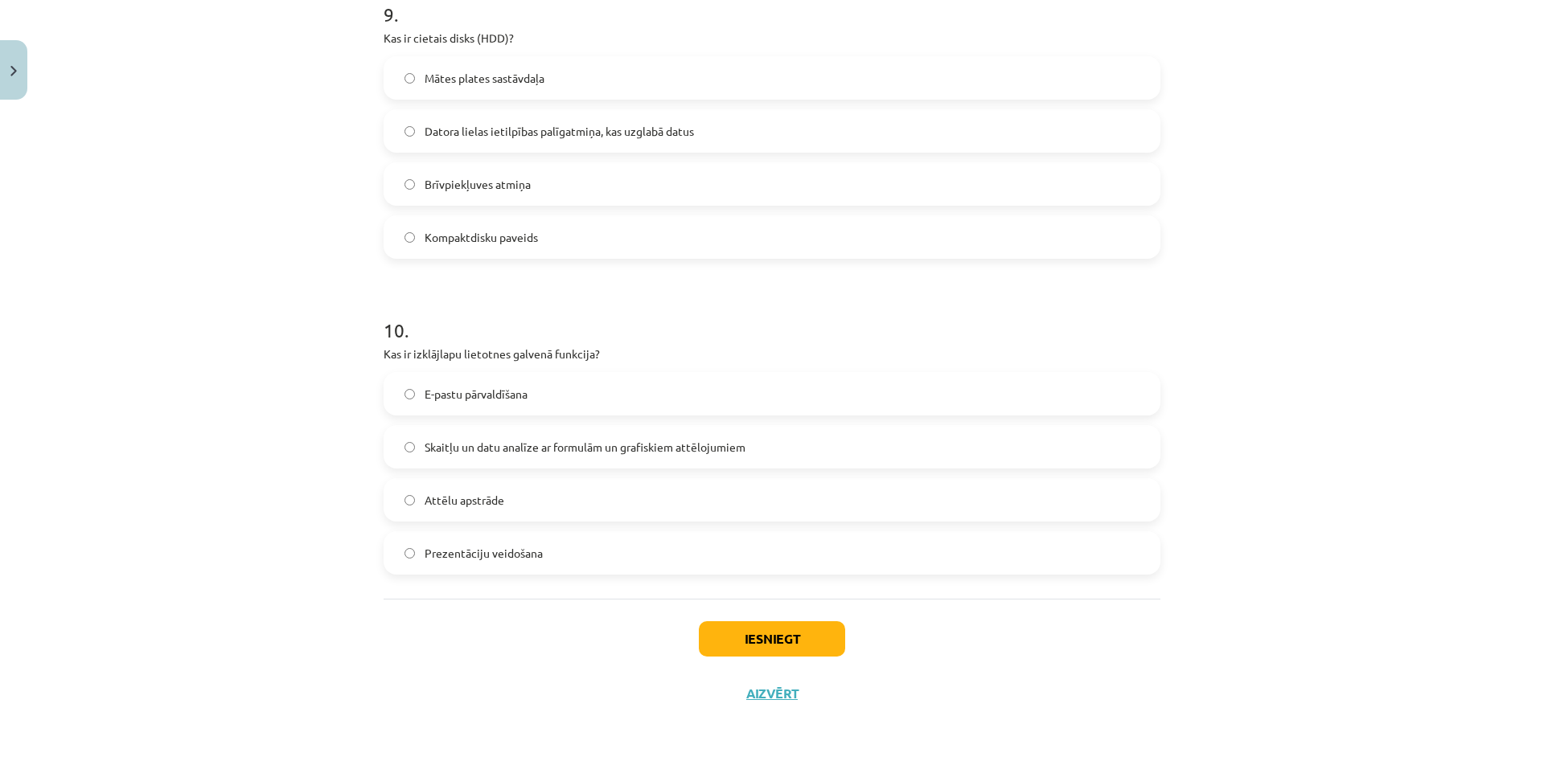
click at [568, 452] on span "Skaitļu un datu analīze ar formulām un grafiskiem attēlojumiem" at bounding box center [585, 447] width 321 height 17
click at [737, 645] on button "Iesniegt" at bounding box center [772, 639] width 146 height 35
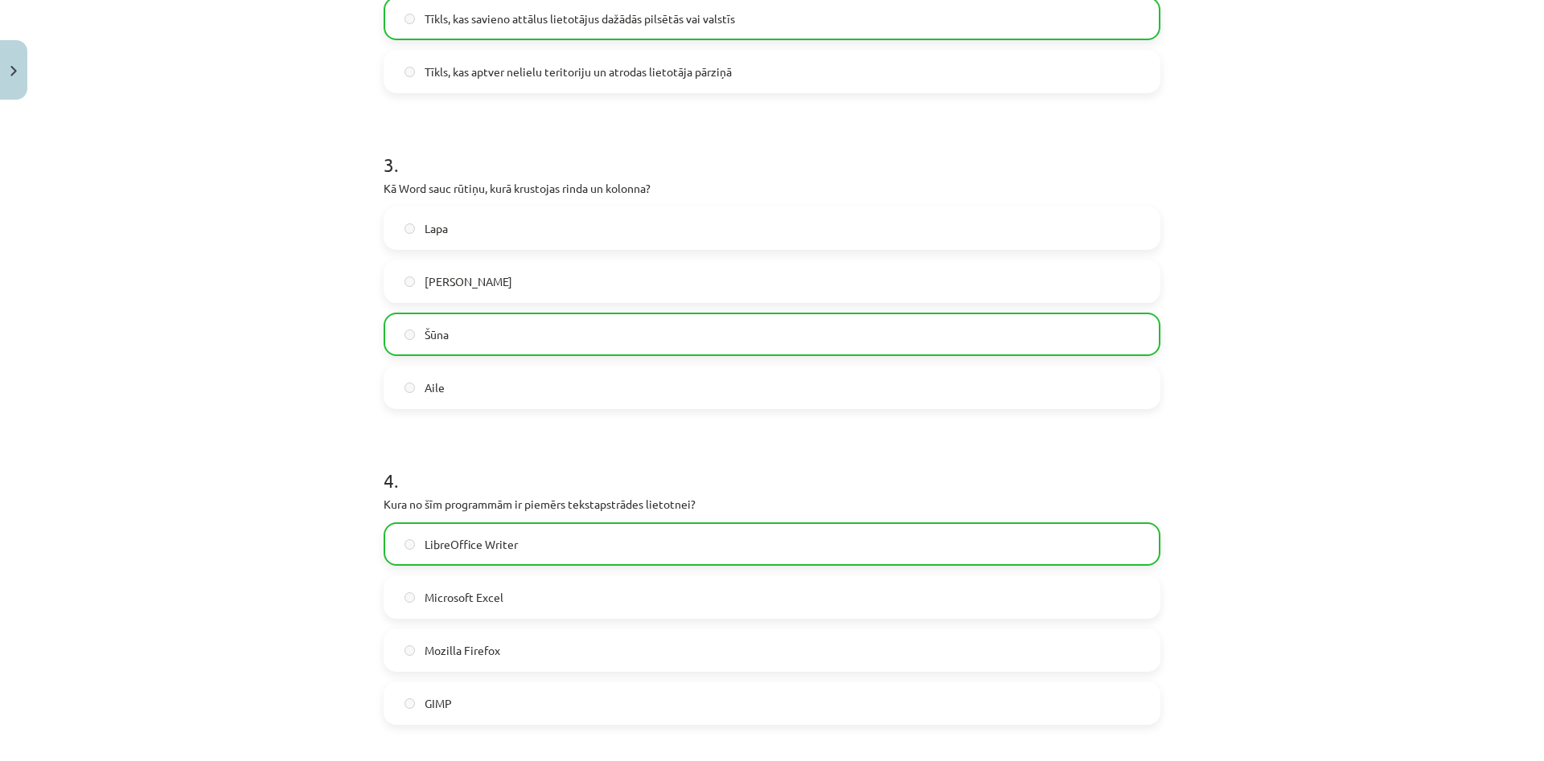
scroll to position [758, 0]
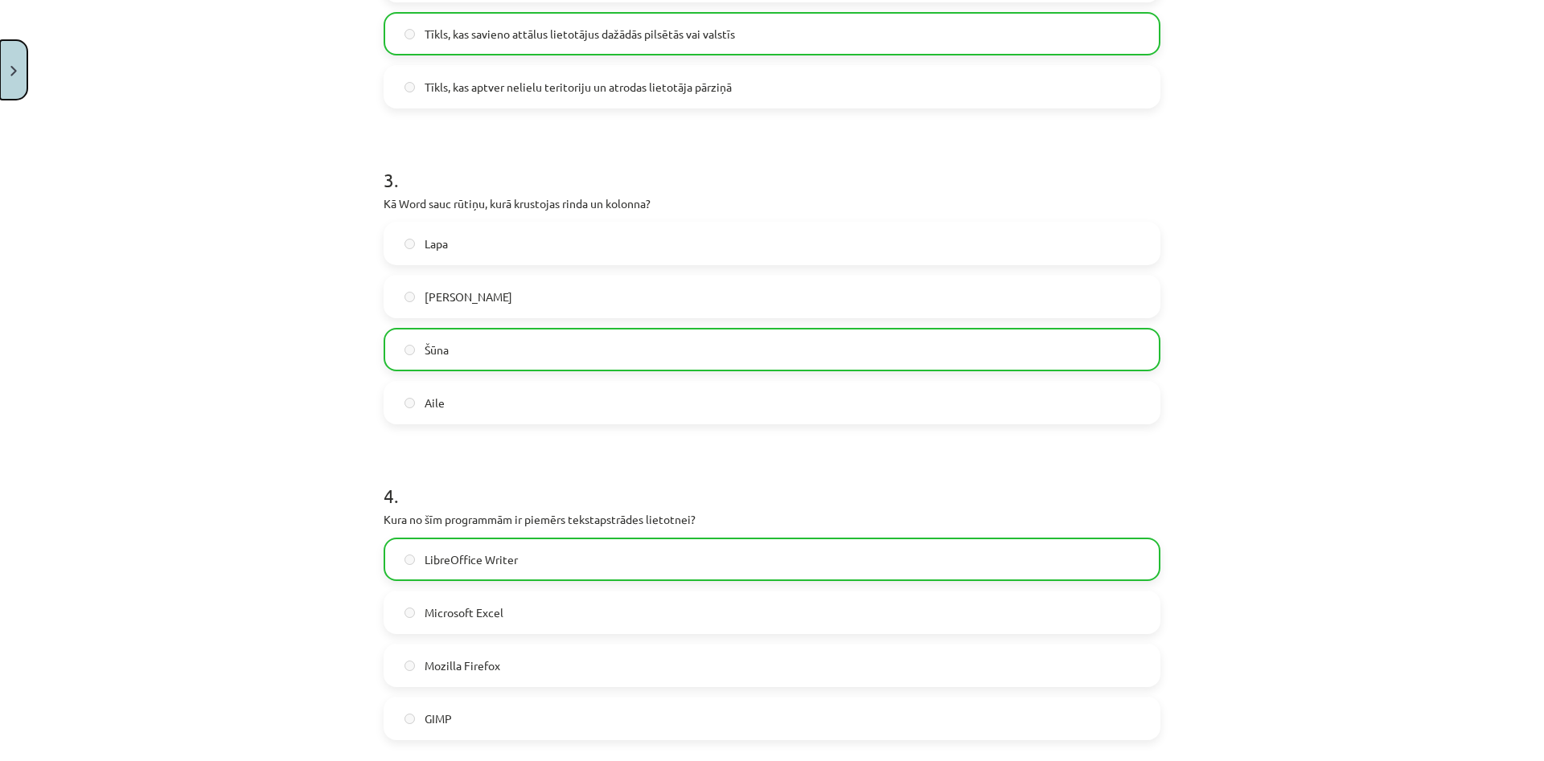
click at [7, 76] on button "Close" at bounding box center [13, 70] width 27 height 60
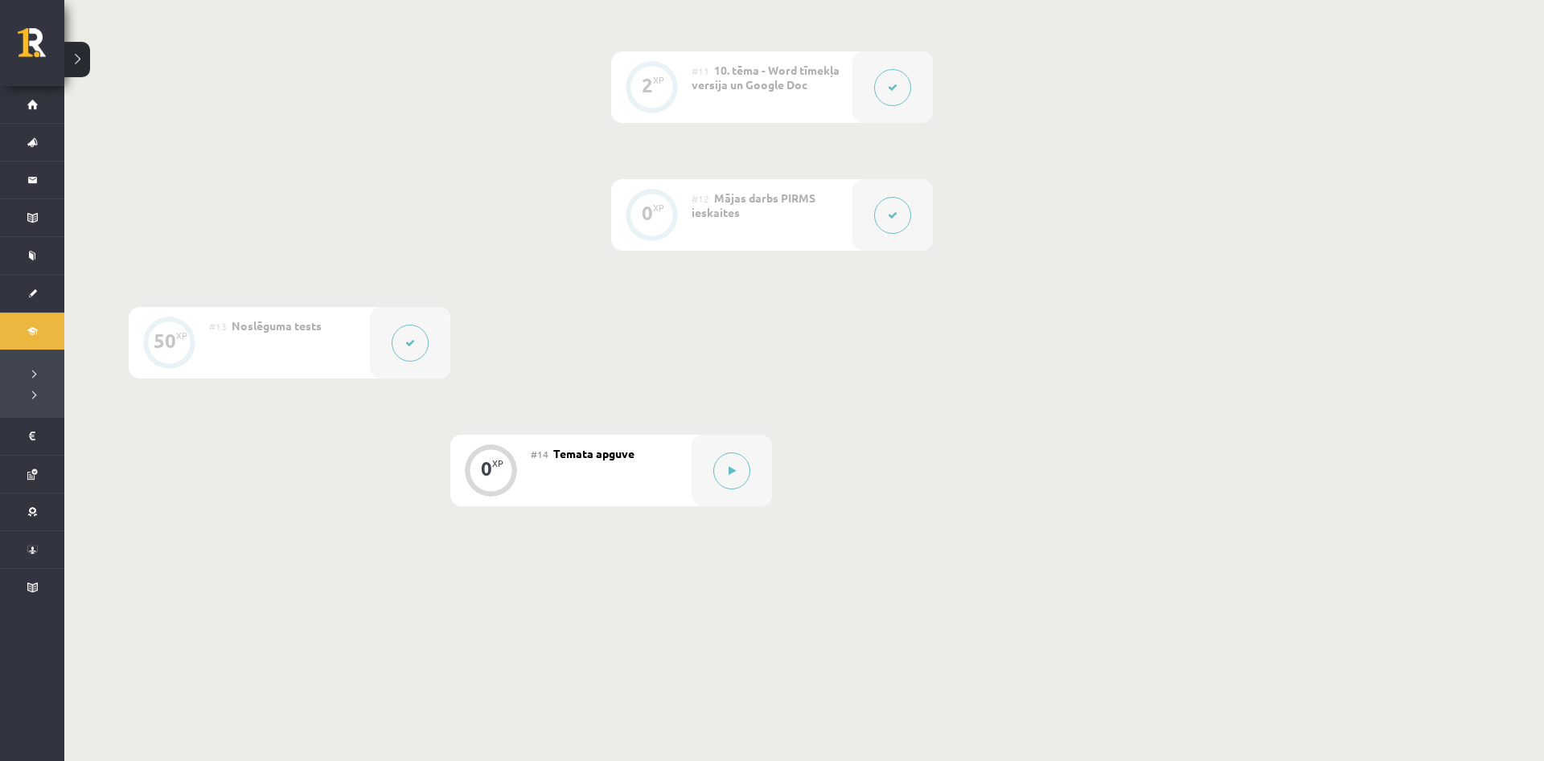
scroll to position [1722, 0]
click at [740, 477] on button at bounding box center [731, 467] width 37 height 37
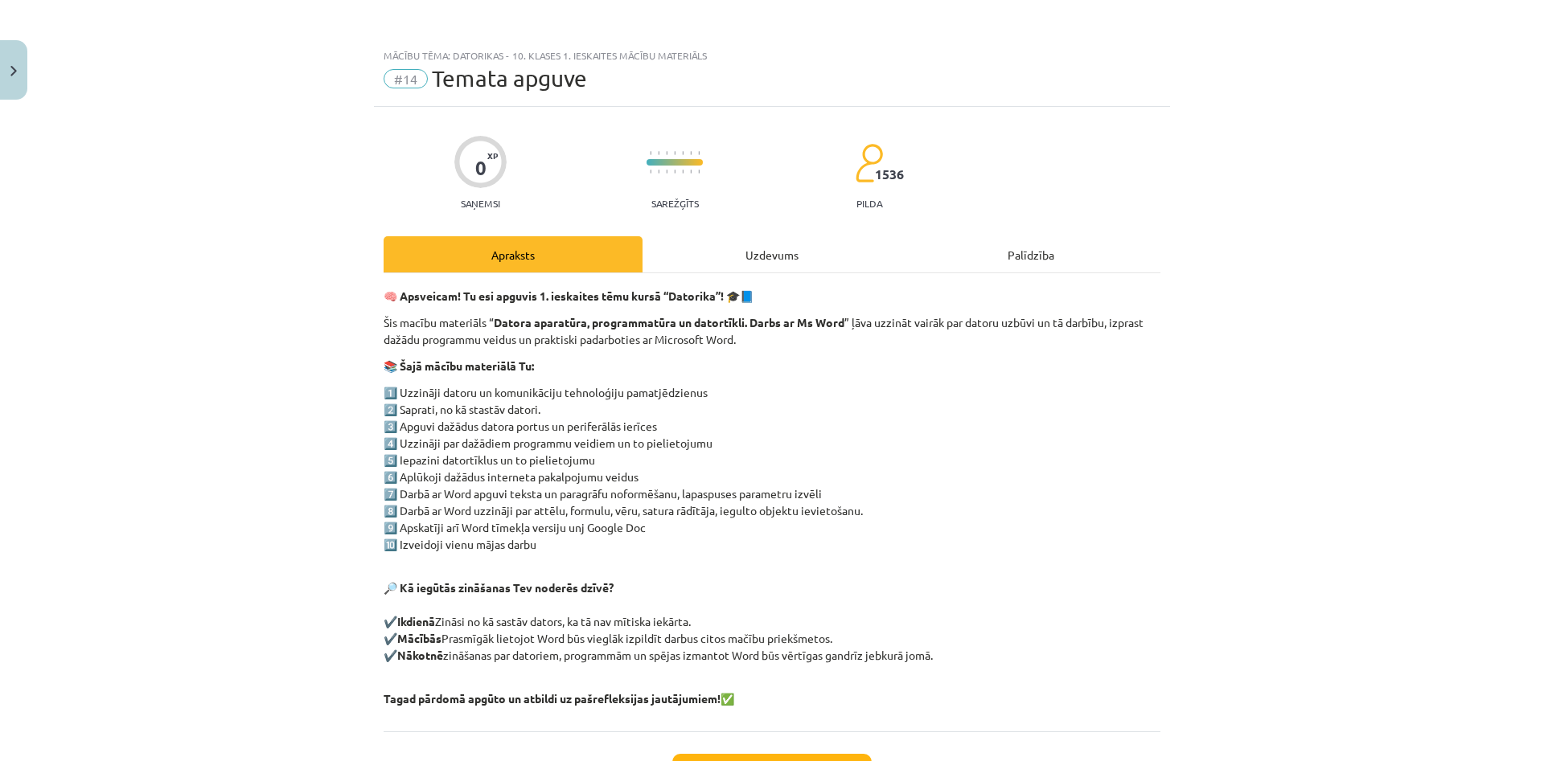
scroll to position [133, 0]
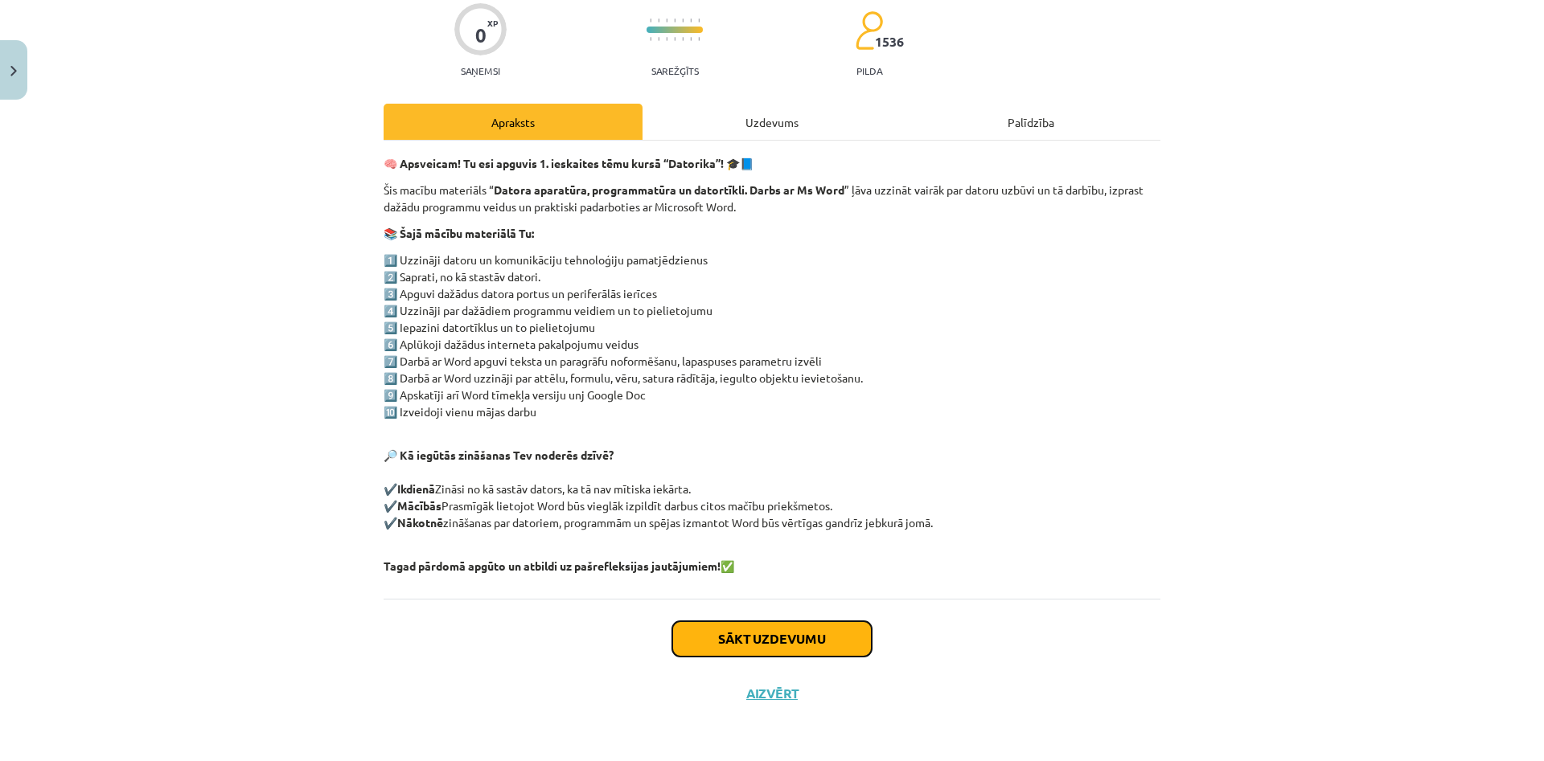
click at [704, 635] on button "Sākt uzdevumu" at bounding box center [771, 639] width 199 height 35
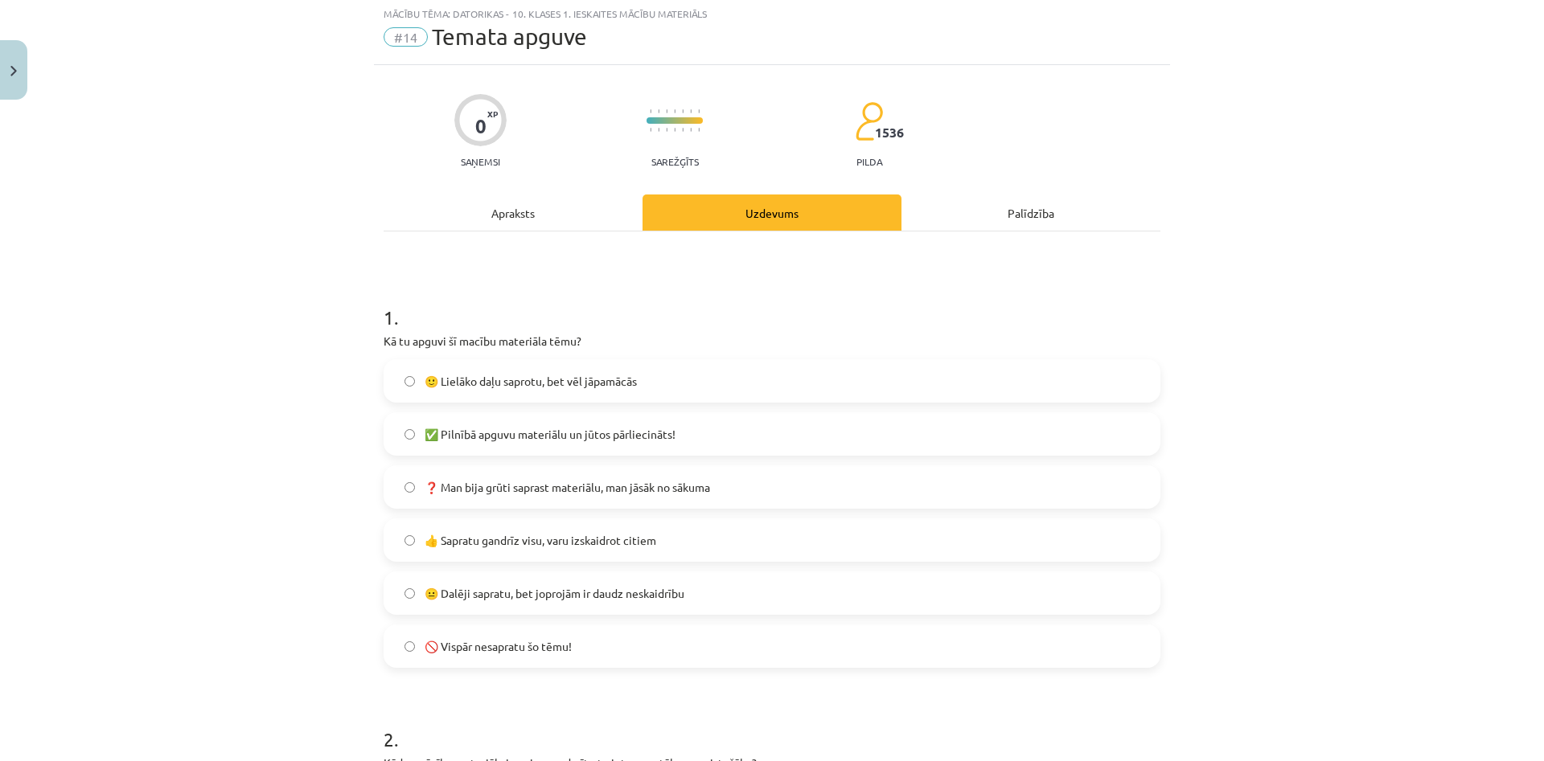
scroll to position [40, 0]
click at [513, 379] on span "🙂 Lielāko daļu saprotu, bet vēl jāpamācās" at bounding box center [531, 383] width 212 height 17
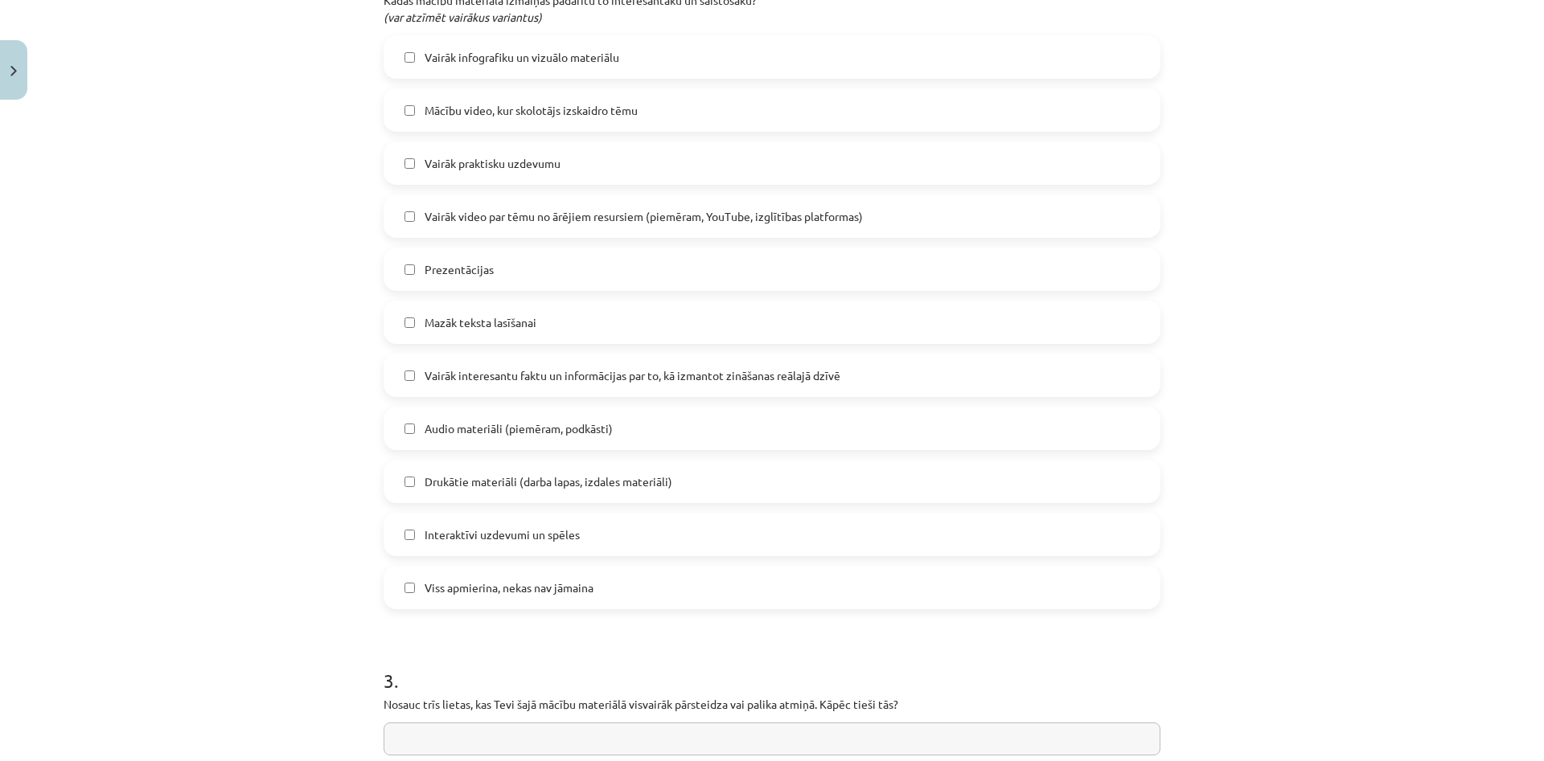
scroll to position [812, 0]
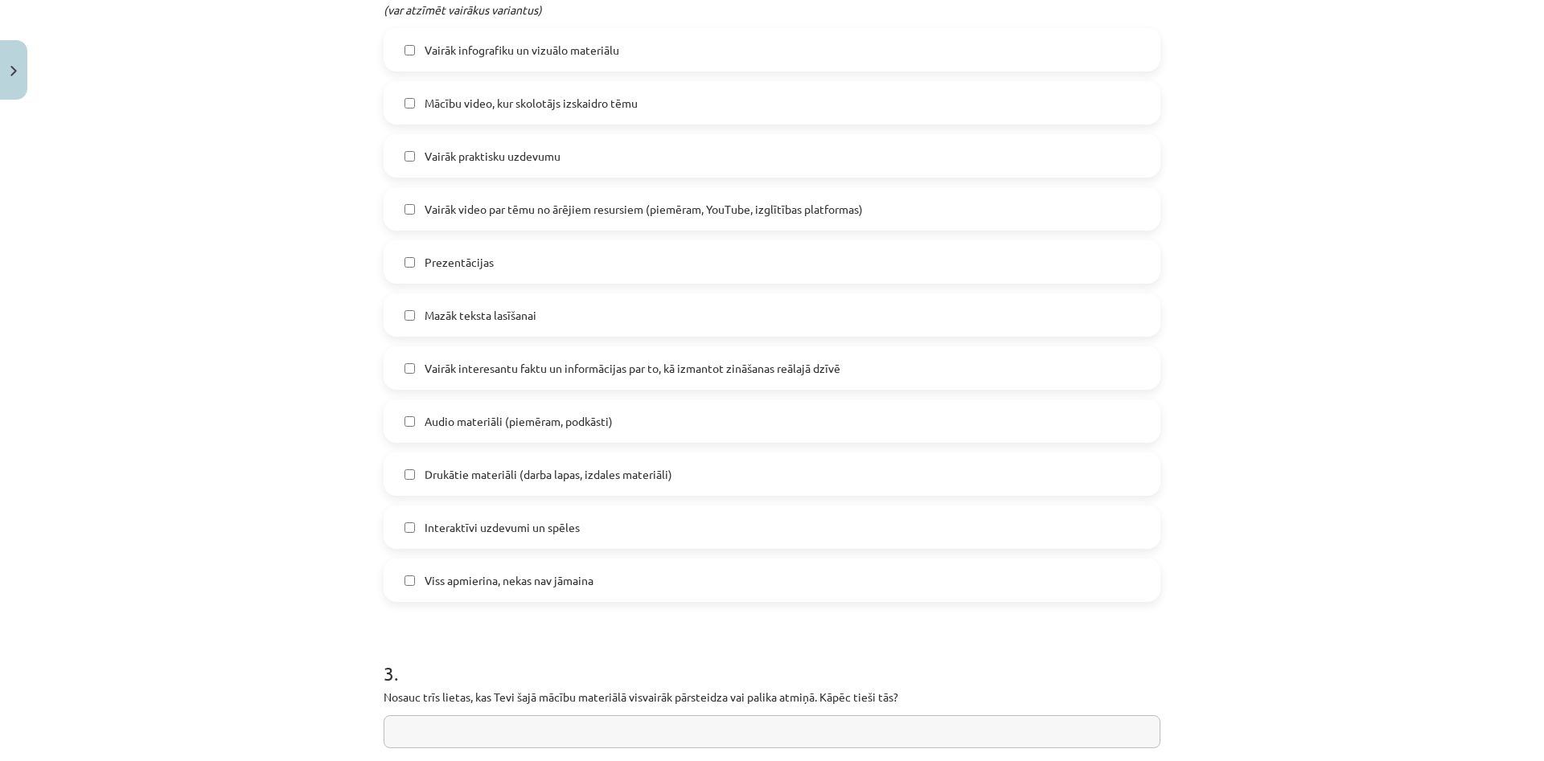
drag, startPoint x: 490, startPoint y: 517, endPoint x: 499, endPoint y: 539, distance: 23.4
click at [490, 519] on label "Interaktīvi uzdevumi un spēles" at bounding box center [772, 527] width 774 height 40
click at [518, 534] on span "Interaktīvi uzdevumi un spēles" at bounding box center [502, 527] width 155 height 17
drag, startPoint x: 517, startPoint y: 529, endPoint x: 484, endPoint y: 541, distance: 35.1
click at [515, 530] on span "Interaktīvi uzdevumi un spēles" at bounding box center [502, 527] width 155 height 17
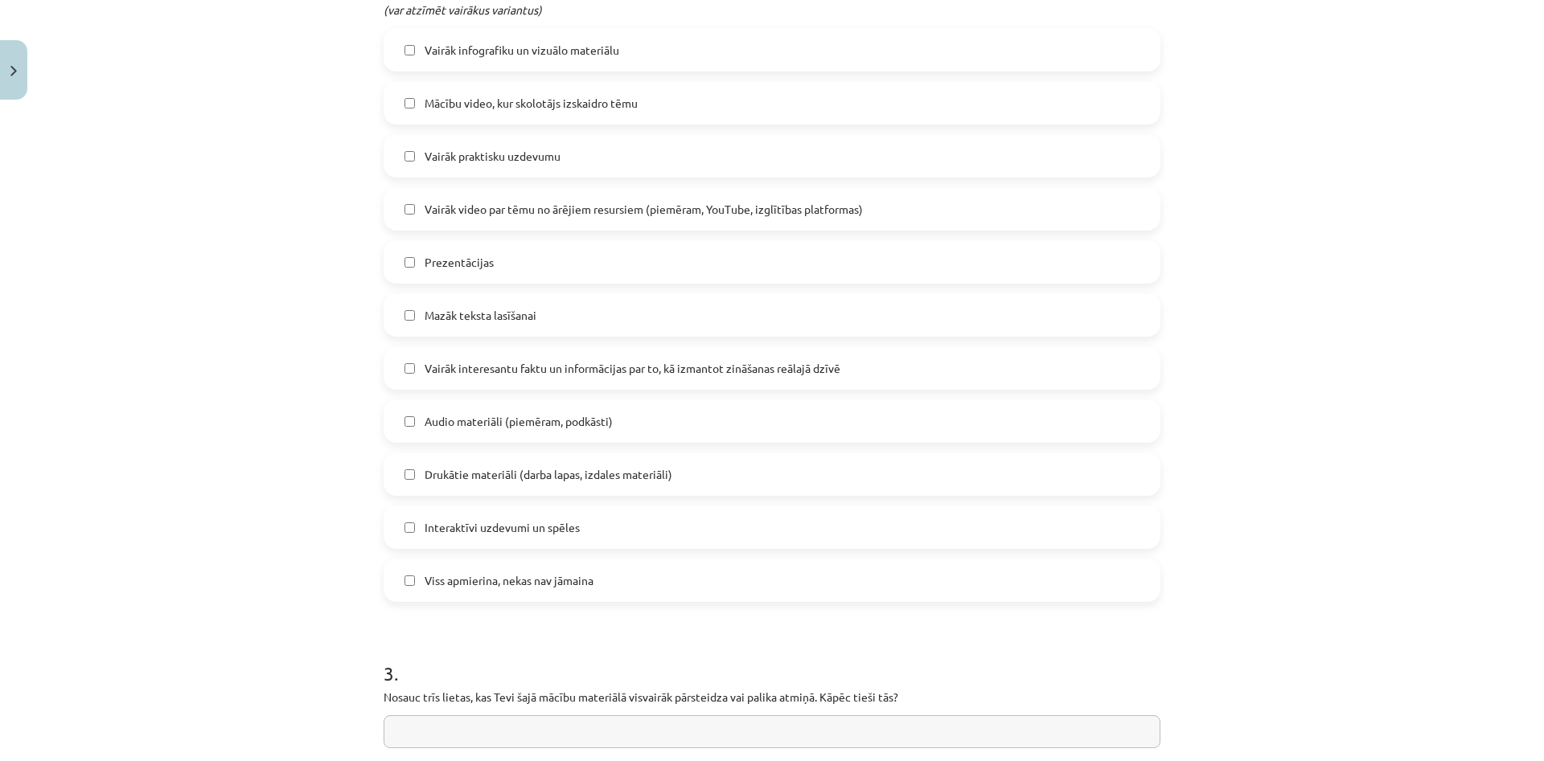
click at [400, 528] on label "Interaktīvi uzdevumi un spēles" at bounding box center [772, 527] width 774 height 40
click at [402, 261] on label "Prezentācijas" at bounding box center [772, 262] width 774 height 40
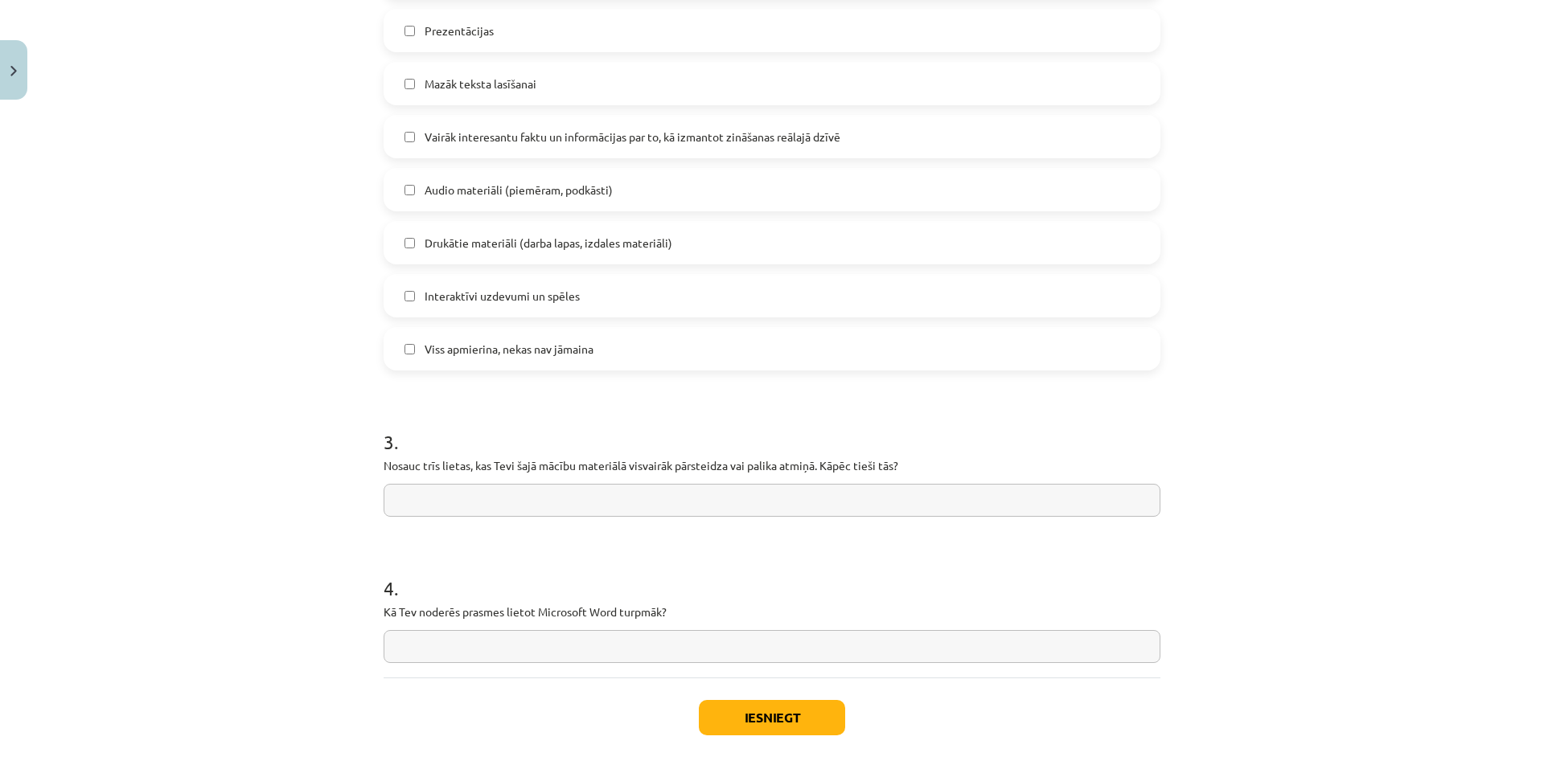
click at [453, 495] on input "text" at bounding box center [772, 500] width 777 height 33
type input "**********"
drag, startPoint x: 400, startPoint y: 459, endPoint x: 926, endPoint y: 495, distance: 527.1
click at [929, 495] on div "**********" at bounding box center [772, 460] width 777 height 114
copy p
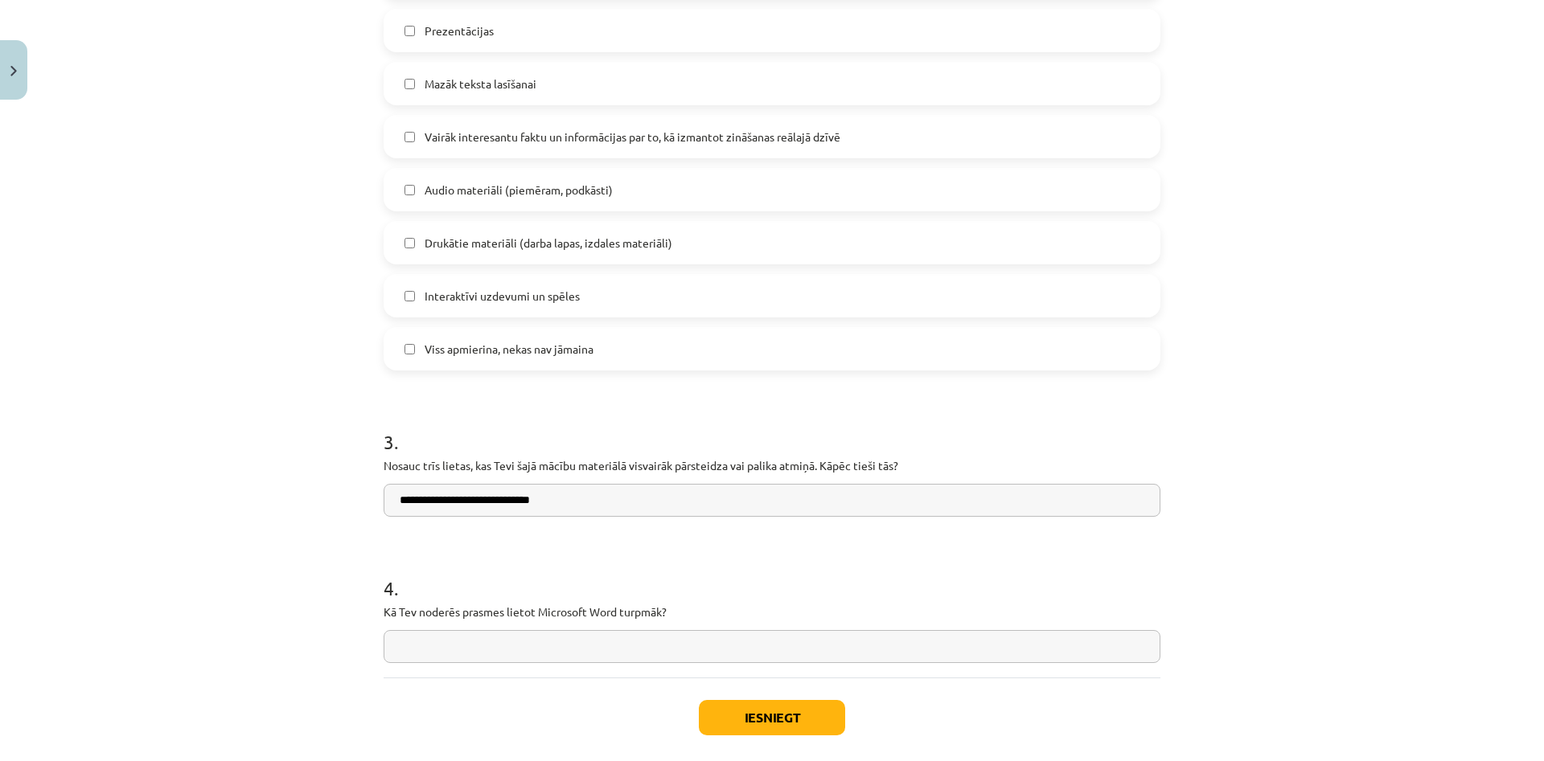
click at [741, 500] on input "**********" at bounding box center [772, 500] width 777 height 33
drag, startPoint x: 737, startPoint y: 499, endPoint x: 232, endPoint y: 528, distance: 505.8
click at [384, 517] on input "**********" at bounding box center [772, 500] width 777 height 33
paste input "**********"
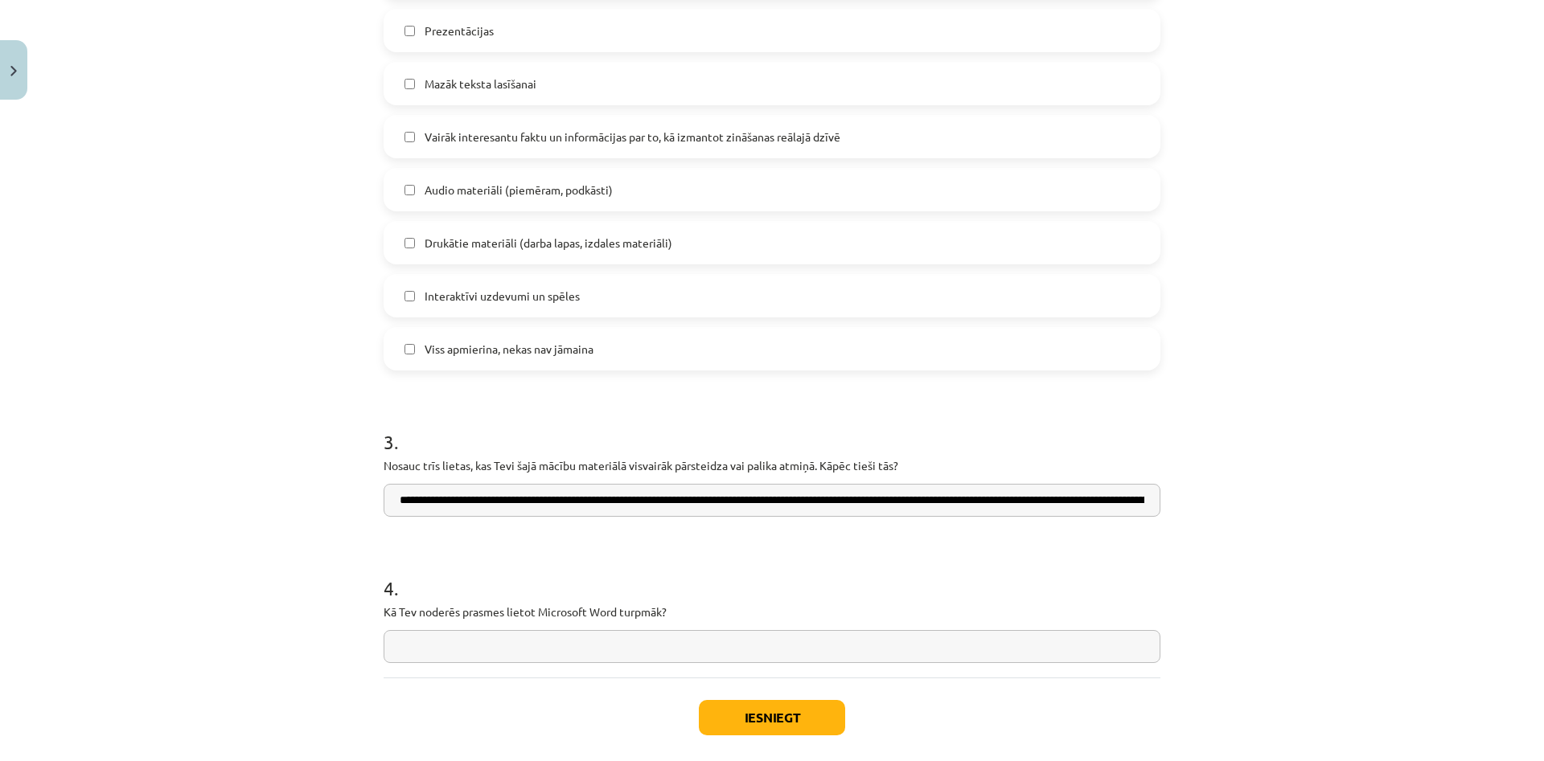
scroll to position [0, 2511]
type input "**********"
click at [606, 636] on input "text" at bounding box center [772, 646] width 777 height 33
type input "**********"
click at [826, 705] on button "Iesniegt" at bounding box center [772, 717] width 146 height 35
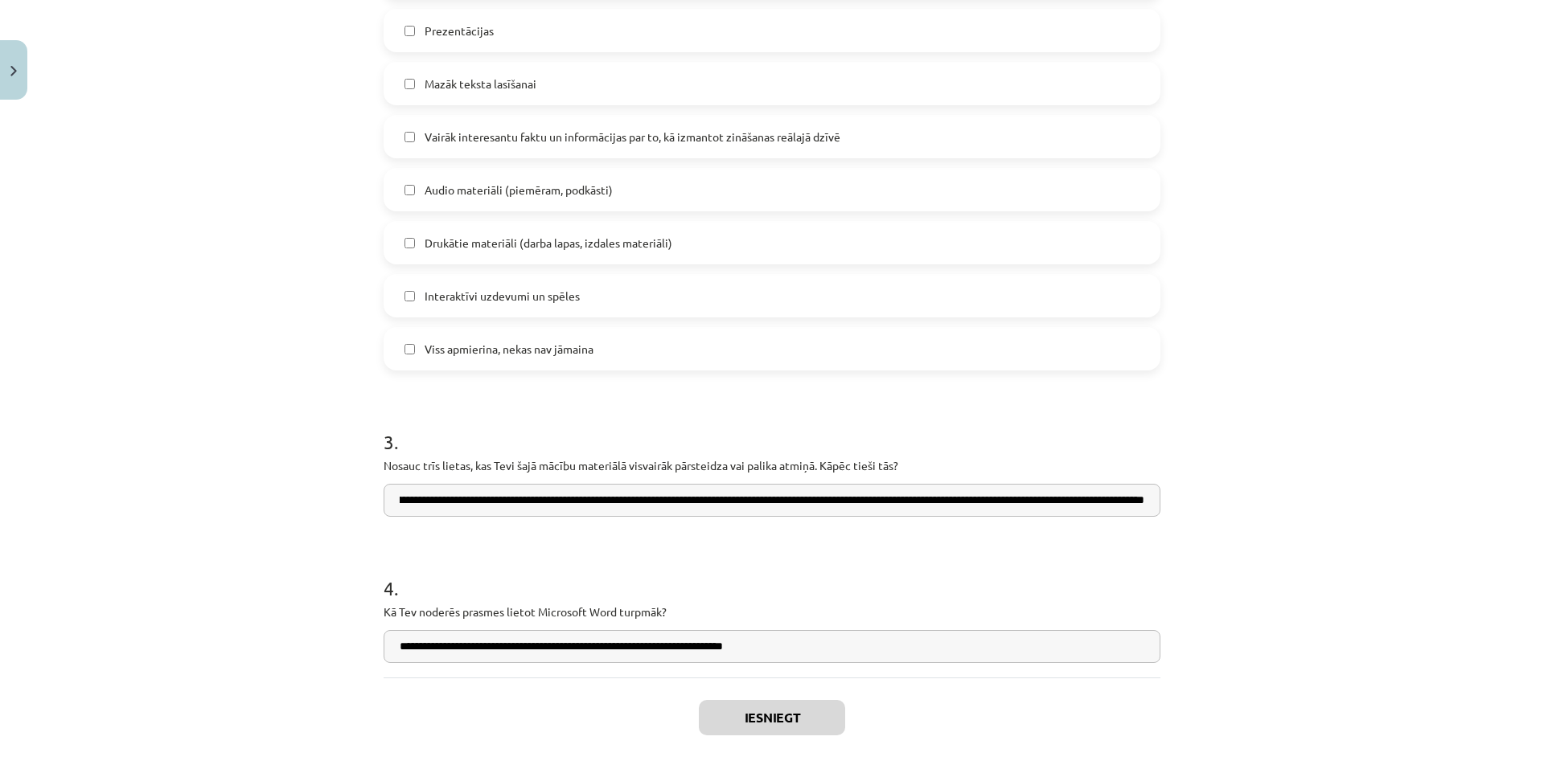
scroll to position [1721, 0]
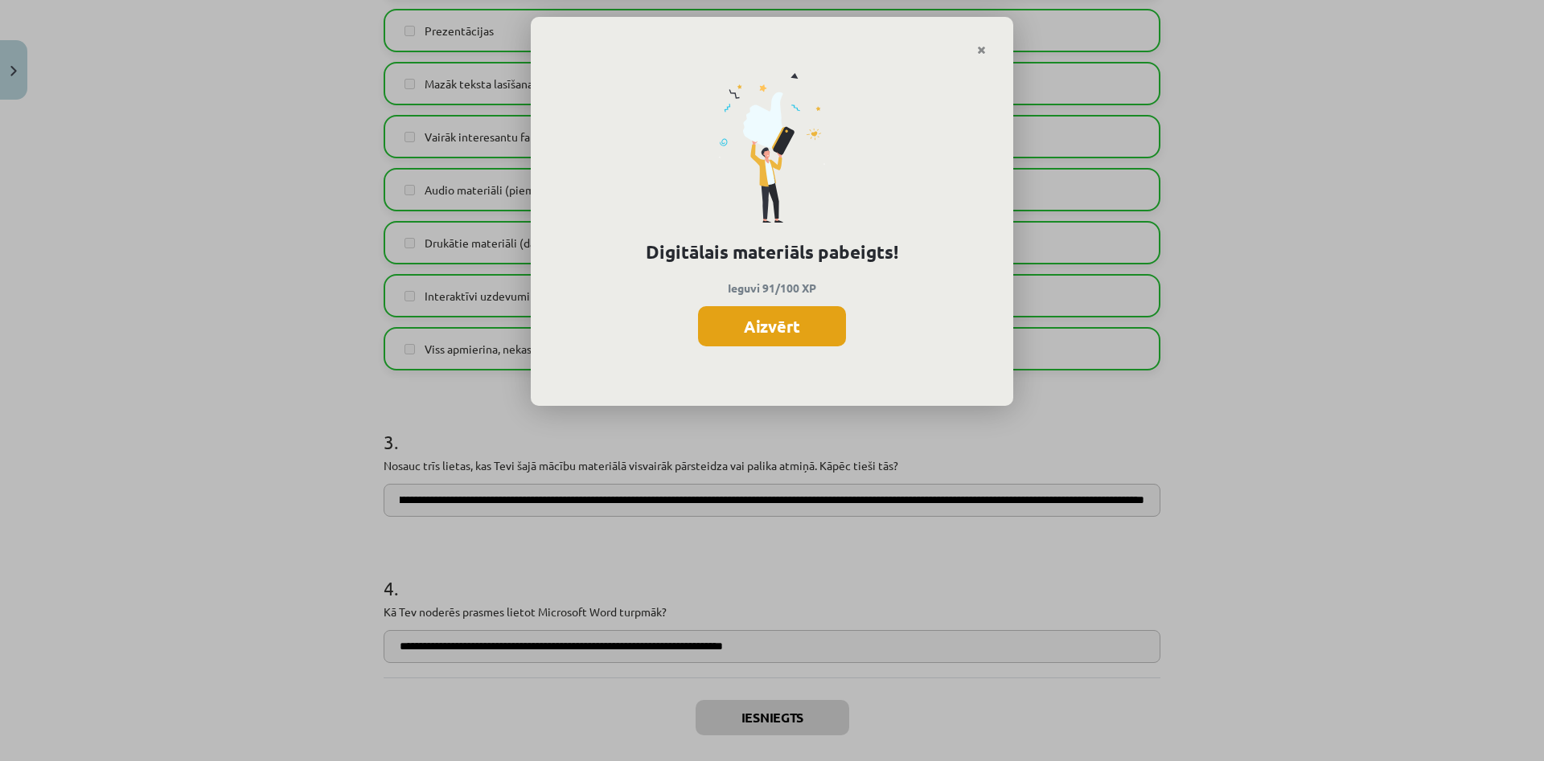
click at [792, 326] on button "Aizvērt" at bounding box center [772, 326] width 148 height 40
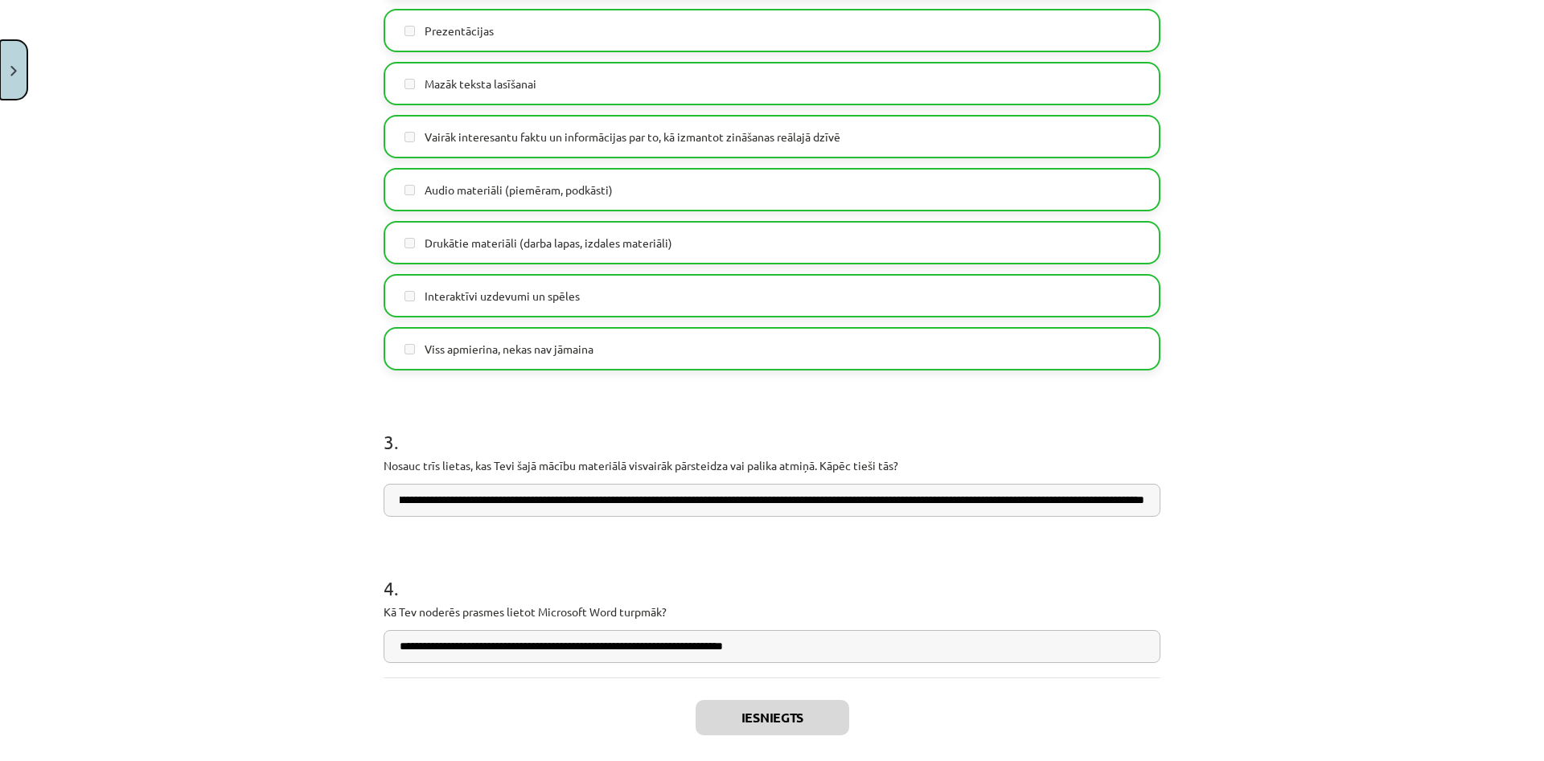
click at [5, 68] on button "Close" at bounding box center [13, 70] width 27 height 60
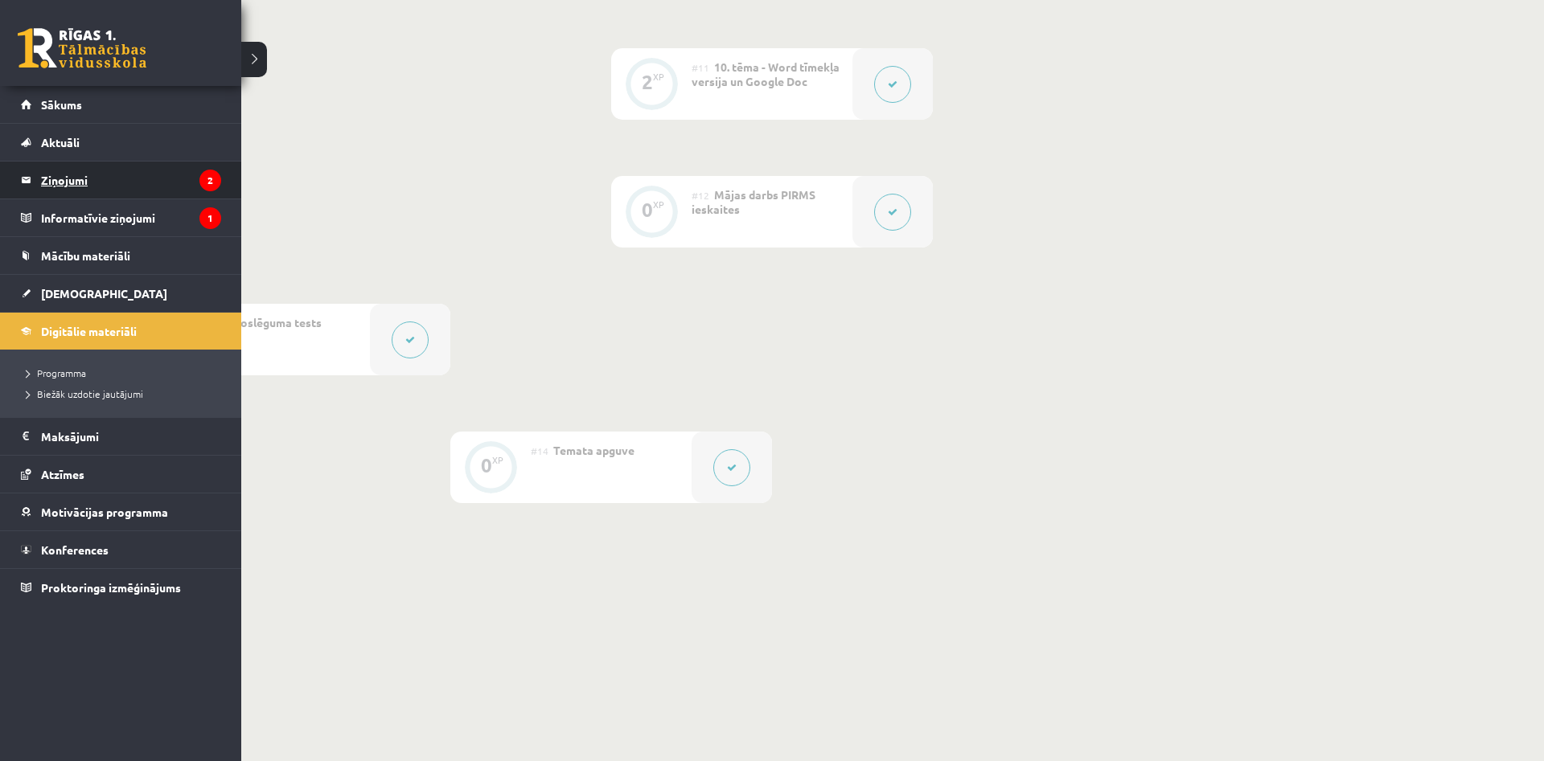
click at [76, 178] on legend "Ziņojumi 2" at bounding box center [131, 180] width 180 height 37
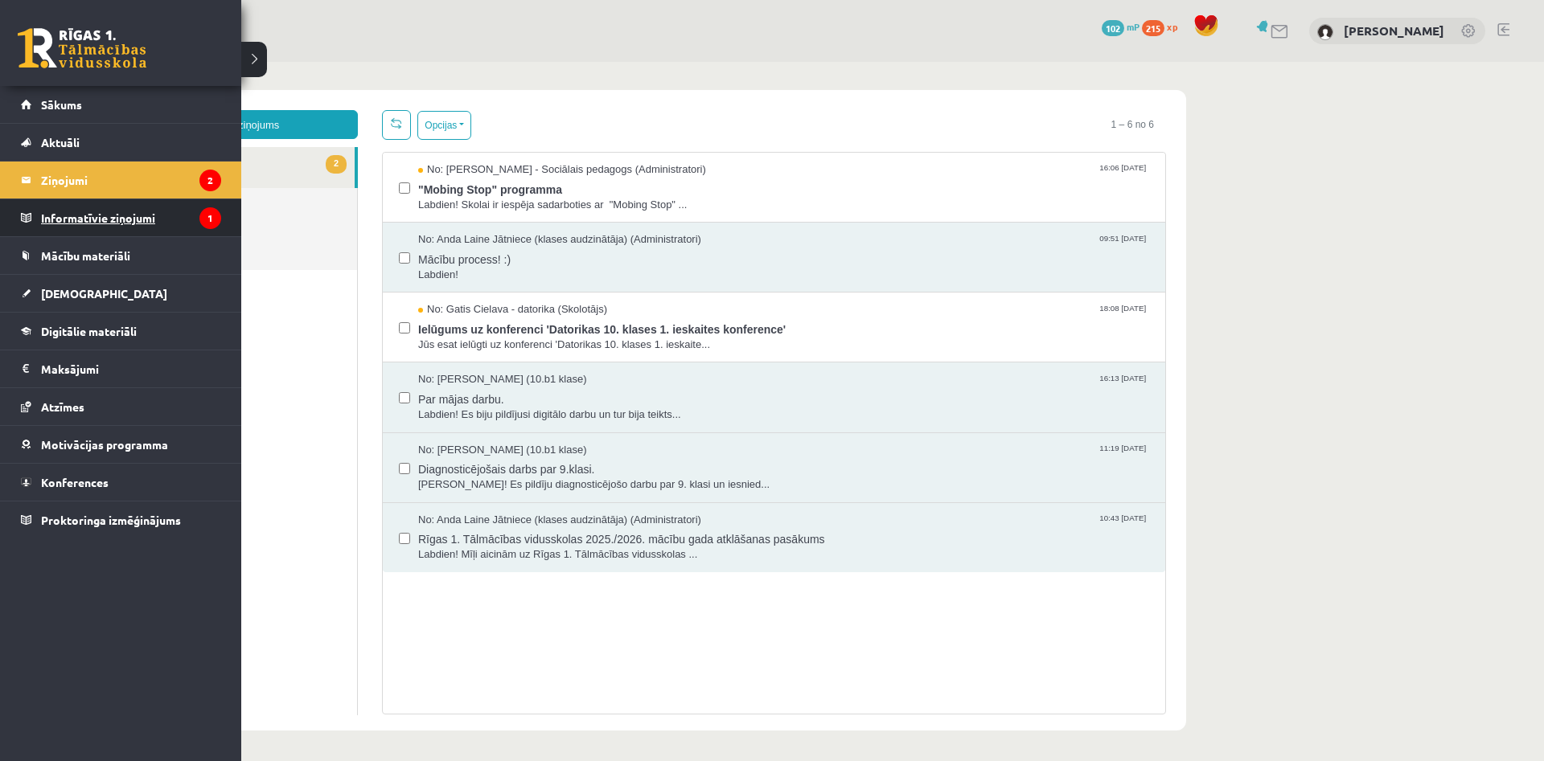
click at [73, 218] on legend "Informatīvie ziņojumi 1" at bounding box center [131, 217] width 180 height 37
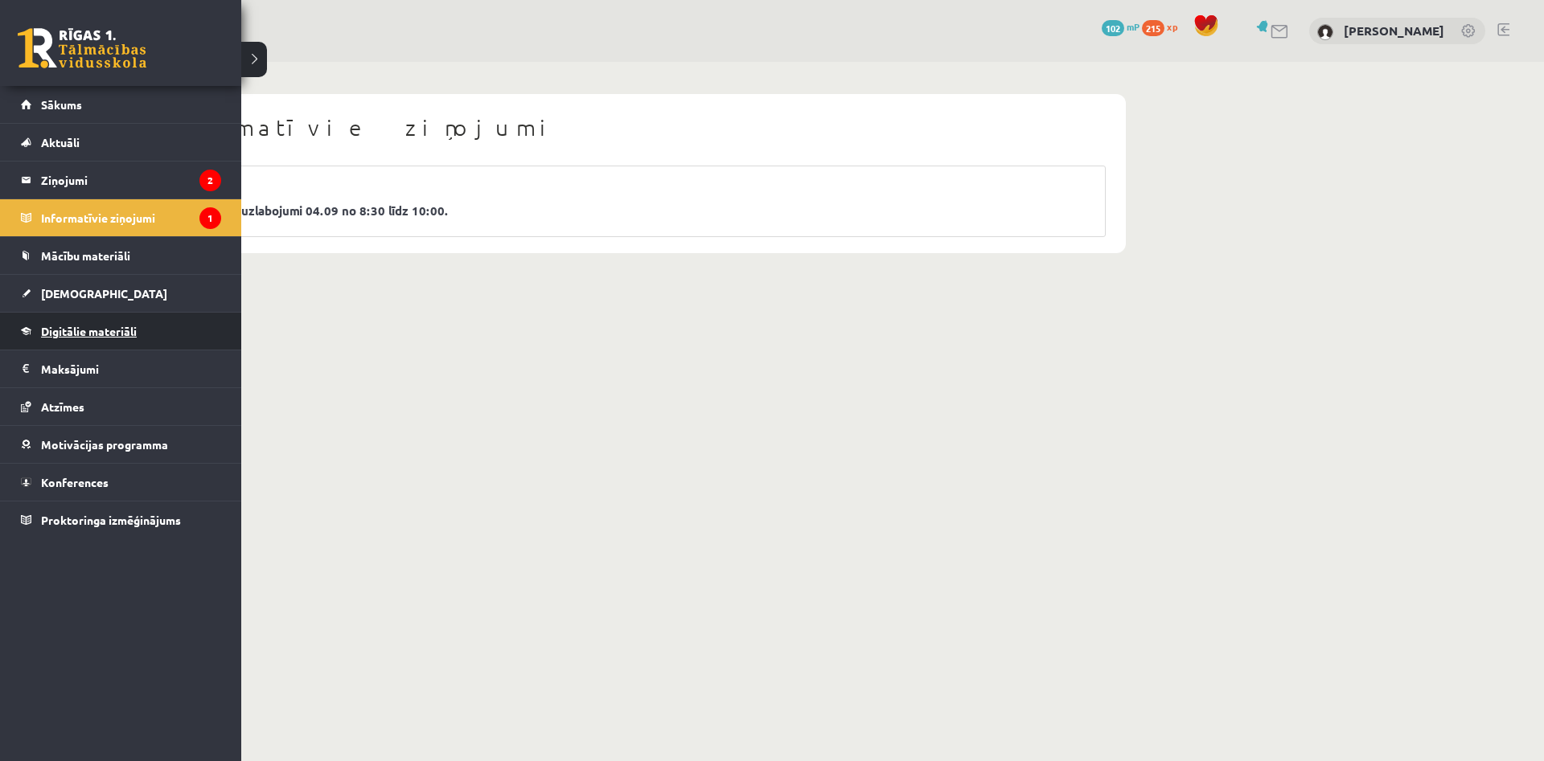
click at [74, 318] on link "Digitālie materiāli" at bounding box center [121, 331] width 200 height 37
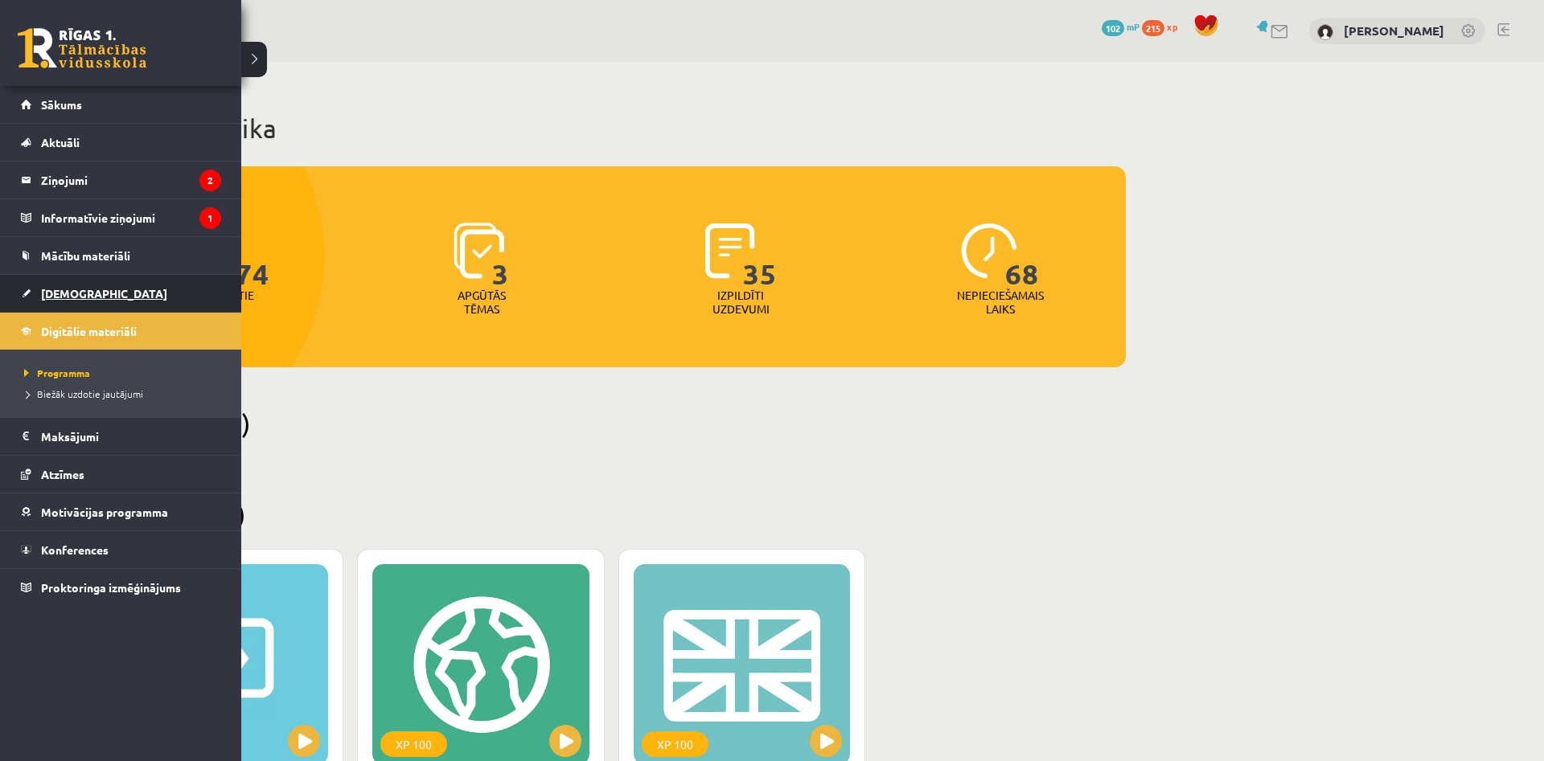
click at [82, 295] on span "[DEMOGRAPHIC_DATA]" at bounding box center [104, 293] width 126 height 14
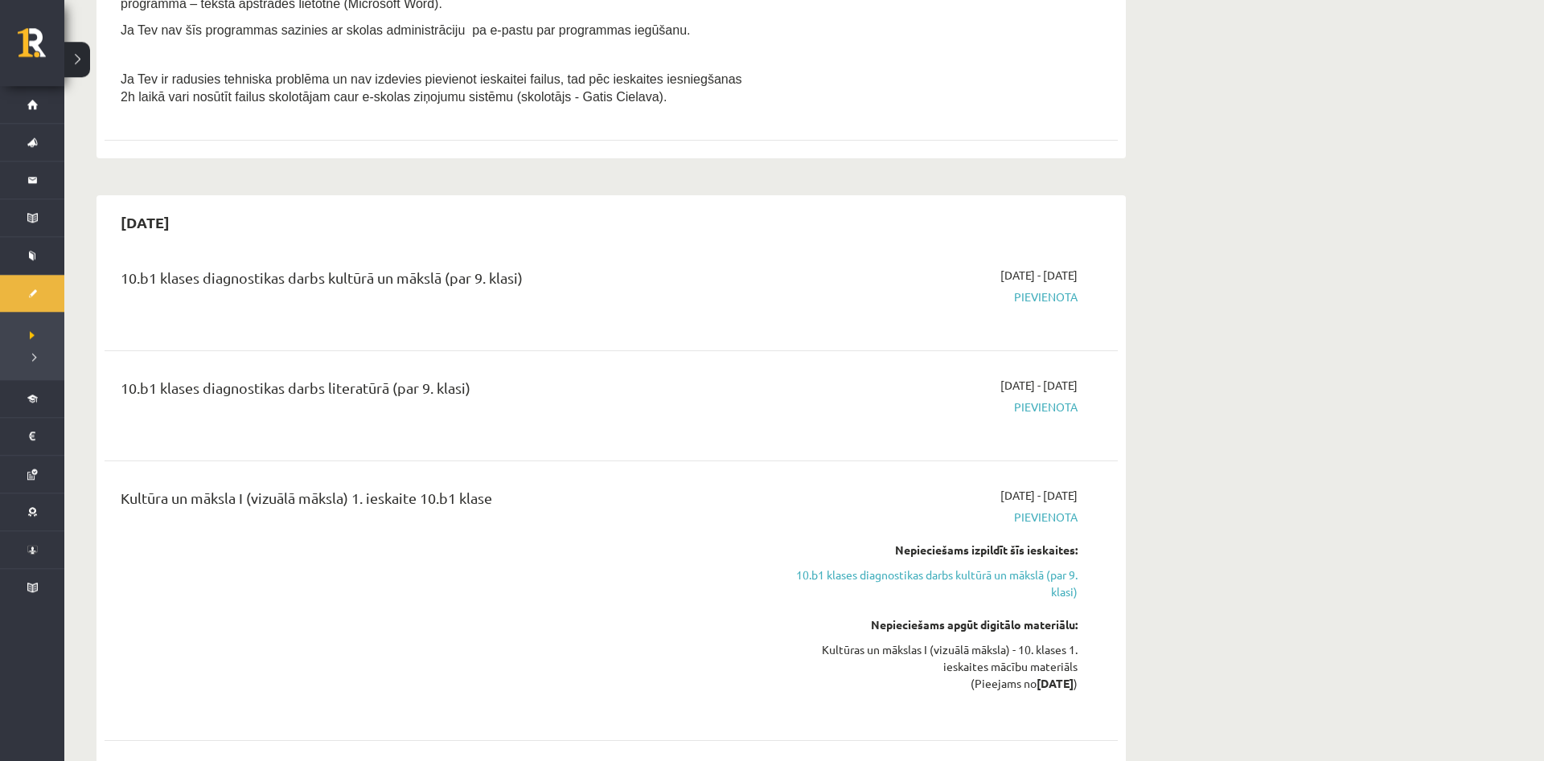
scroll to position [656, 0]
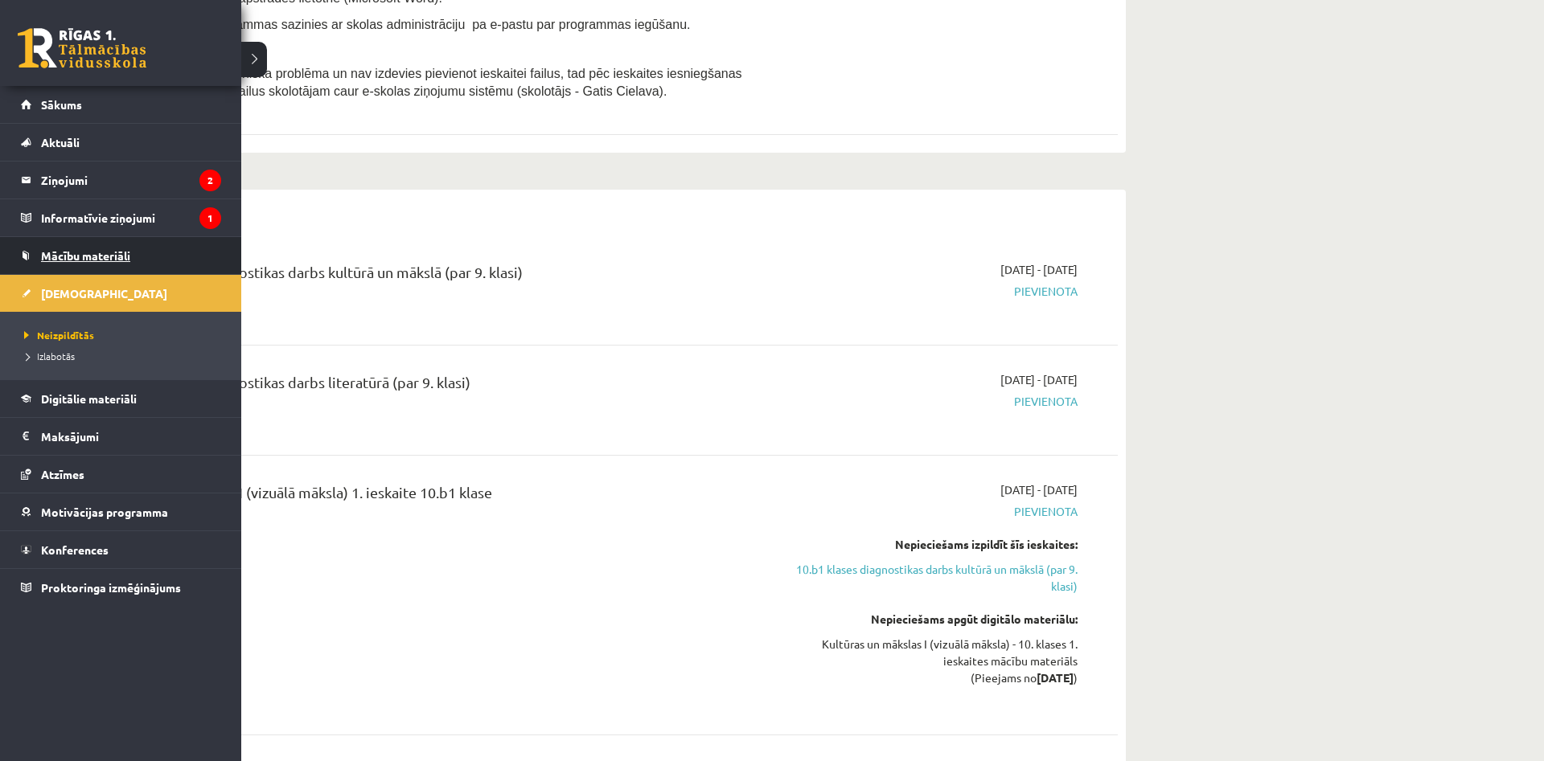
click at [75, 255] on span "Mācību materiāli" at bounding box center [85, 255] width 89 height 14
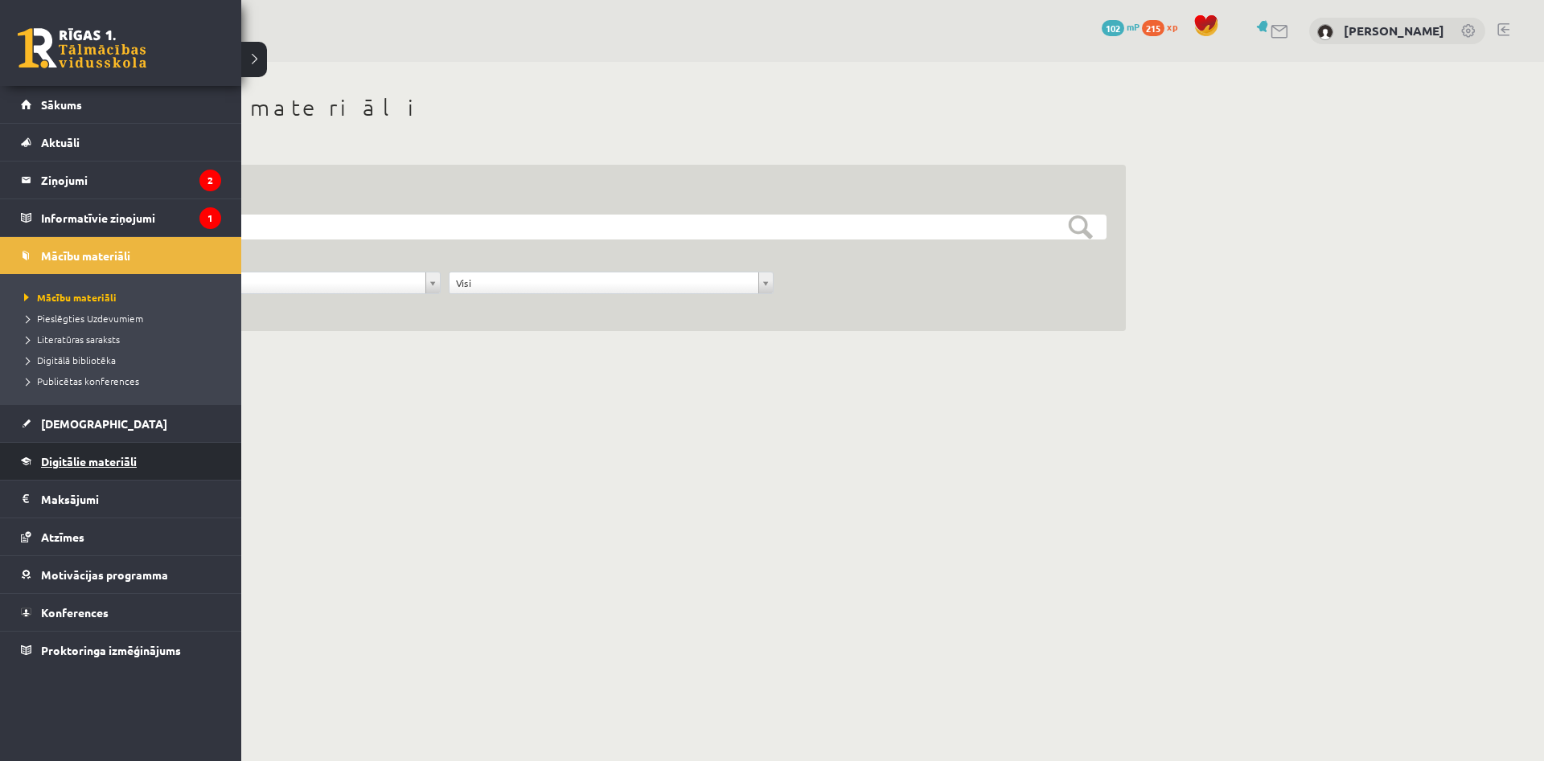
click at [73, 466] on span "Digitālie materiāli" at bounding box center [89, 461] width 96 height 14
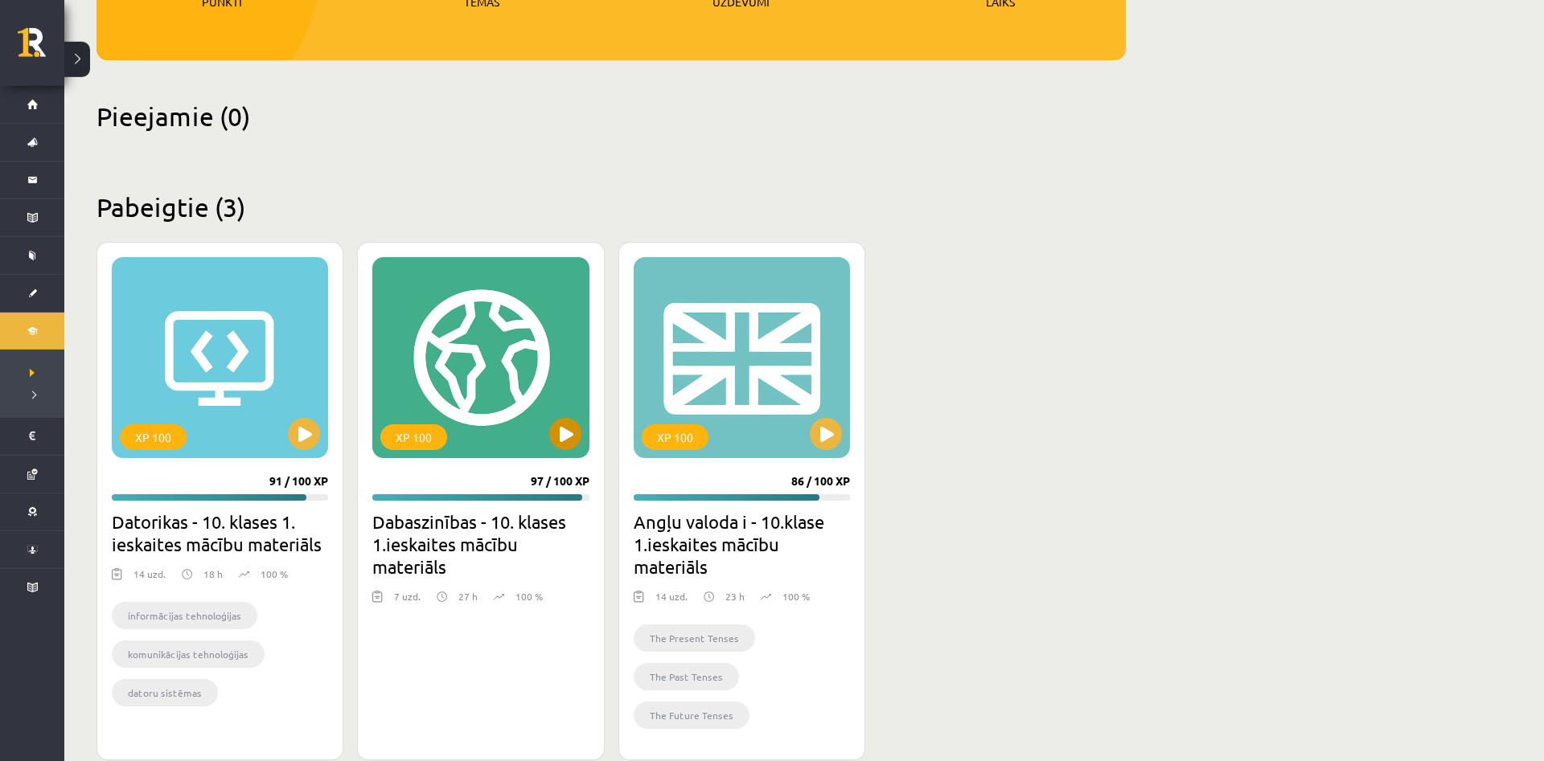
scroll to position [339, 0]
